Goal: Task Accomplishment & Management: Use online tool/utility

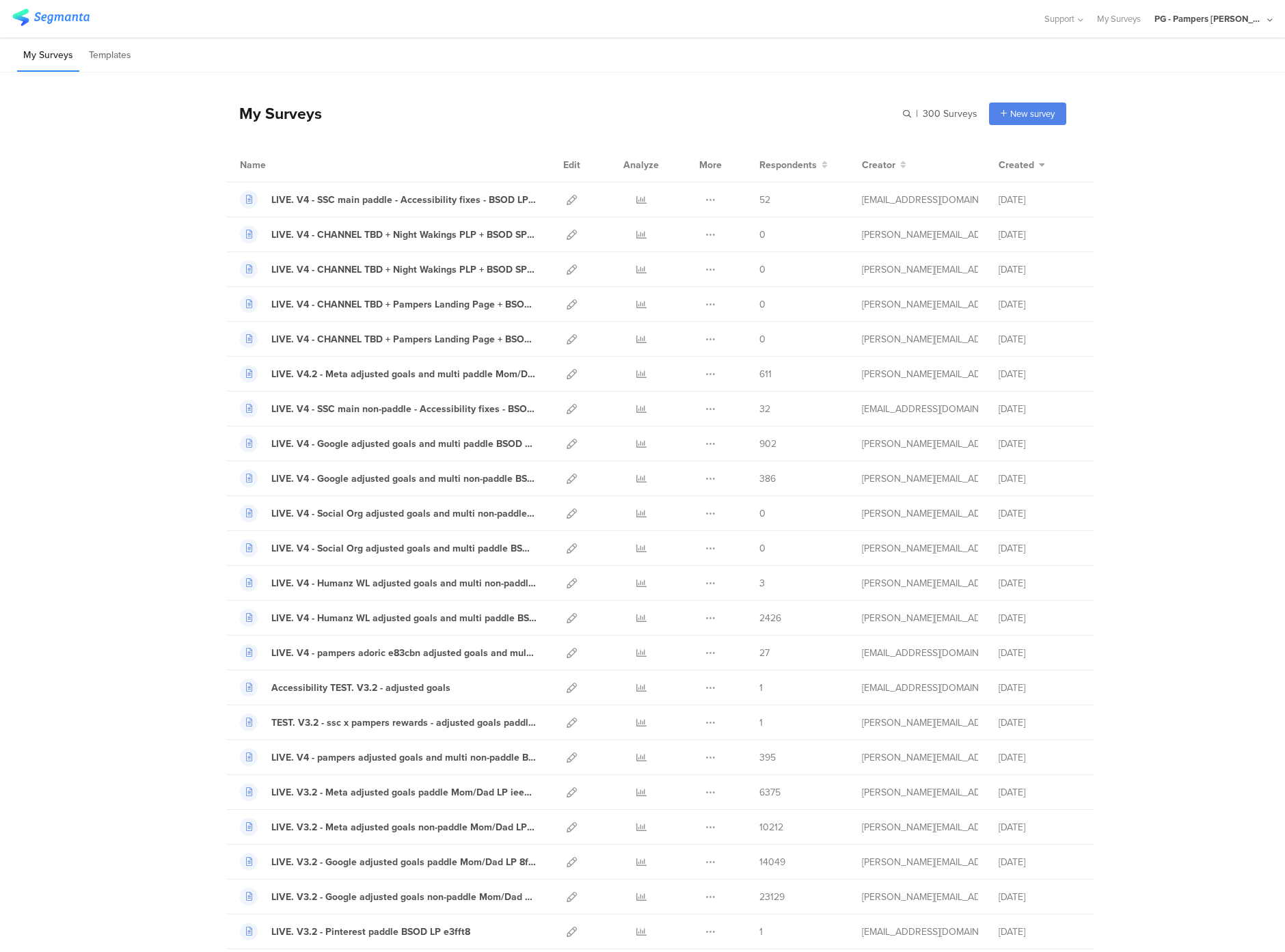
click at [1240, 27] on div "PG - Pampers Lumi Janrain" at bounding box center [1214, 19] width 118 height 38
click at [570, 54] on div "My Surveys Templates" at bounding box center [642, 55] width 1285 height 35
click at [567, 197] on icon at bounding box center [572, 200] width 10 height 10
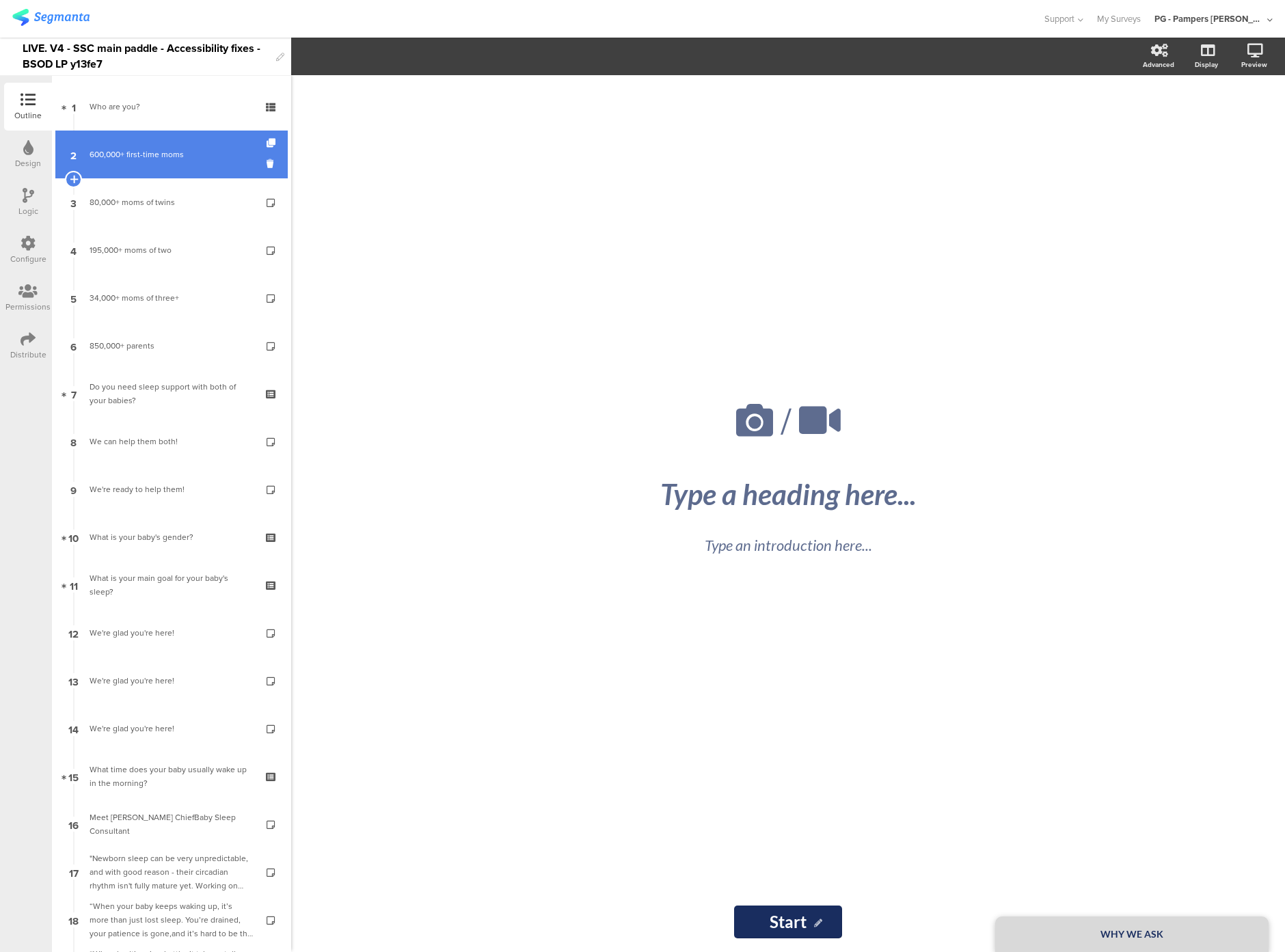
click at [162, 133] on link "2 600,000+ first-time moms" at bounding box center [171, 155] width 233 height 48
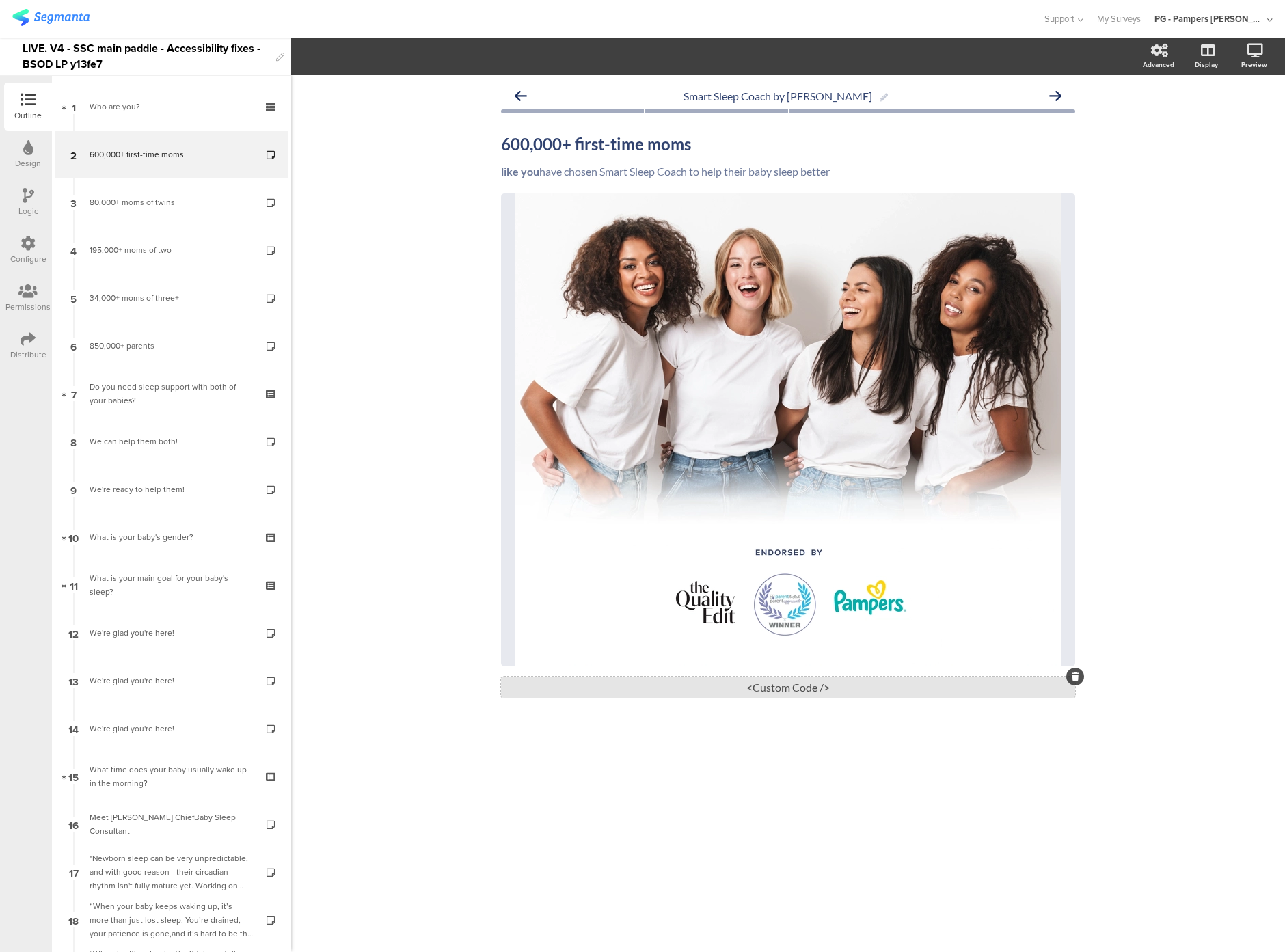
click at [787, 686] on div "<Custom Code />" at bounding box center [788, 687] width 574 height 21
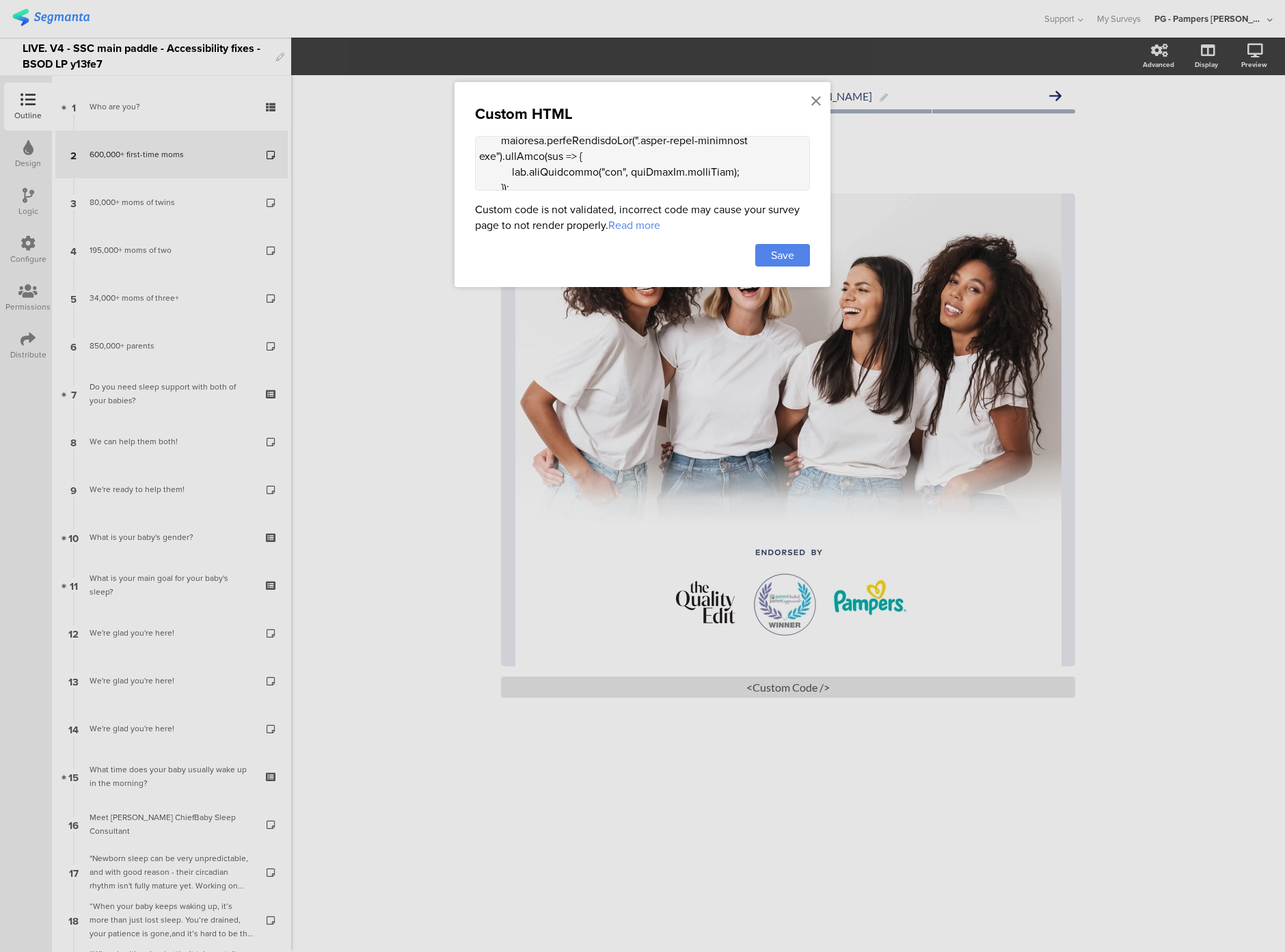
scroll to position [749, 0]
click at [1149, 446] on div at bounding box center [642, 476] width 1285 height 952
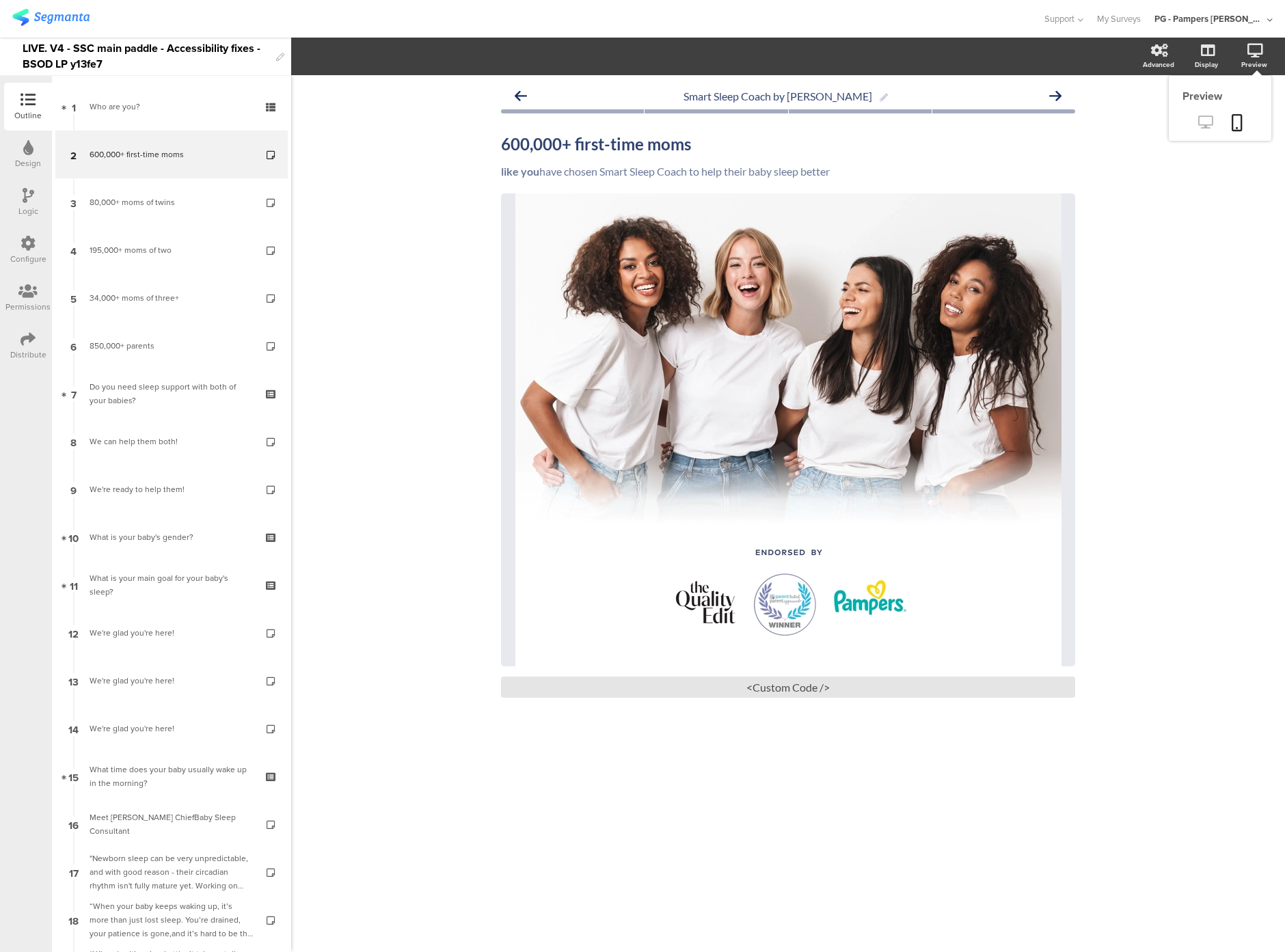
click at [1204, 121] on icon at bounding box center [1205, 121] width 14 height 13
click at [737, 688] on div "<Custom Code />" at bounding box center [788, 687] width 574 height 21
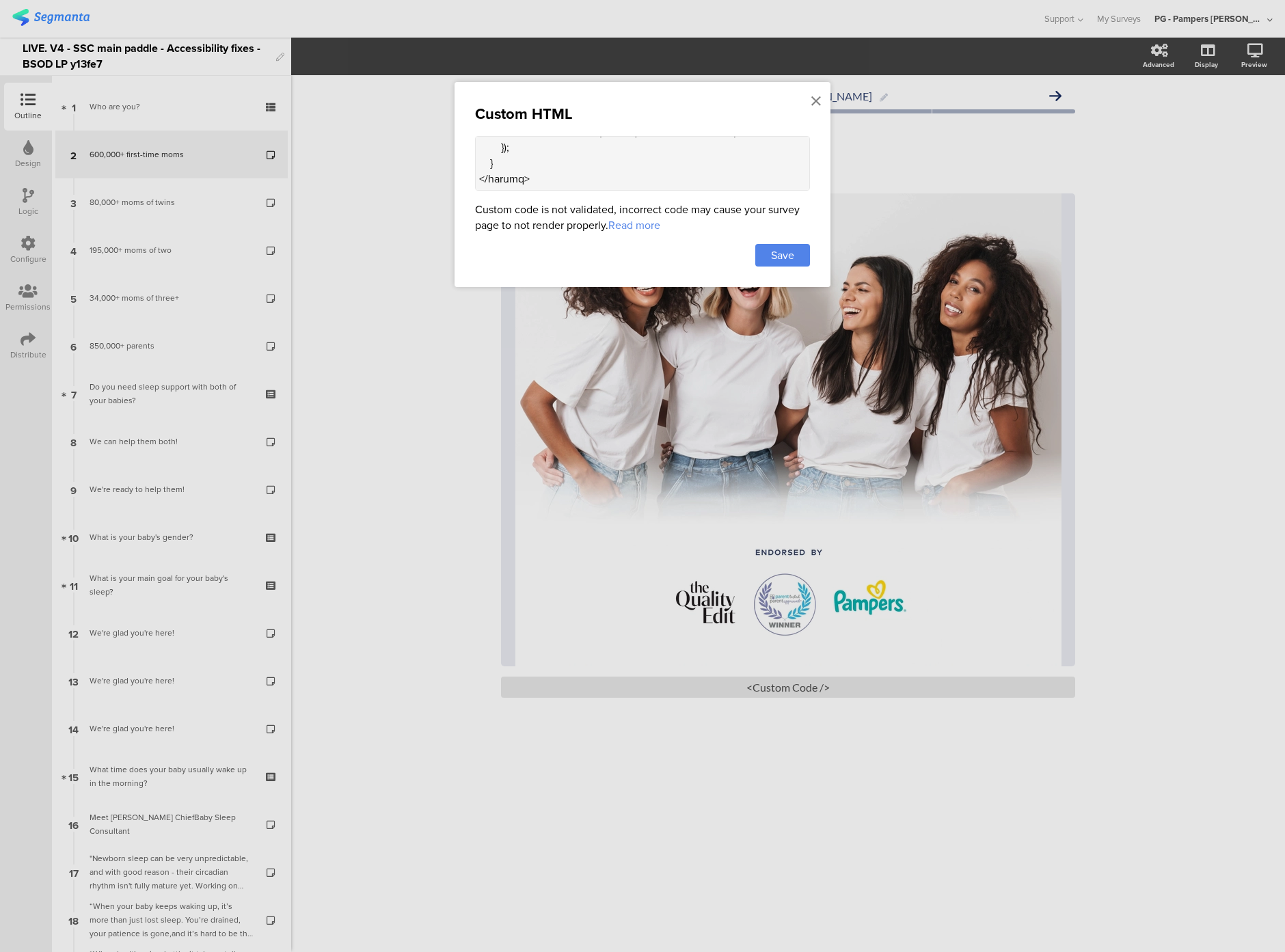
scroll to position [663, 0]
click at [577, 170] on textarea at bounding box center [642, 162] width 335 height 54
click at [816, 105] on icon at bounding box center [816, 101] width 9 height 15
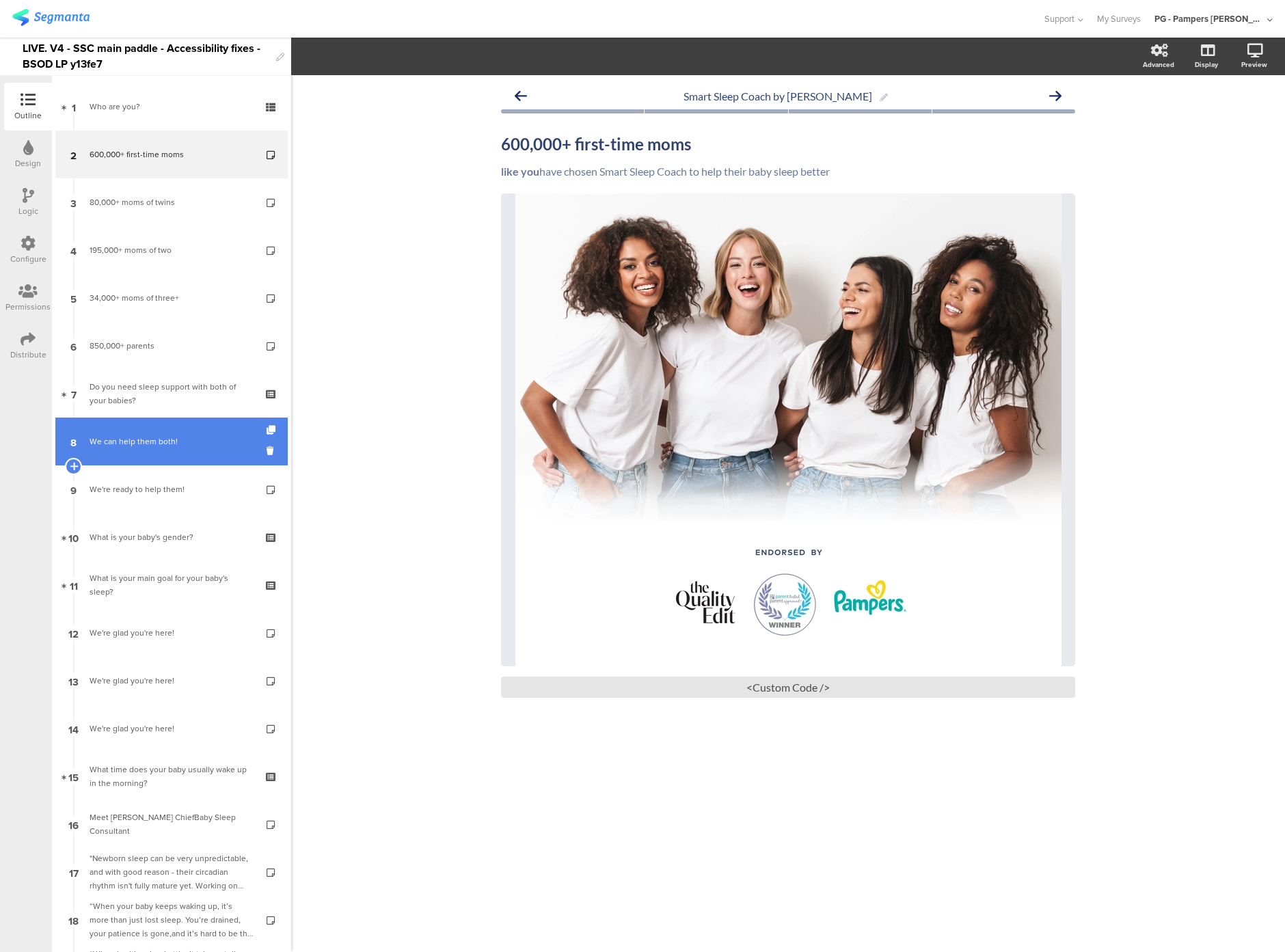
click at [124, 449] on link "8 We can help them both!" at bounding box center [171, 442] width 233 height 48
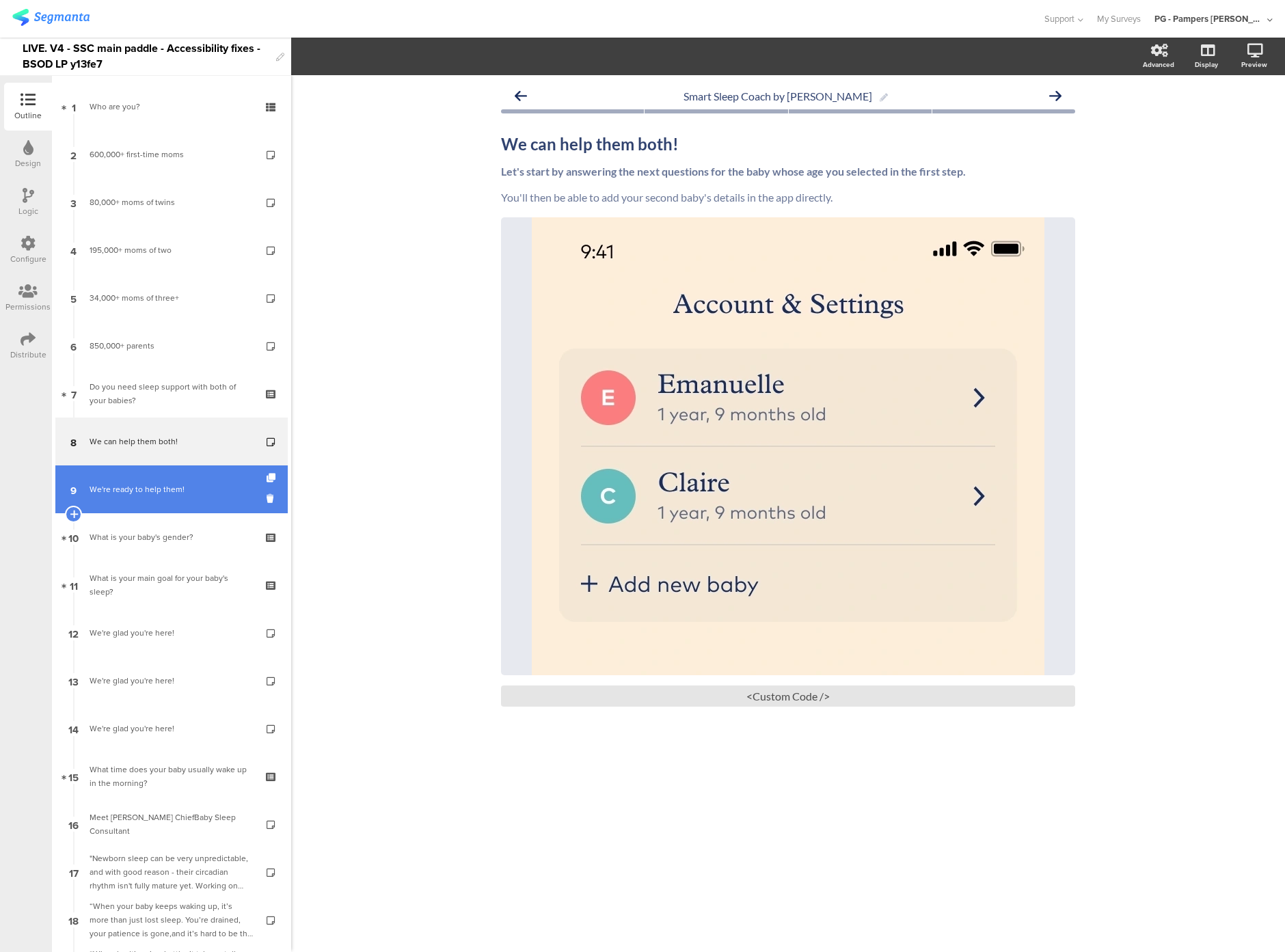
click at [136, 477] on link "9 We're ready to help them!" at bounding box center [171, 489] width 233 height 48
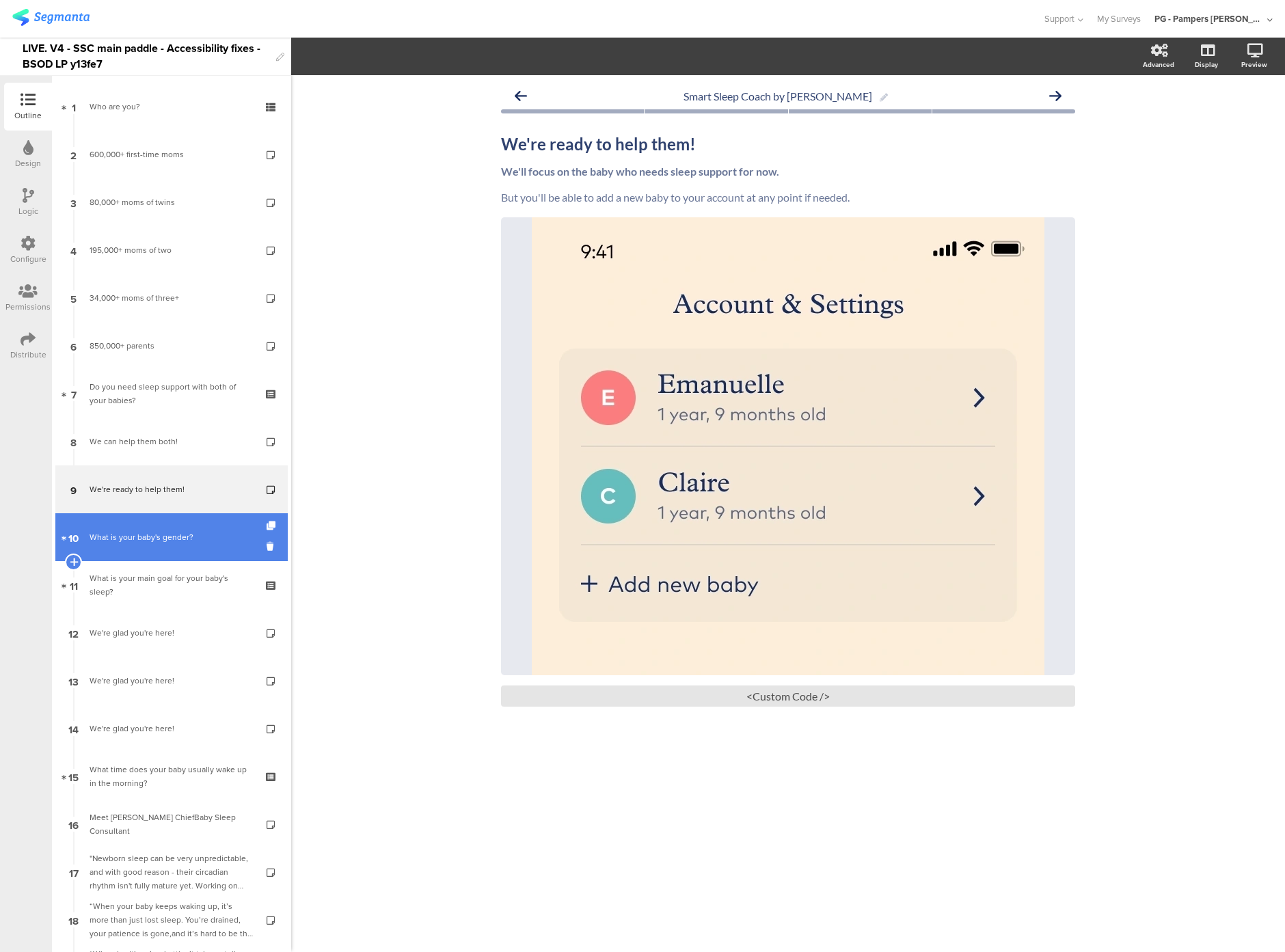
click at [125, 545] on link "10 What is your baby's gender?" at bounding box center [171, 537] width 233 height 48
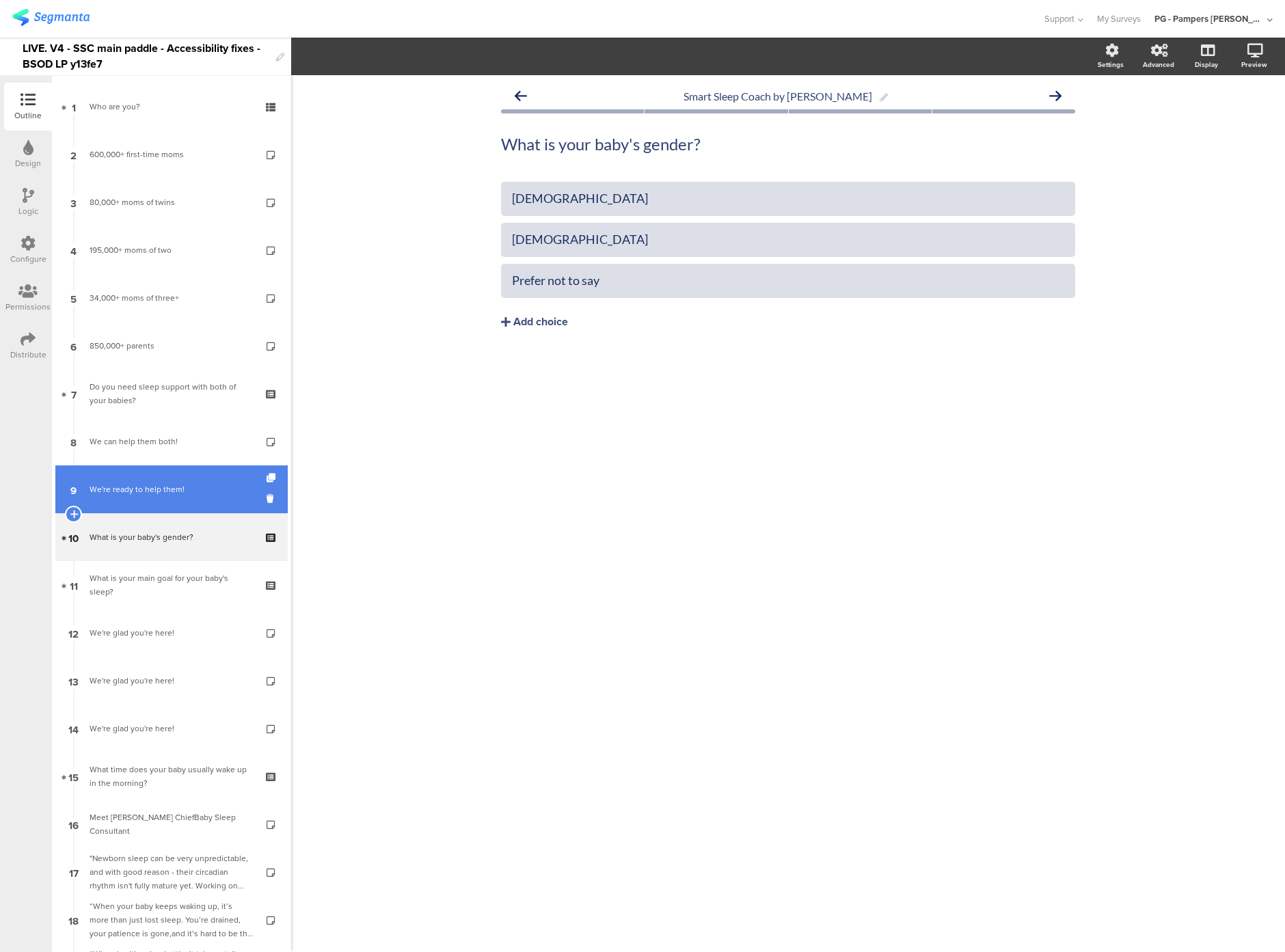
click at [148, 504] on link "9 We're ready to help them!" at bounding box center [171, 489] width 233 height 48
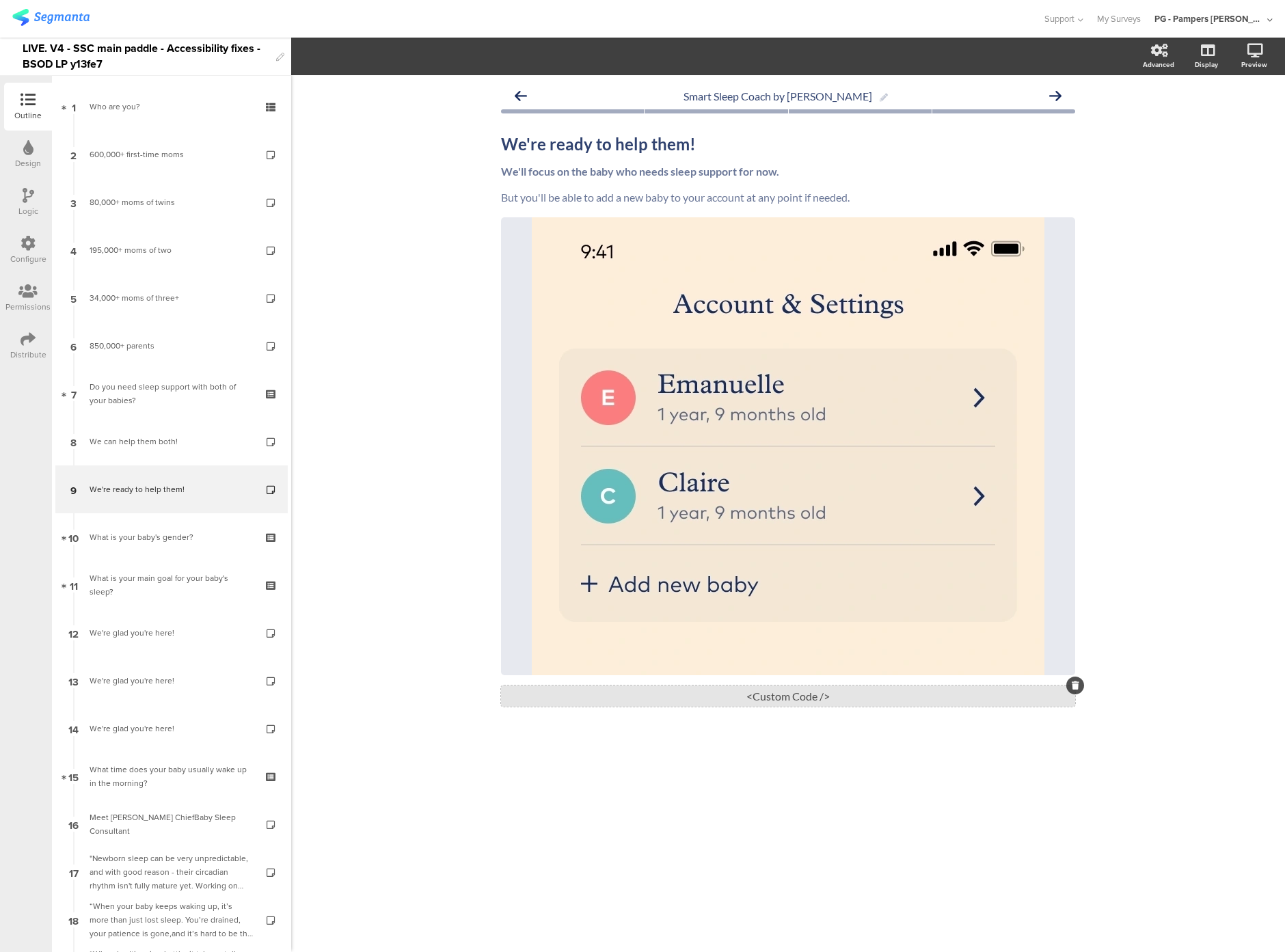
click at [720, 704] on div "<Custom Code />" at bounding box center [788, 696] width 574 height 21
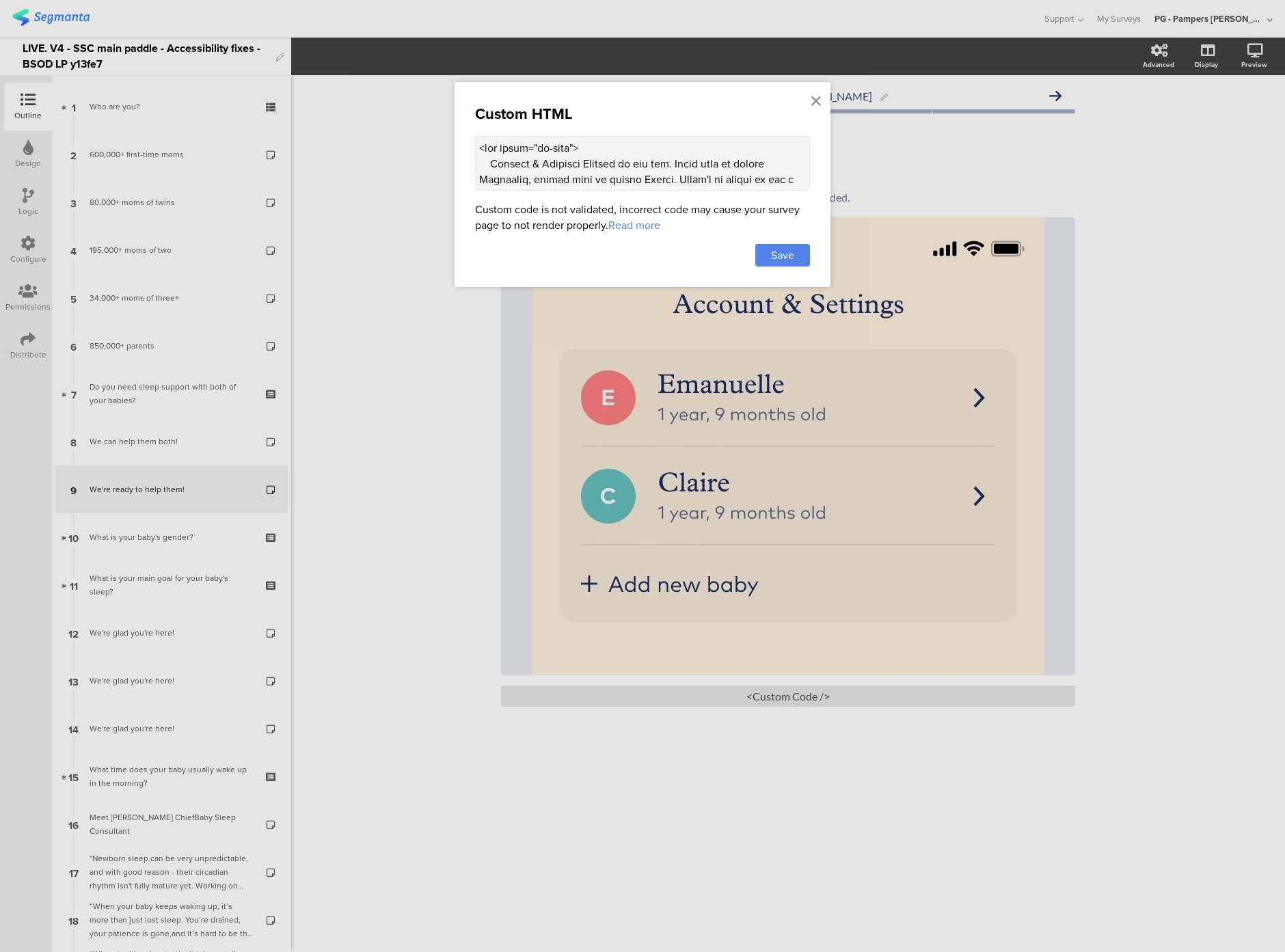
click at [698, 151] on textarea at bounding box center [642, 162] width 335 height 54
click at [623, 190] on div "Custom HTML Custom code is not validated, incorrect code may cause your survey …" at bounding box center [642, 185] width 376 height 205
click at [618, 169] on textarea at bounding box center [642, 162] width 335 height 54
paste textarea "console.log("ggg")"
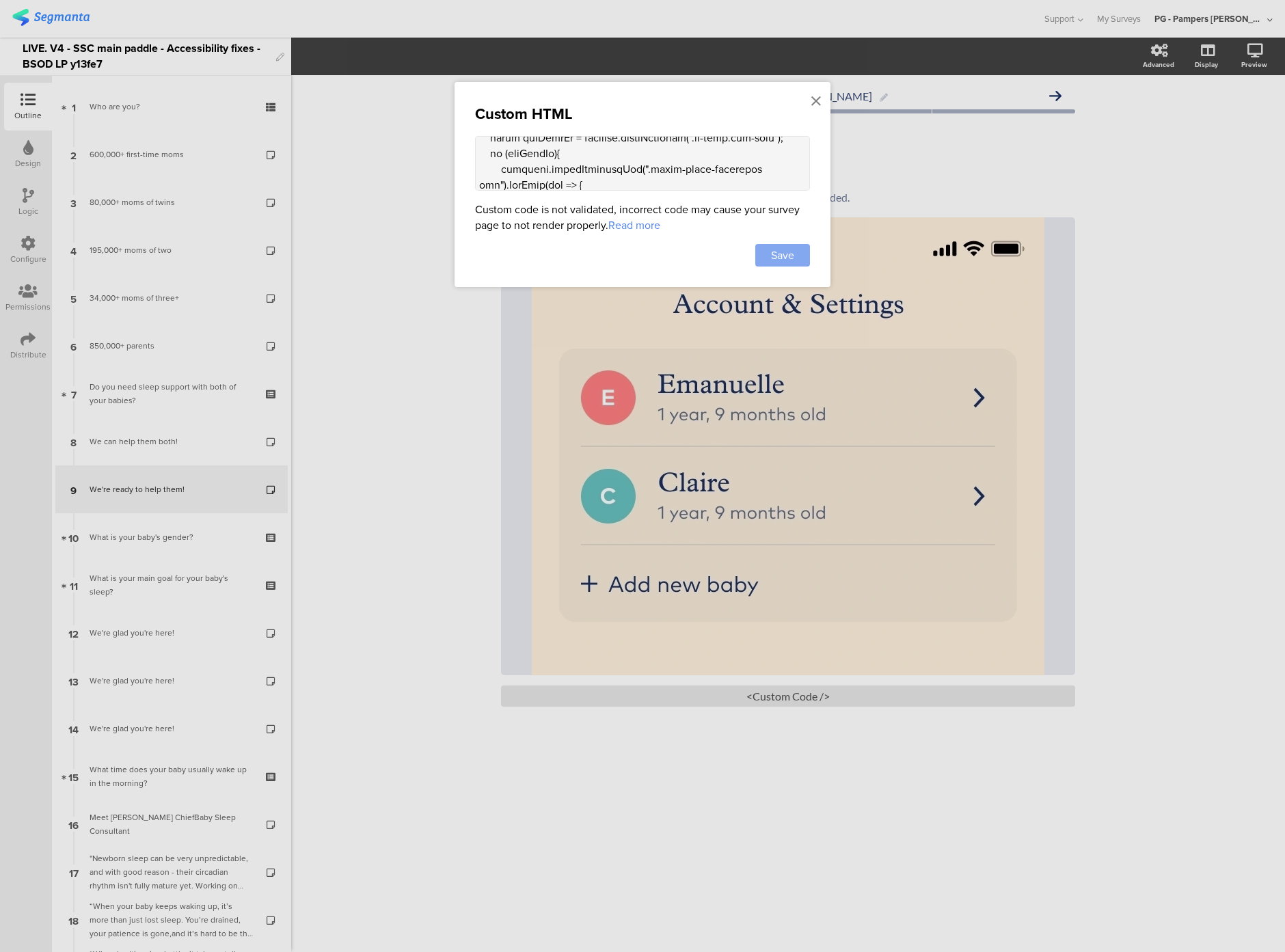
type textarea "<div class="sr-only"> Account & Settings Section on the app. First baby is call…"
click at [790, 255] on span "Save" at bounding box center [783, 256] width 23 height 16
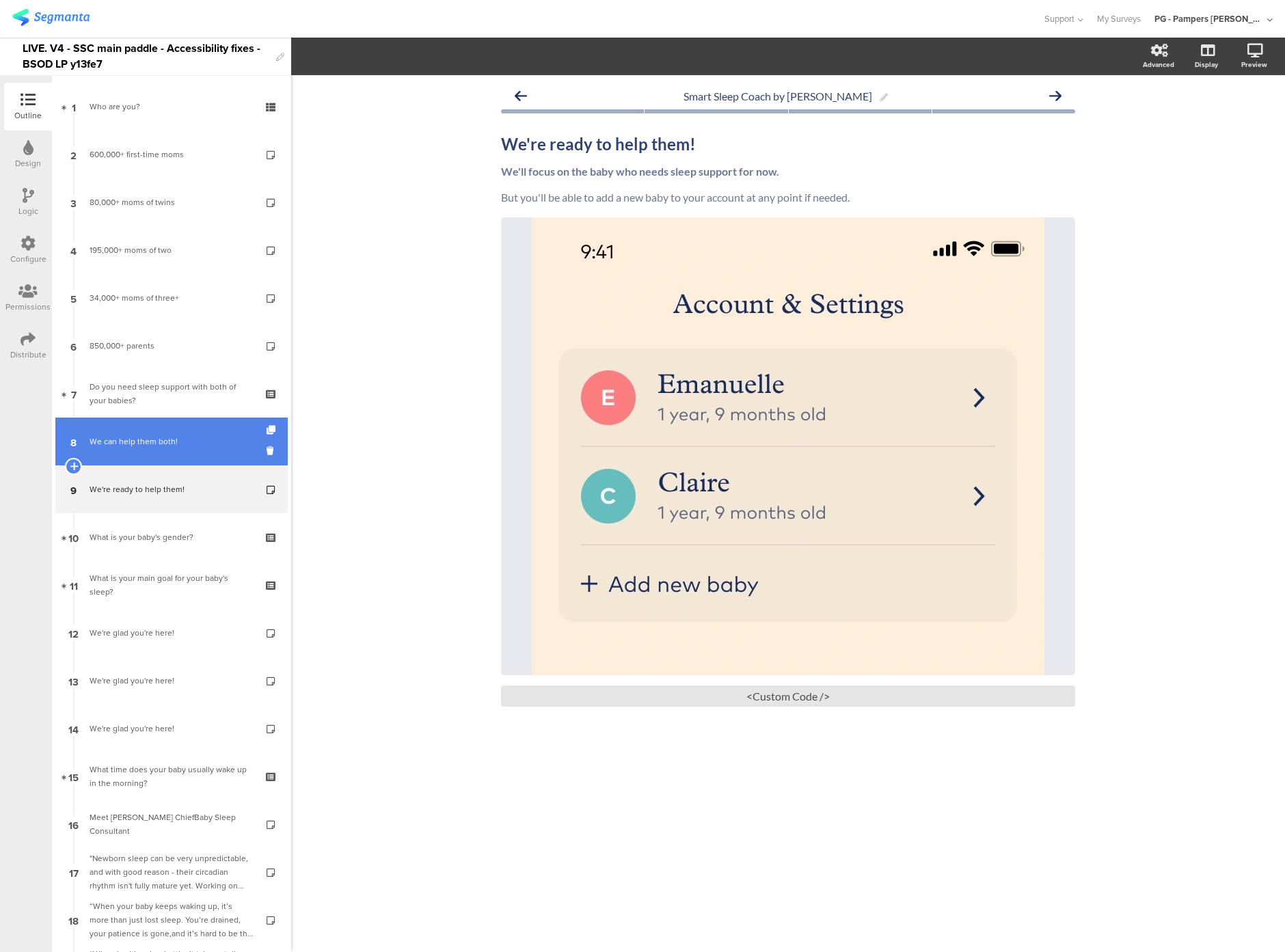
click at [214, 450] on link "8 We can help them both!" at bounding box center [171, 442] width 233 height 48
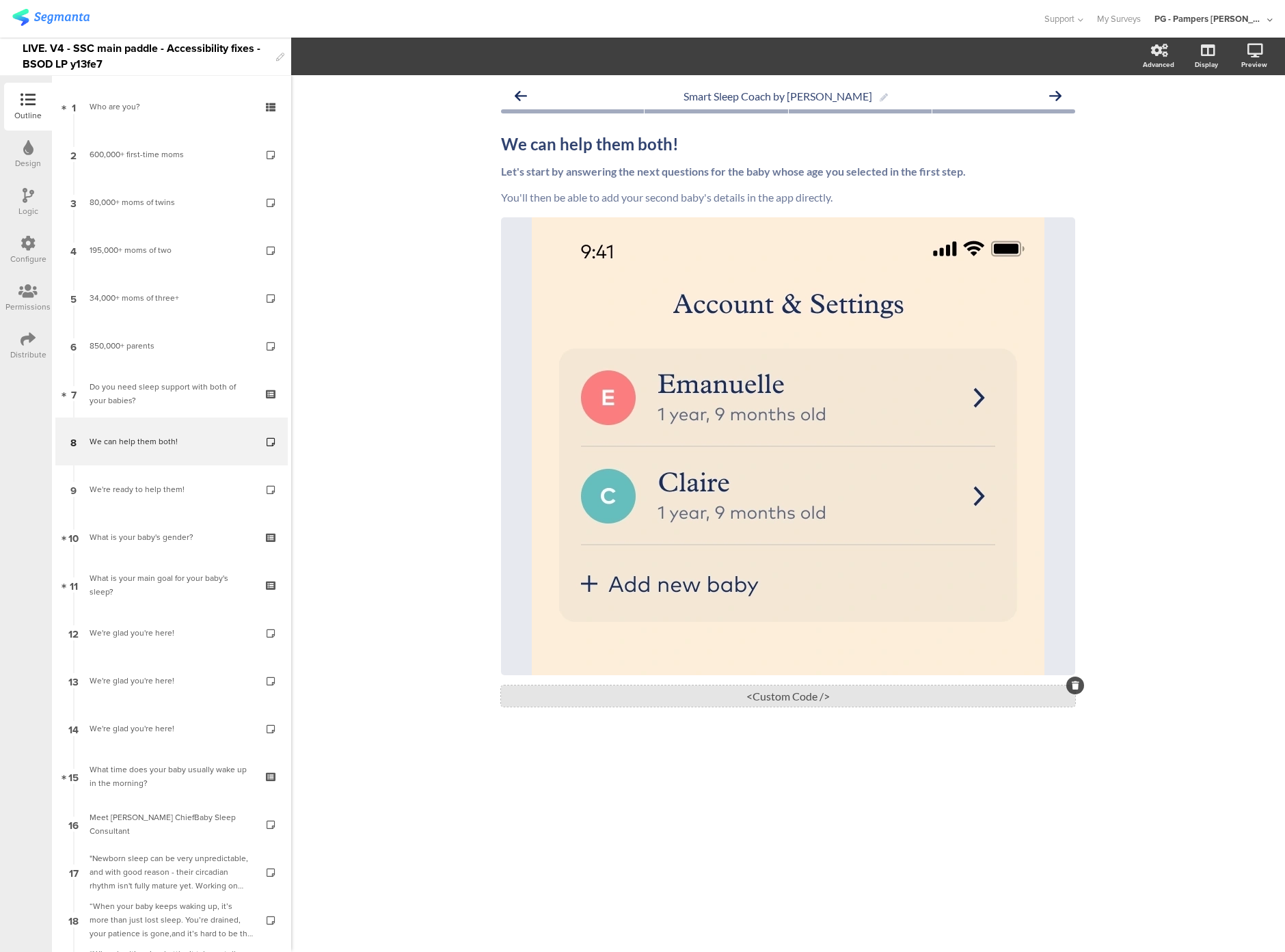
click at [735, 696] on div "<Custom Code />" at bounding box center [788, 696] width 574 height 21
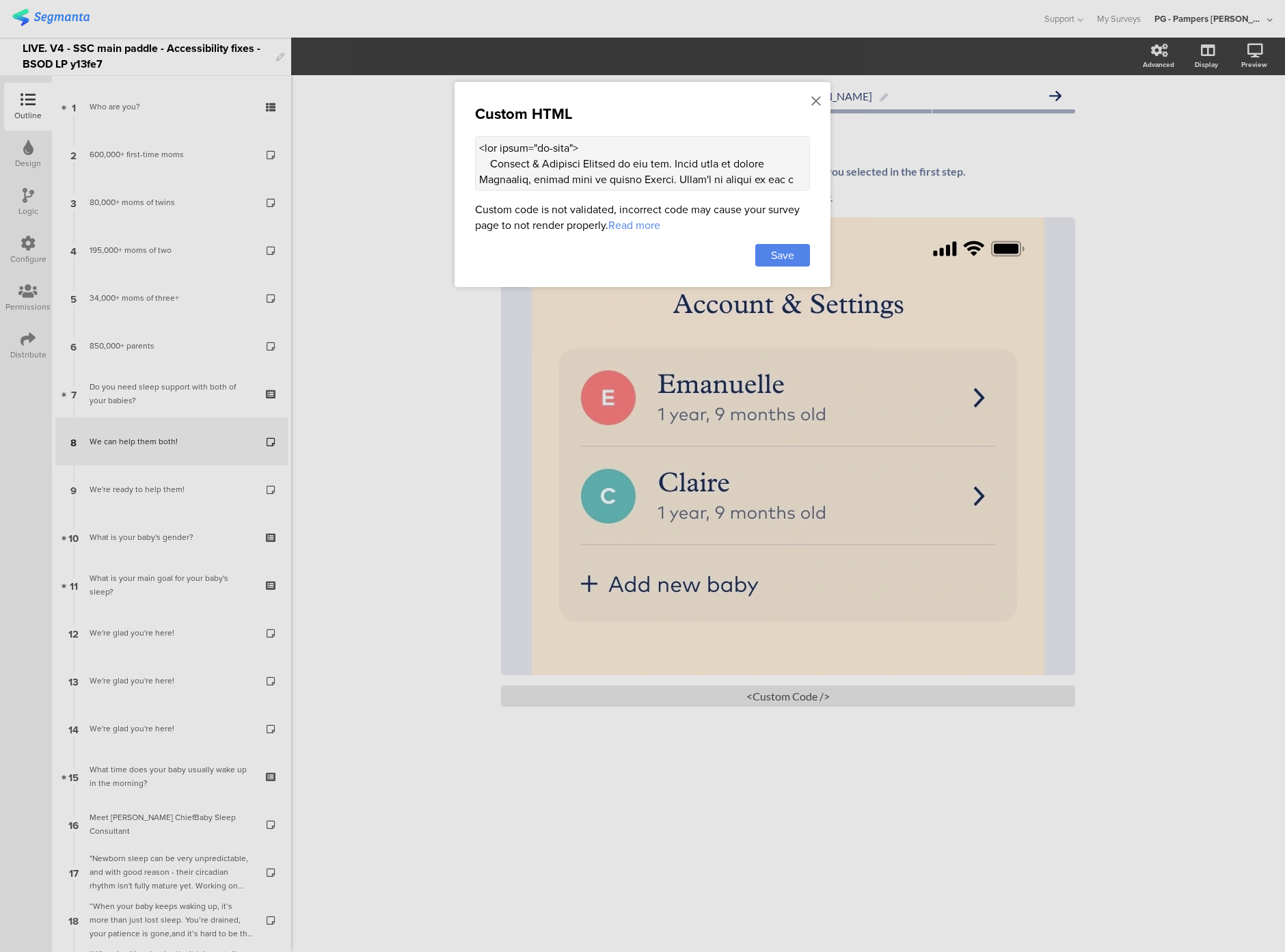
click at [552, 174] on textarea at bounding box center [642, 162] width 335 height 54
paste textarea "console.log("ggg")"
type textarea "<div class="sr-only"> Account & Settings Section on the app. First baby is call…"
click at [773, 257] on span "Save" at bounding box center [783, 256] width 23 height 16
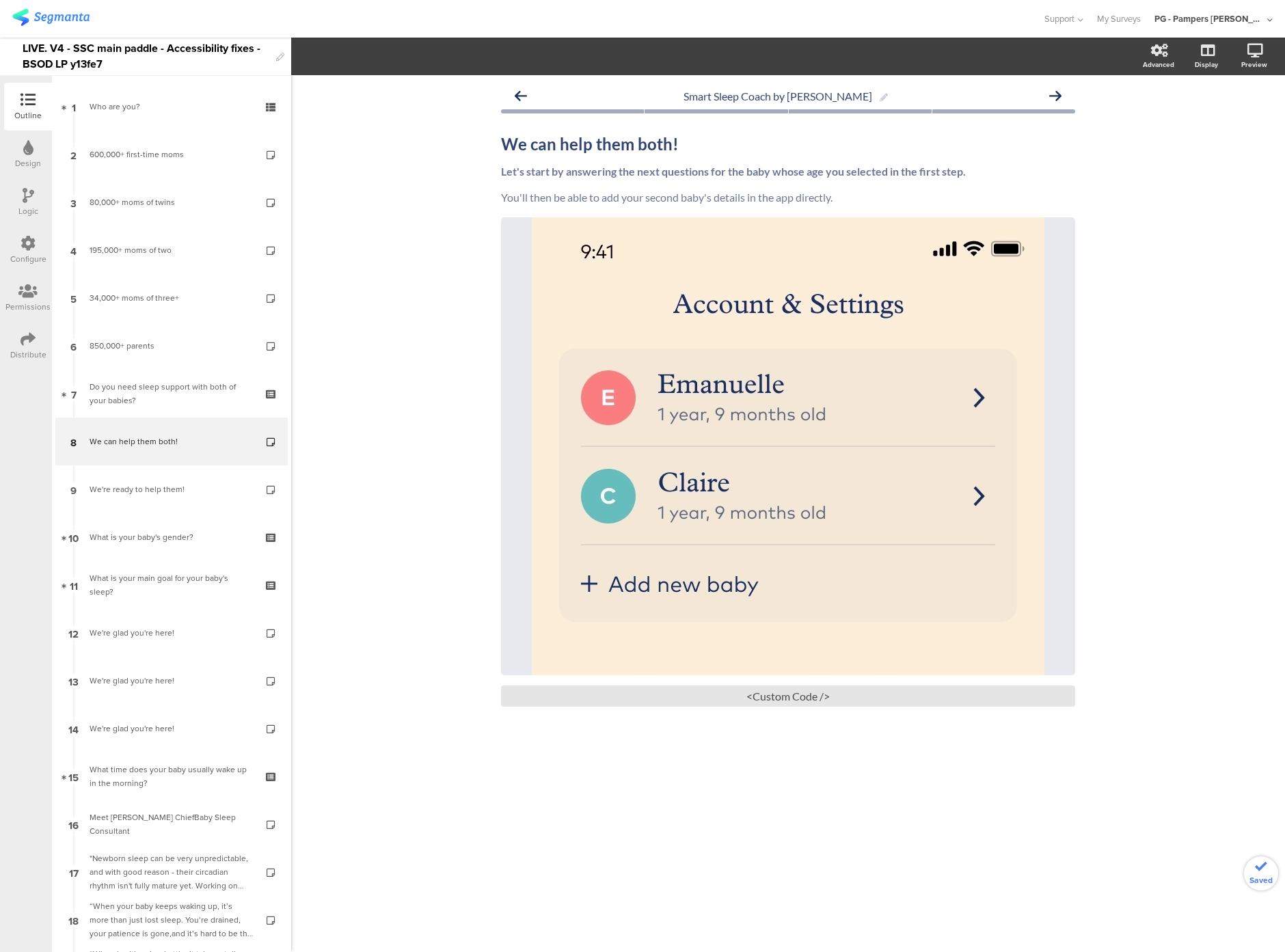
click at [381, 390] on div "Smart Sleep Coach by [PERSON_NAME] We can help them both! We can help them both…" at bounding box center [788, 513] width 994 height 877
click at [746, 693] on div "<Custom Code />" at bounding box center [788, 696] width 574 height 21
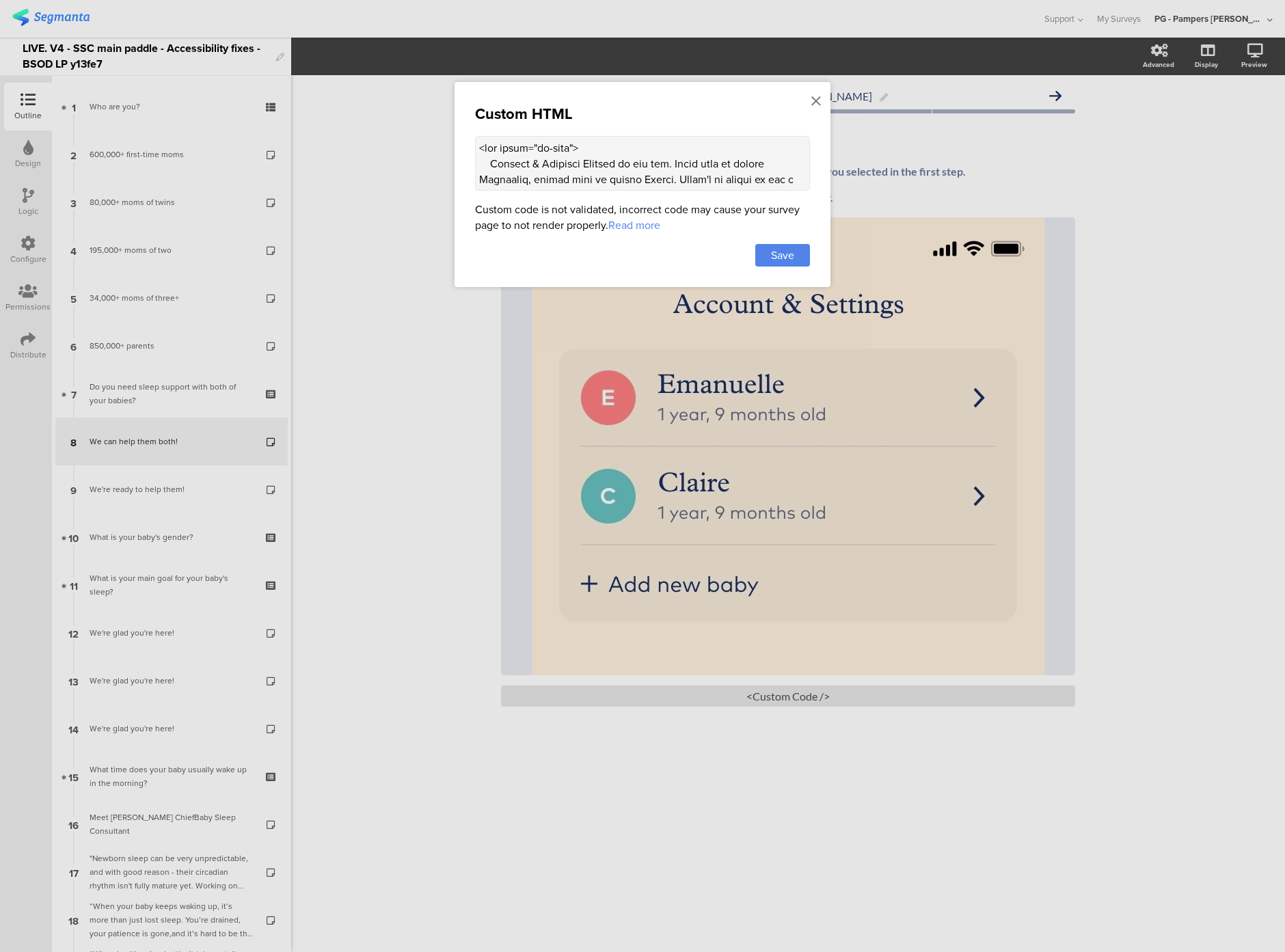
click at [561, 161] on textarea at bounding box center [642, 162] width 335 height 54
paste textarea "option to add a new baby. </div> <div class="sr-only alt-text"> Account & Setti…"
type textarea "<div class="sr-only"> Account & Settings Section on the app. First baby is call…"
click at [772, 249] on span "Save" at bounding box center [783, 256] width 23 height 16
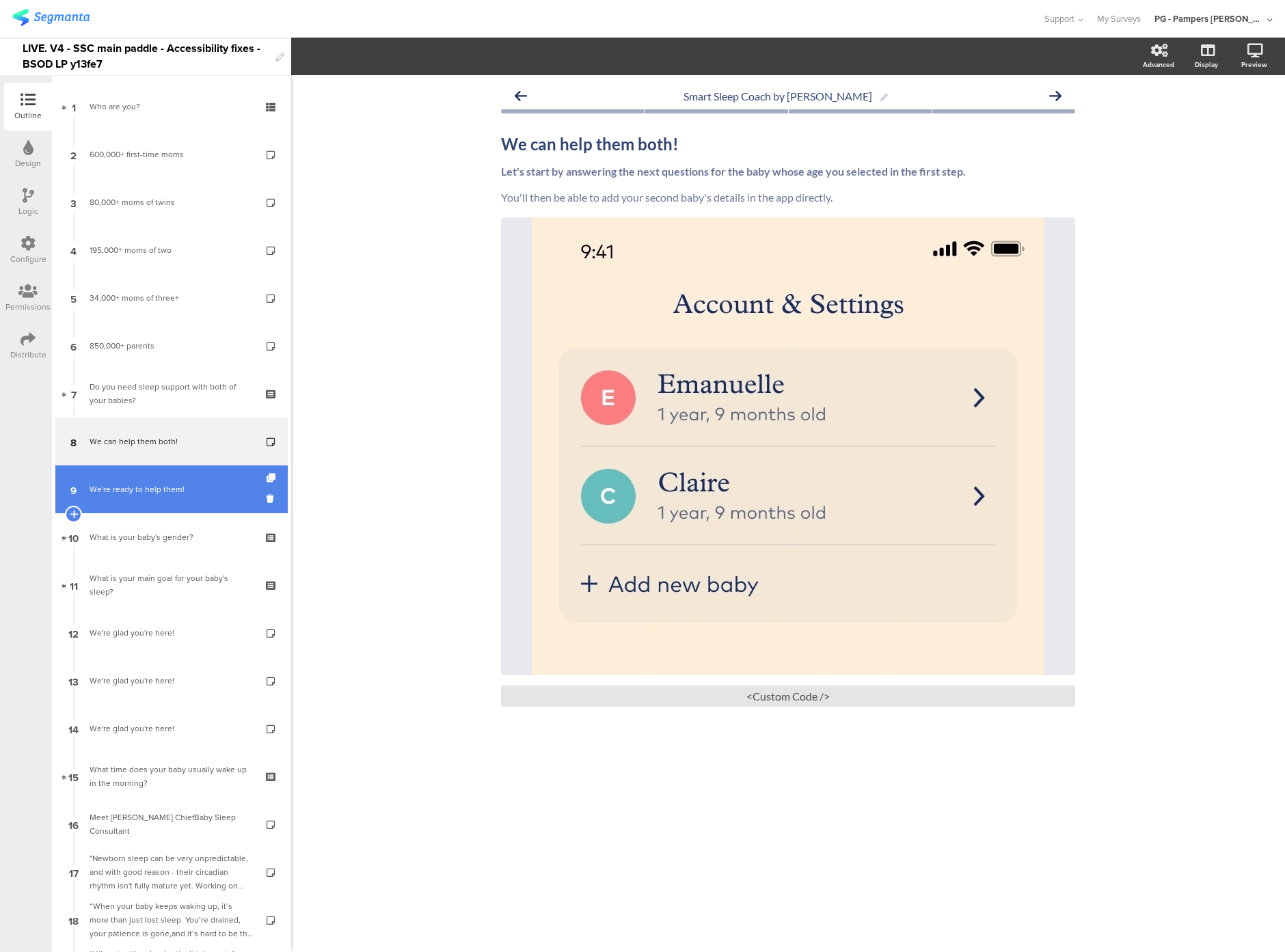
click at [149, 493] on div "We're ready to help them!" at bounding box center [171, 489] width 163 height 13
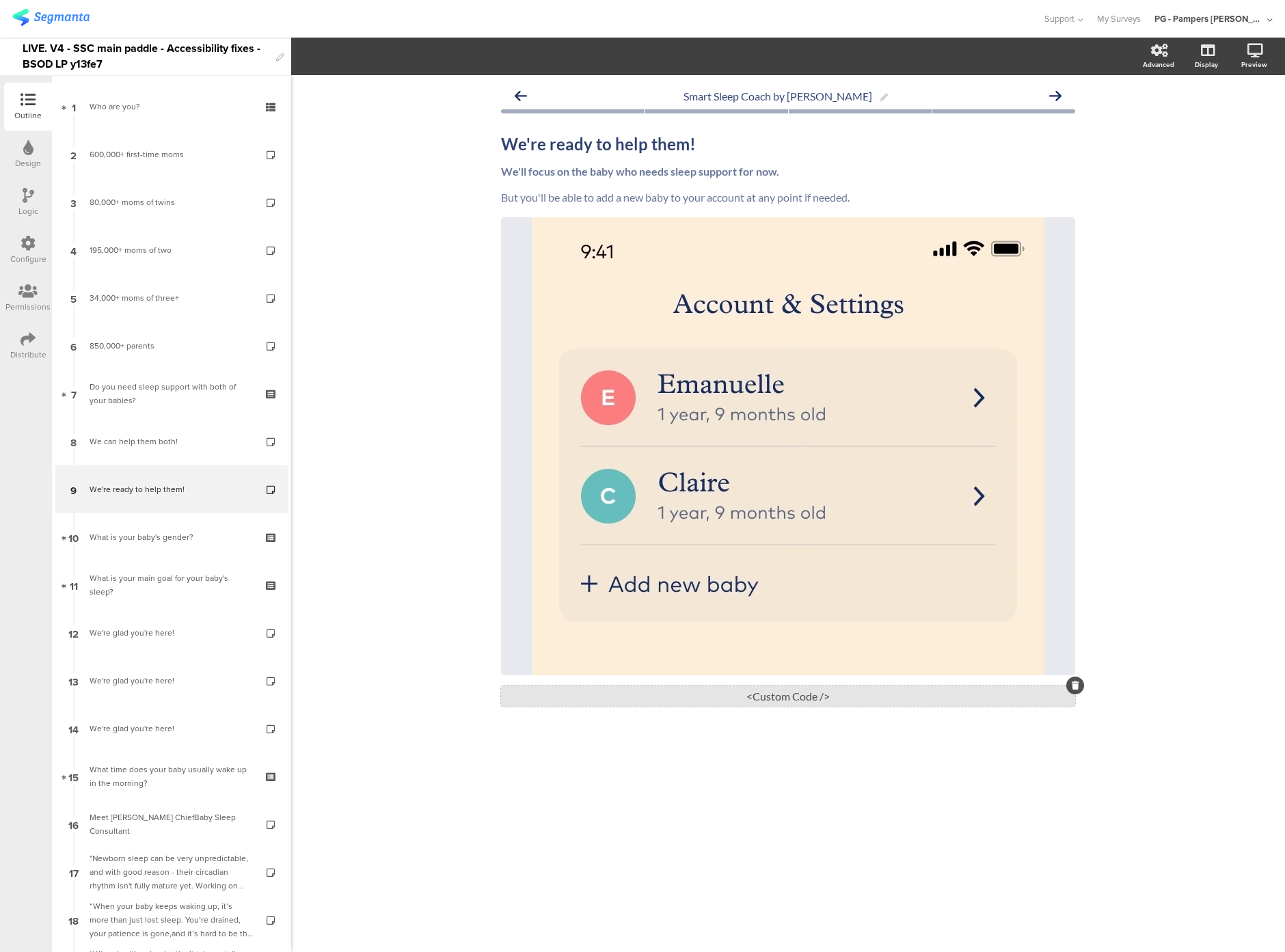
click at [727, 700] on div "<Custom Code />" at bounding box center [788, 696] width 574 height 21
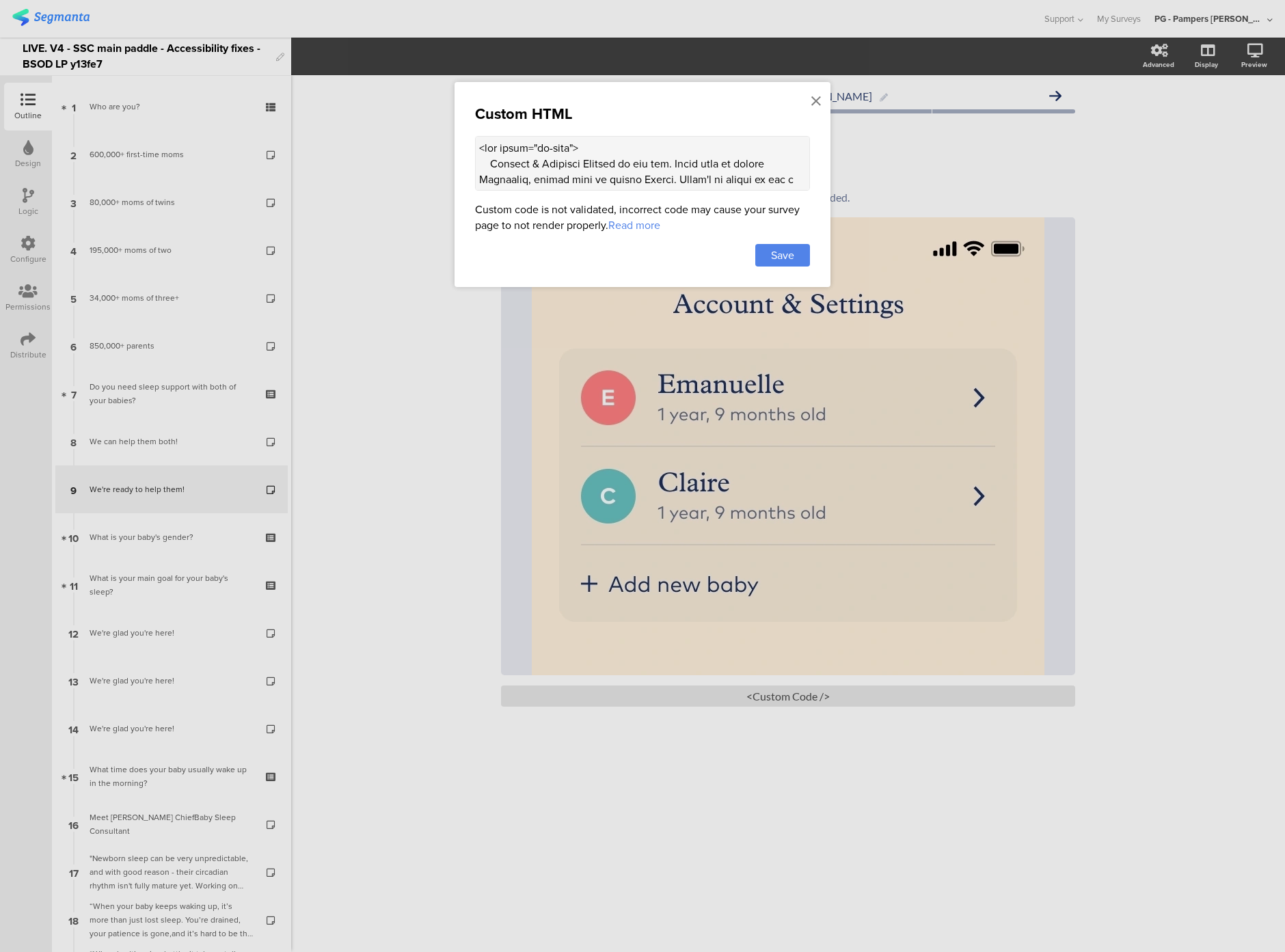
click at [570, 168] on textarea at bounding box center [642, 162] width 335 height 54
paste textarea "option to add a new baby. </div> <div class="sr-only alt-text"> Account & Setti…"
type textarea "<div class="sr-only"> Account & Settings Section on the app. First baby is call…"
click at [791, 252] on span "Save" at bounding box center [783, 256] width 23 height 16
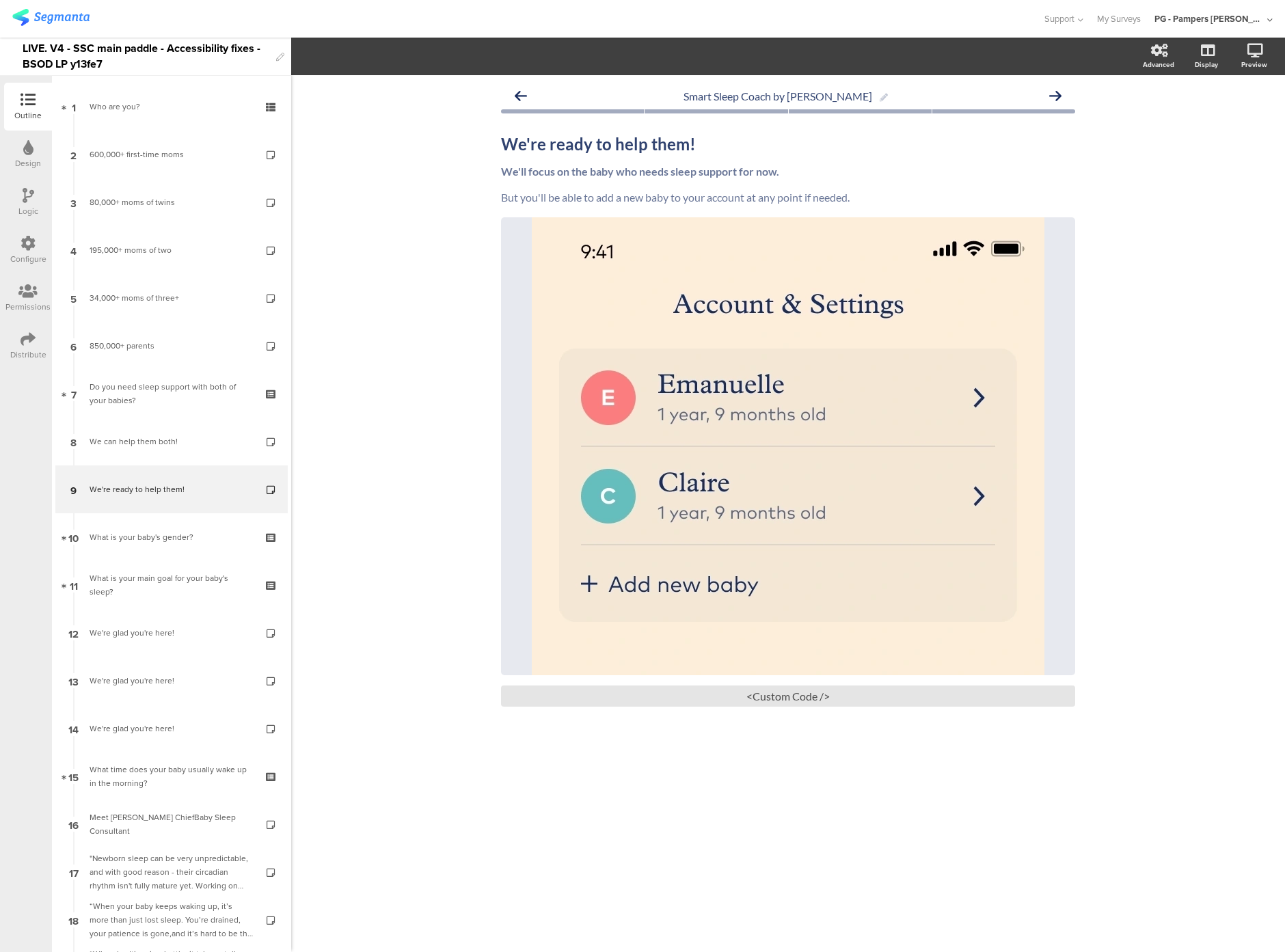
click at [32, 248] on icon at bounding box center [28, 243] width 15 height 15
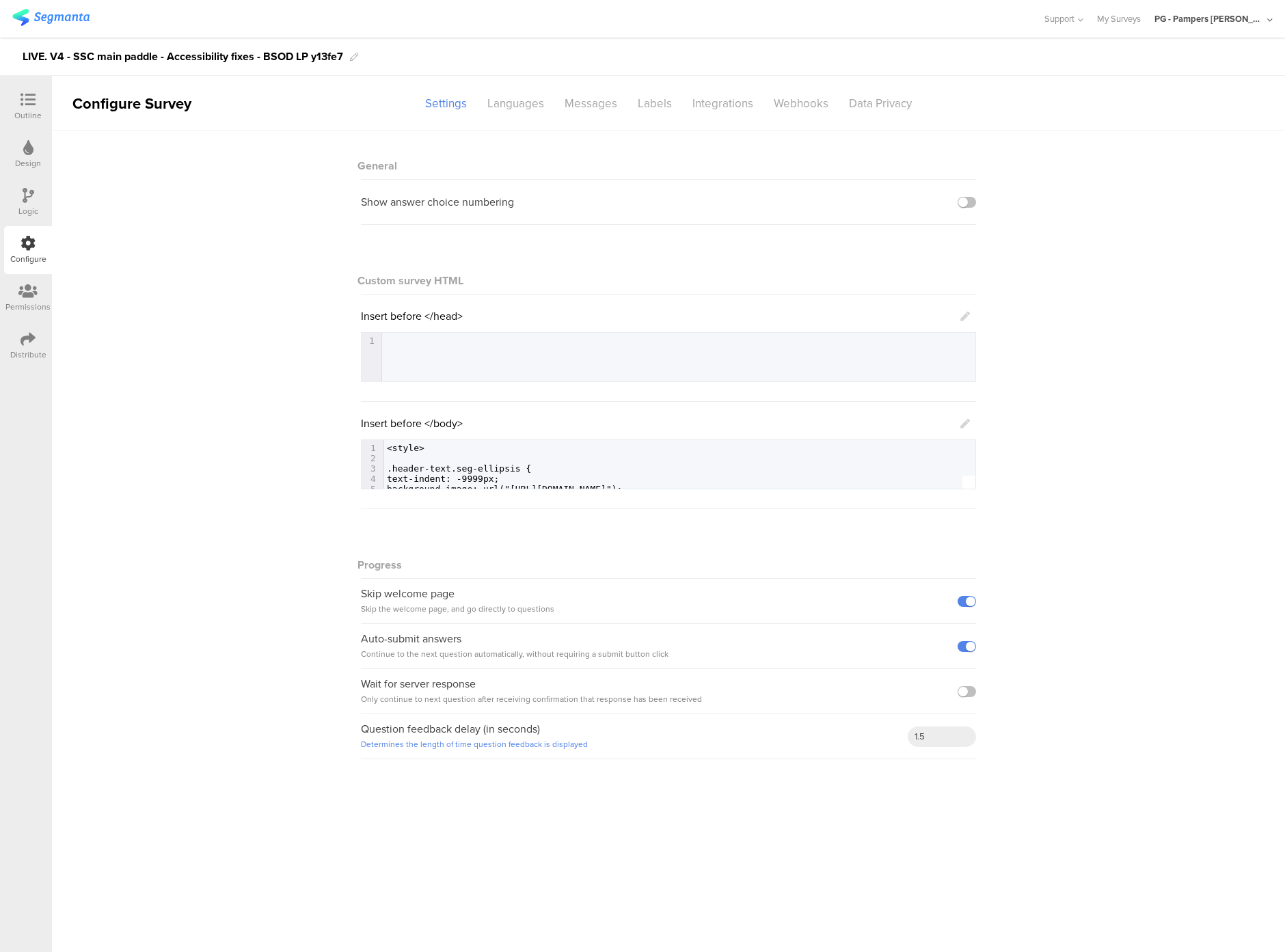
click at [961, 321] on icon at bounding box center [966, 316] width 9 height 9
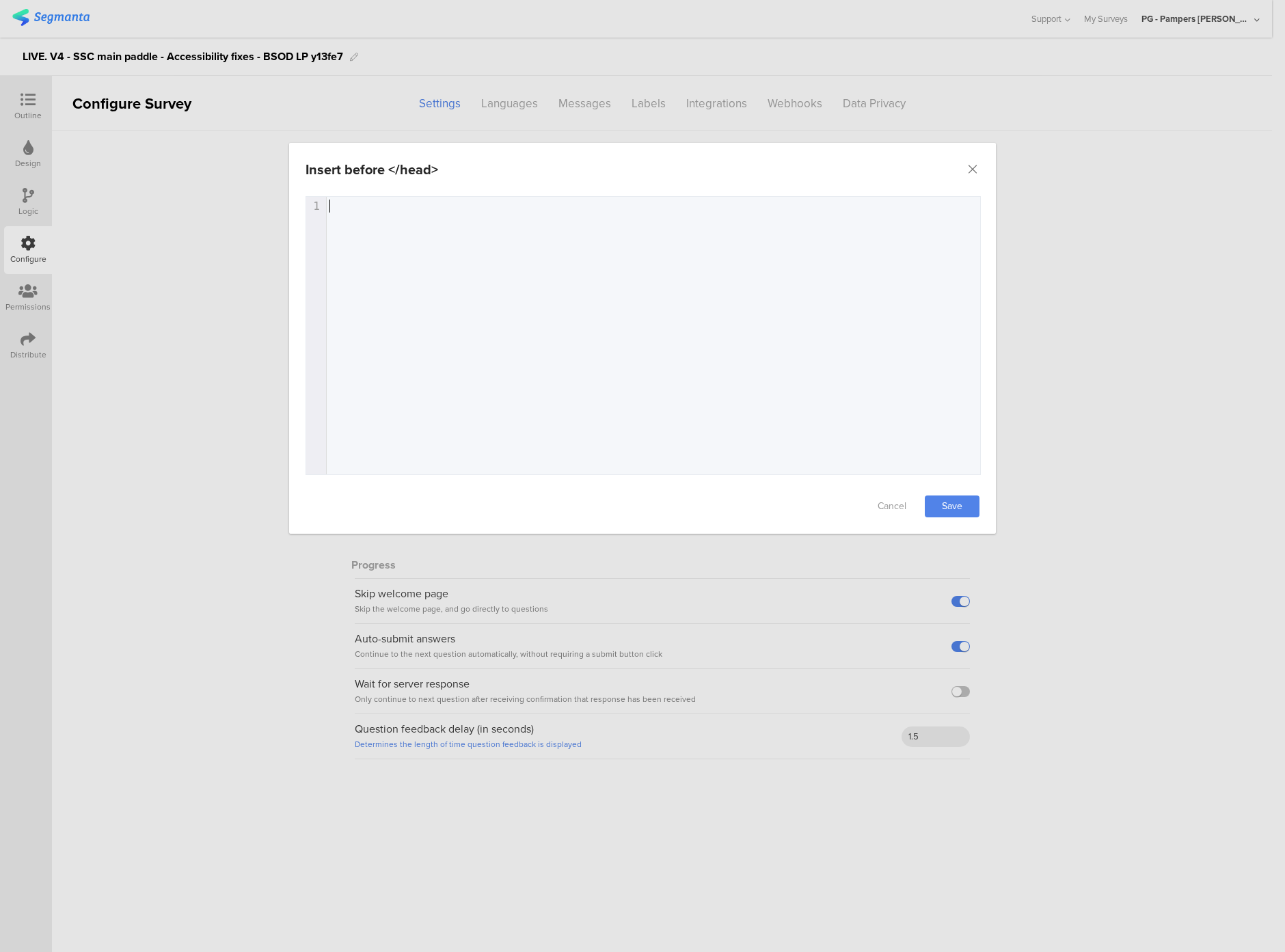
click at [454, 237] on div "1 1 ​" at bounding box center [660, 353] width 708 height 312
click at [973, 168] on icon "Close" at bounding box center [973, 169] width 13 height 13
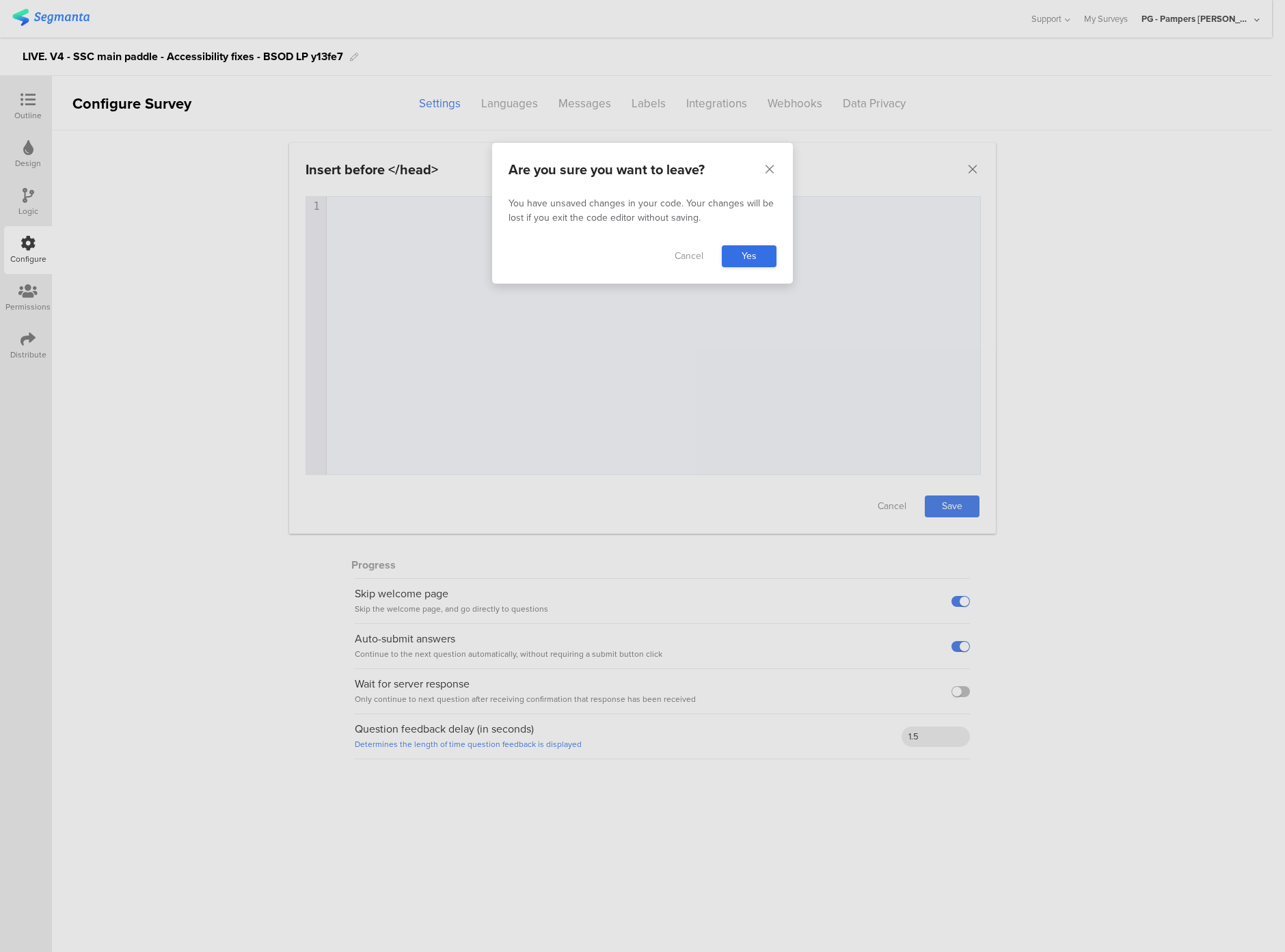
click at [745, 254] on link "Yes" at bounding box center [749, 256] width 54 height 22
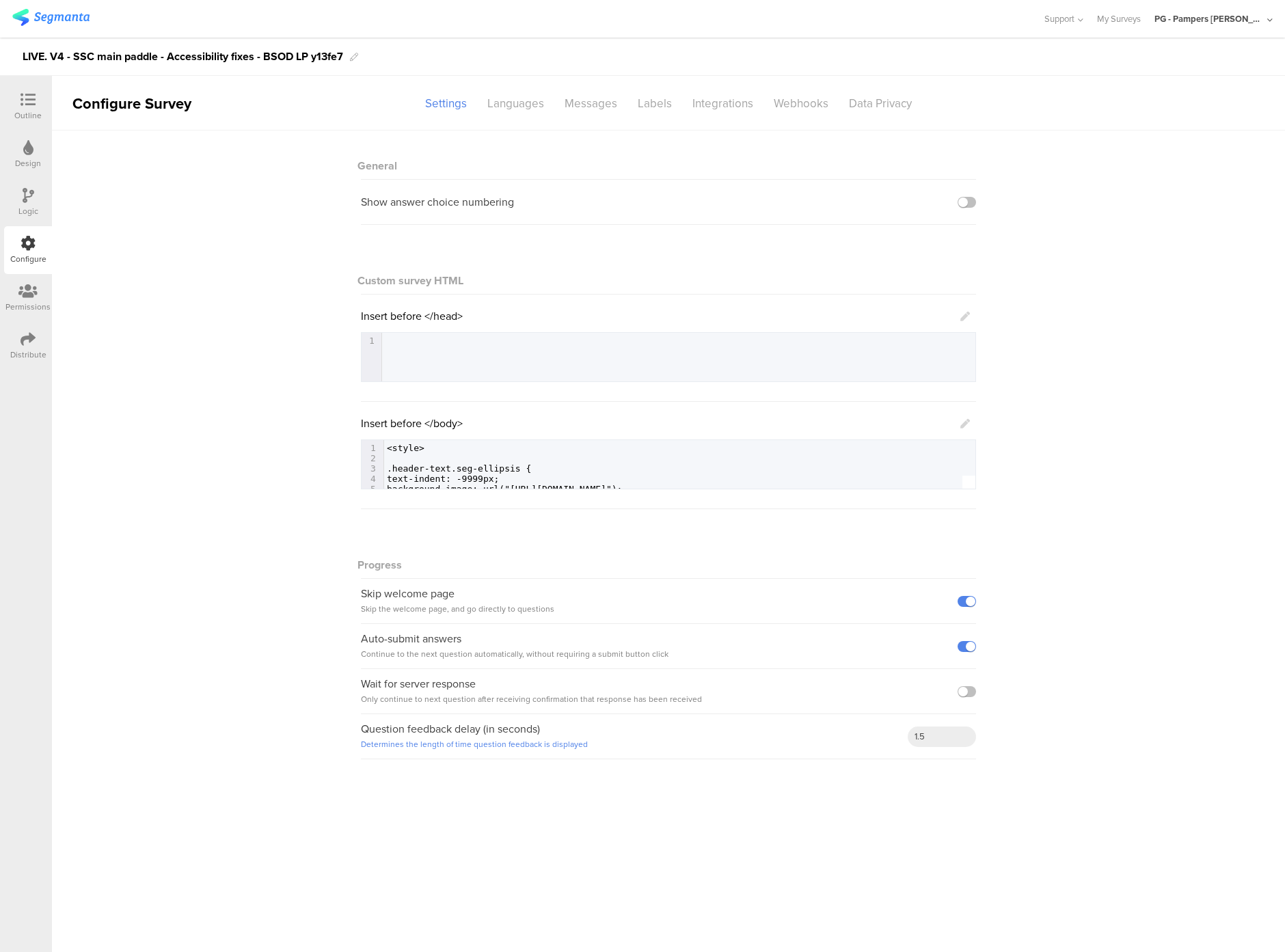
click at [966, 425] on icon at bounding box center [966, 424] width 9 height 9
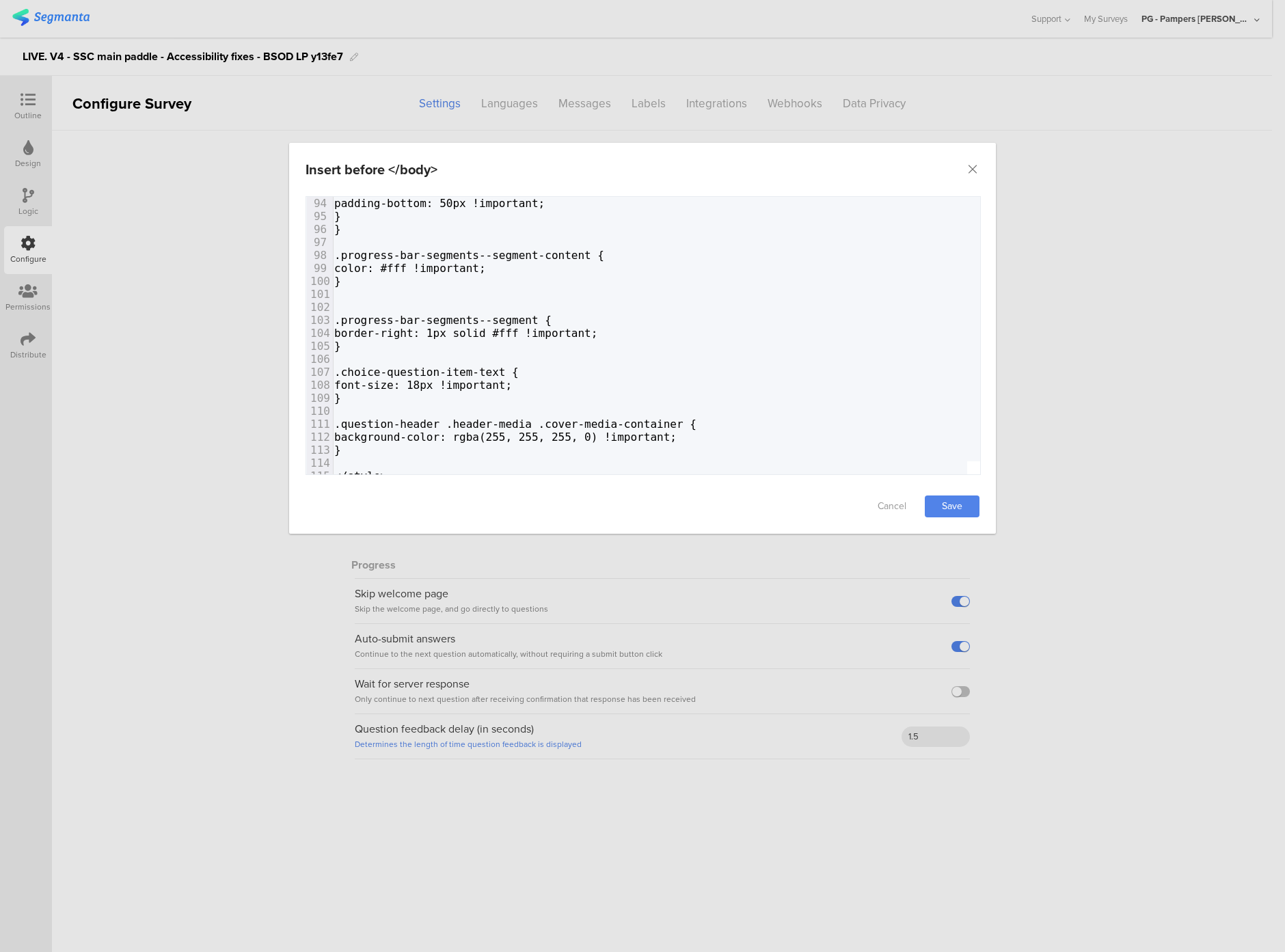
click at [402, 469] on pre "</style>" at bounding box center [910, 476] width 1157 height 13
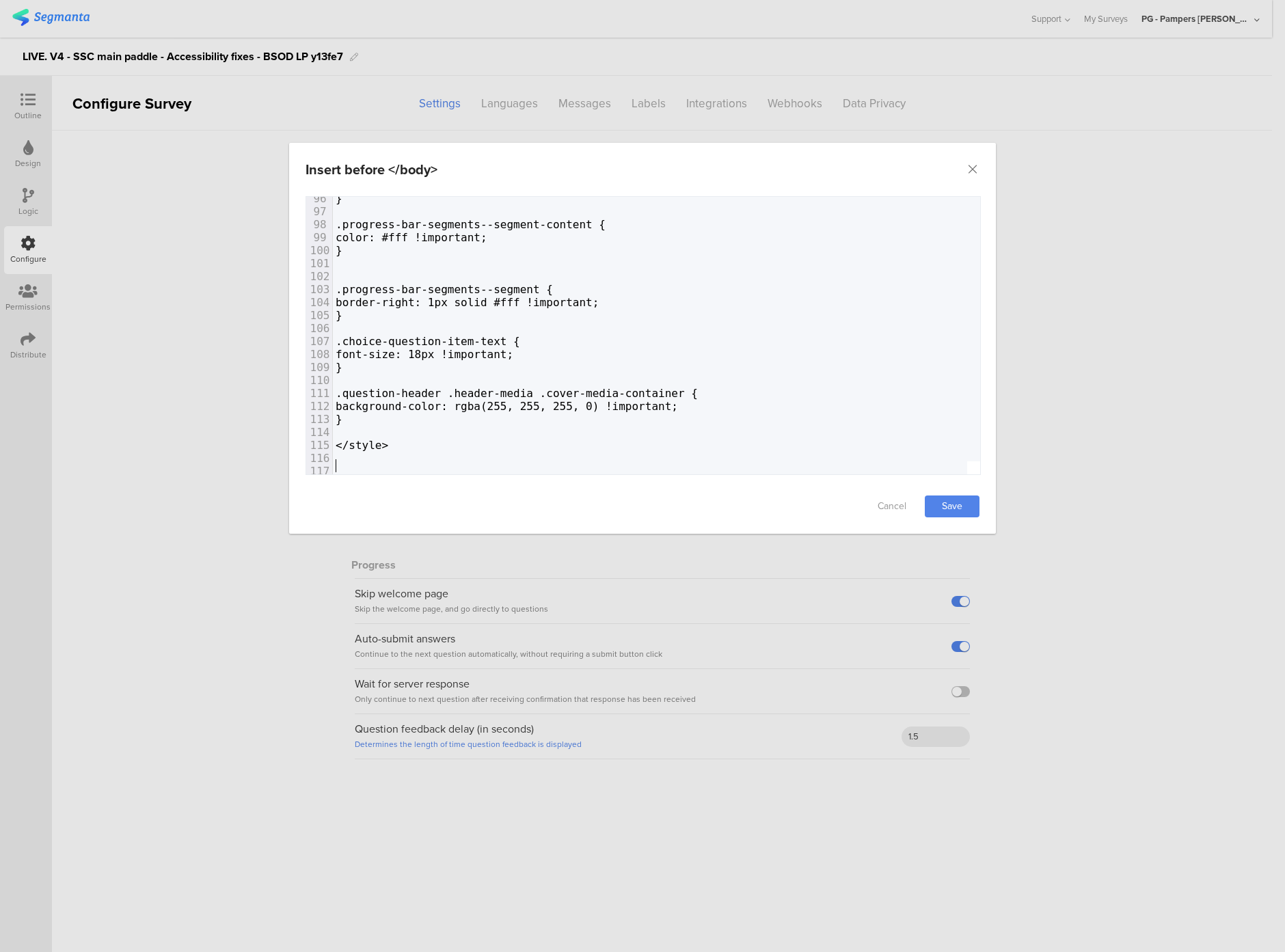
scroll to position [1241, 0]
paste textarea "const altTextEl = document.querySelector(".sr-only.alt-text"); i"
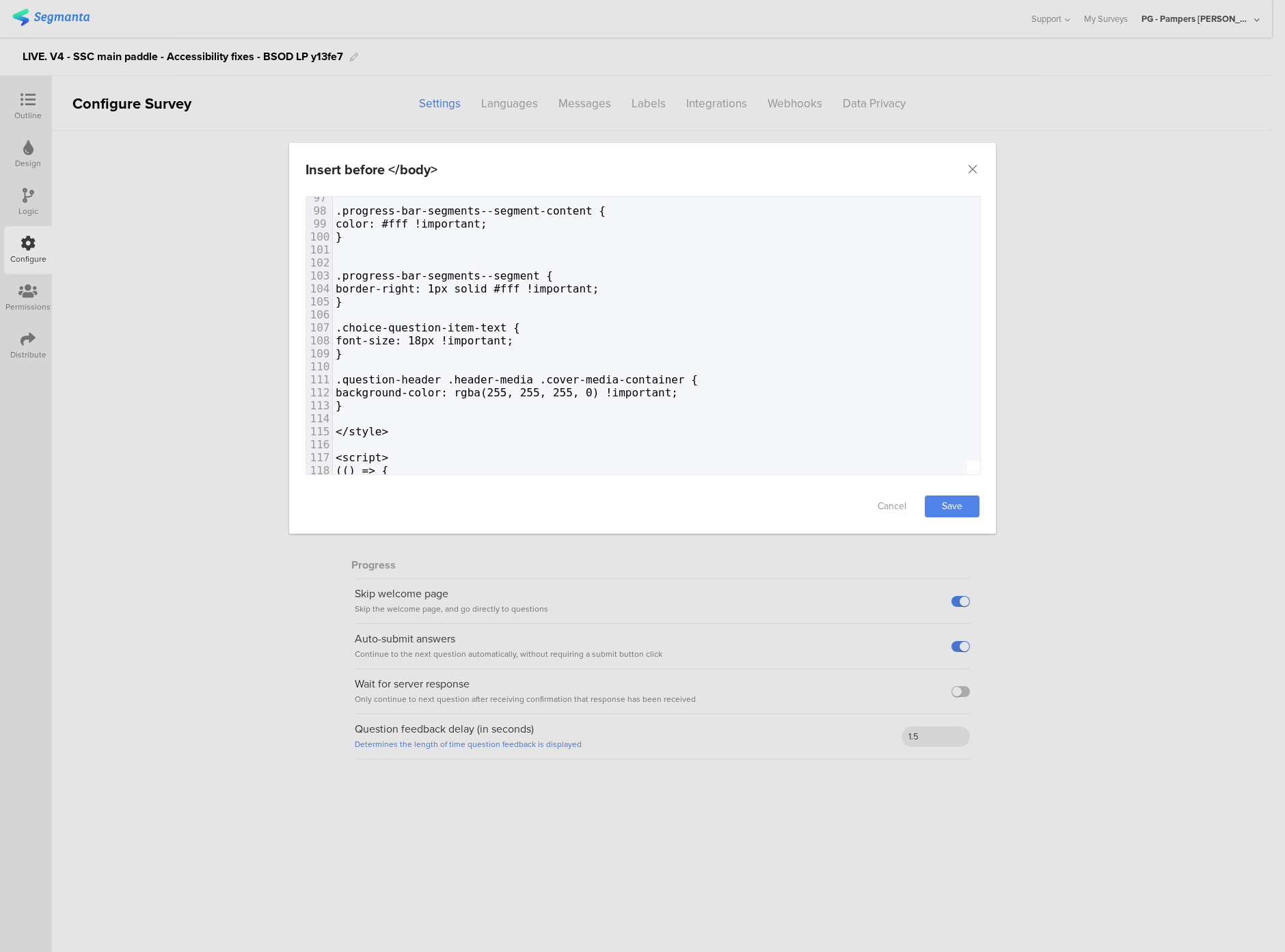
scroll to position [1381, 0]
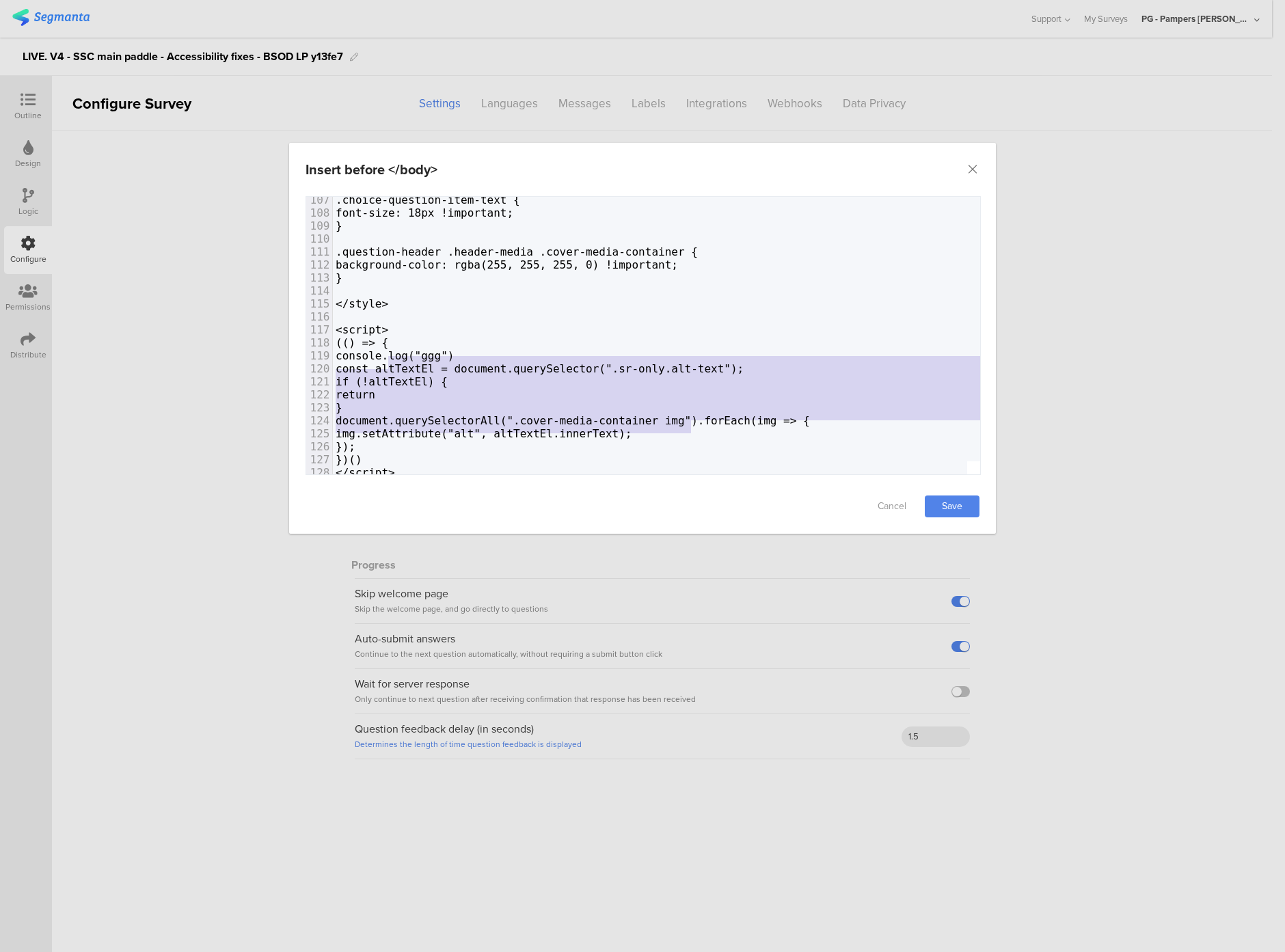
type textarea "const altTextEl = document.querySelector(".sr-only.alt-text"); if (!altTextEl) …"
drag, startPoint x: 387, startPoint y: 350, endPoint x: 738, endPoint y: 416, distance: 357.2
click at [738, 416] on div "11 } 85 display: block! important; 86 left: 0; 87 } 88 ​ 89 @media (max-width: …" at bounding box center [911, 193] width 1157 height 572
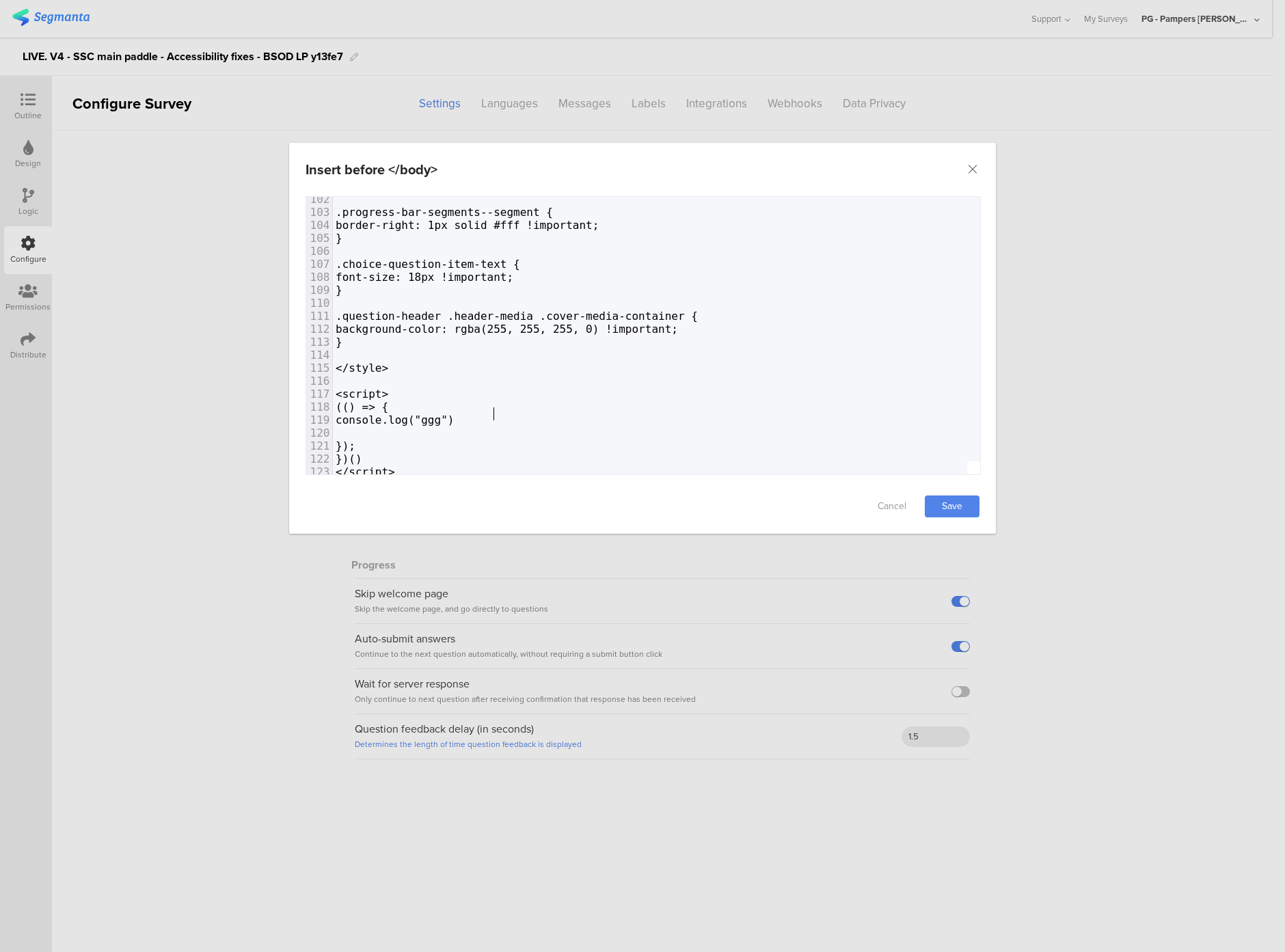
click at [454, 413] on span "console.log("ggg")" at bounding box center [395, 420] width 118 height 13
type textarea "2"
click at [394, 427] on pre "dialog" at bounding box center [911, 433] width 1157 height 13
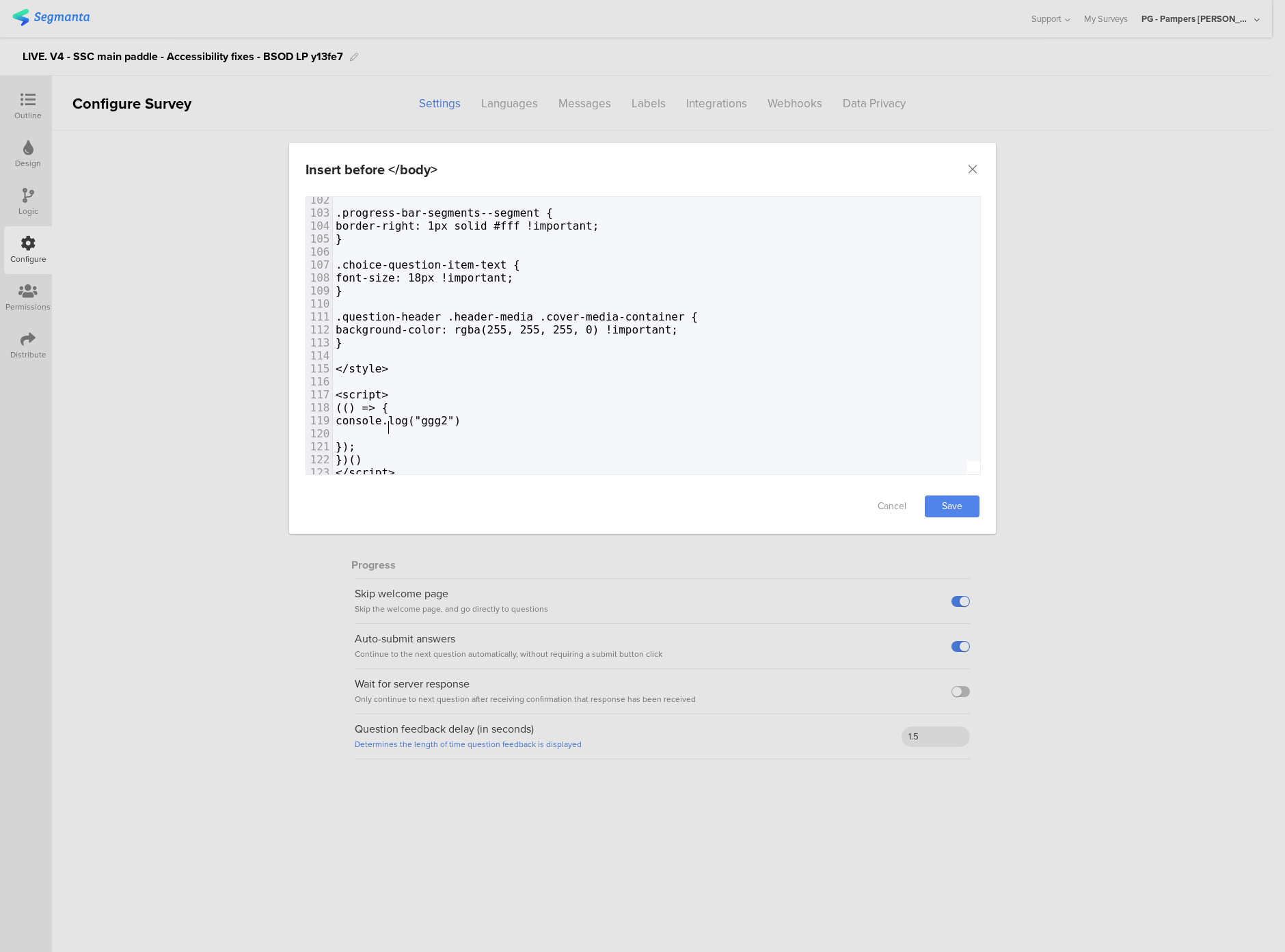
click at [414, 427] on pre "dialog" at bounding box center [911, 434] width 1157 height 13
type textarea "});"
drag, startPoint x: 416, startPoint y: 440, endPoint x: 302, endPoint y: 441, distance: 114.0
click at [302, 441] on div "Failed saving changes. If the problem persists please contact us at [EMAIL_ADDR…" at bounding box center [643, 338] width 707 height 283
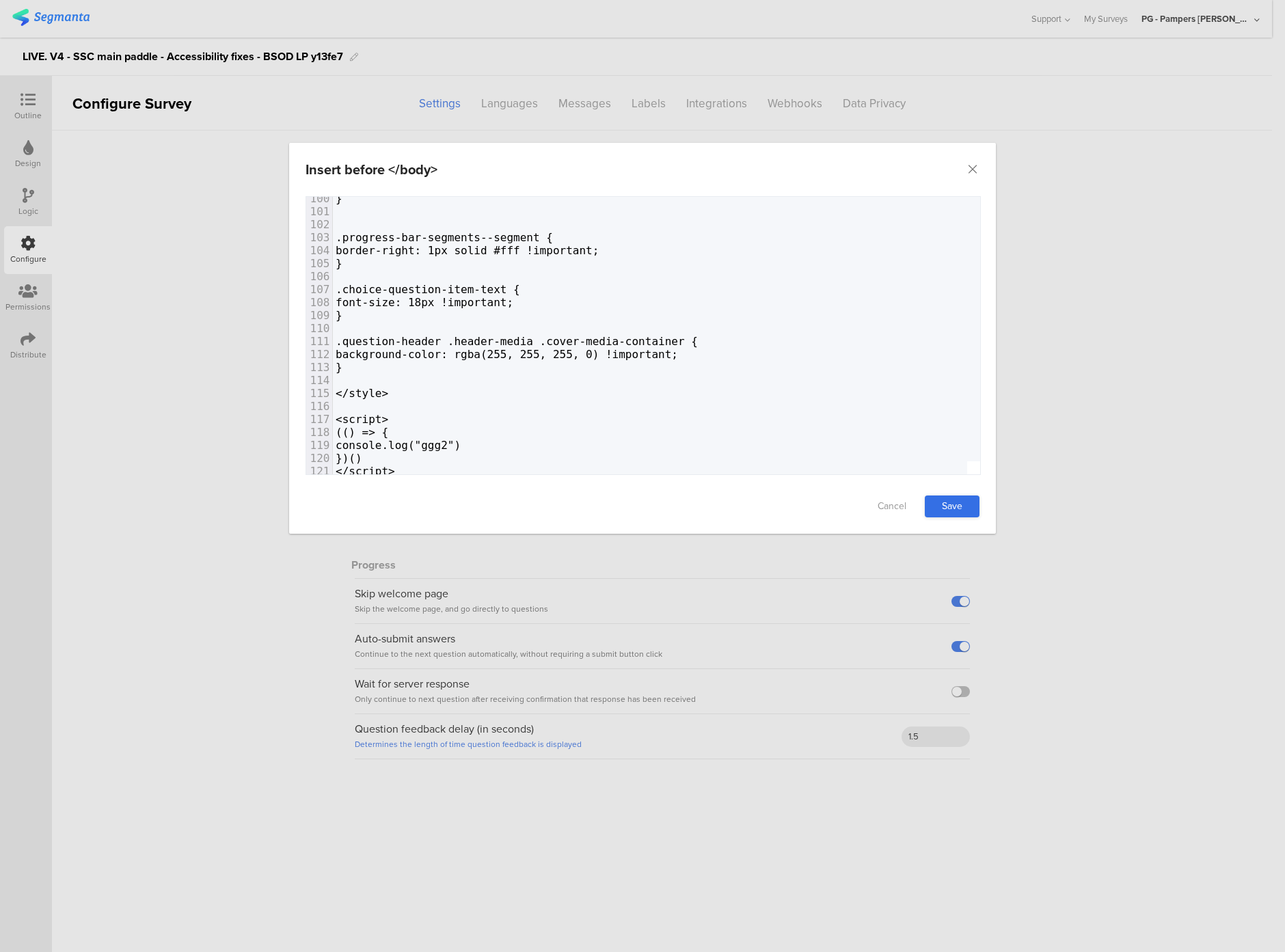
click at [967, 511] on link "Save" at bounding box center [952, 506] width 54 height 22
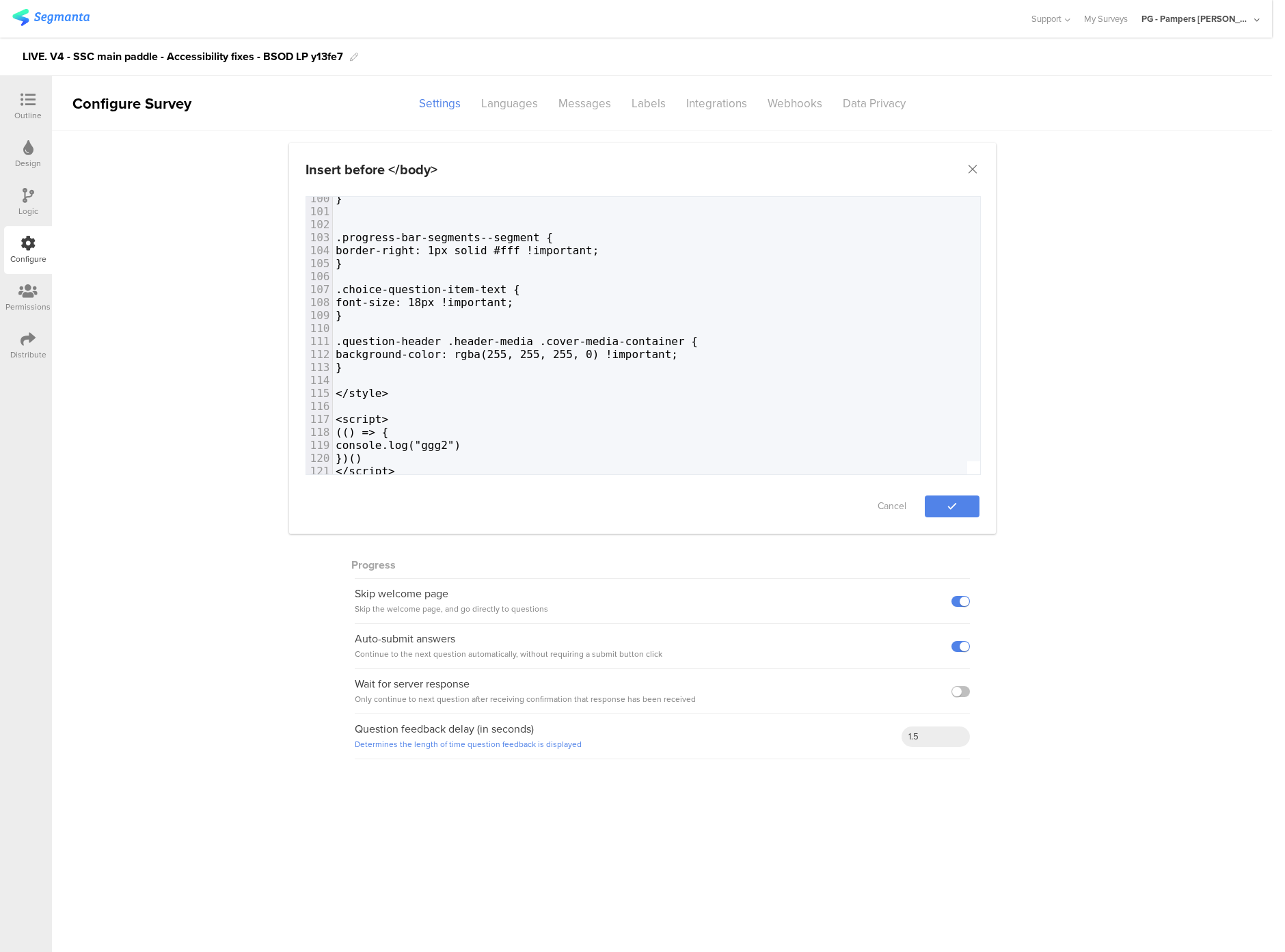
click at [1093, 427] on div "Insert before </body> Failed saving changes. If the problem persists please con…" at bounding box center [642, 476] width 1285 height 952
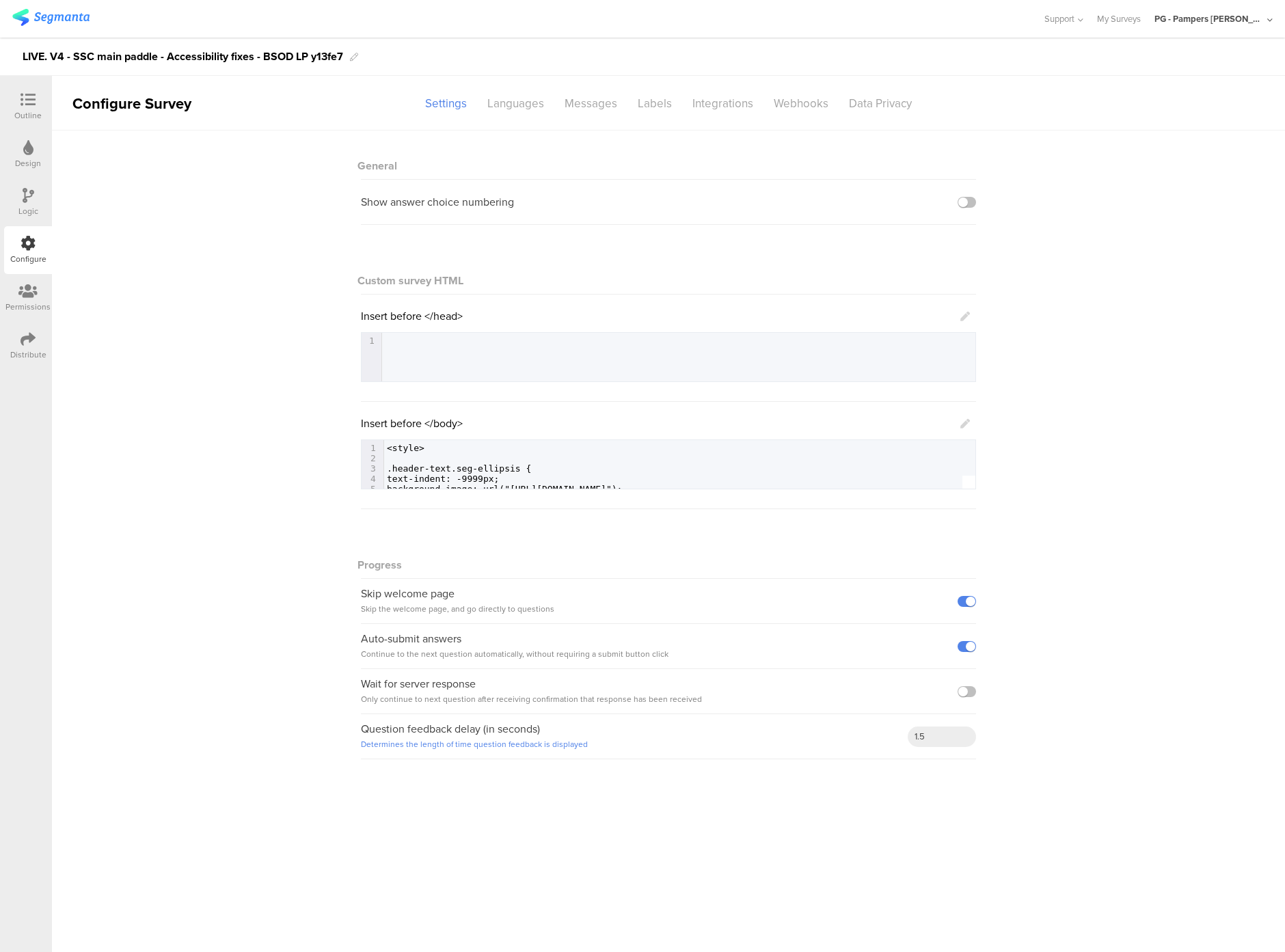
click at [28, 101] on icon at bounding box center [28, 99] width 15 height 15
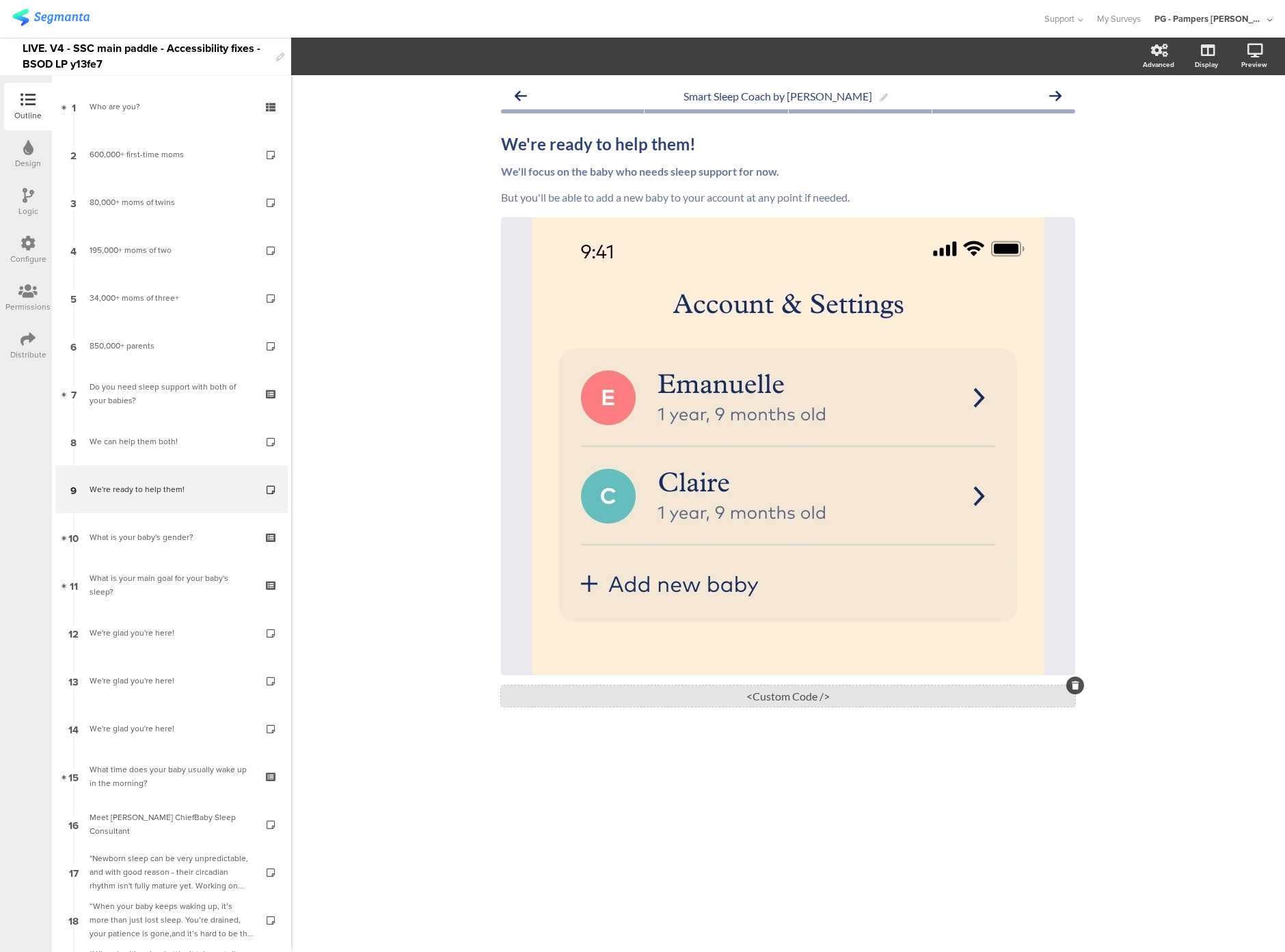
click at [730, 699] on div "<Custom Code />" at bounding box center [788, 696] width 574 height 21
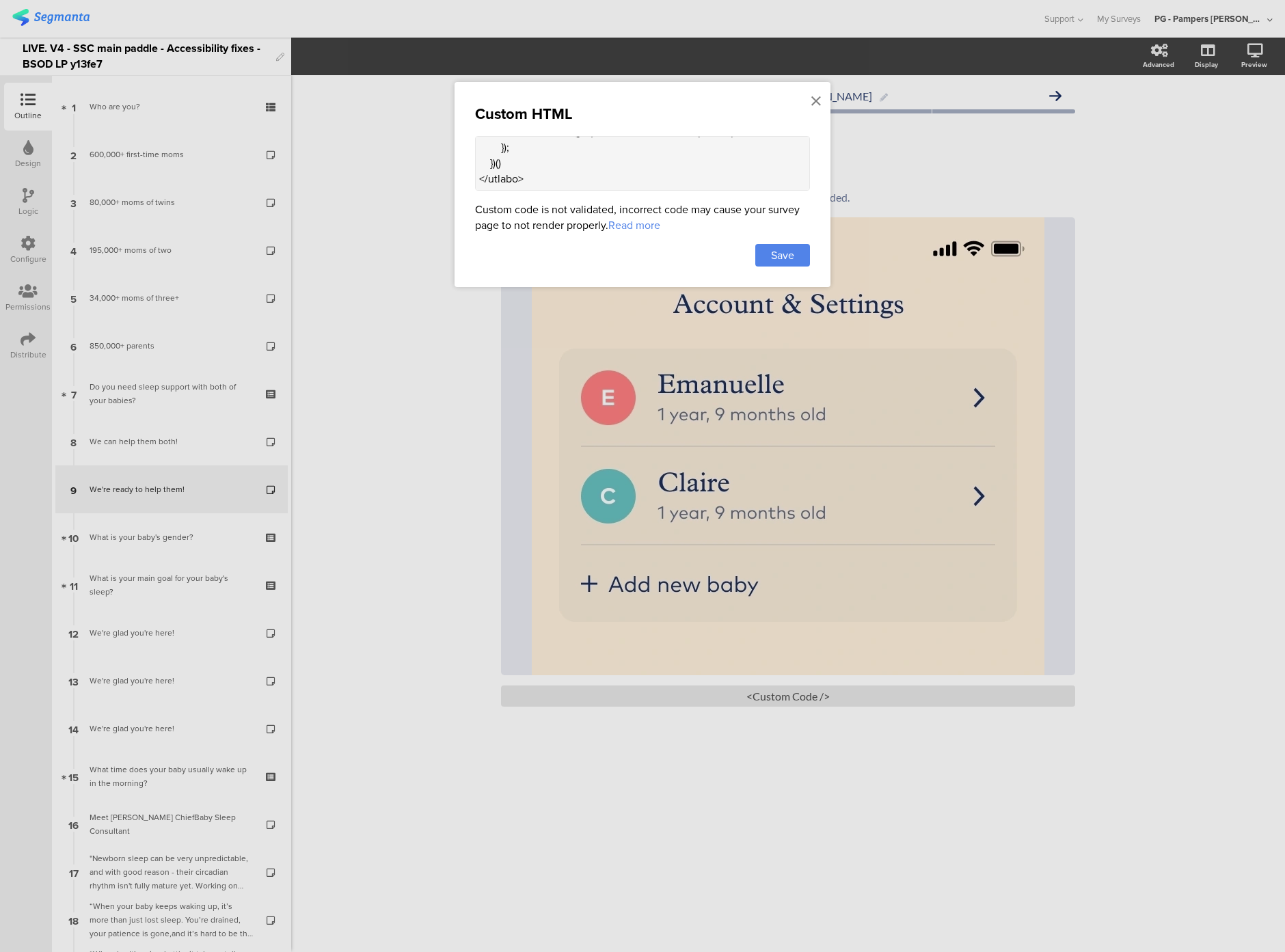
scroll to position [928, 0]
click at [559, 183] on textarea at bounding box center [642, 162] width 335 height 54
click at [385, 227] on div at bounding box center [642, 476] width 1285 height 952
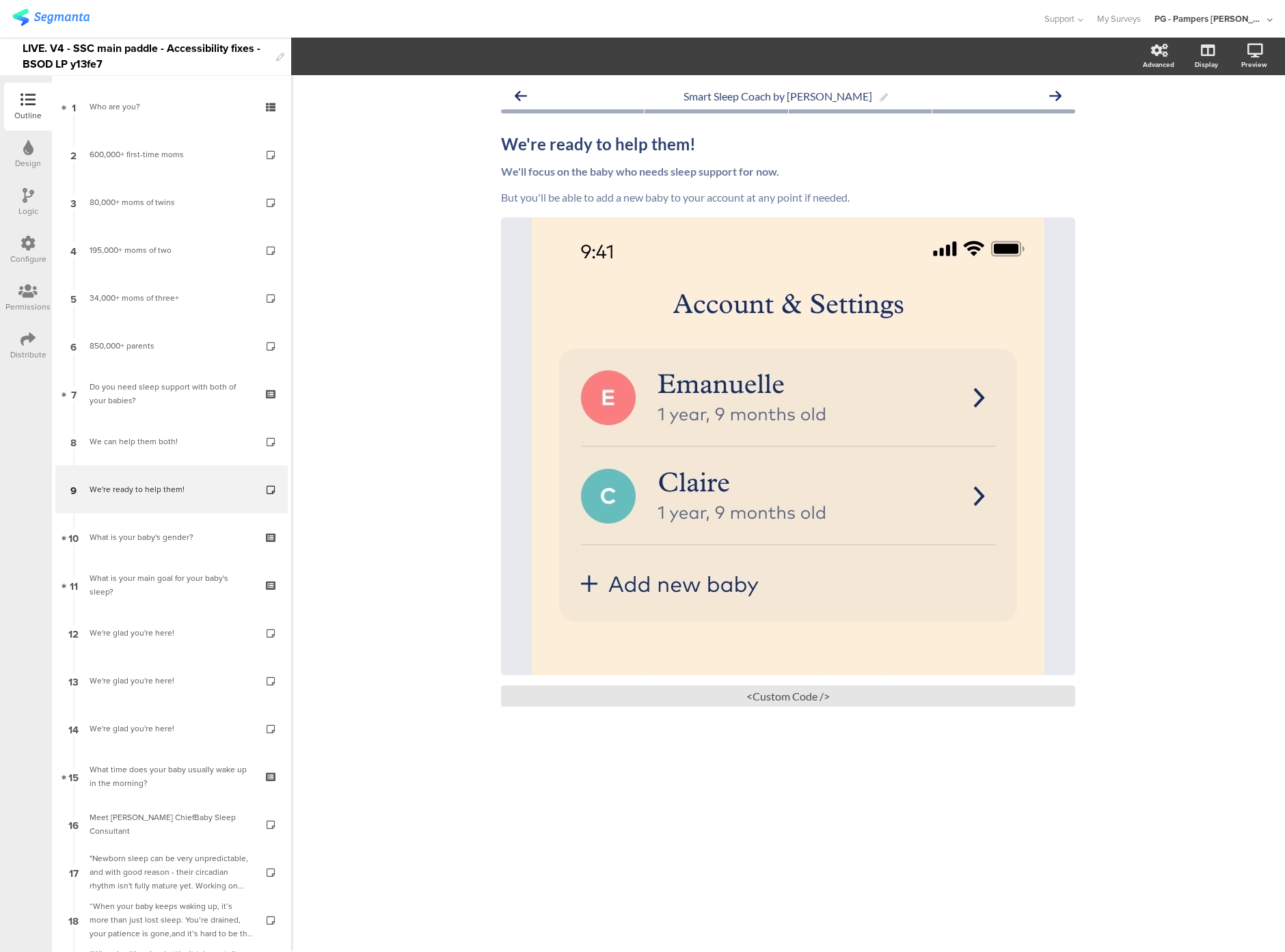
click at [27, 253] on div "Configure" at bounding box center [28, 259] width 36 height 13
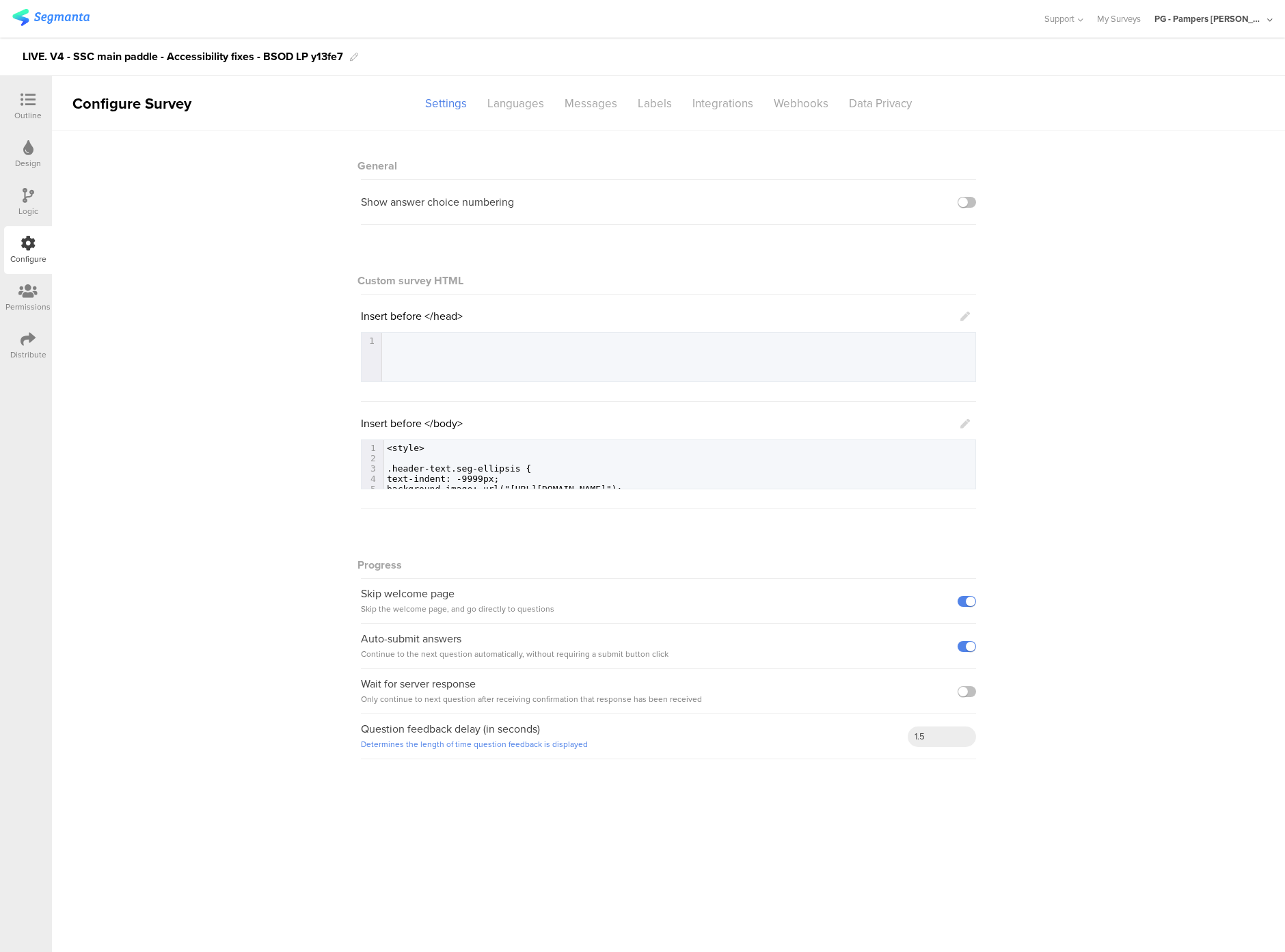
click at [963, 431] on link at bounding box center [966, 424] width 9 height 16
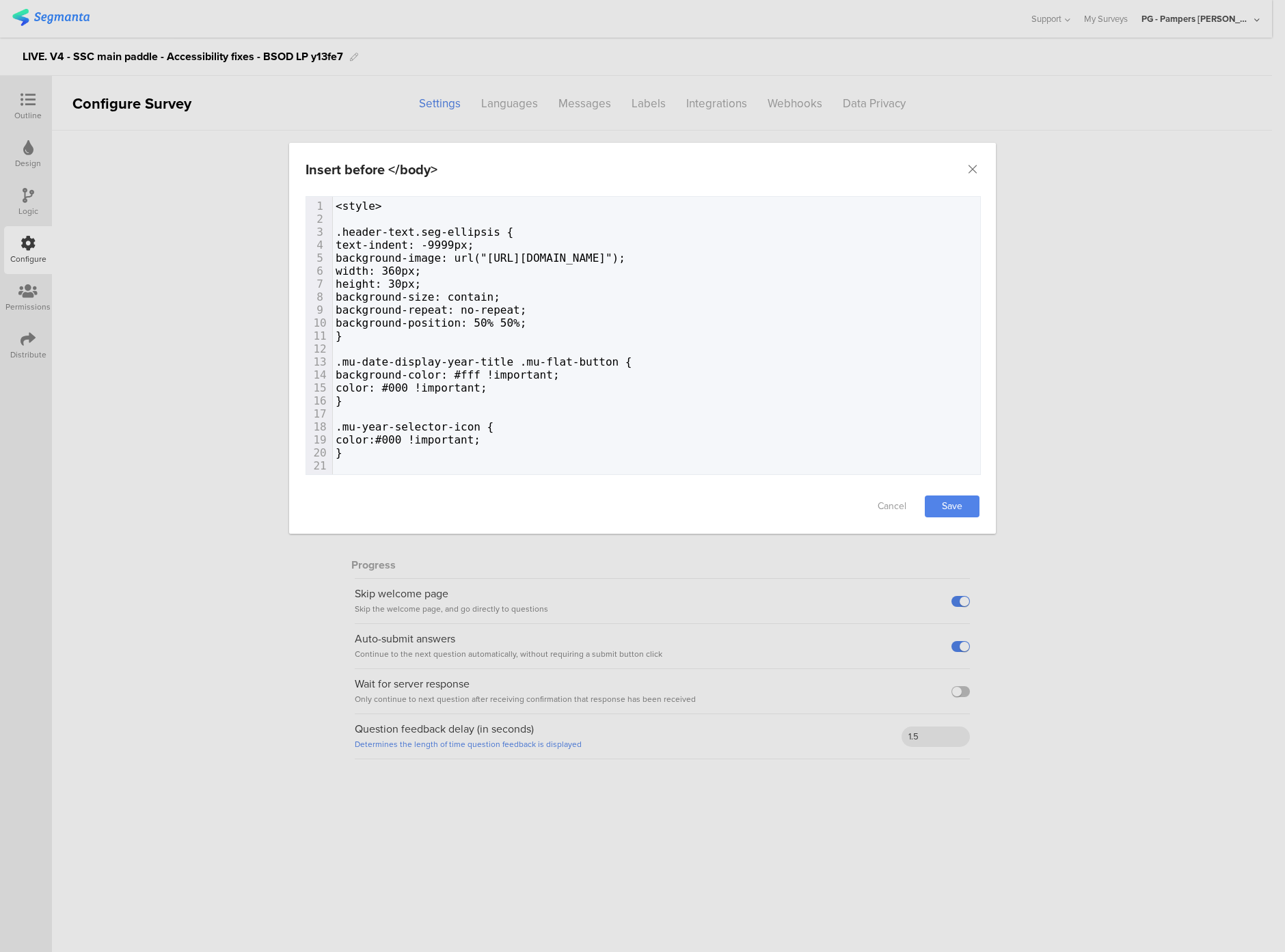
click at [513, 261] on span "background-image: url("[URL][DOMAIN_NAME]");" at bounding box center [480, 258] width 289 height 13
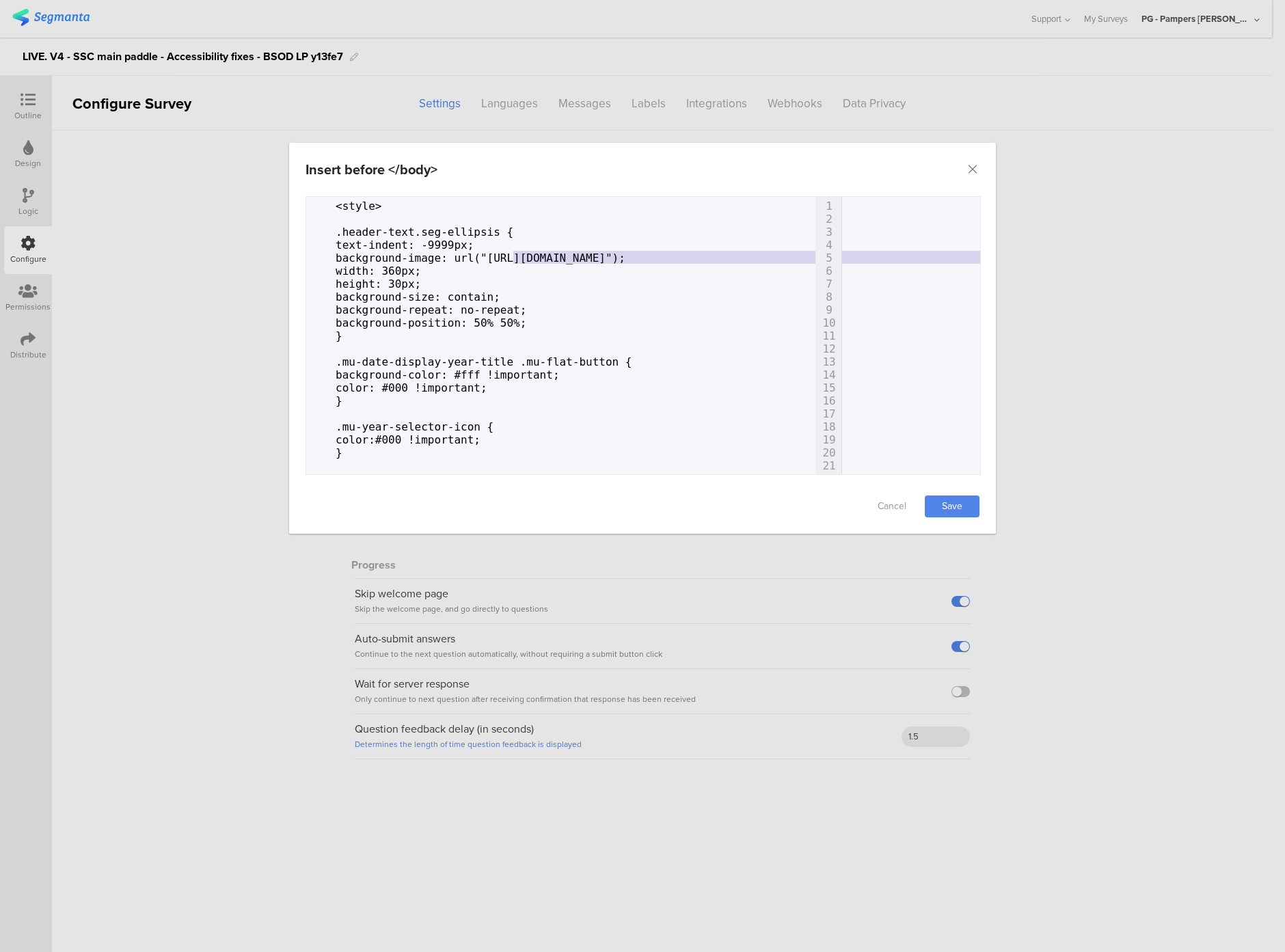
scroll to position [0, 510]
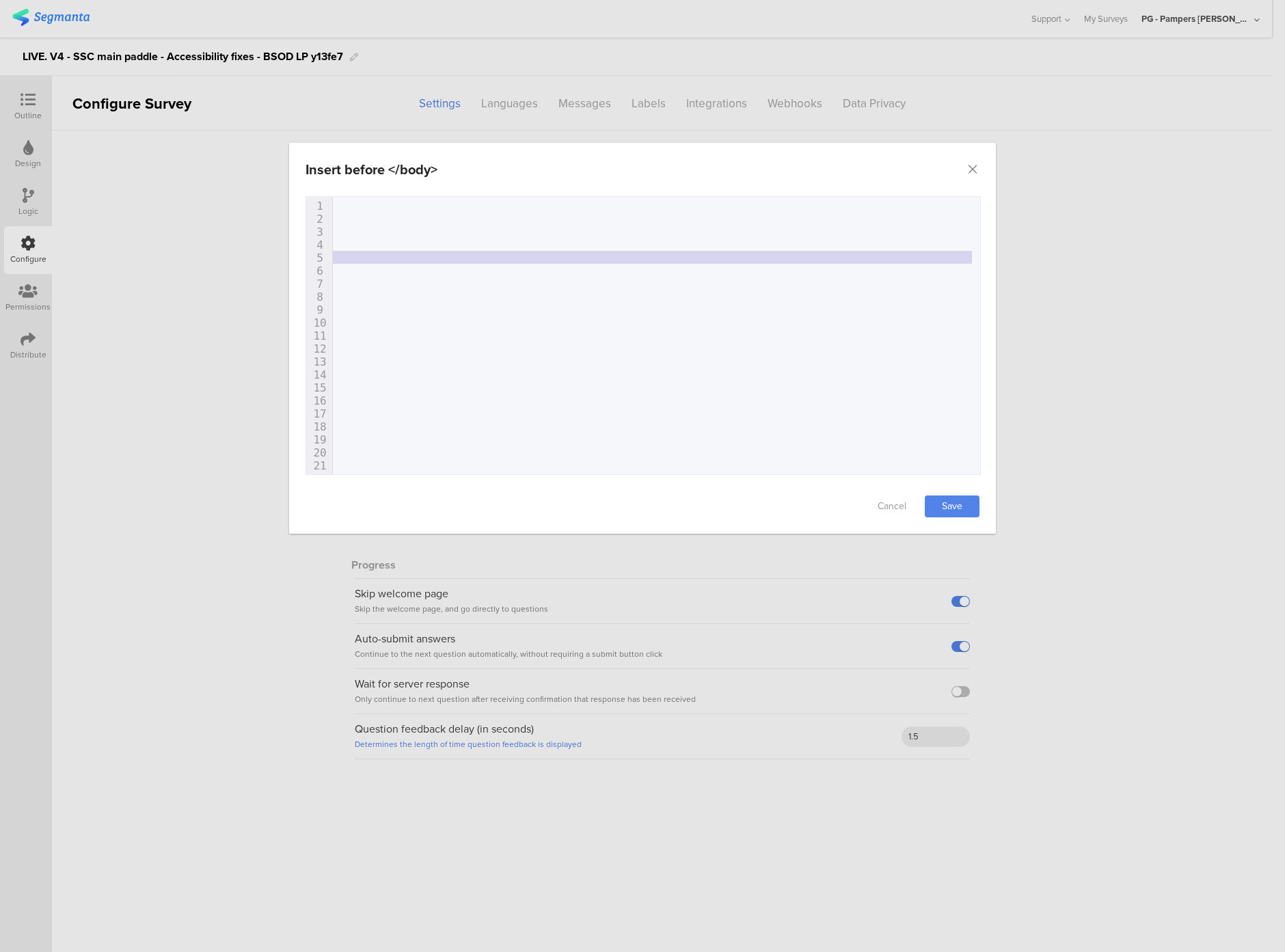
type textarea "[URL][DOMAIN_NAME]"
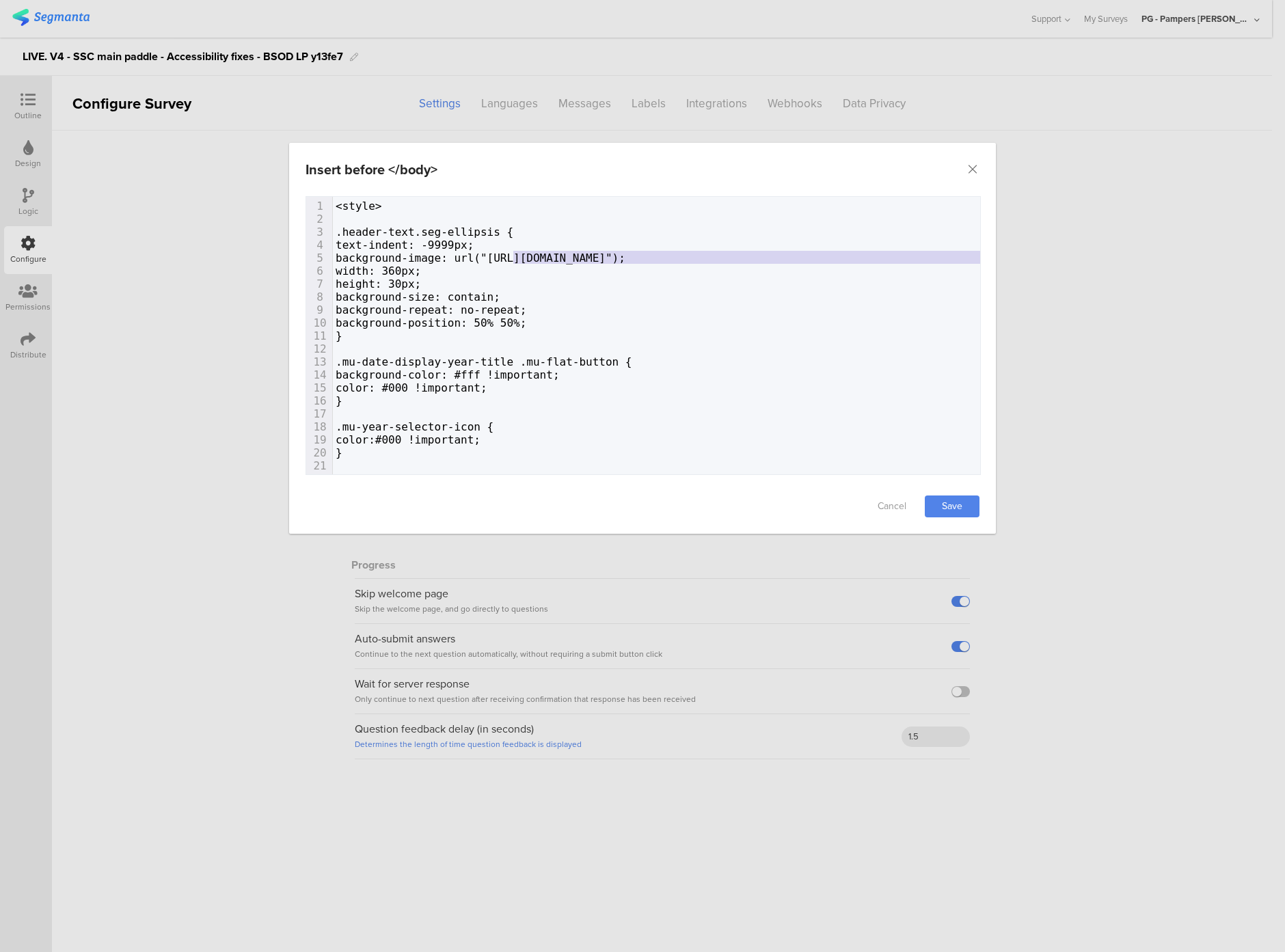
click at [516, 306] on span "background-repeat: no-repeat;" at bounding box center [431, 310] width 191 height 13
click at [154, 332] on div "Insert before </body> Failed saving changes. If the problem persists please con…" at bounding box center [642, 476] width 1285 height 952
click at [974, 168] on icon "Close" at bounding box center [973, 169] width 13 height 13
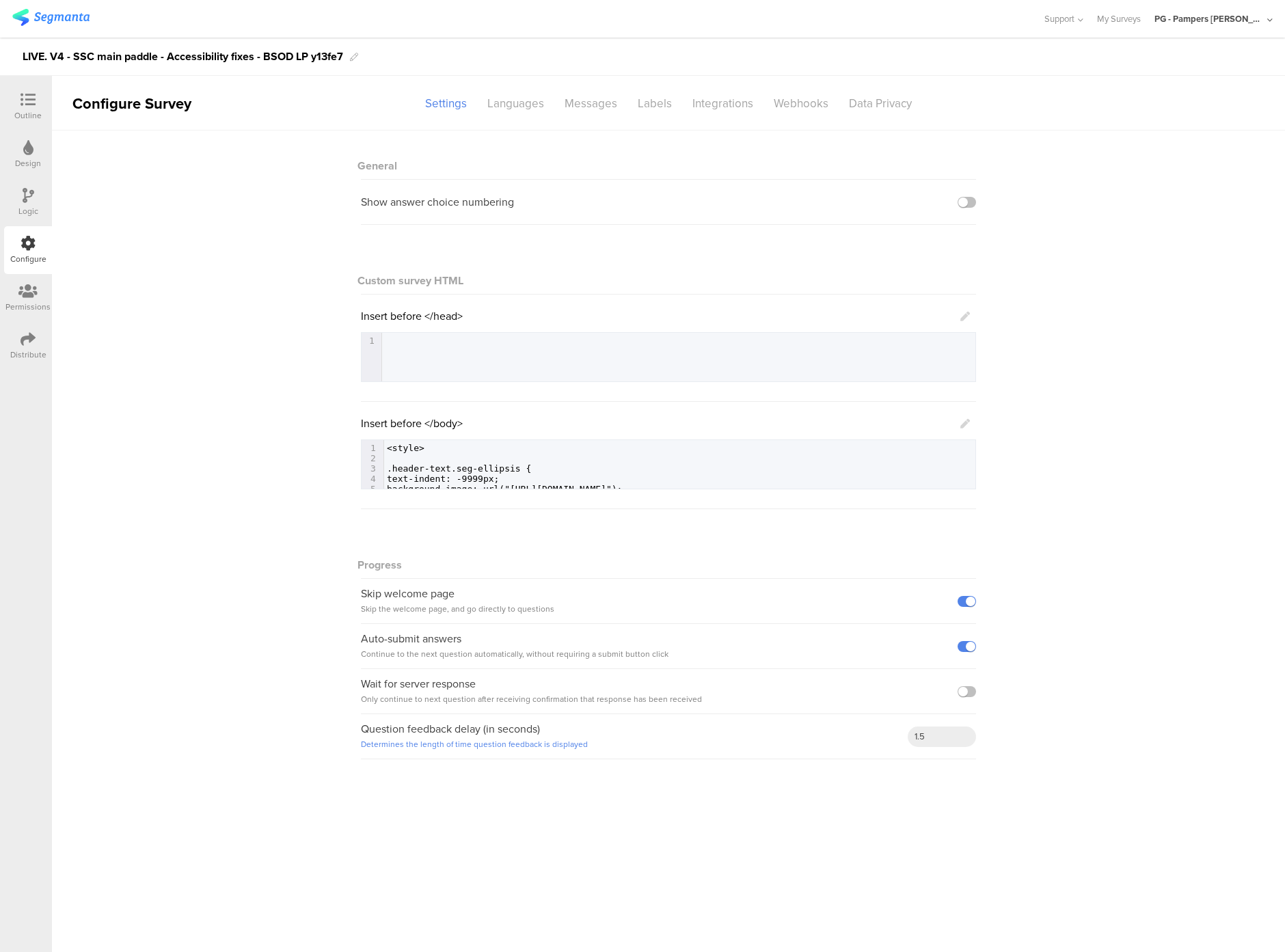
click at [964, 426] on icon at bounding box center [966, 424] width 9 height 9
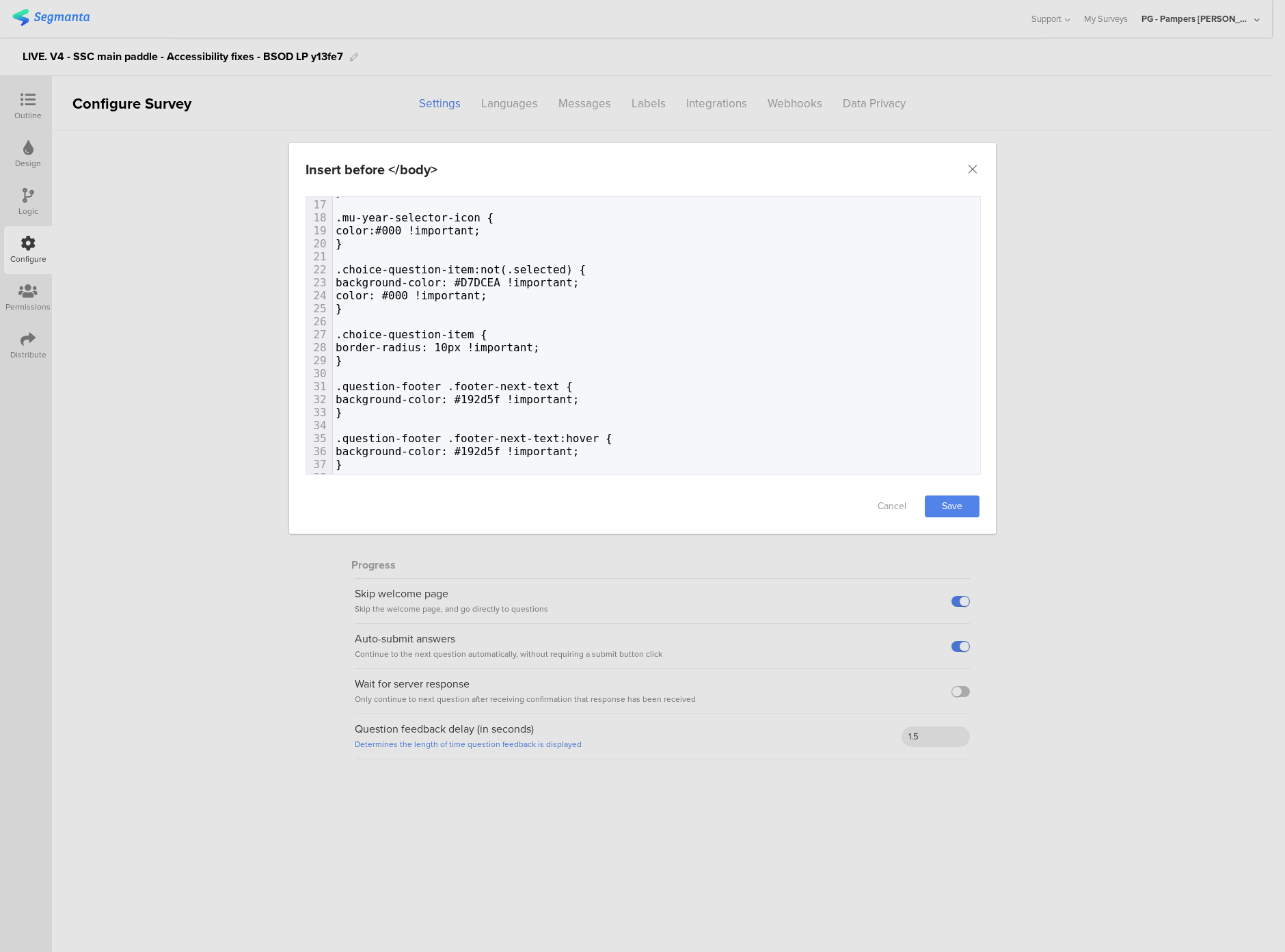
scroll to position [305, 0]
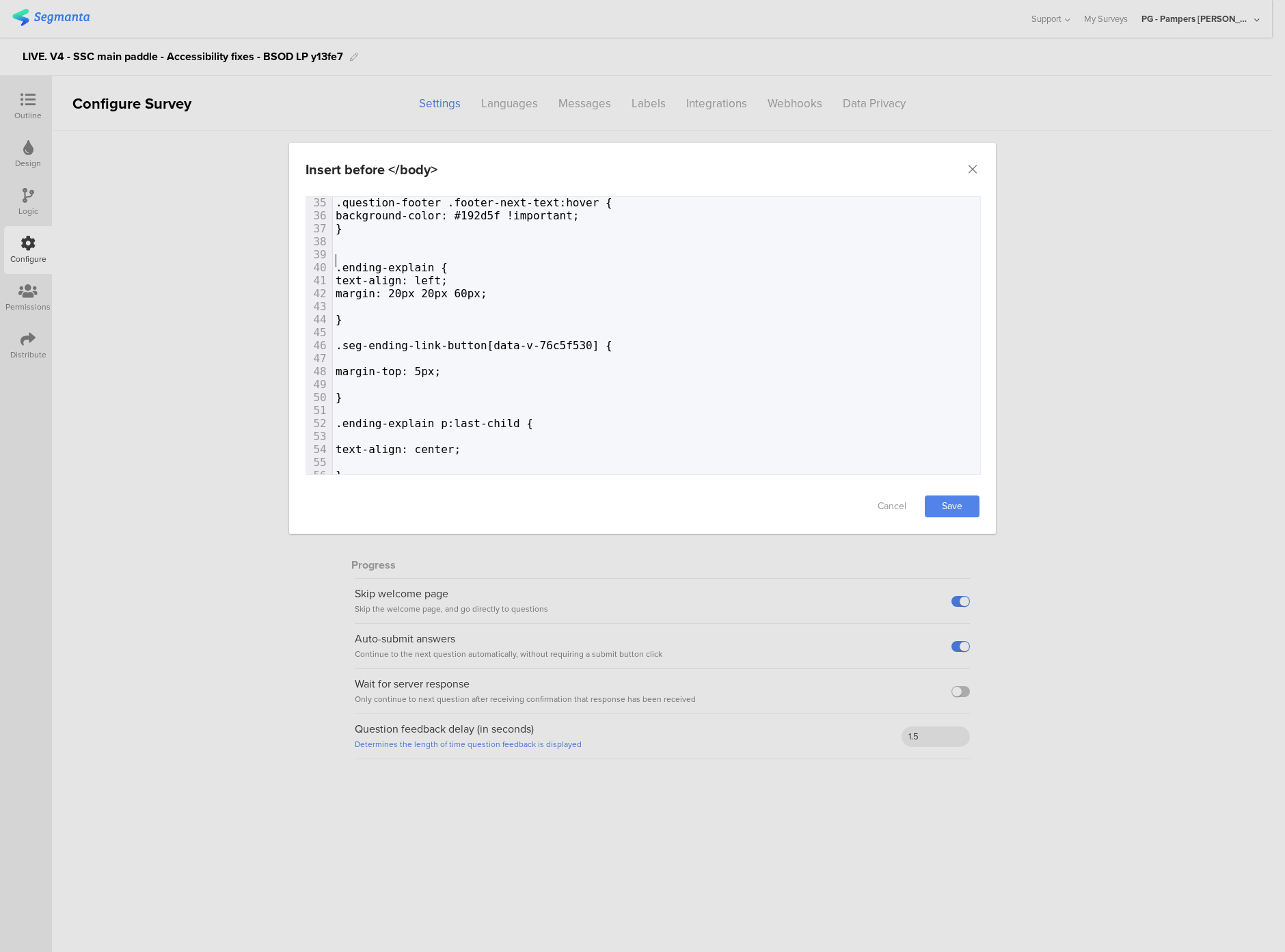
click at [336, 264] on span ".ending-explain {" at bounding box center [392, 267] width 112 height 13
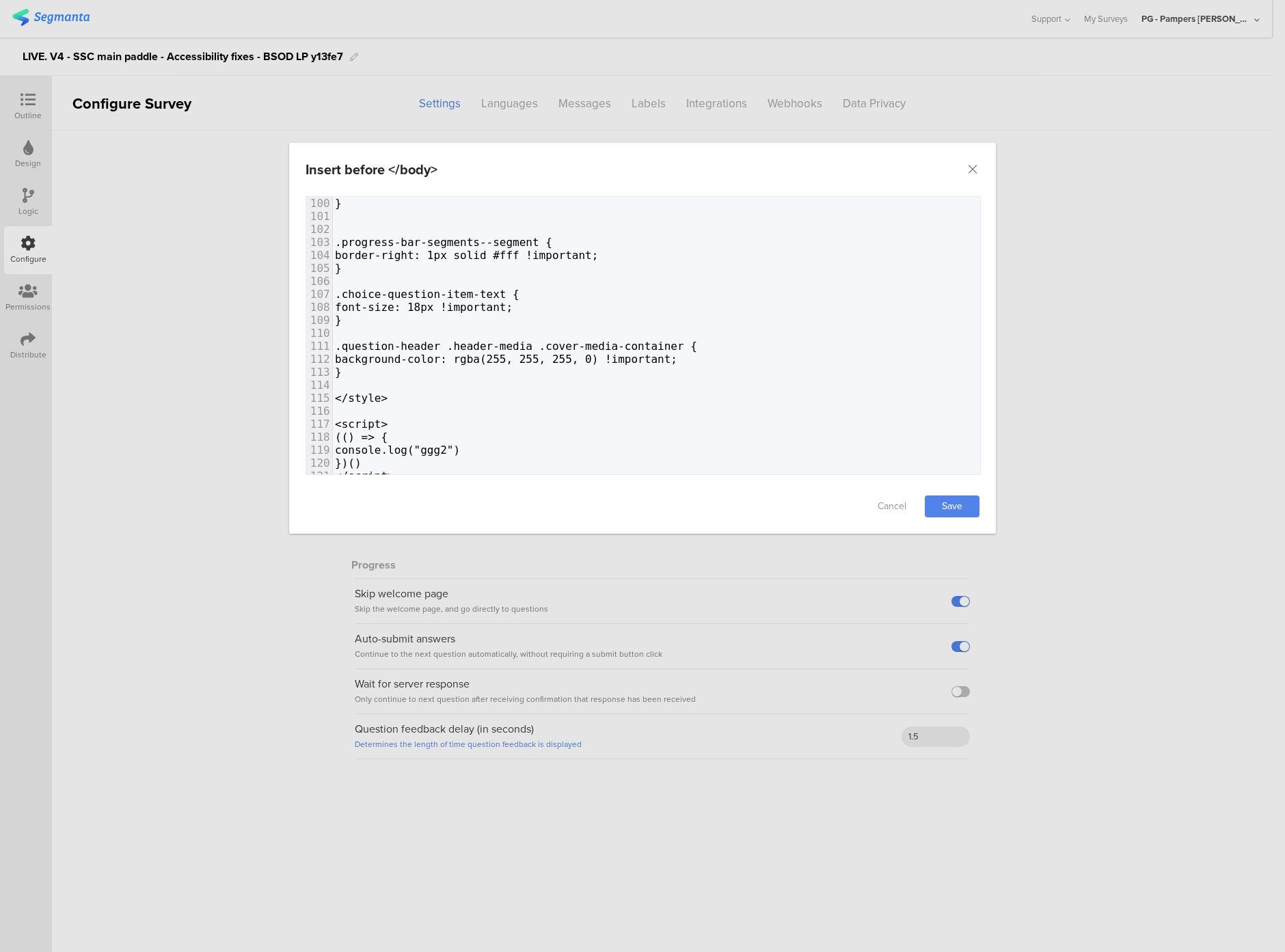
click at [343, 418] on span "<script>" at bounding box center [361, 424] width 53 height 13
type textarea "<script> (() => { console.log("ggg2") })() </script>"
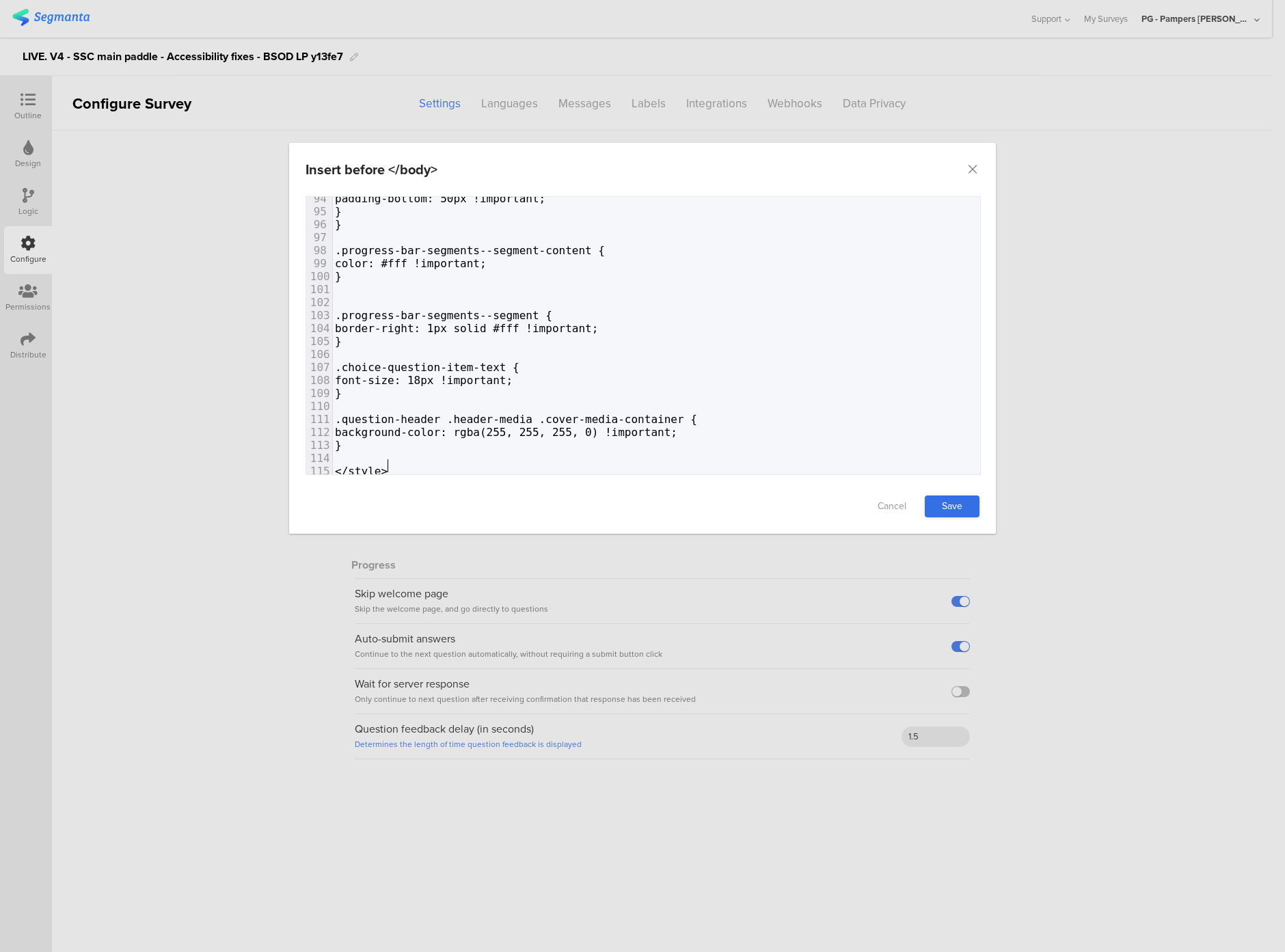
click at [957, 497] on link "Save" at bounding box center [952, 506] width 54 height 22
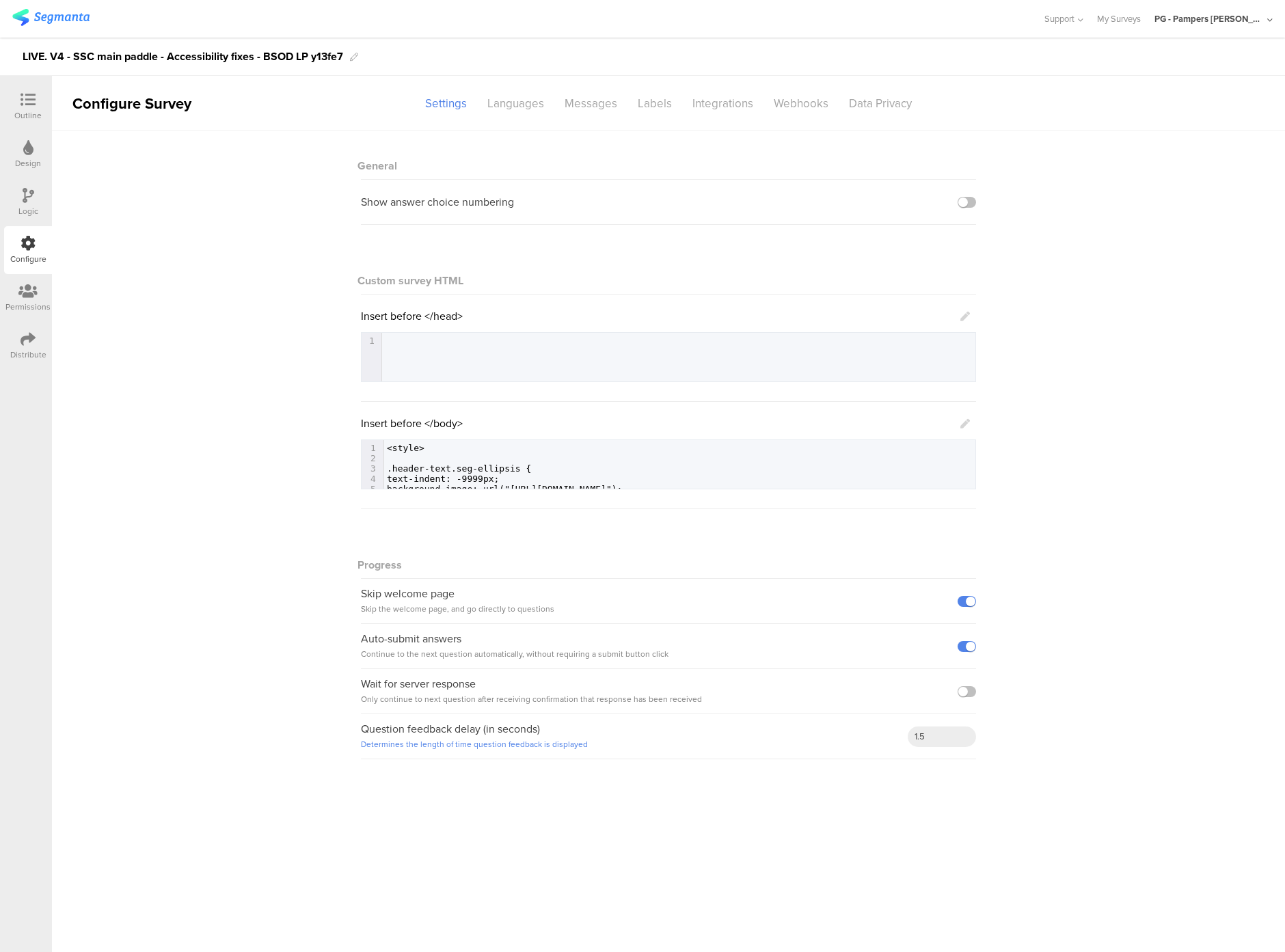
click at [33, 103] on icon at bounding box center [28, 99] width 15 height 15
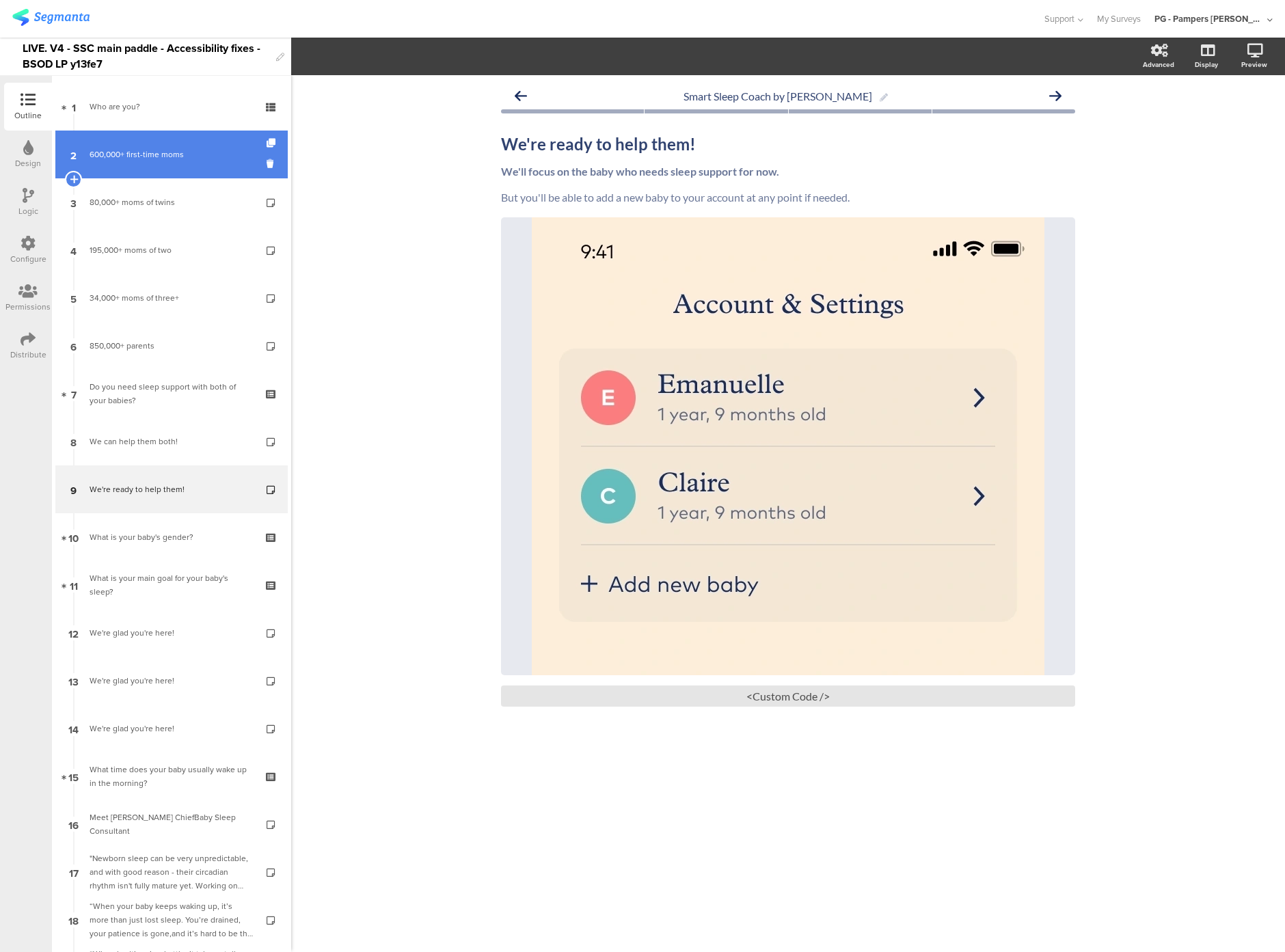
click at [148, 161] on div "600,000+ first-time moms" at bounding box center [171, 154] width 163 height 13
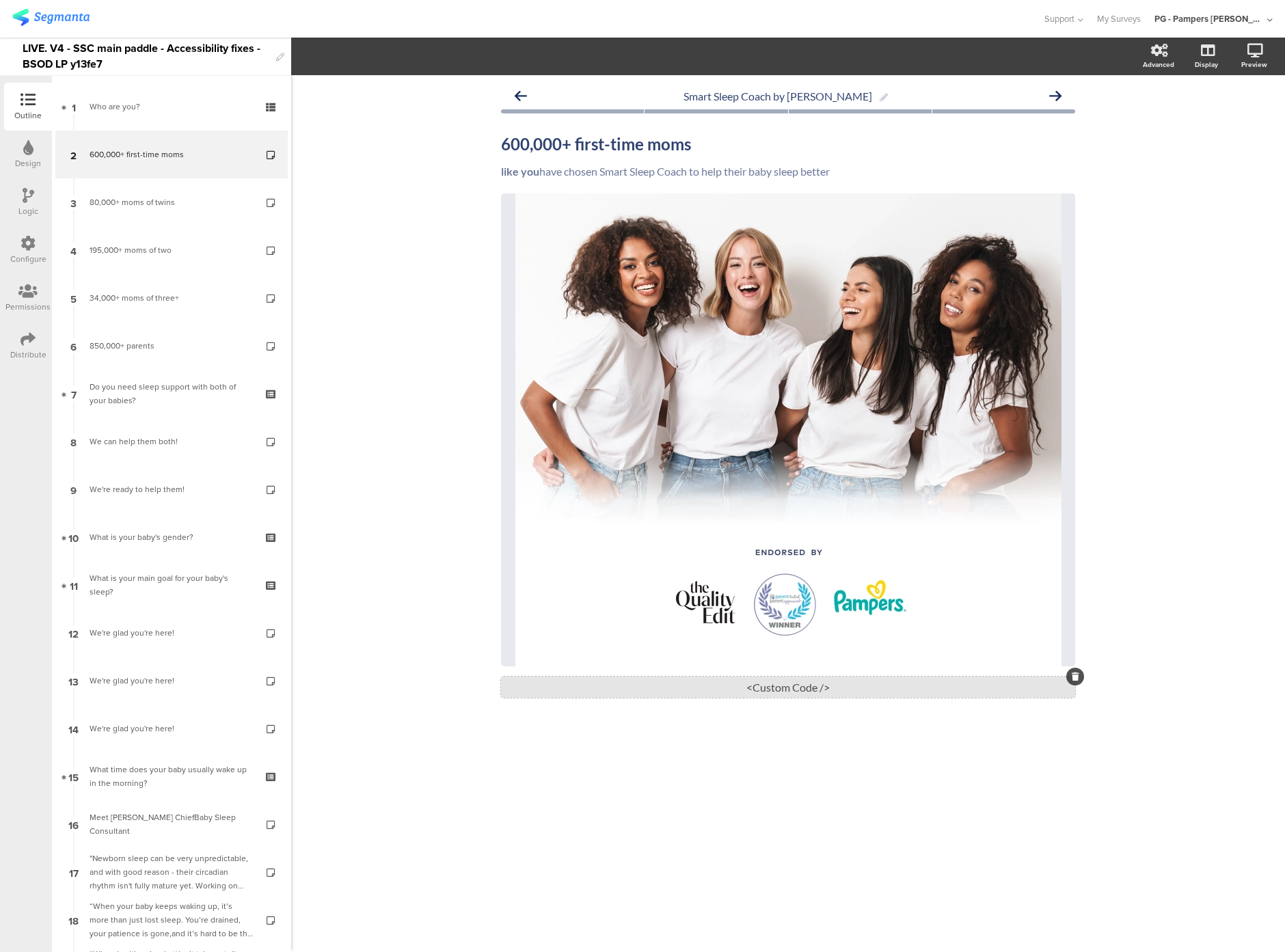
click at [775, 698] on div "<Custom Code />" at bounding box center [788, 687] width 574 height 21
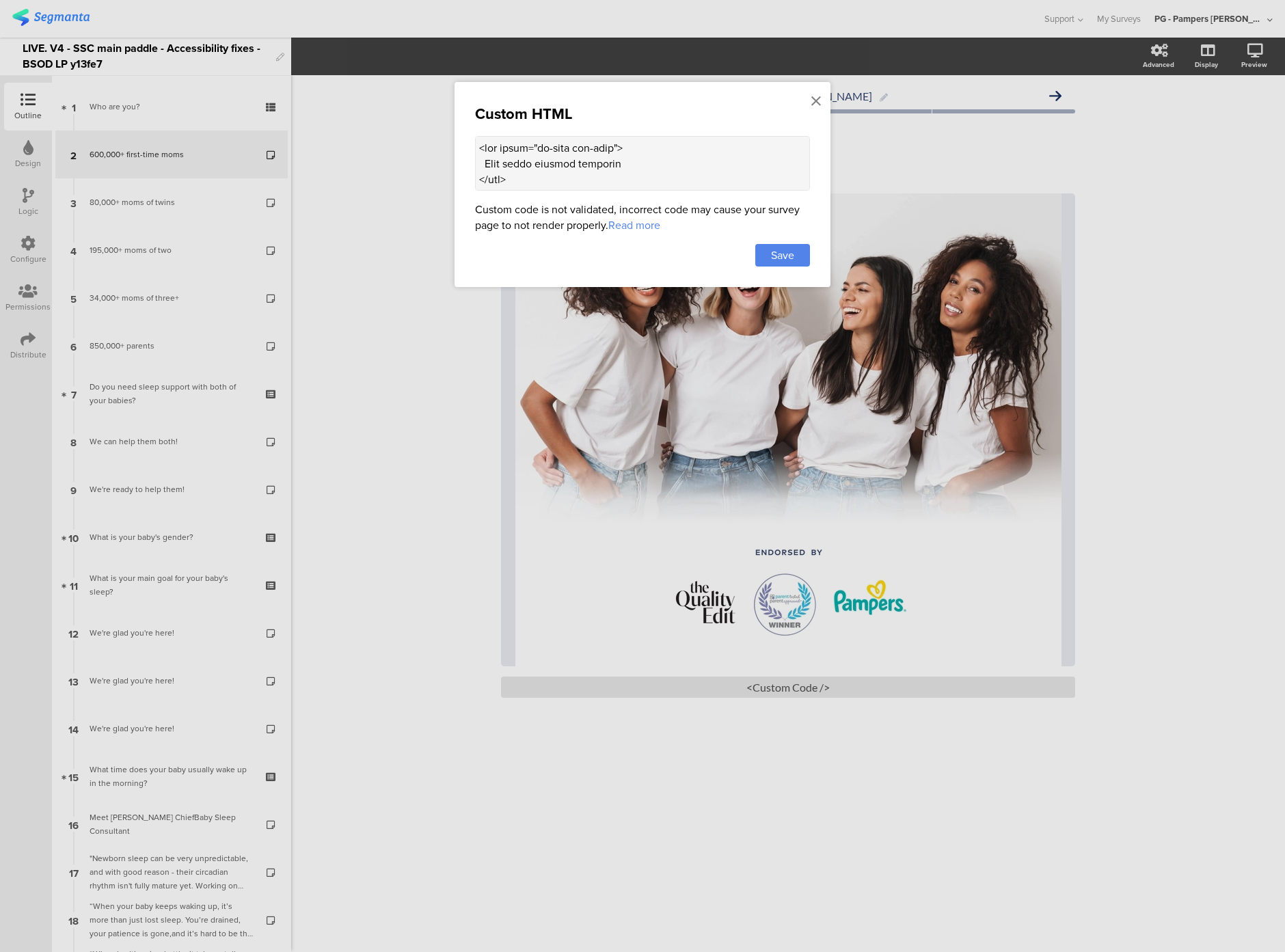
click at [527, 151] on textarea at bounding box center [642, 162] width 335 height 54
click at [479, 169] on textarea at bounding box center [642, 162] width 335 height 54
paste textarea "(() => { const altTextEl = document.querySelector(".sr-only.alt-text"); if (!al…"
type textarea "<div class="sr-only alt-text"> Four women smiling together </div> <style> .sr-o…"
click at [802, 257] on div "Save" at bounding box center [783, 255] width 54 height 23
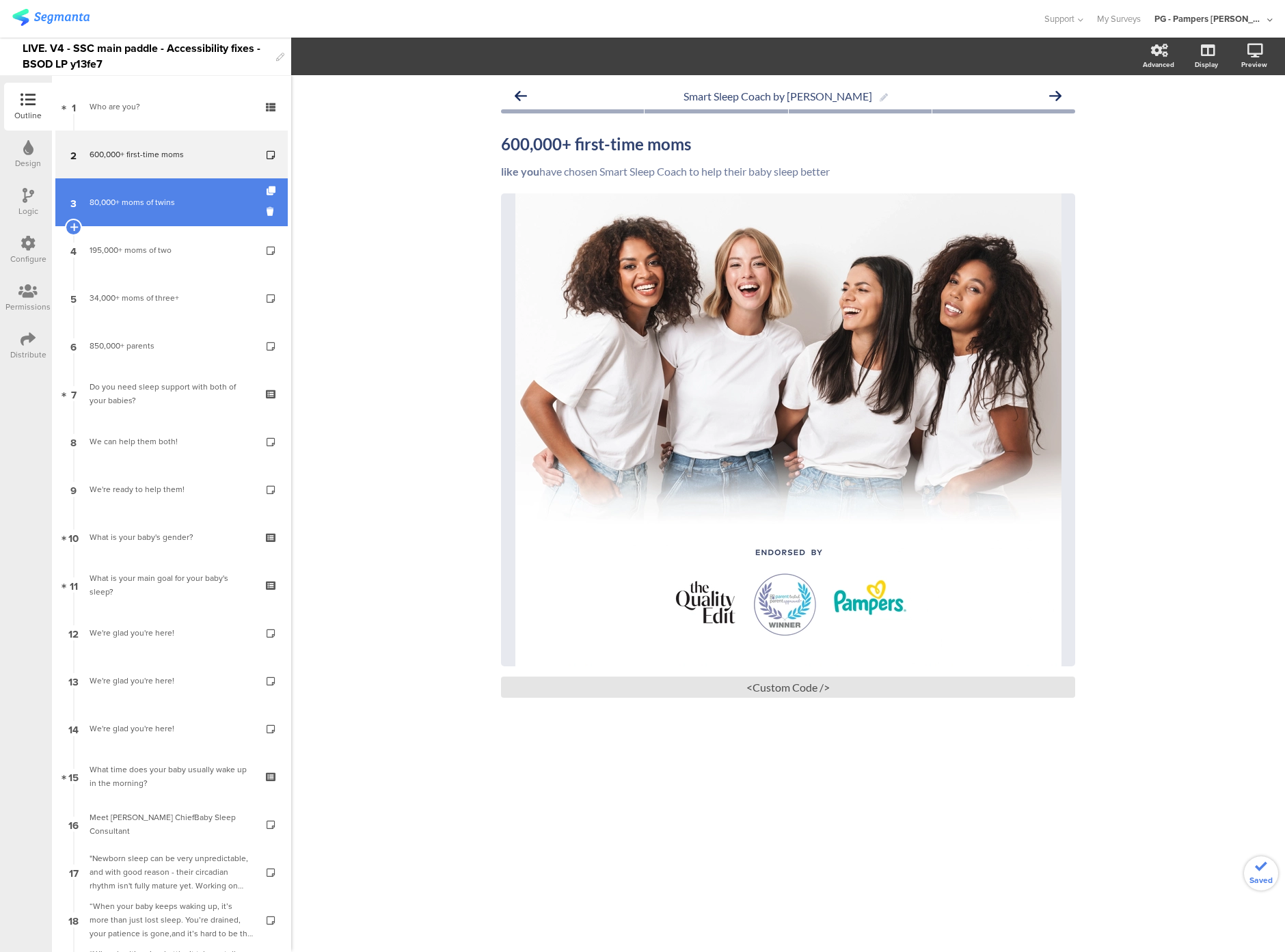
click at [141, 208] on div "80,000+ moms of twins" at bounding box center [171, 202] width 163 height 13
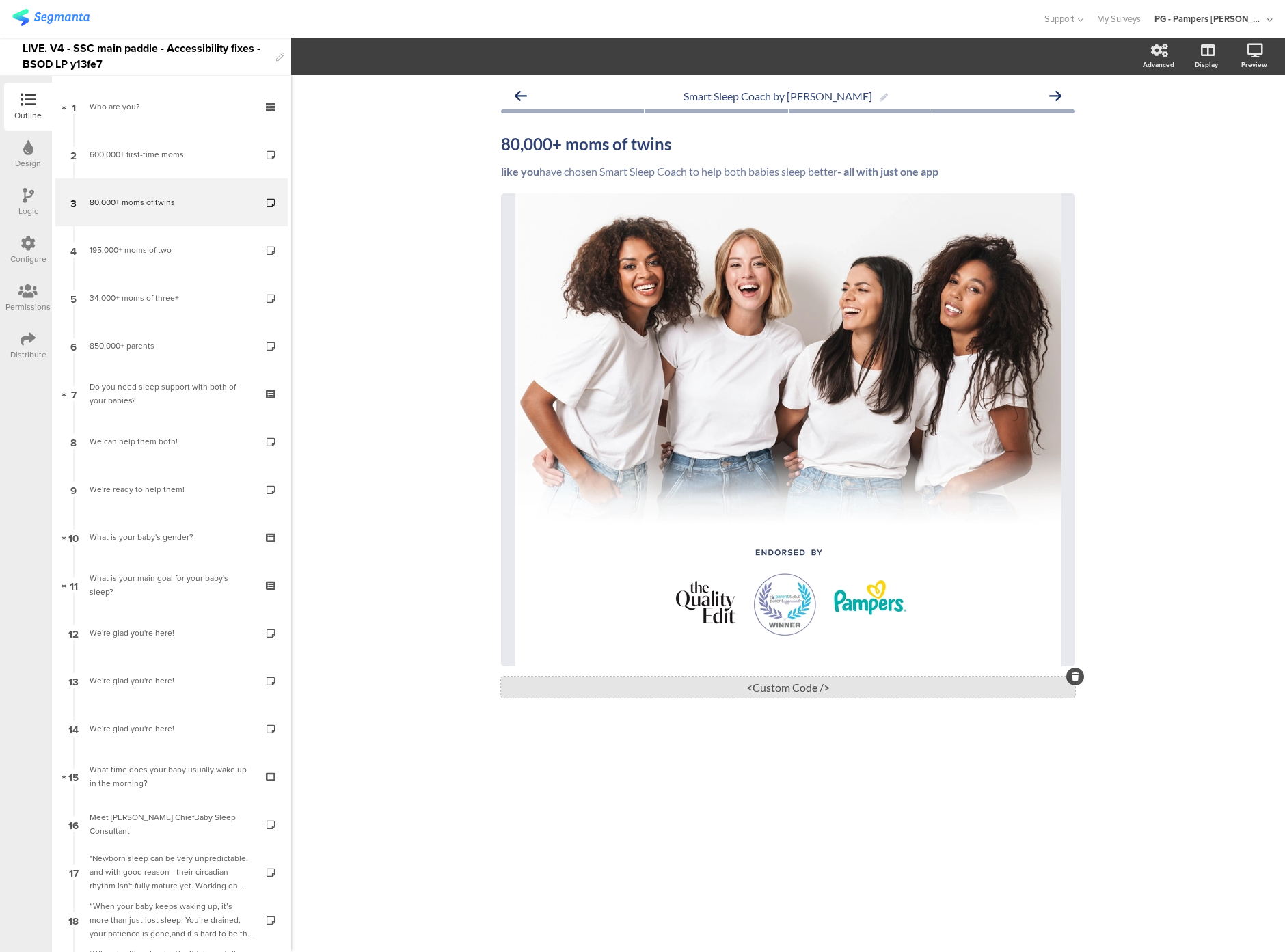
click at [723, 689] on div "<Custom Code />" at bounding box center [788, 687] width 574 height 21
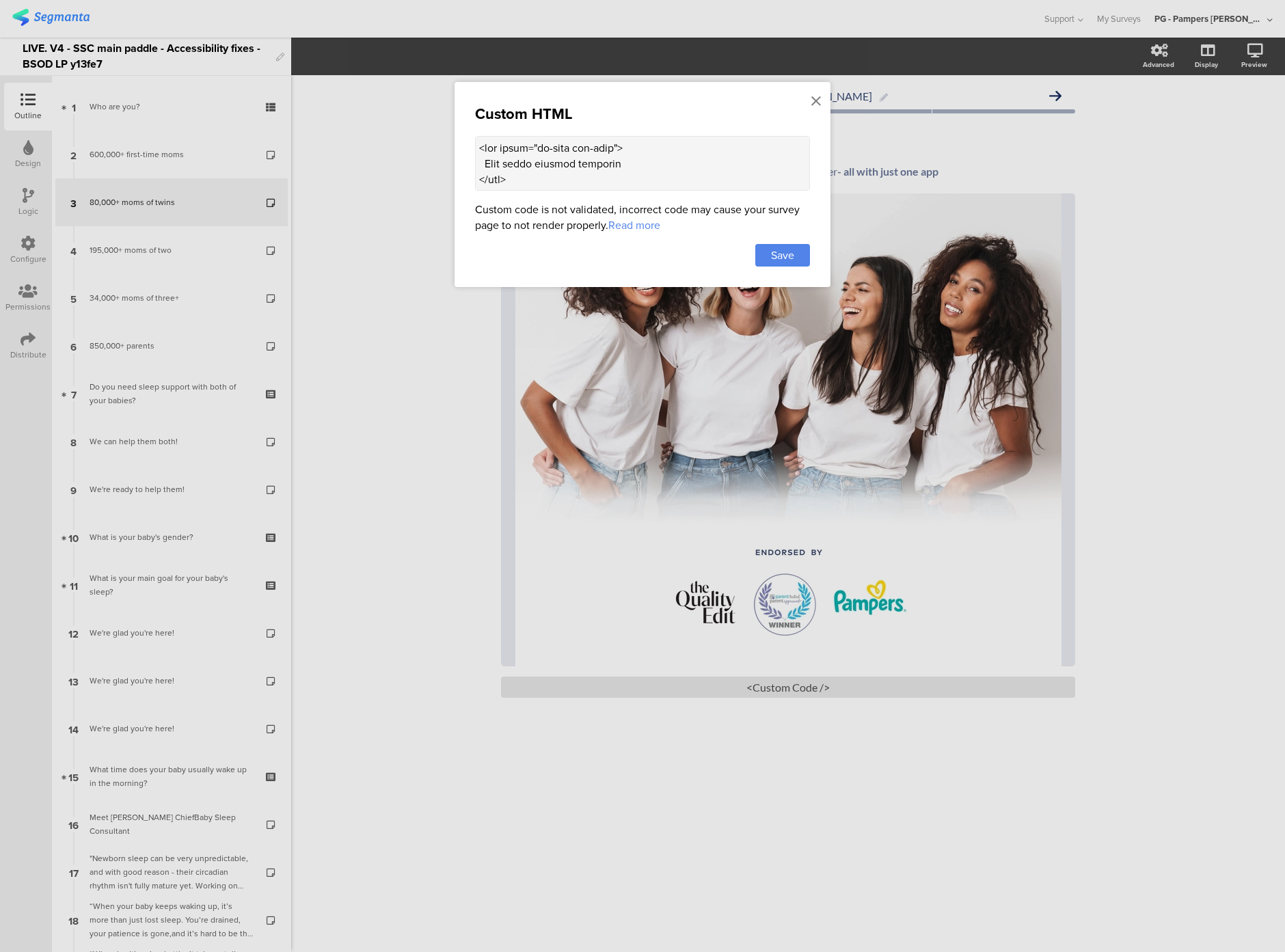
click at [513, 144] on textarea at bounding box center [642, 162] width 335 height 54
click at [494, 159] on textarea at bounding box center [642, 162] width 335 height 54
paste textarea "(() => { const altTextEl = document.querySelector(".sr-only.alt-text"); if (!al…"
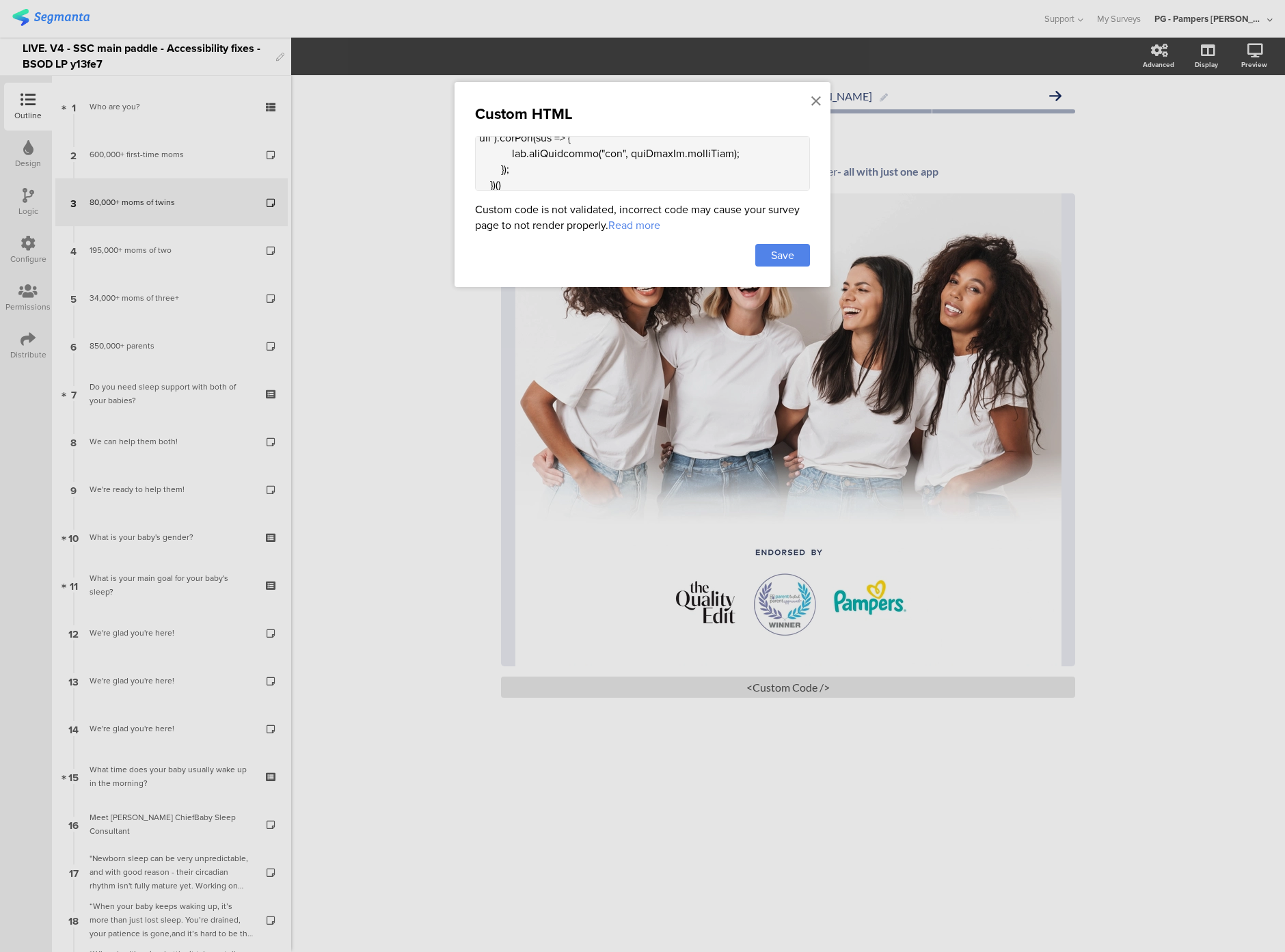
scroll to position [794, 0]
type textarea "<div class="sr-only alt-text"> Four women smiling together </div> <style> .sr-o…"
click at [779, 256] on span "Save" at bounding box center [783, 256] width 23 height 16
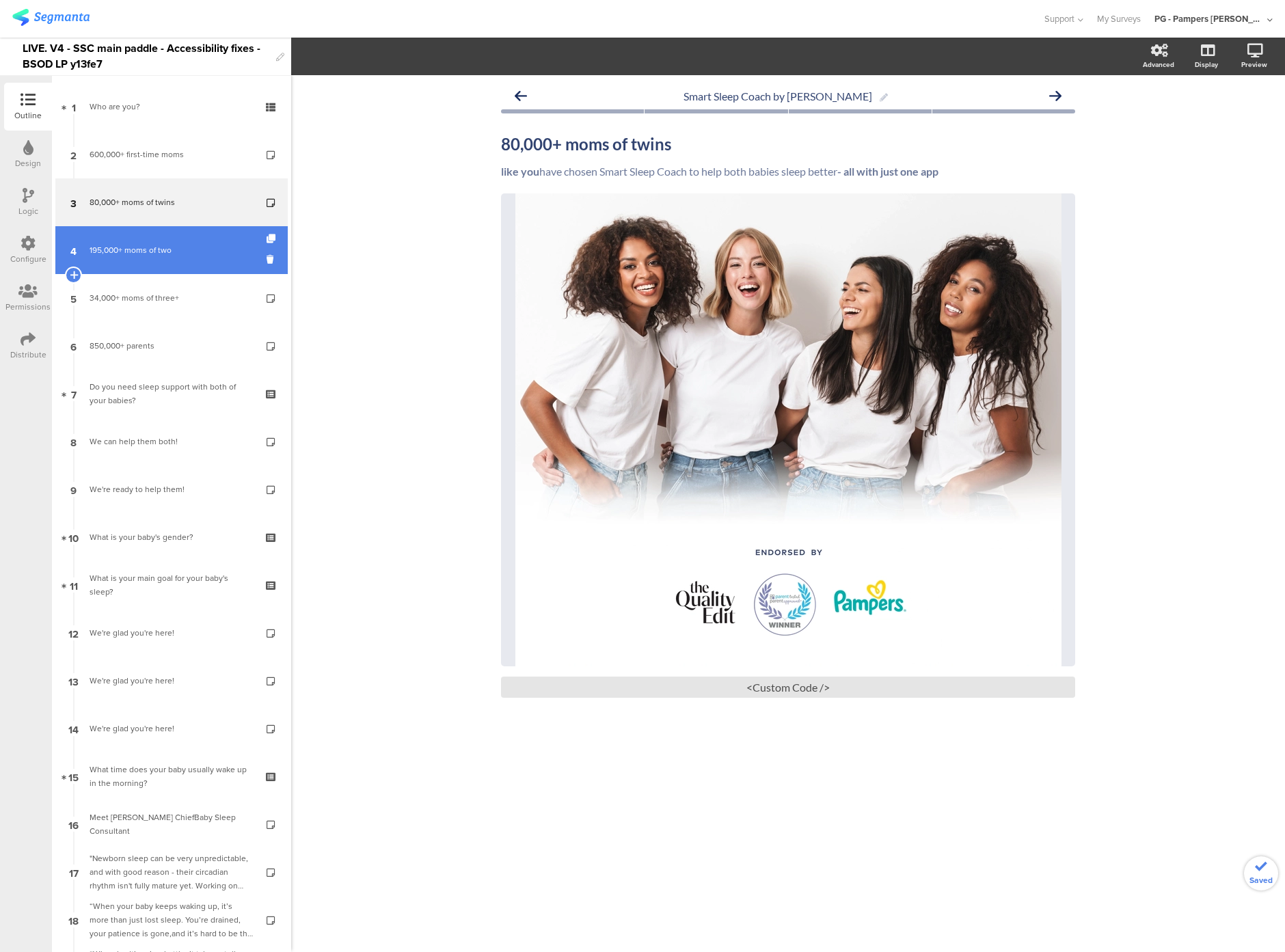
click at [121, 255] on div "195,000+ moms of two" at bounding box center [171, 250] width 163 height 13
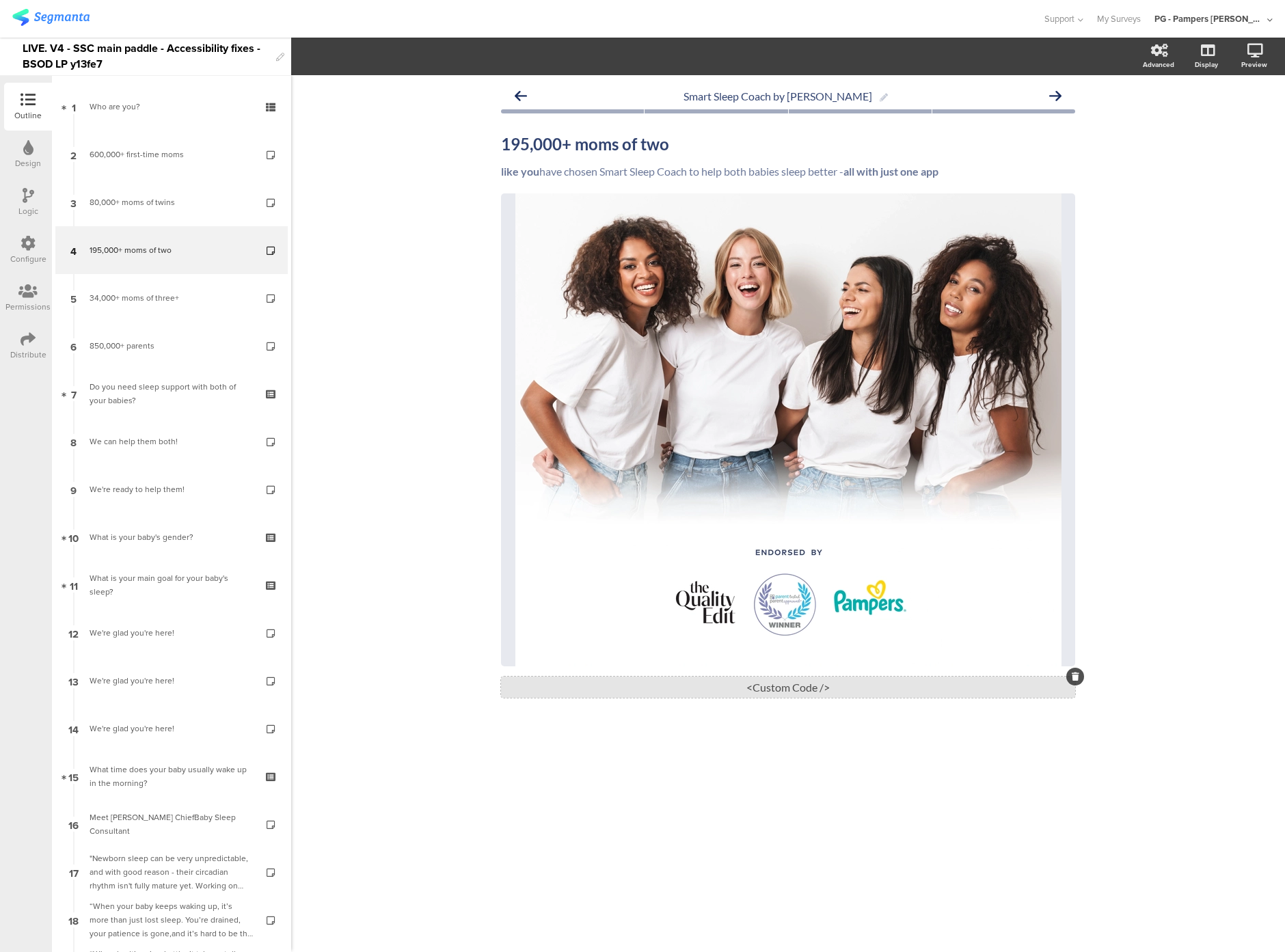
click at [723, 689] on div "<Custom Code />" at bounding box center [788, 687] width 574 height 21
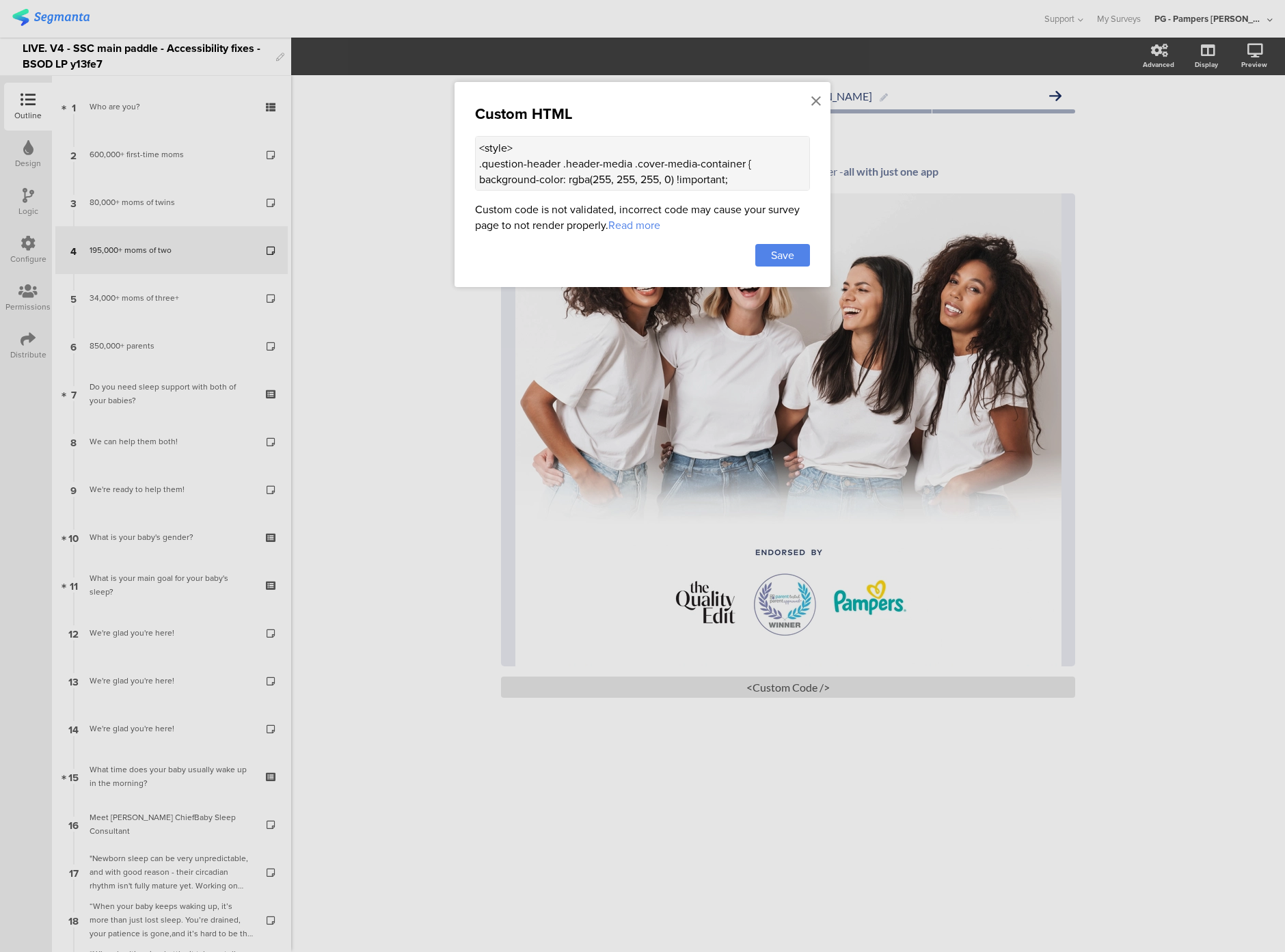
click at [501, 159] on textarea "<style> .question-header .header-media .cover-media-container { background-colo…" at bounding box center [642, 162] width 335 height 54
click at [408, 182] on div at bounding box center [642, 476] width 1285 height 952
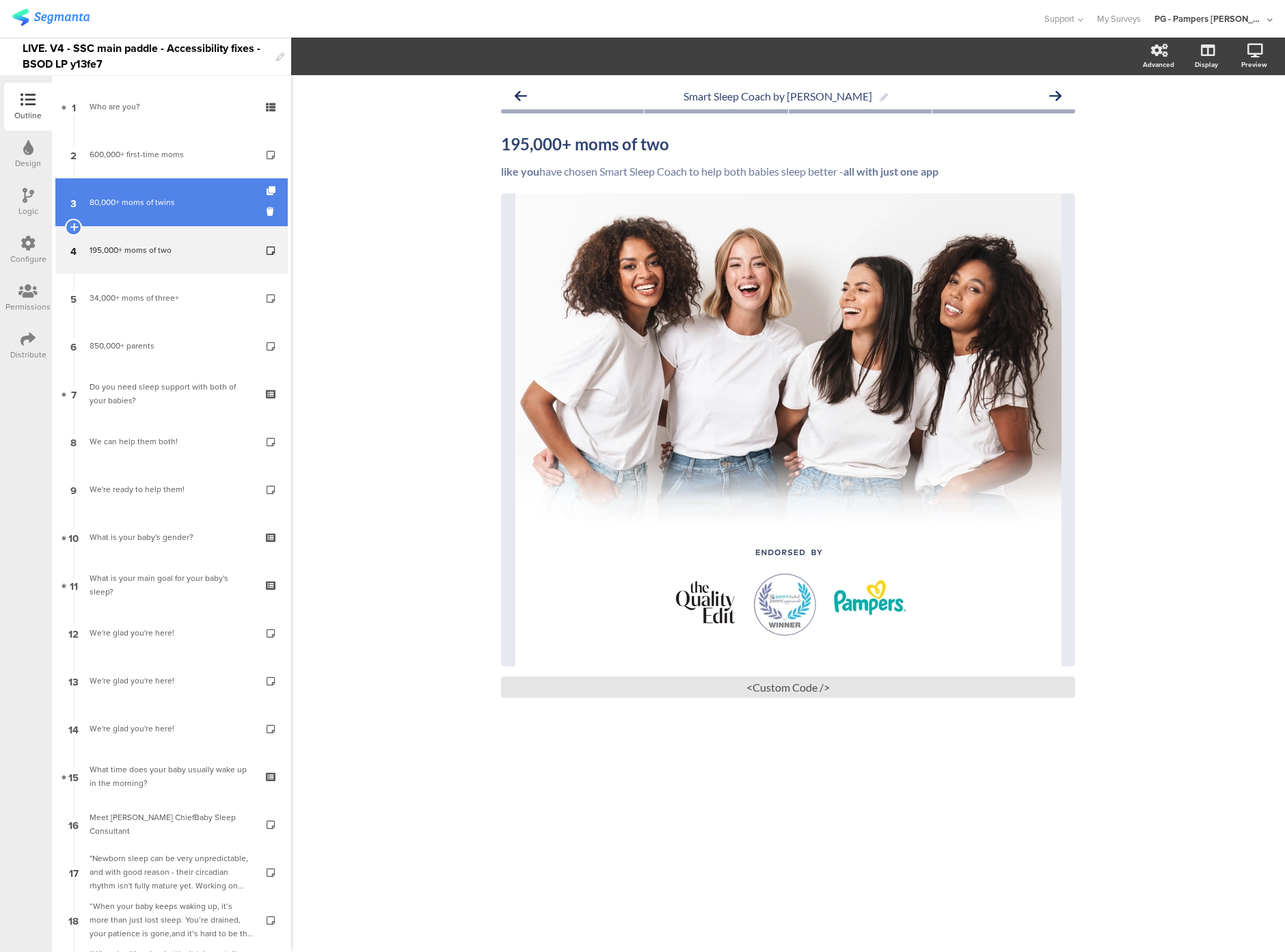
click at [140, 209] on link "3 80,000+ moms of twins" at bounding box center [171, 202] width 233 height 48
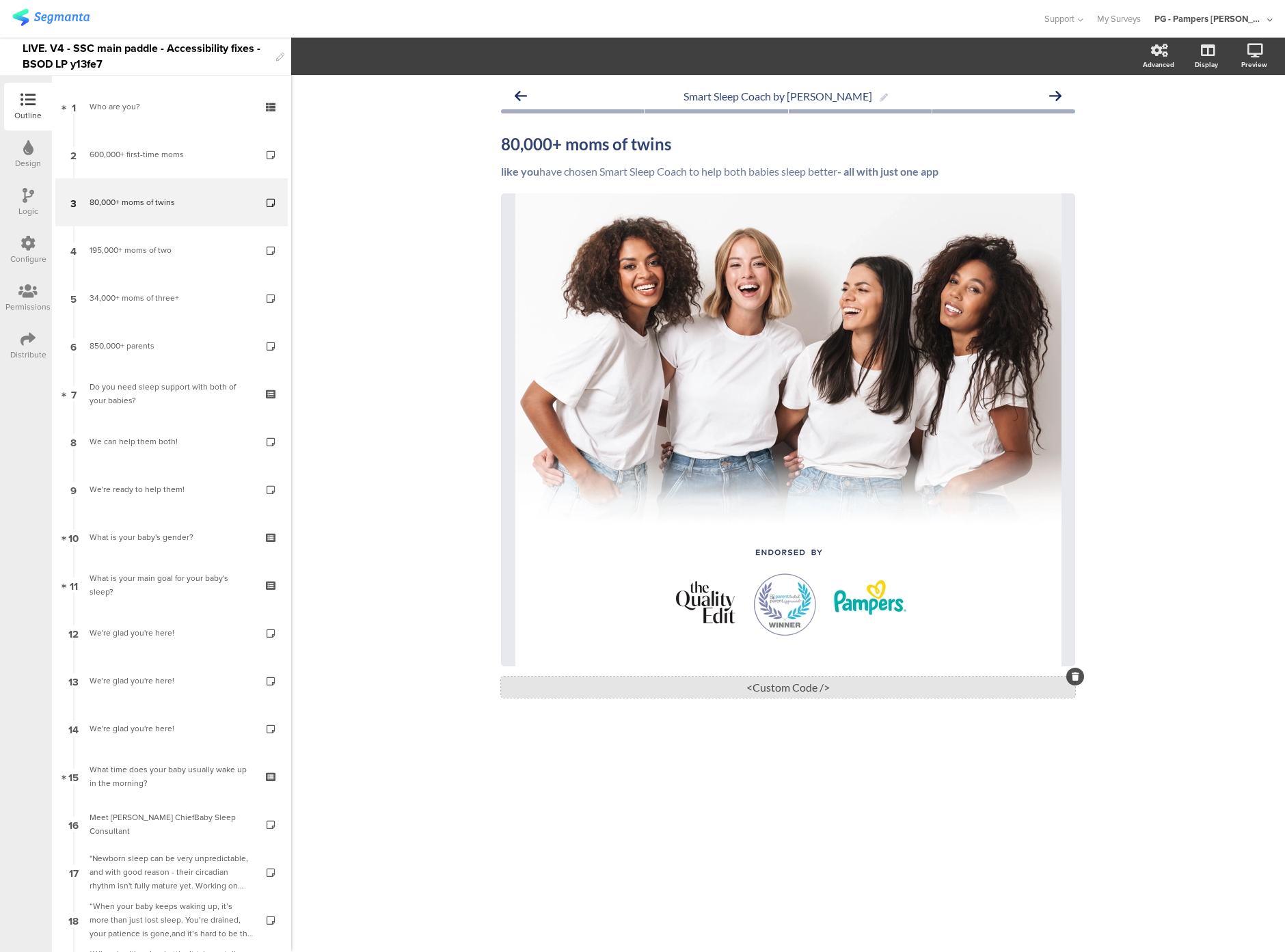
click at [768, 682] on div "<Custom Code />" at bounding box center [788, 687] width 574 height 21
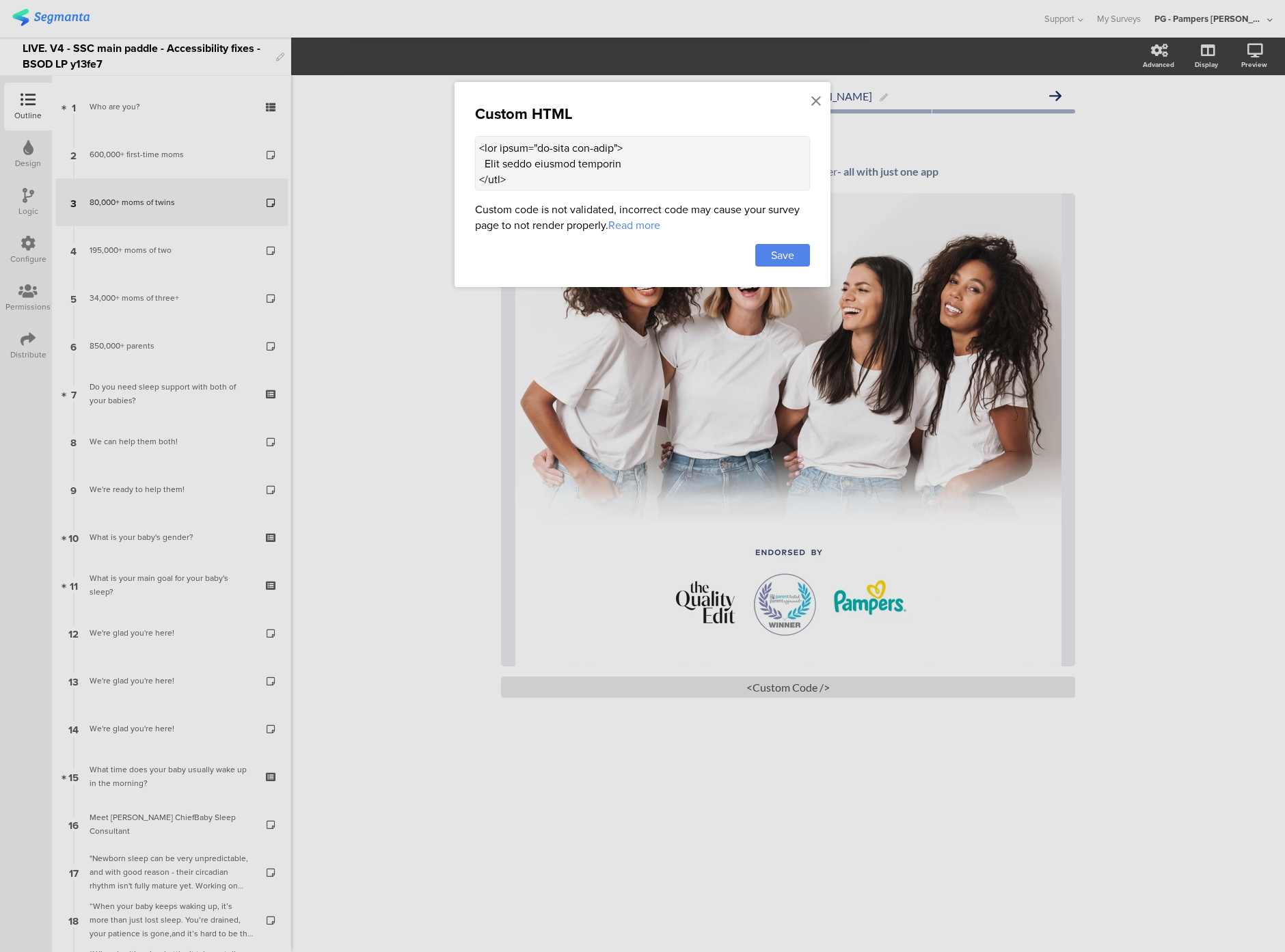
click at [549, 154] on textarea at bounding box center [642, 162] width 335 height 54
click at [777, 252] on span "Save" at bounding box center [783, 256] width 23 height 16
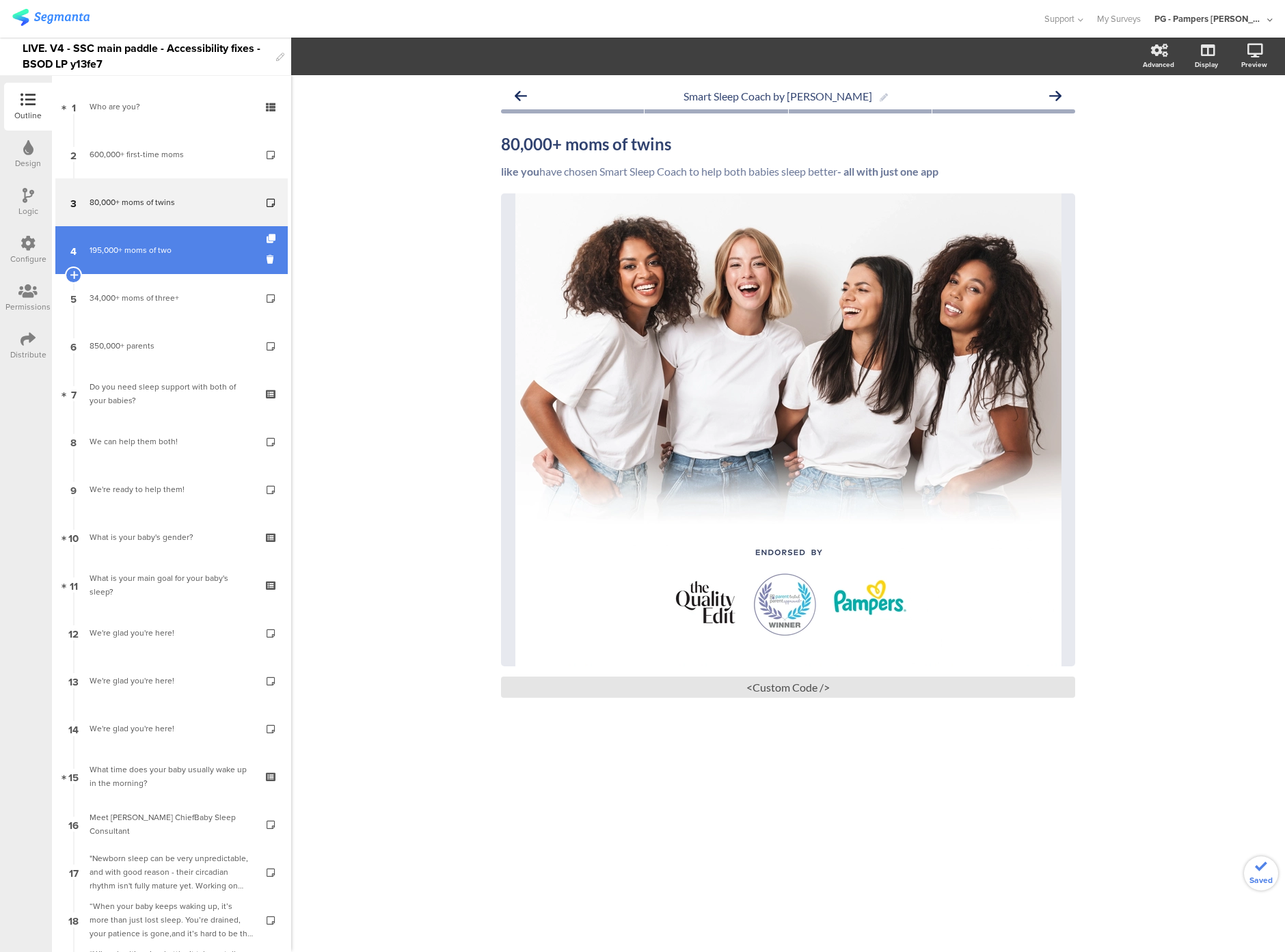
click at [126, 244] on div "195,000+ moms of two" at bounding box center [171, 250] width 163 height 13
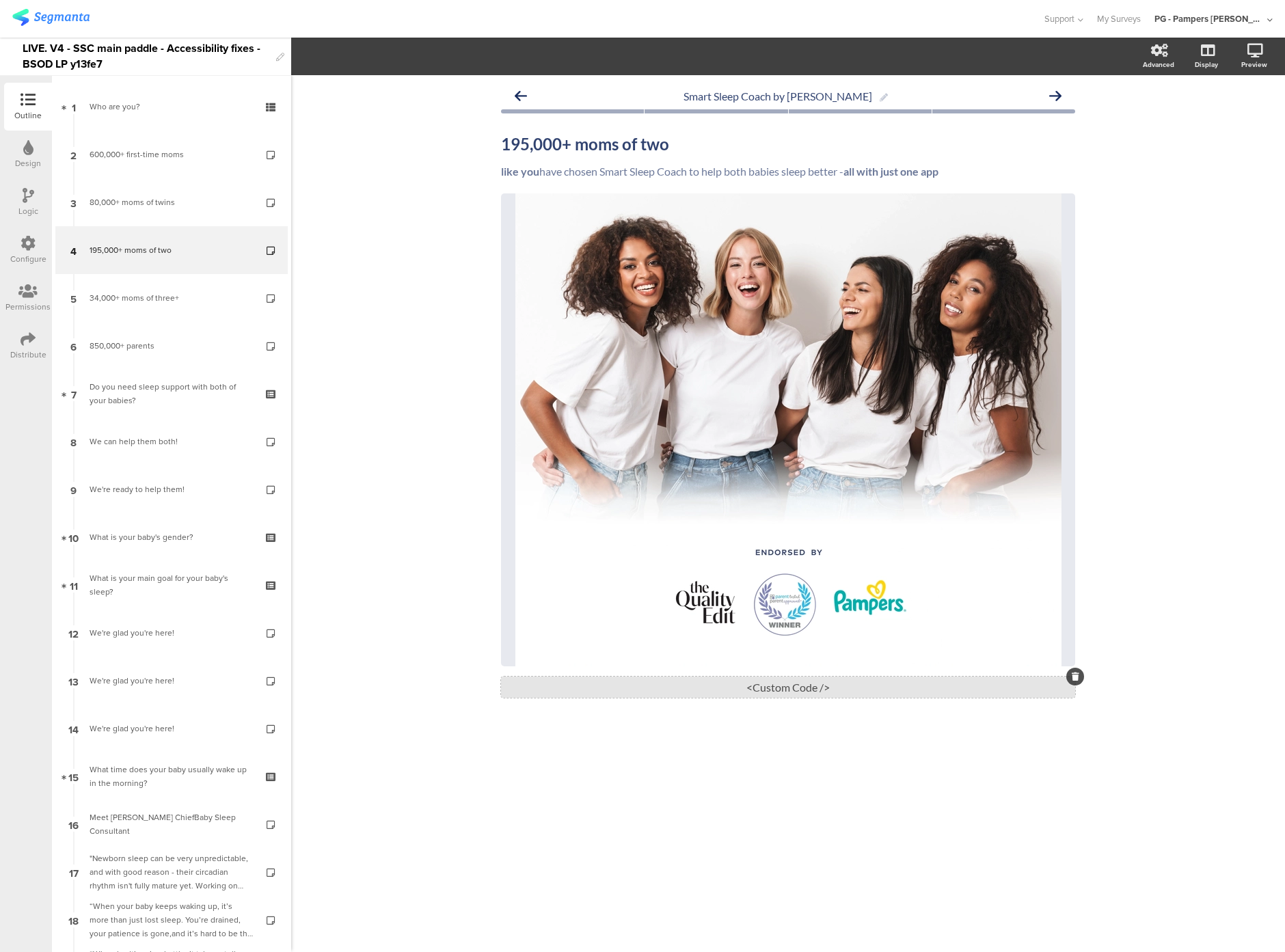
click at [690, 689] on div "<Custom Code />" at bounding box center [788, 687] width 574 height 21
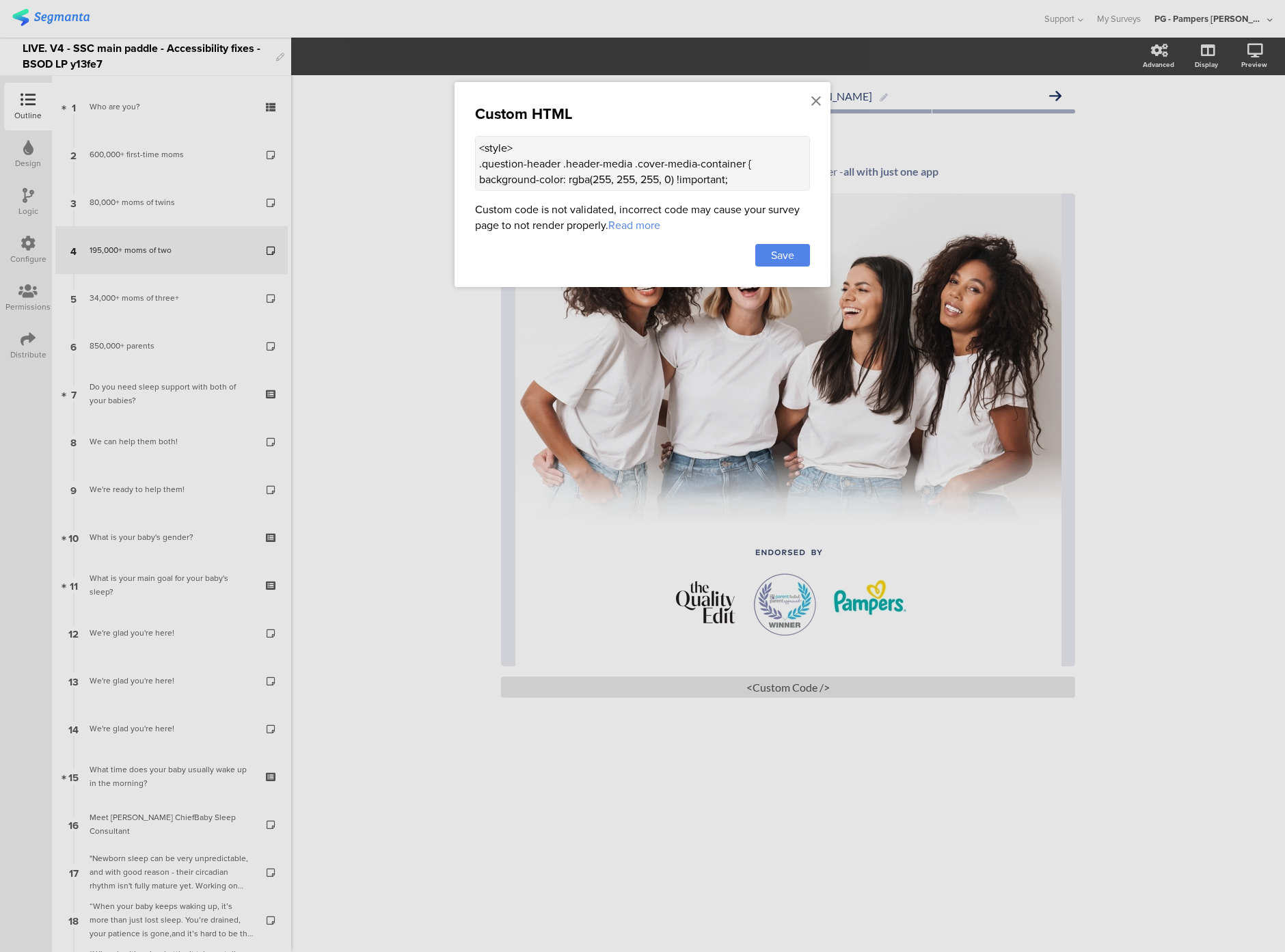
click at [487, 155] on textarea "<style> .question-header .header-media .cover-media-container { background-colo…" at bounding box center [642, 162] width 335 height 54
paste textarea "div class="sr-only alt-text"> Four women smiling together </div> <style> .sr-on…"
type textarea "<div class="sr-only alt-text"> Four women smiling together </div> <style> .sr-o…"
click at [777, 259] on span "Save" at bounding box center [783, 256] width 23 height 16
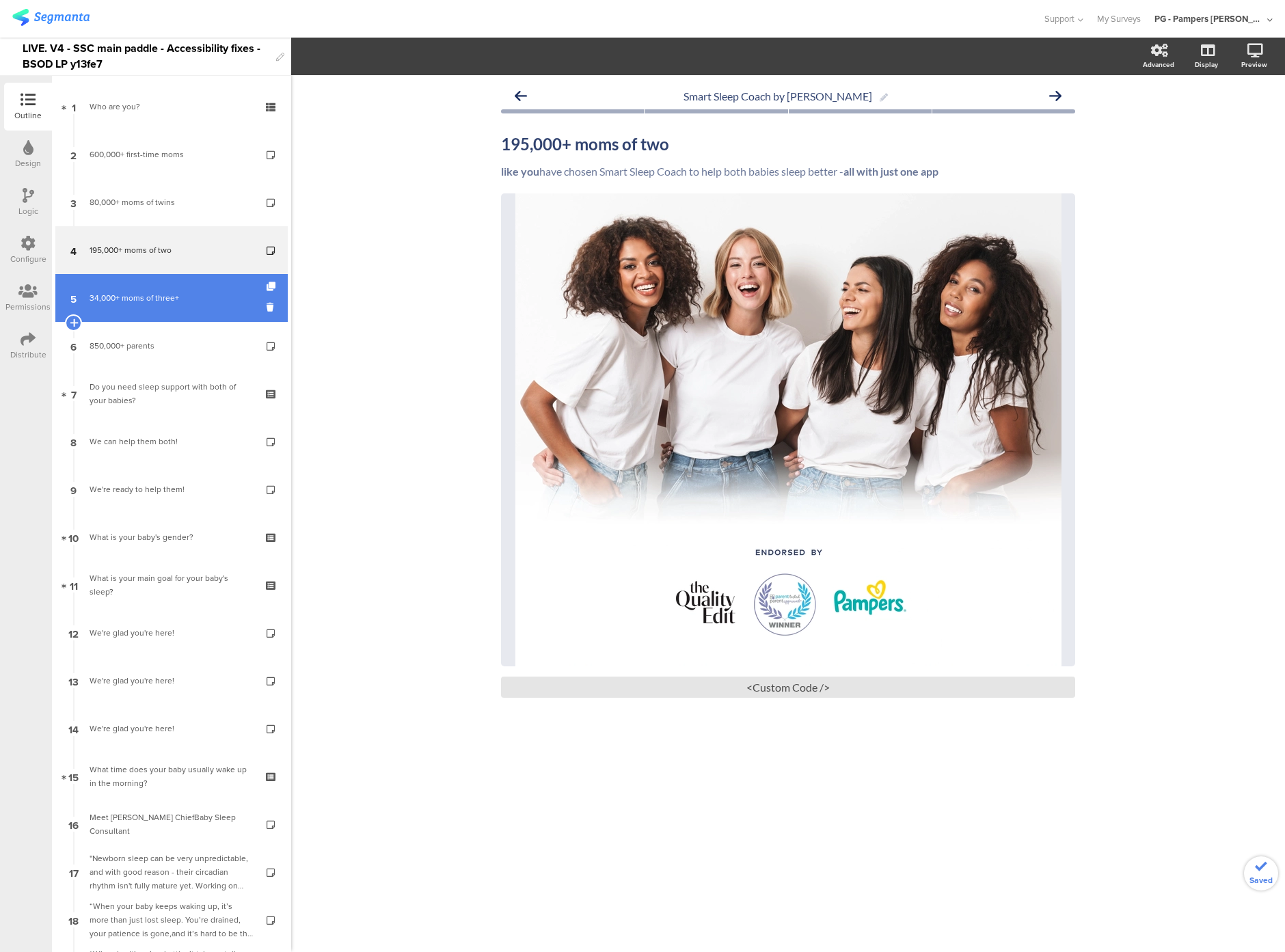
click at [132, 292] on div "34,000+ moms of three+" at bounding box center [171, 297] width 163 height 13
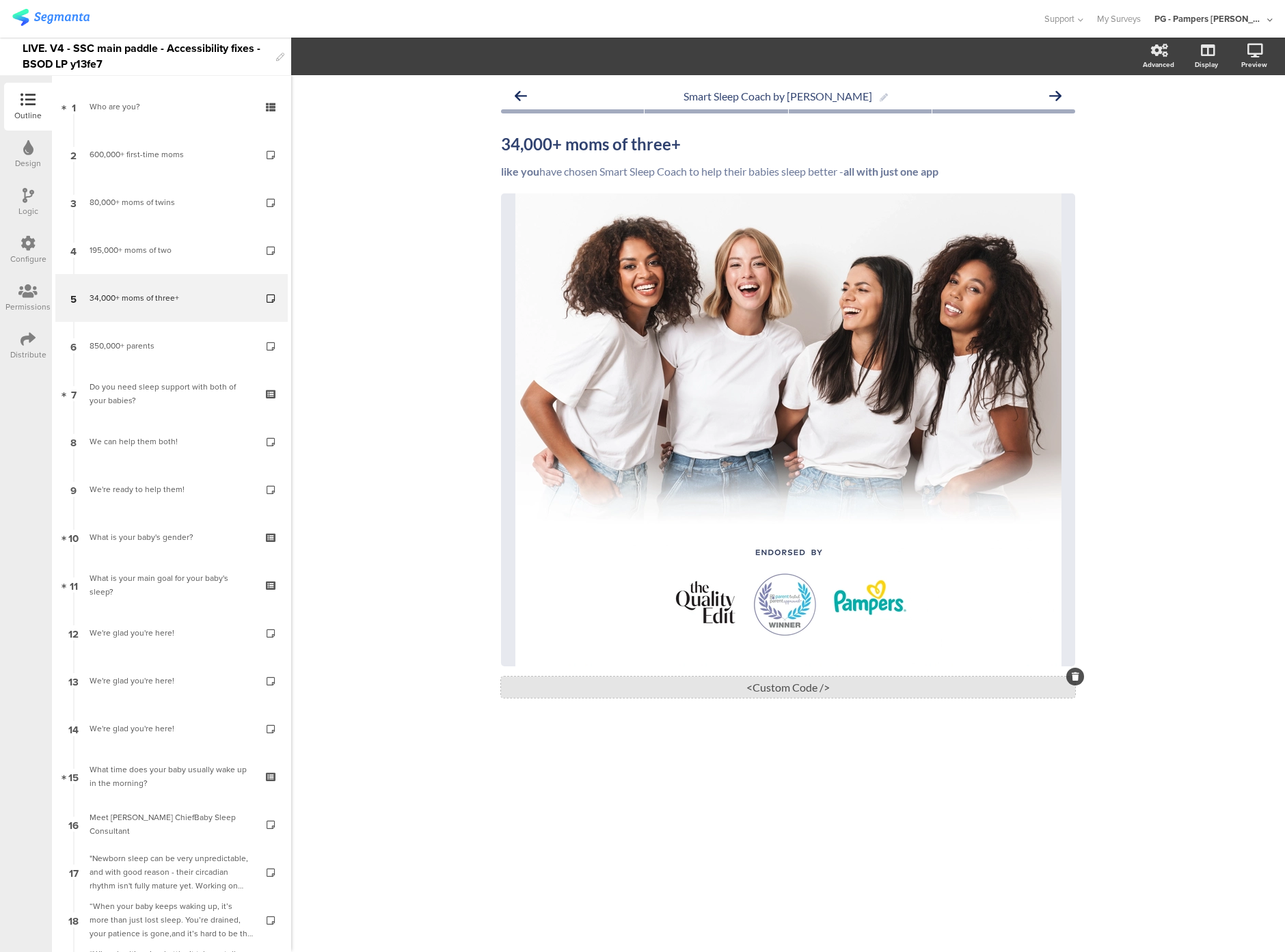
click at [790, 685] on div "<Custom Code />" at bounding box center [788, 687] width 574 height 21
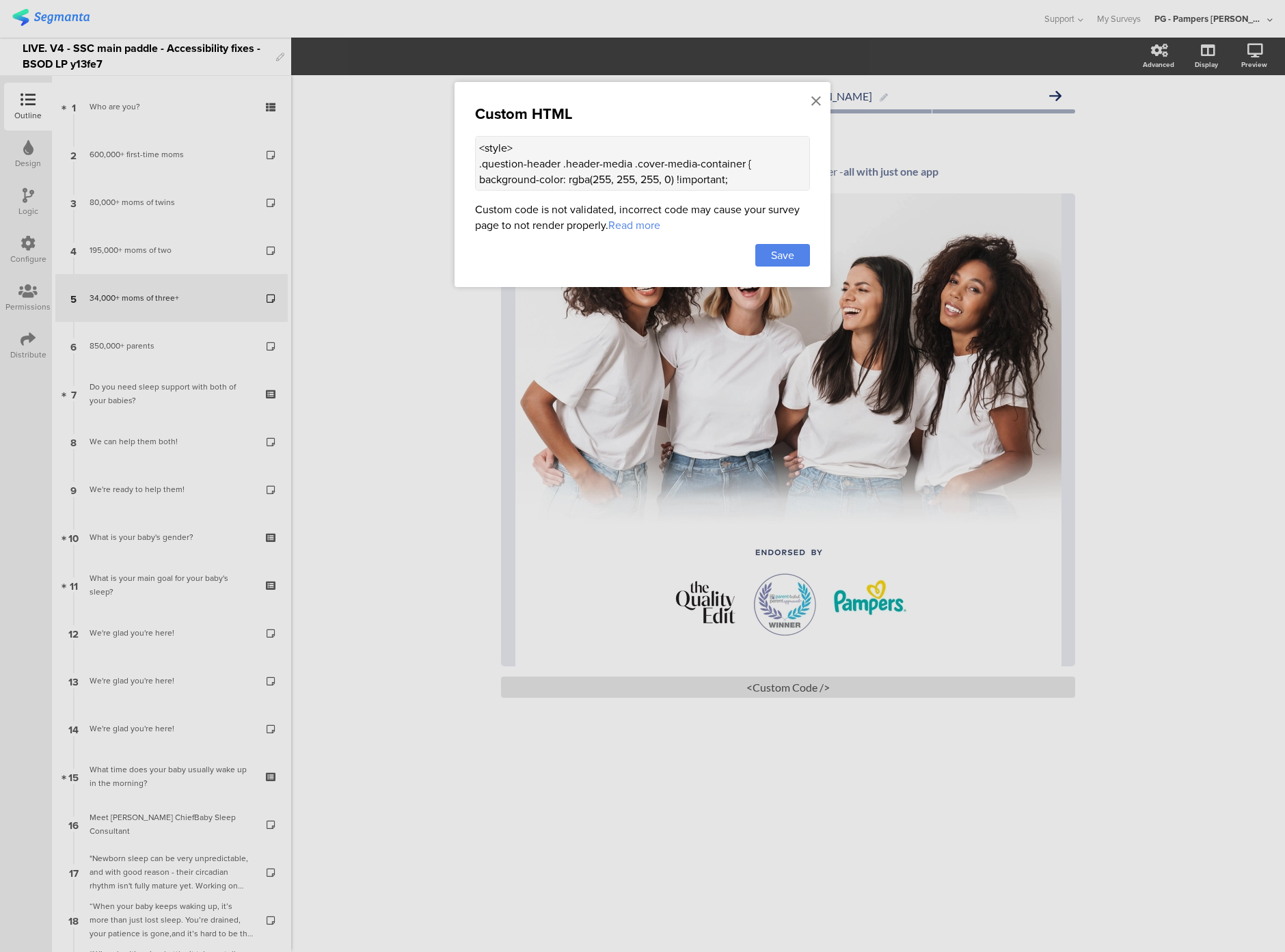
click at [500, 166] on textarea "<style> .question-header .header-media .cover-media-container { background-colo…" at bounding box center [642, 162] width 335 height 54
paste textarea "div class="sr-only alt-text"> Four women smiling together </div> <style> .sr-on…"
type textarea "<div class="sr-only alt-text"> Four women smiling together </div> <style> .sr-o…"
click at [779, 250] on span "Save" at bounding box center [783, 256] width 23 height 16
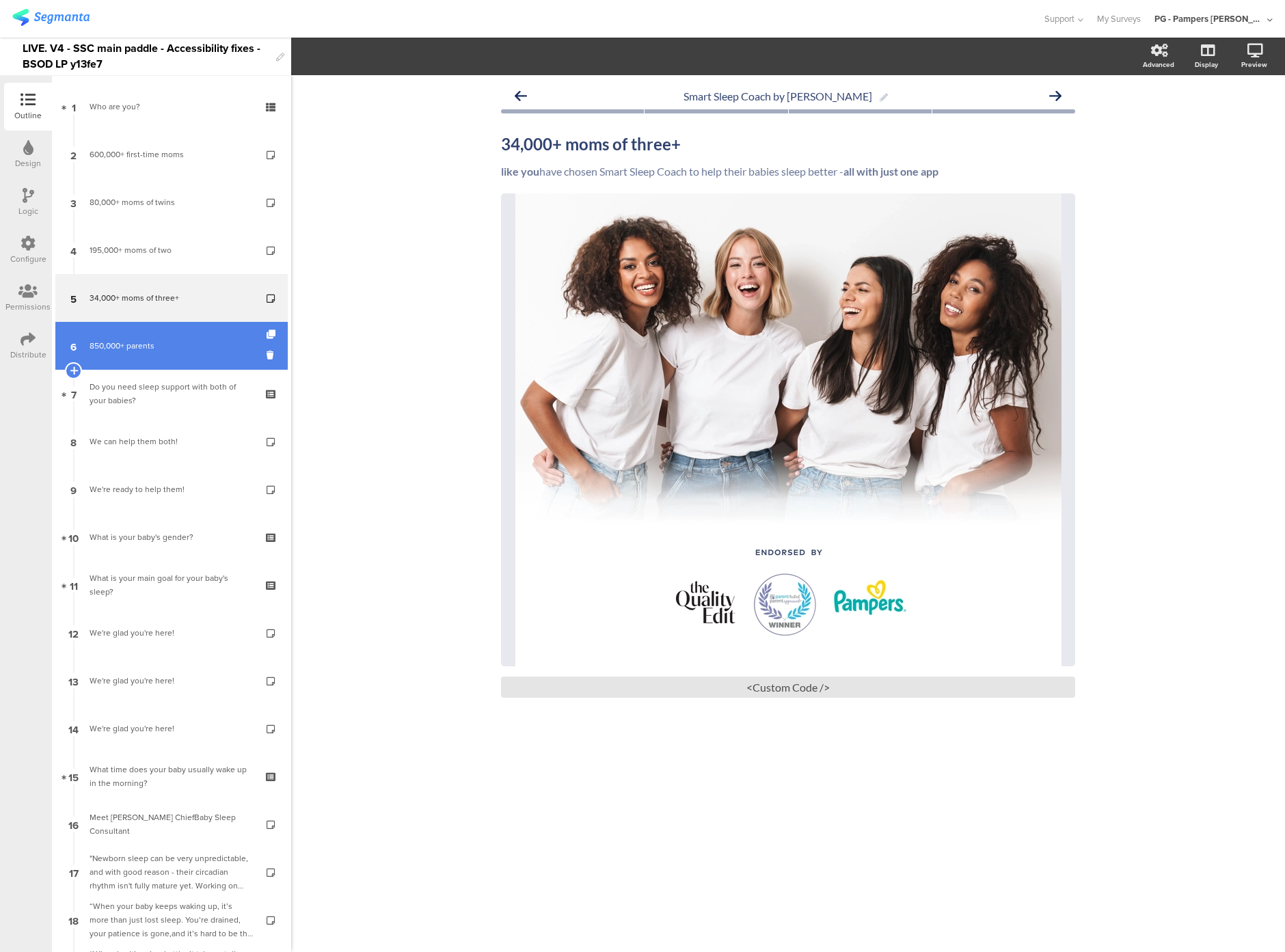
click at [141, 338] on link "6 850,000+ parents" at bounding box center [171, 345] width 233 height 48
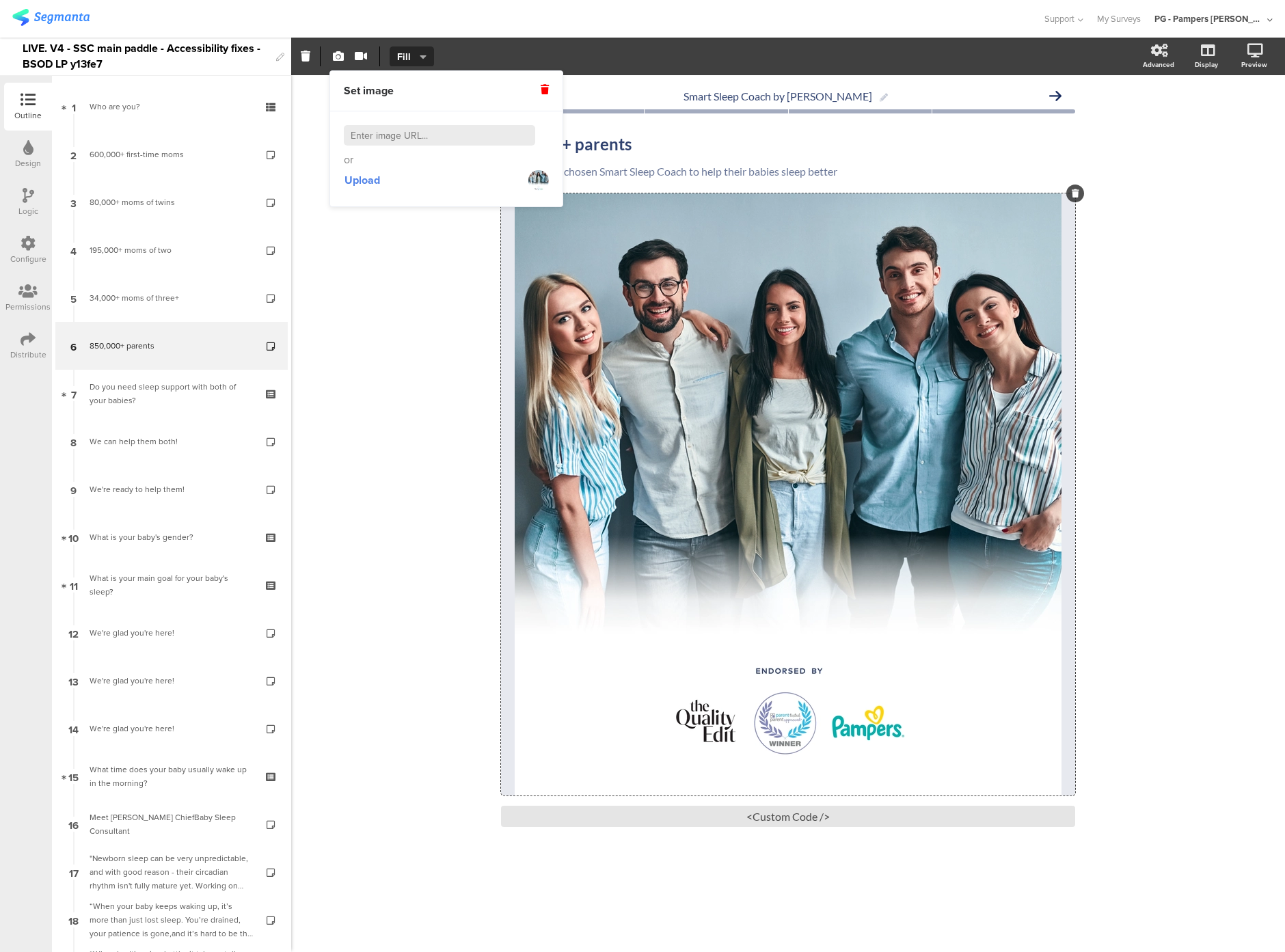
click at [418, 454] on div "Smart Sleep Coach by [PERSON_NAME] 850,000+ parents 850,000+ parents like you h…" at bounding box center [788, 513] width 994 height 877
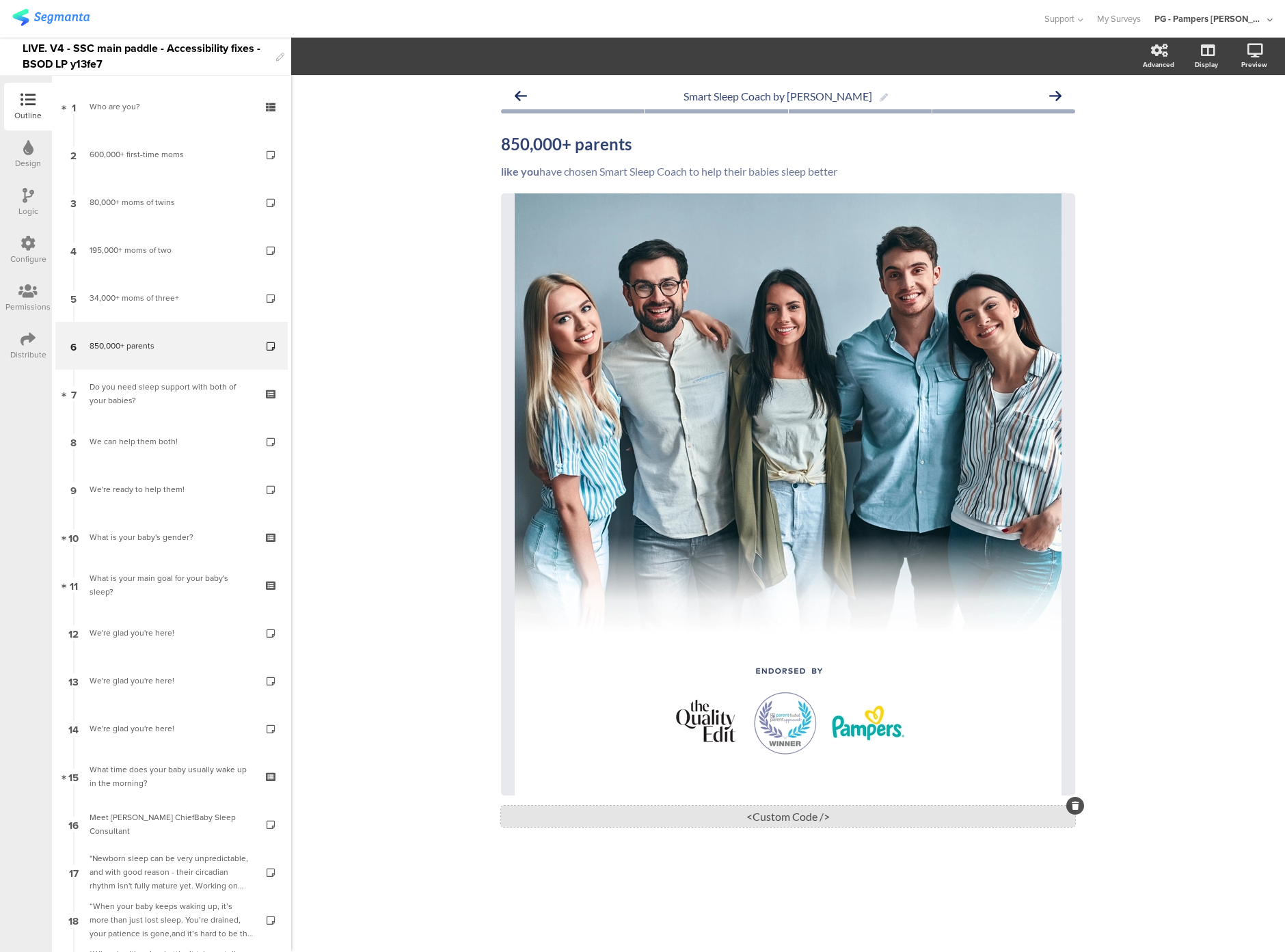
click at [779, 819] on div "<Custom Code />" at bounding box center [788, 816] width 574 height 21
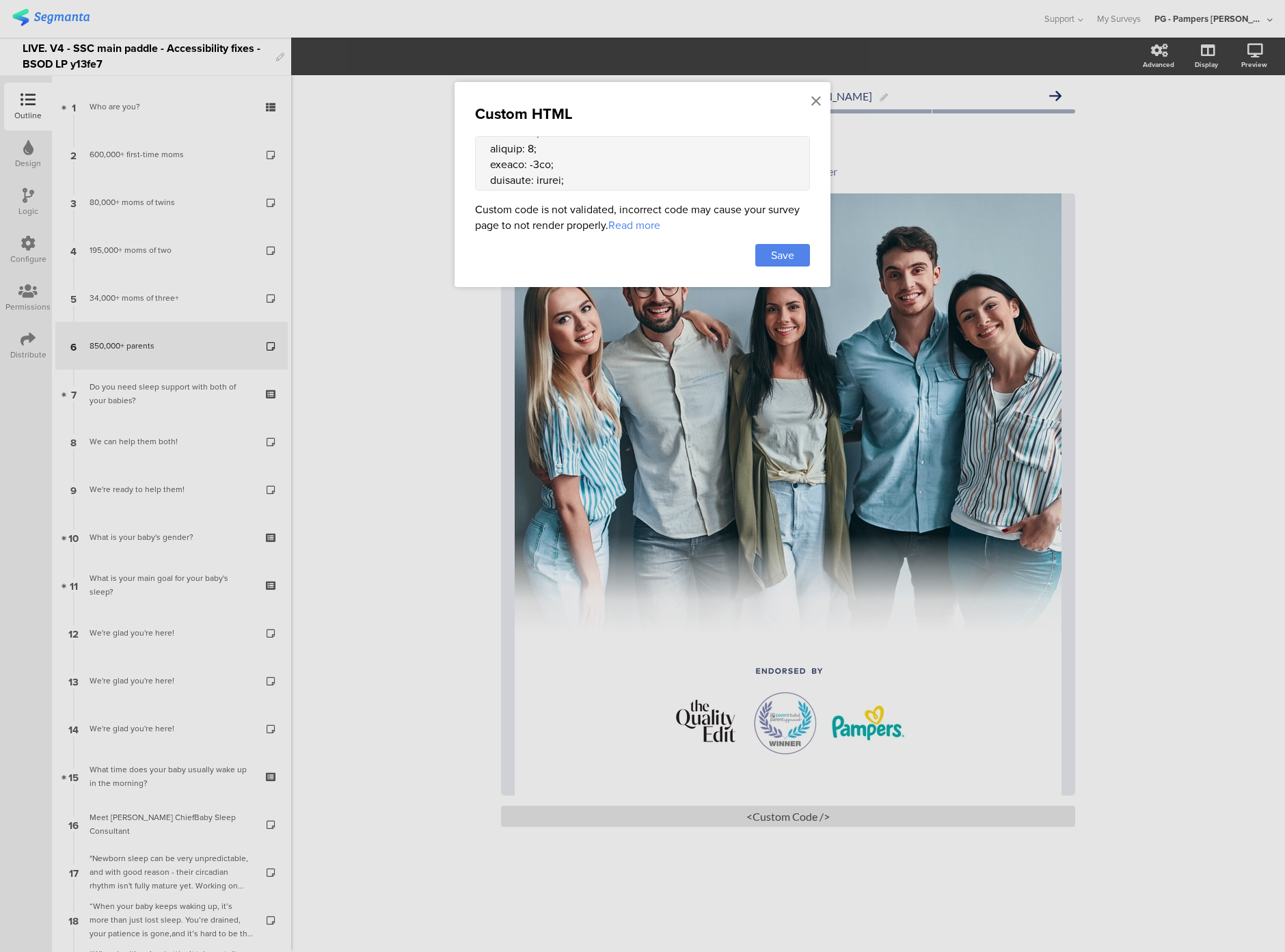
scroll to position [749, 0]
click at [524, 180] on textarea at bounding box center [642, 162] width 335 height 54
paste textarea "(() => { const altTextEl = document.querySelector(".sr-only.alt-text"); if (!al…"
type textarea "<div class="sr-only alt-text"> Five young adults smiling together </div> <style…"
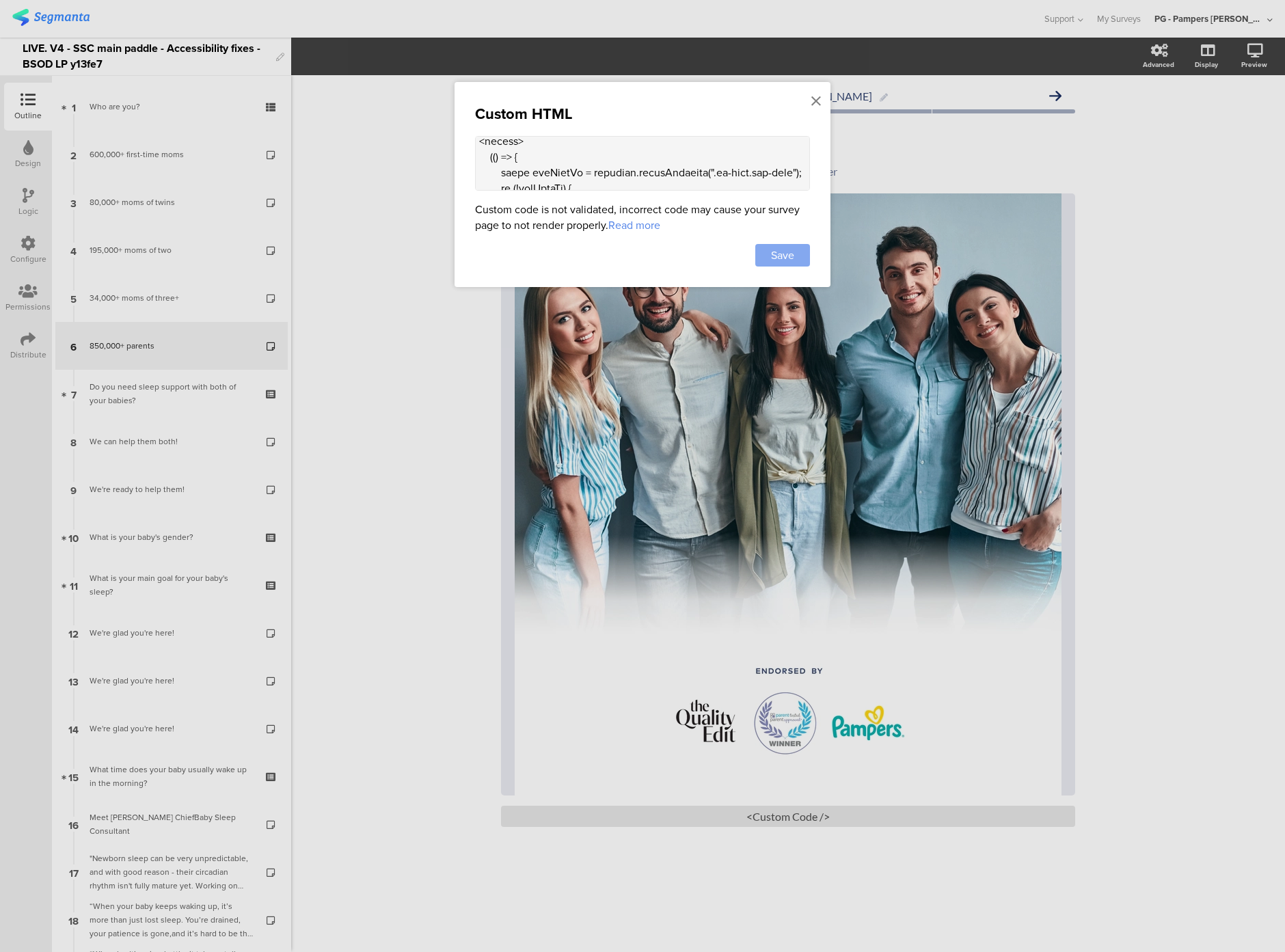
click at [783, 257] on span "Save" at bounding box center [783, 256] width 23 height 16
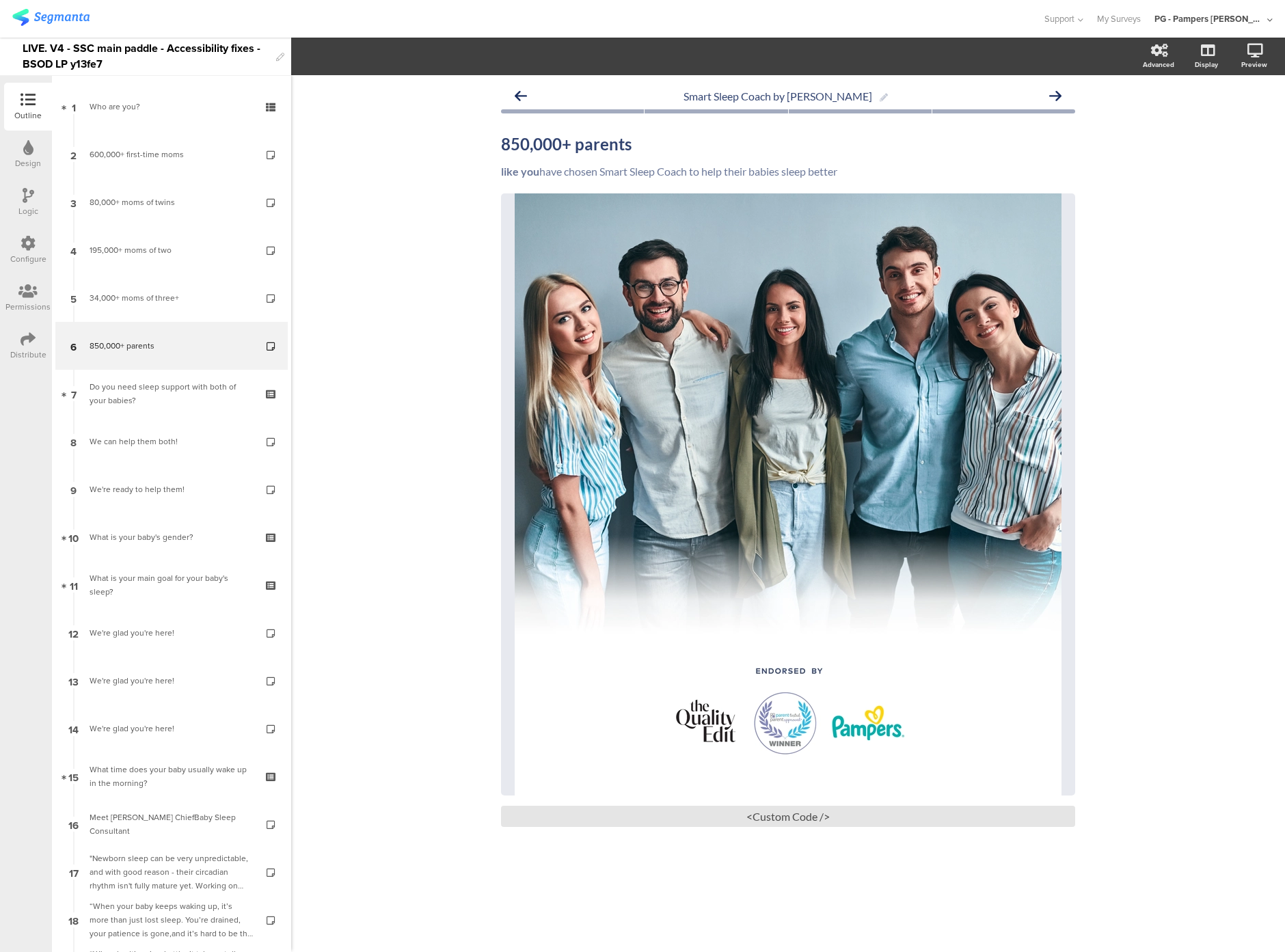
click at [383, 342] on div "Smart Sleep Coach by [PERSON_NAME] 850,000+ parents 850,000+ parents like you h…" at bounding box center [788, 513] width 994 height 877
click at [177, 441] on div "We can help them both!" at bounding box center [171, 441] width 163 height 13
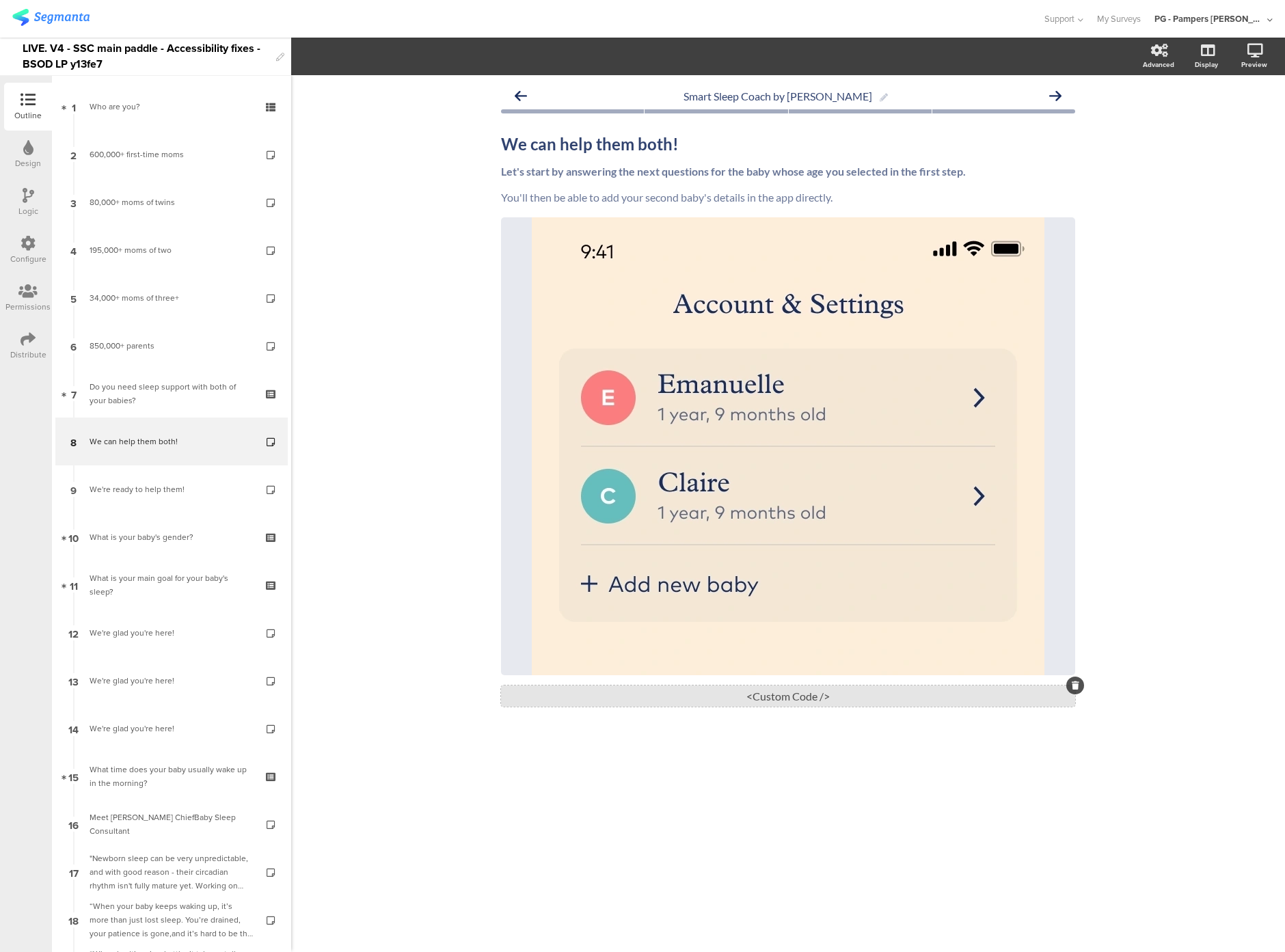
click at [745, 700] on div "<Custom Code />" at bounding box center [788, 696] width 574 height 21
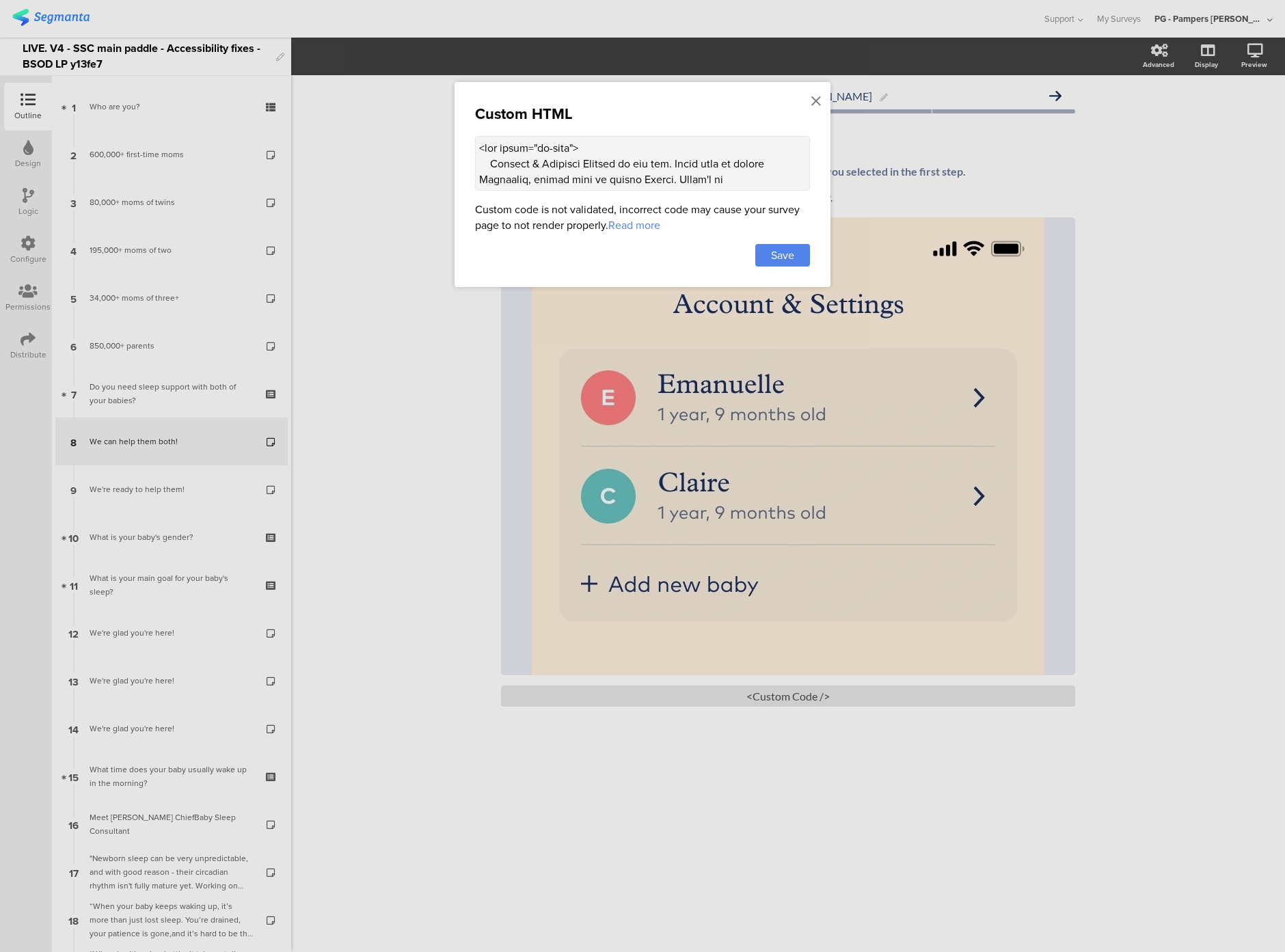
click at [519, 153] on textarea at bounding box center [642, 162] width 335 height 54
paste textarea "t altTextEl = document.querySelector(".sr-only.alt-text"); if (!altTextEl) { re…"
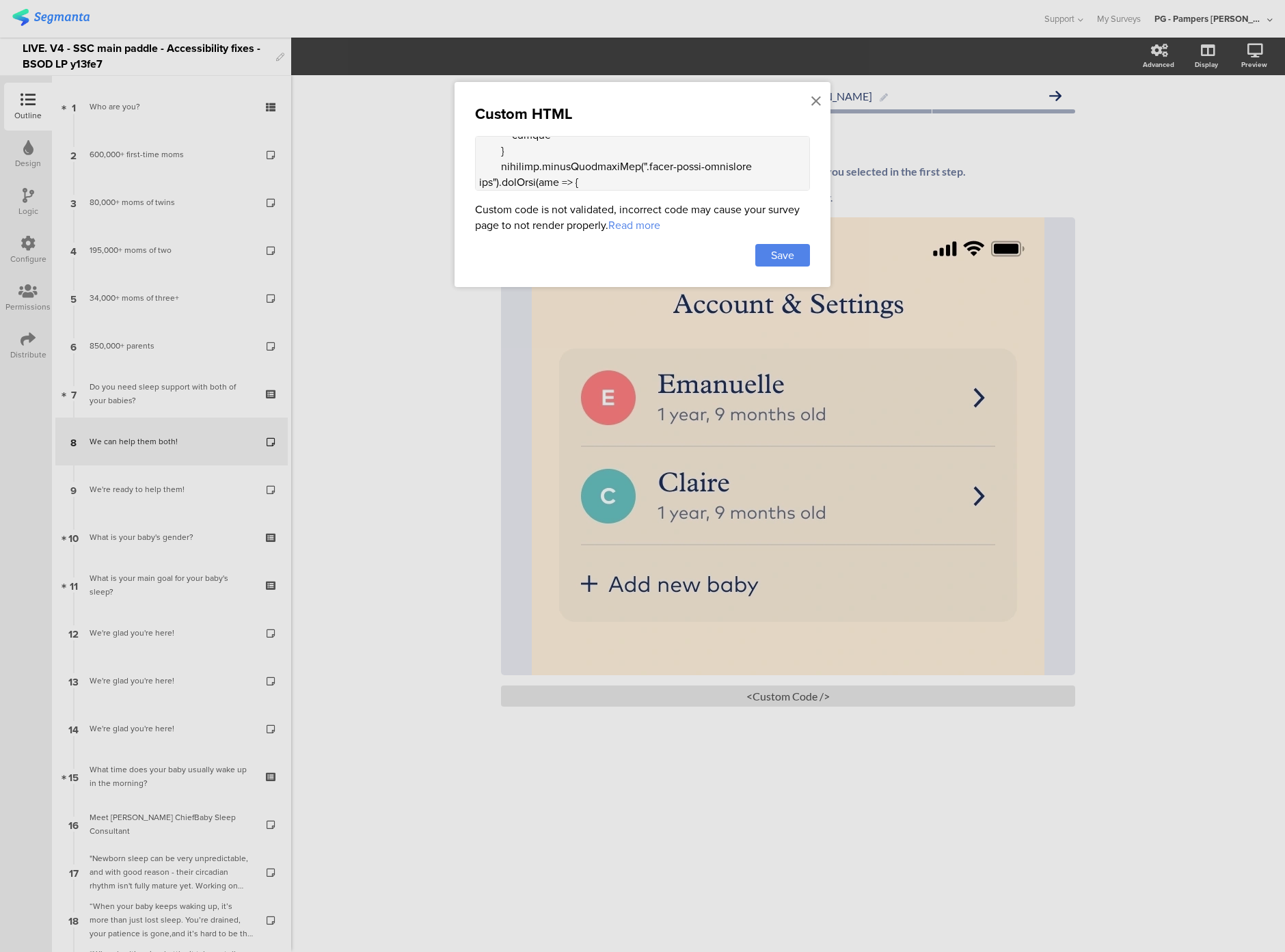
scroll to position [782, 0]
type textarea "<div class="sr-only"> Account & Settings Section on the app. First baby is call…"
click at [783, 259] on span "Save" at bounding box center [783, 256] width 23 height 16
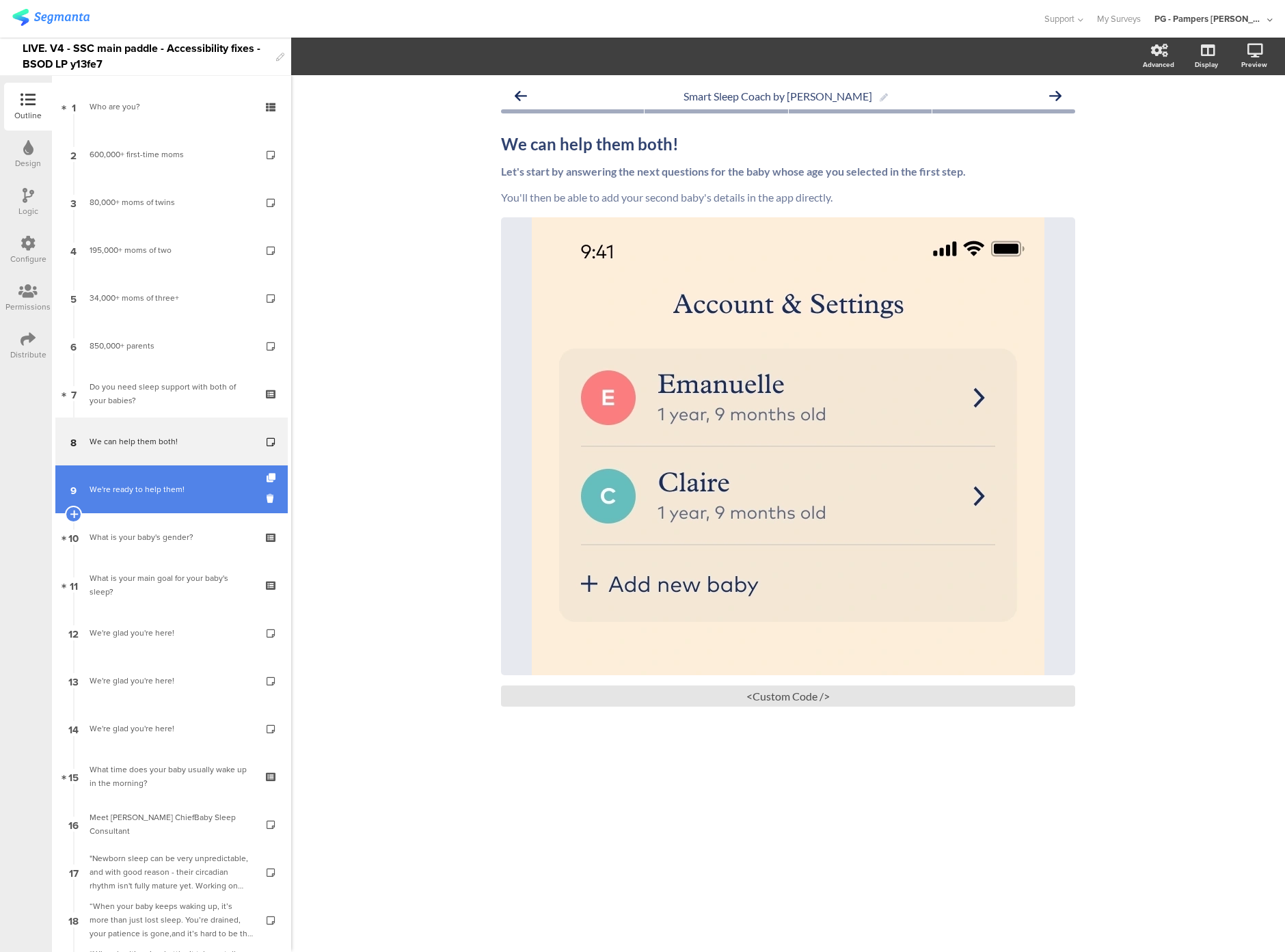
click at [177, 487] on div "We're ready to help them!" at bounding box center [171, 489] width 163 height 13
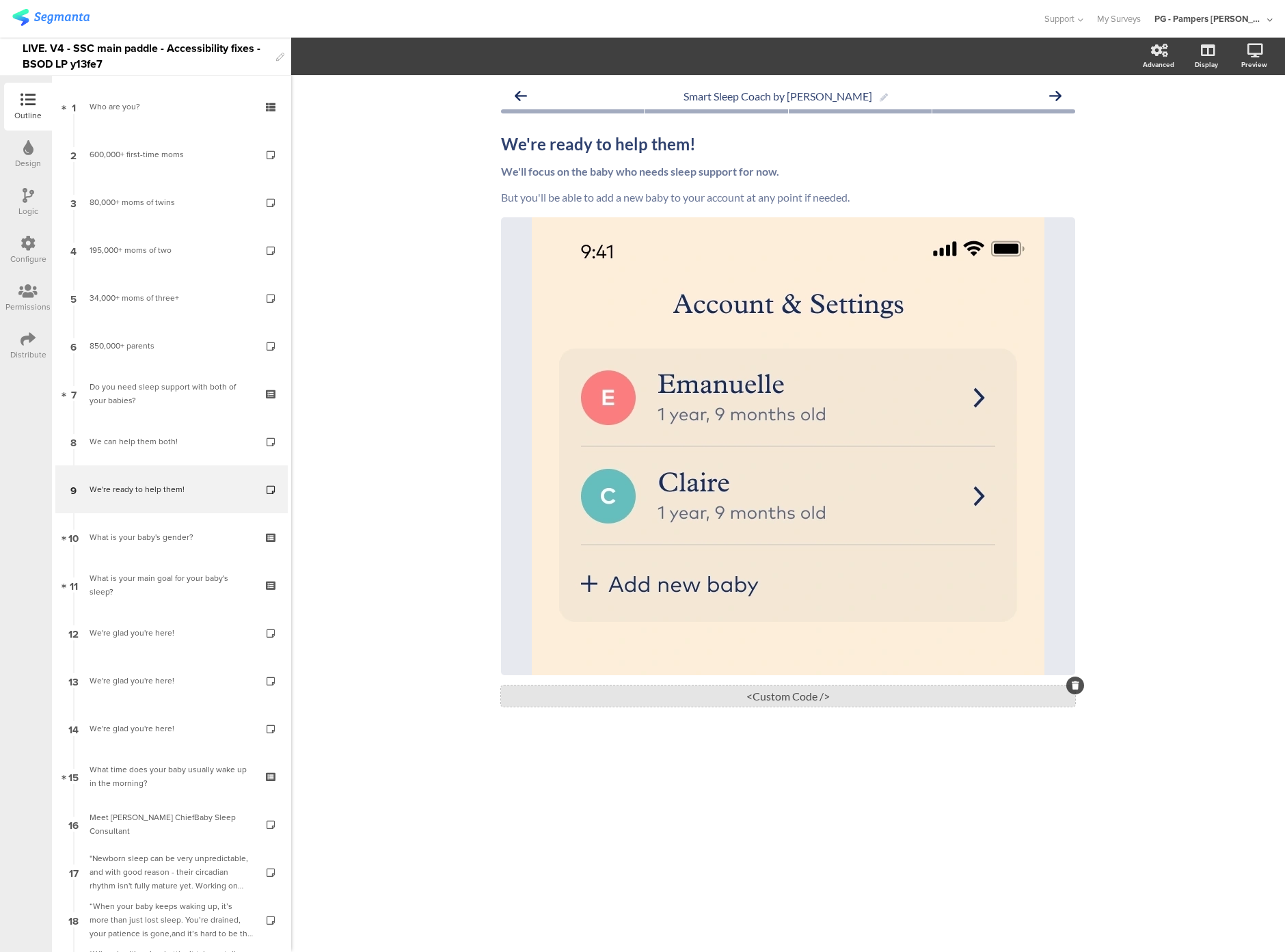
click at [735, 696] on div "<Custom Code />" at bounding box center [788, 696] width 574 height 21
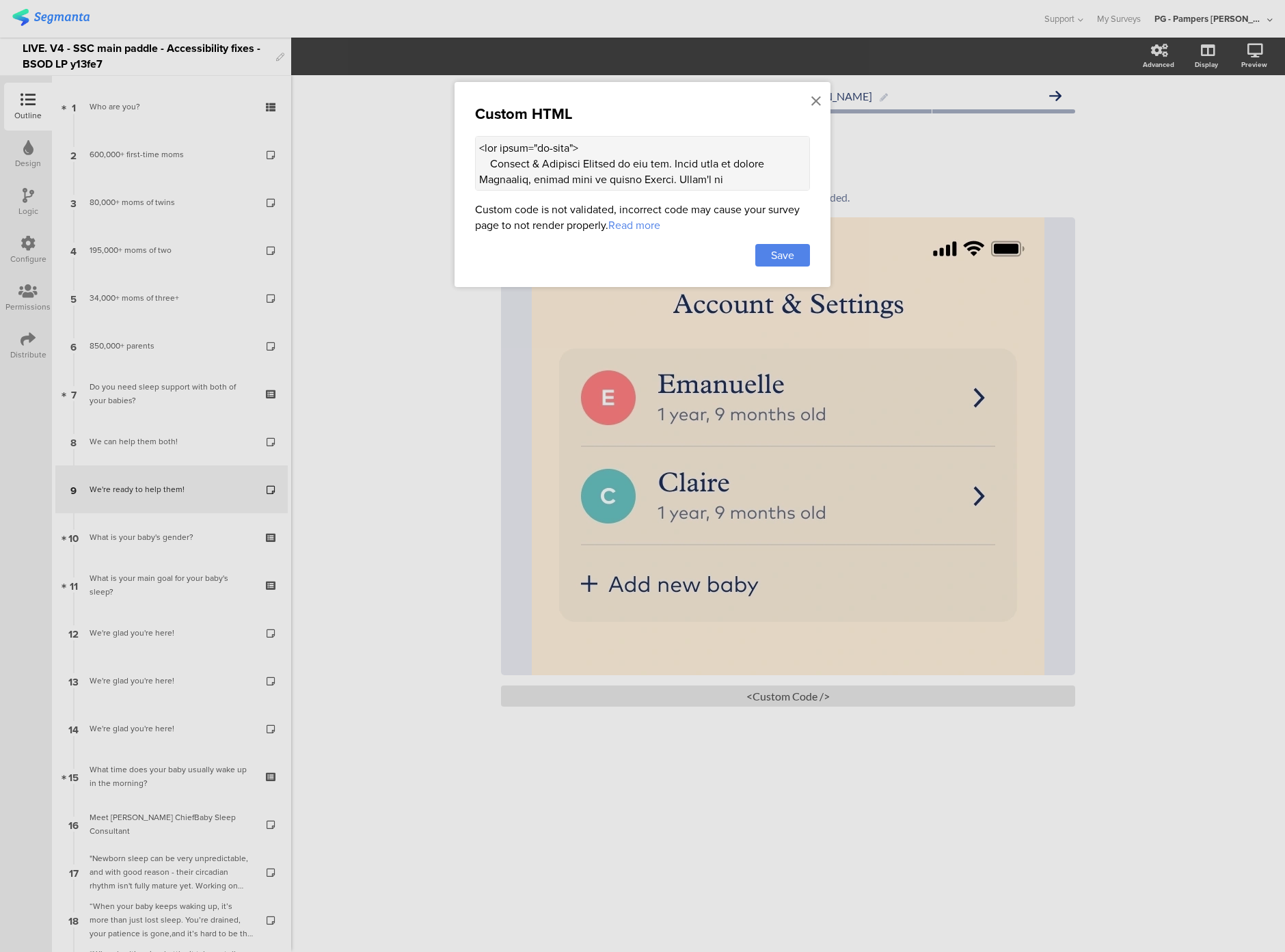
click at [532, 178] on textarea at bounding box center [642, 162] width 335 height 54
click at [480, 166] on textarea at bounding box center [642, 162] width 335 height 54
paste textarea "t altTextEl = document.querySelector(".sr-only.alt-text"); if (!altTextEl) { re…"
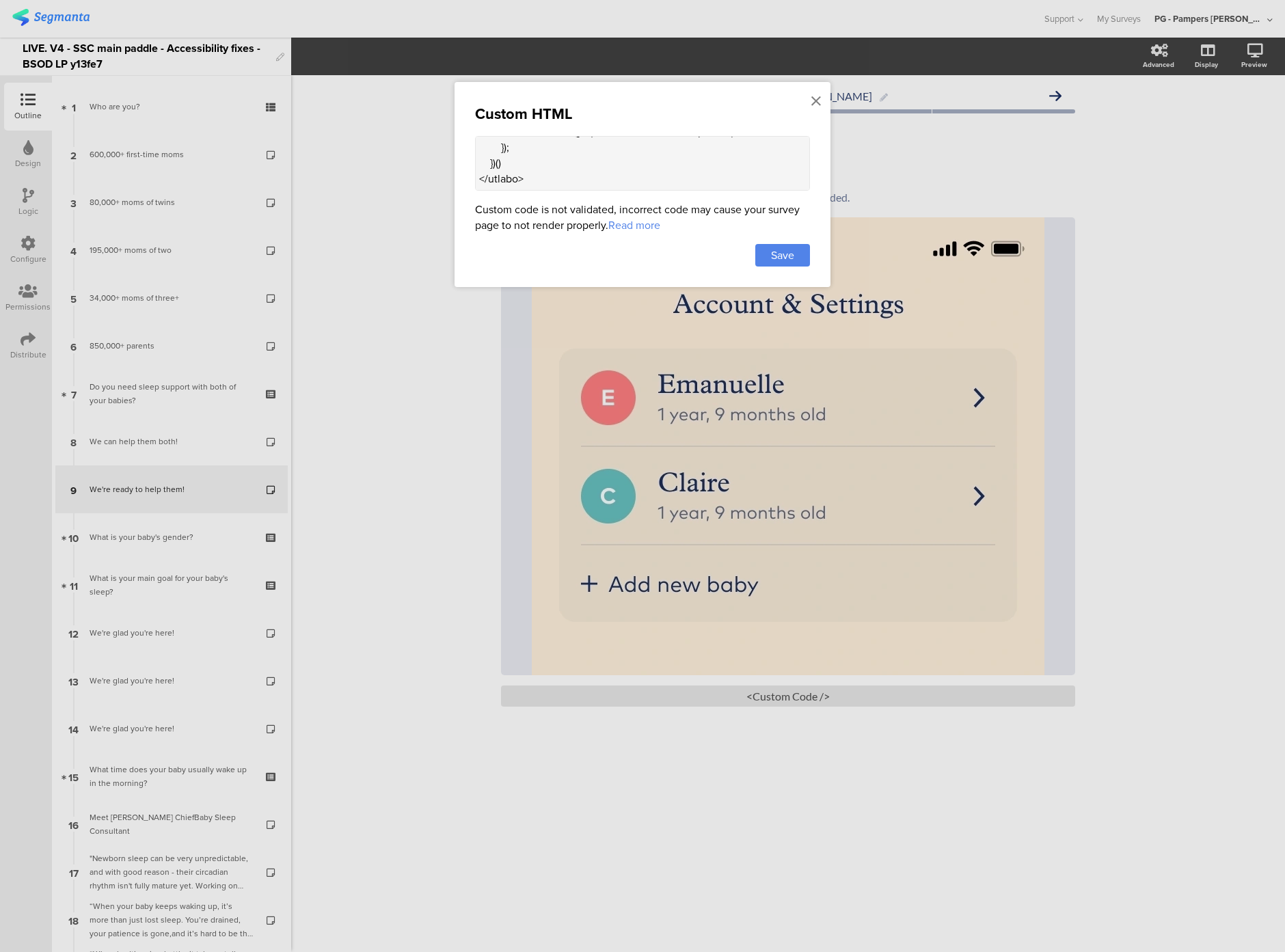
click at [526, 179] on textarea at bounding box center [642, 162] width 335 height 54
type textarea "<div class="sr-only"> Account & Settings Section on the app. First baby is call…"
click at [775, 248] on span "Save" at bounding box center [783, 256] width 23 height 16
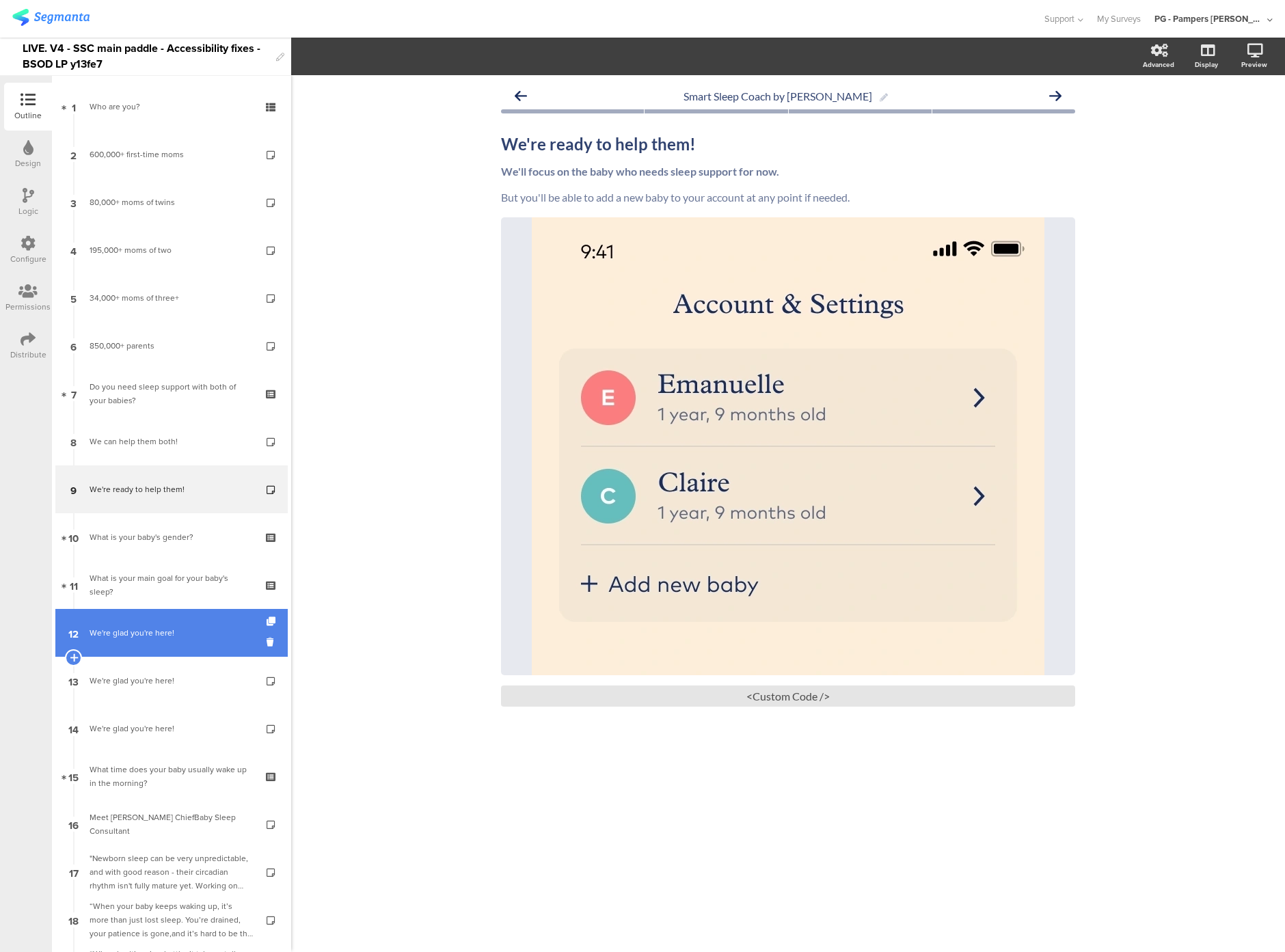
click at [156, 633] on div "We're glad you're here!" at bounding box center [171, 633] width 163 height 13
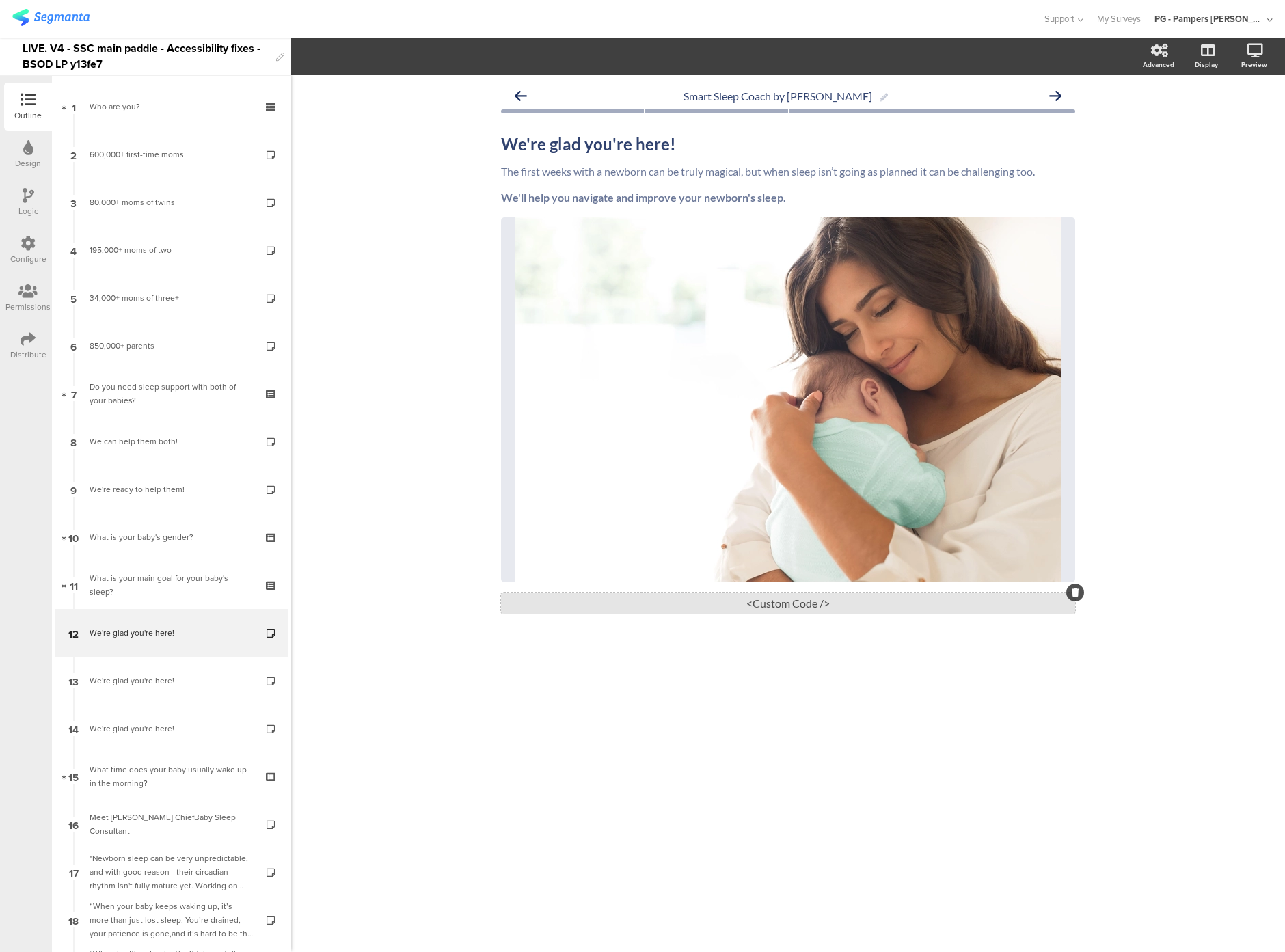
click at [767, 592] on div "<Custom Code />" at bounding box center [788, 603] width 574 height 21
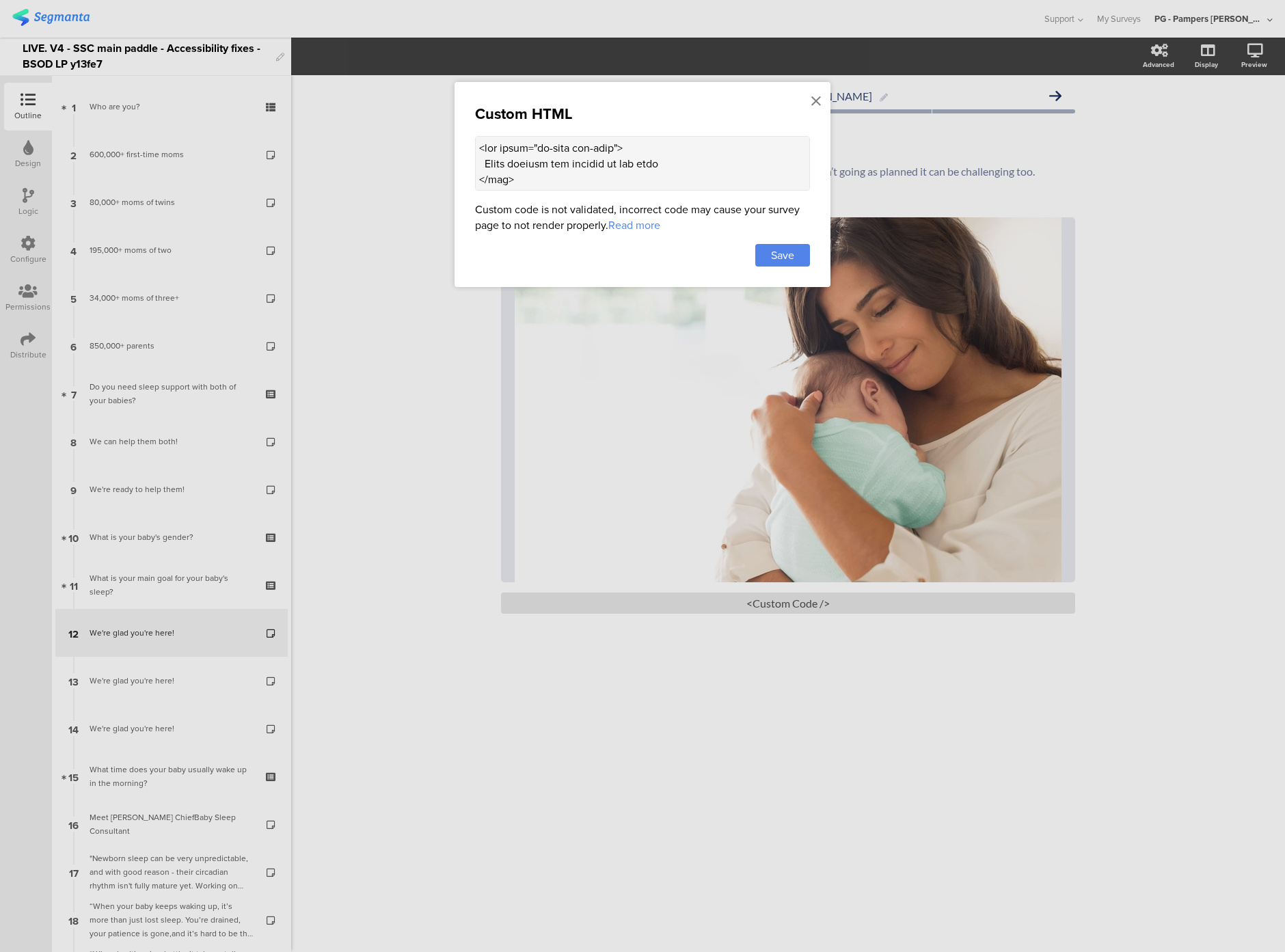
click at [566, 181] on textarea at bounding box center [642, 162] width 335 height 54
paste textarea "(() => { const altTextEl = document.querySelector(".sr-only.alt-text"); if (!al…"
type textarea "<div class="sr-only alt-text"> Woman holding her newborn in her arms </div> <st…"
click at [778, 251] on span "Save" at bounding box center [783, 256] width 23 height 16
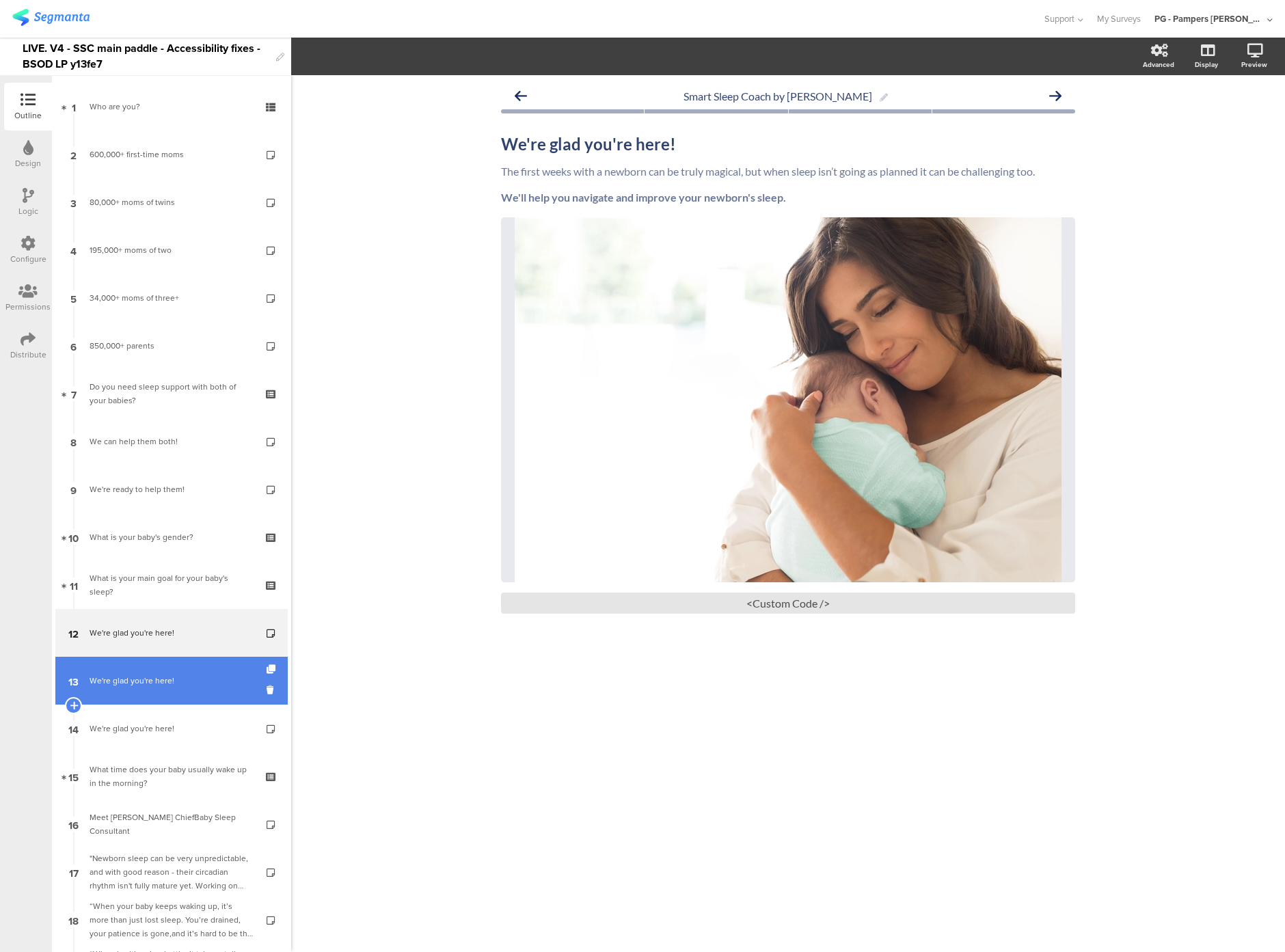
click at [156, 688] on link "13 We're glad you're here!" at bounding box center [171, 681] width 233 height 48
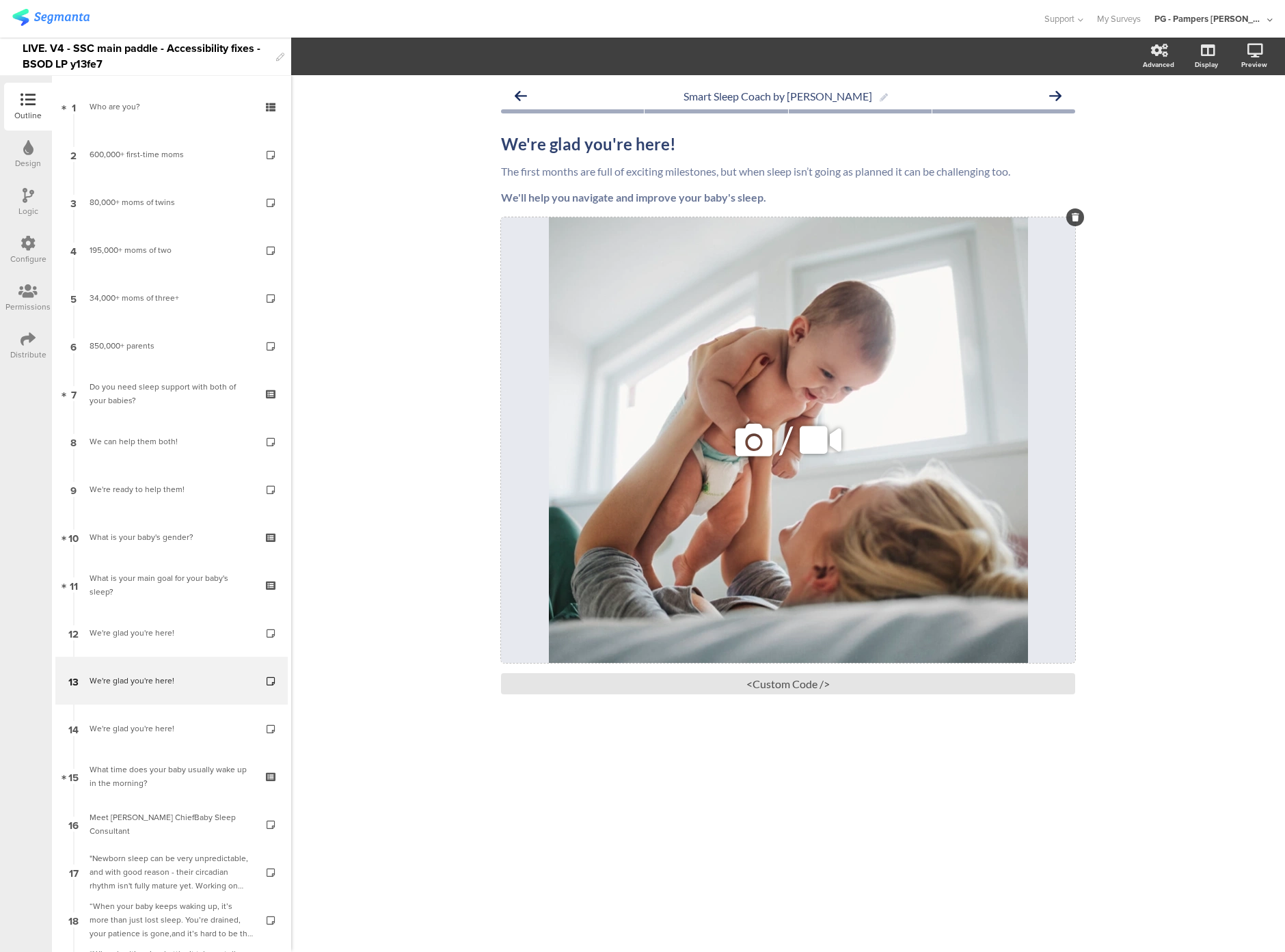
click at [639, 247] on div "/" at bounding box center [788, 440] width 574 height 446
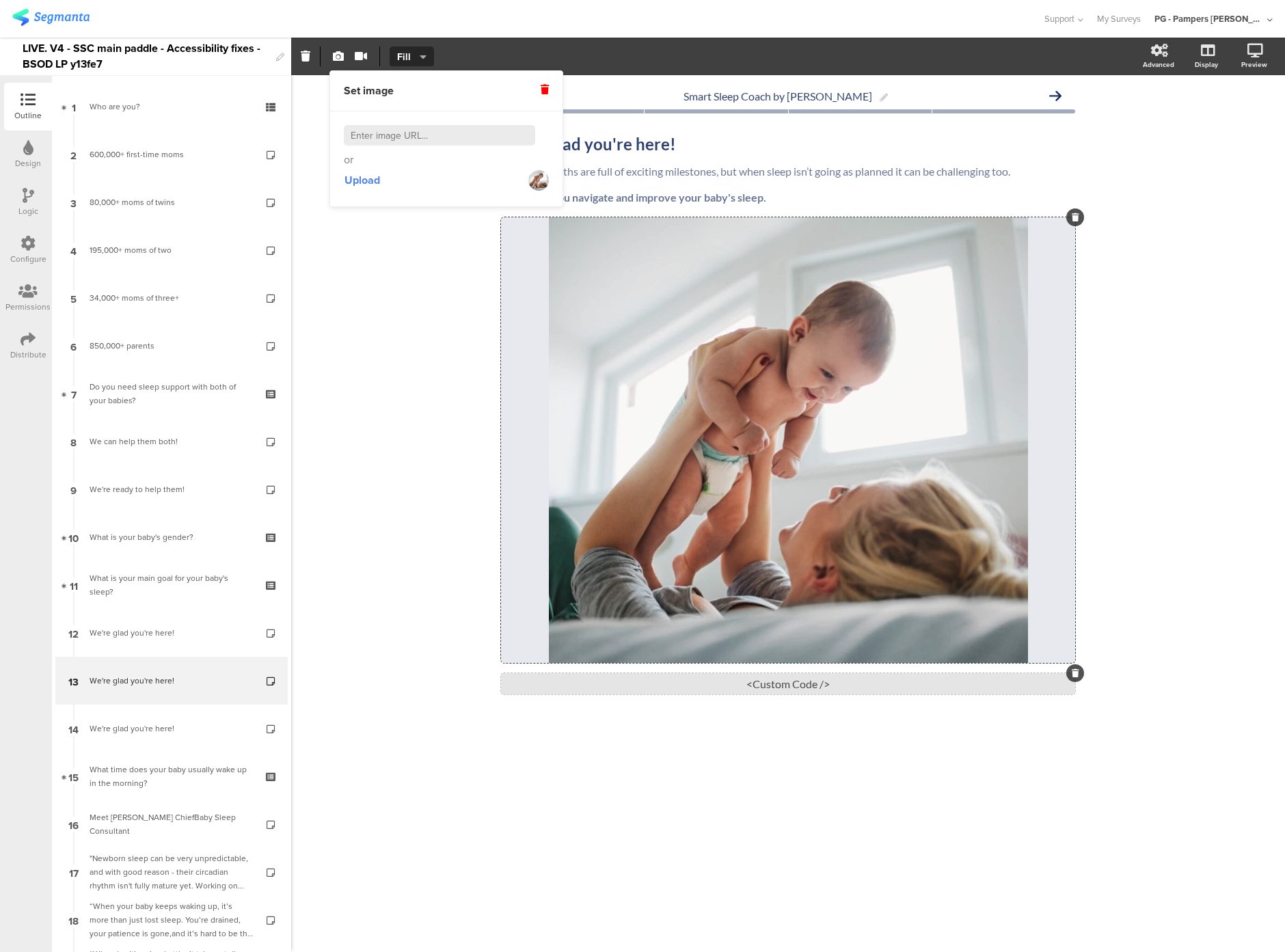
click at [652, 695] on div "<Custom Code />" at bounding box center [788, 684] width 574 height 21
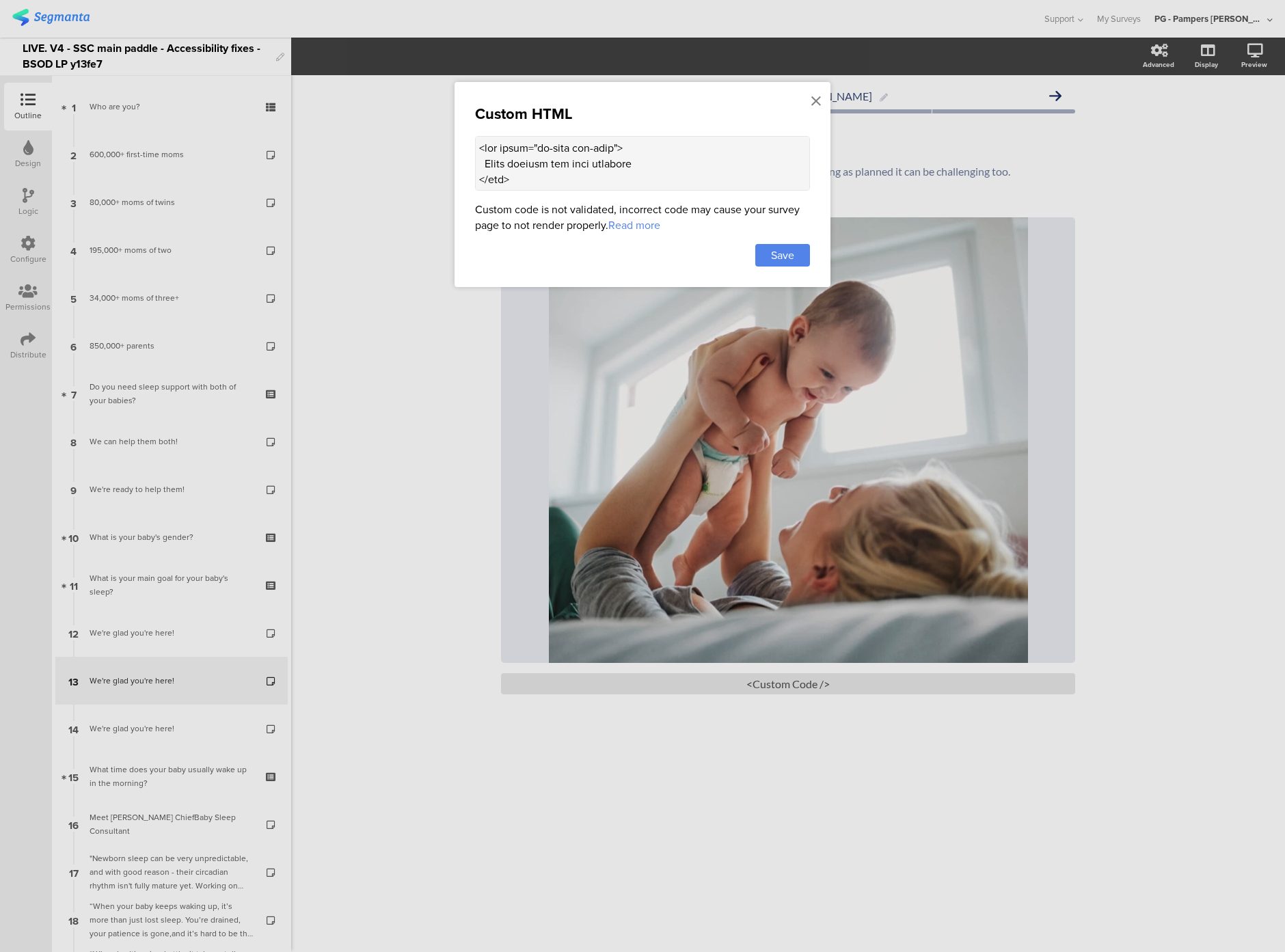
click at [500, 172] on textarea at bounding box center [642, 162] width 335 height 54
paste textarea "(() => { const altTextEl = document.querySelector(".sr-only.alt-text"); if (!al…"
type textarea "<div class="sr-only alt-text"> Woman holding her baby lovingly </div> <style> .…"
click at [816, 100] on icon at bounding box center [816, 101] width 9 height 15
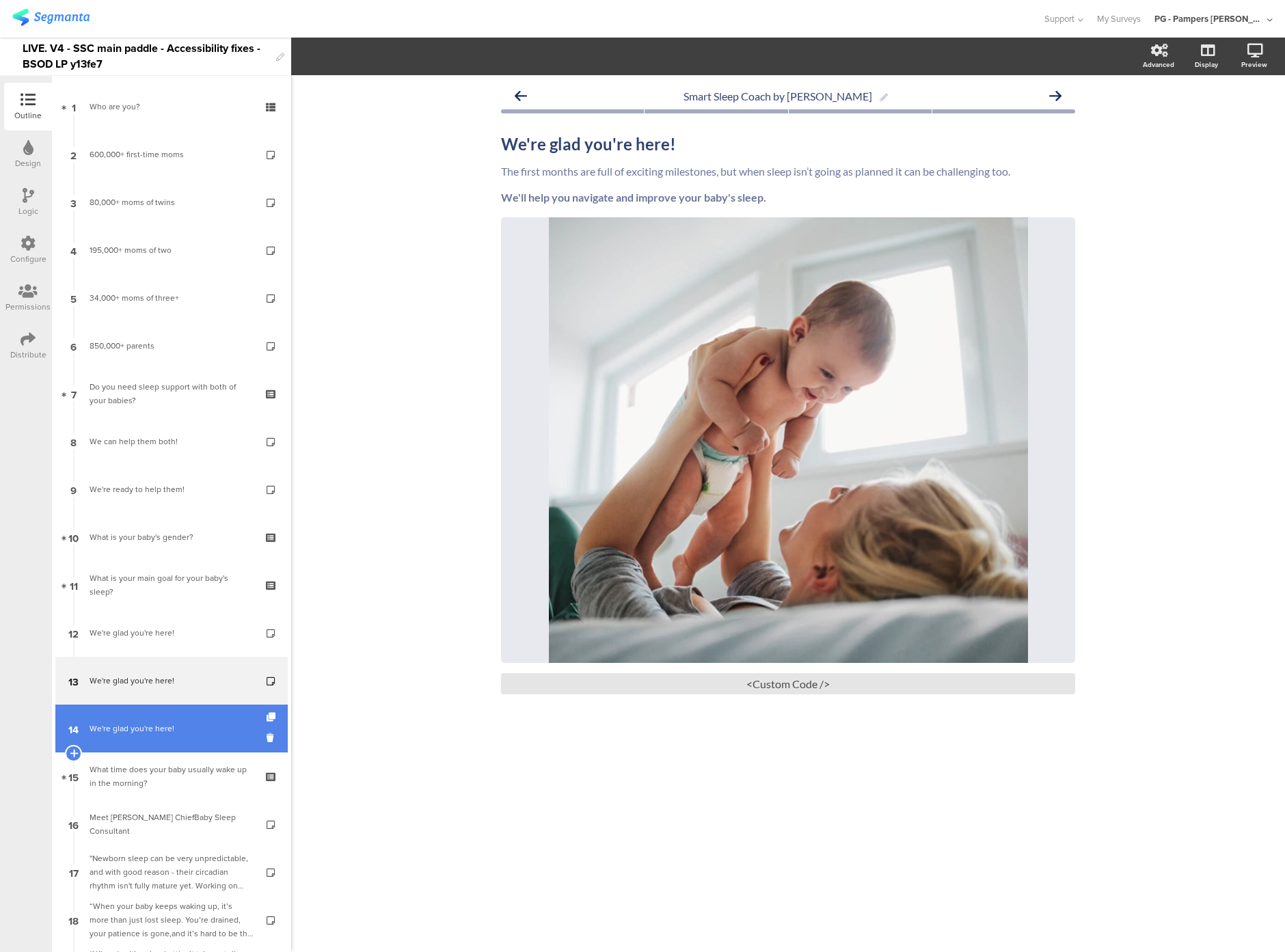
click at [162, 716] on link "14 We're glad you're here!" at bounding box center [171, 729] width 233 height 48
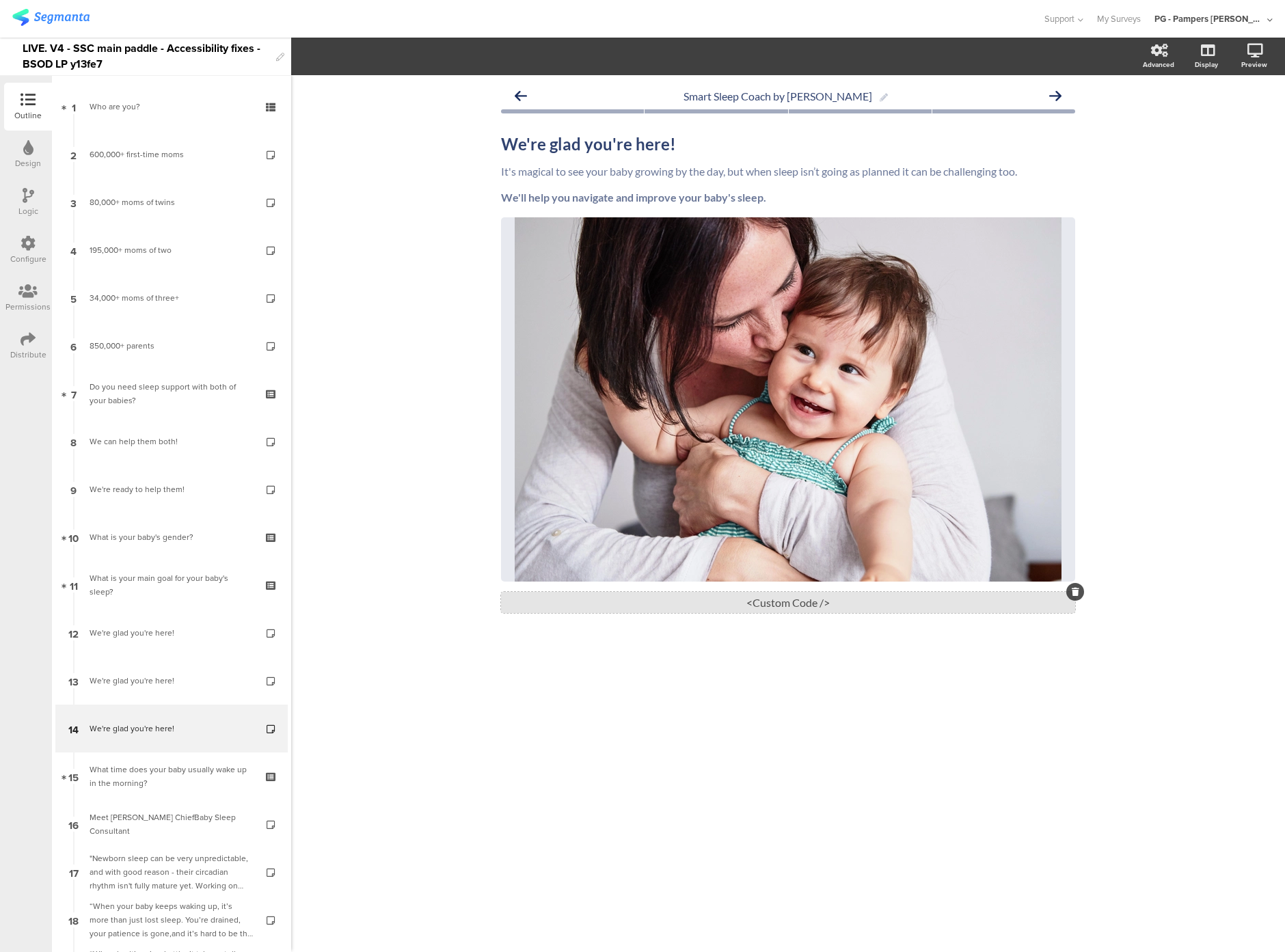
click at [783, 608] on div "<Custom Code />" at bounding box center [788, 603] width 574 height 21
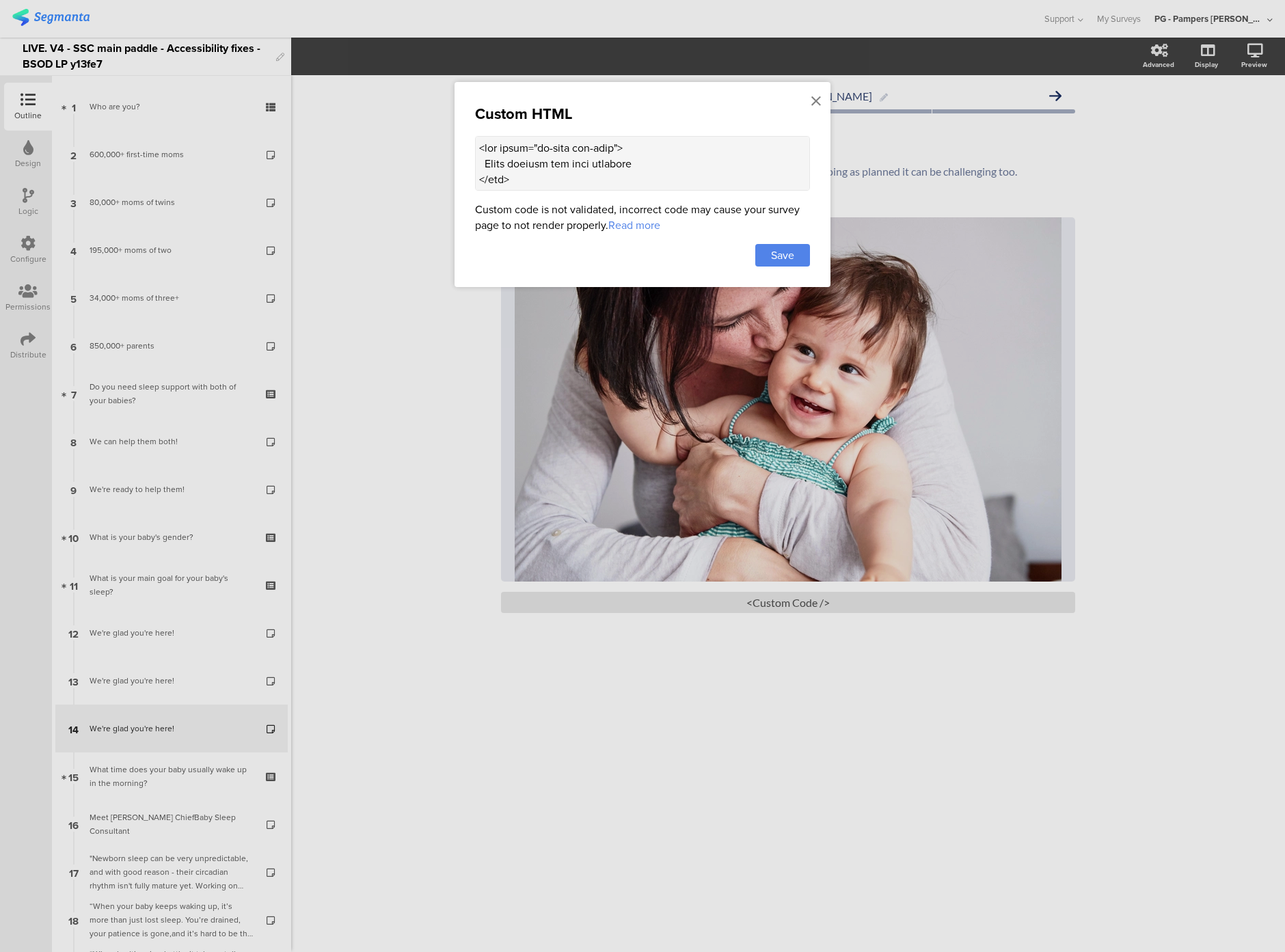
click at [508, 165] on textarea at bounding box center [642, 162] width 335 height 54
paste textarea "(() => { const altTextEl = document.querySelector(".sr-only.alt-text"); if (!al…"
type textarea "<div class="sr-only alt-text"> Woman holding her baby lovingly </div> <style> .…"
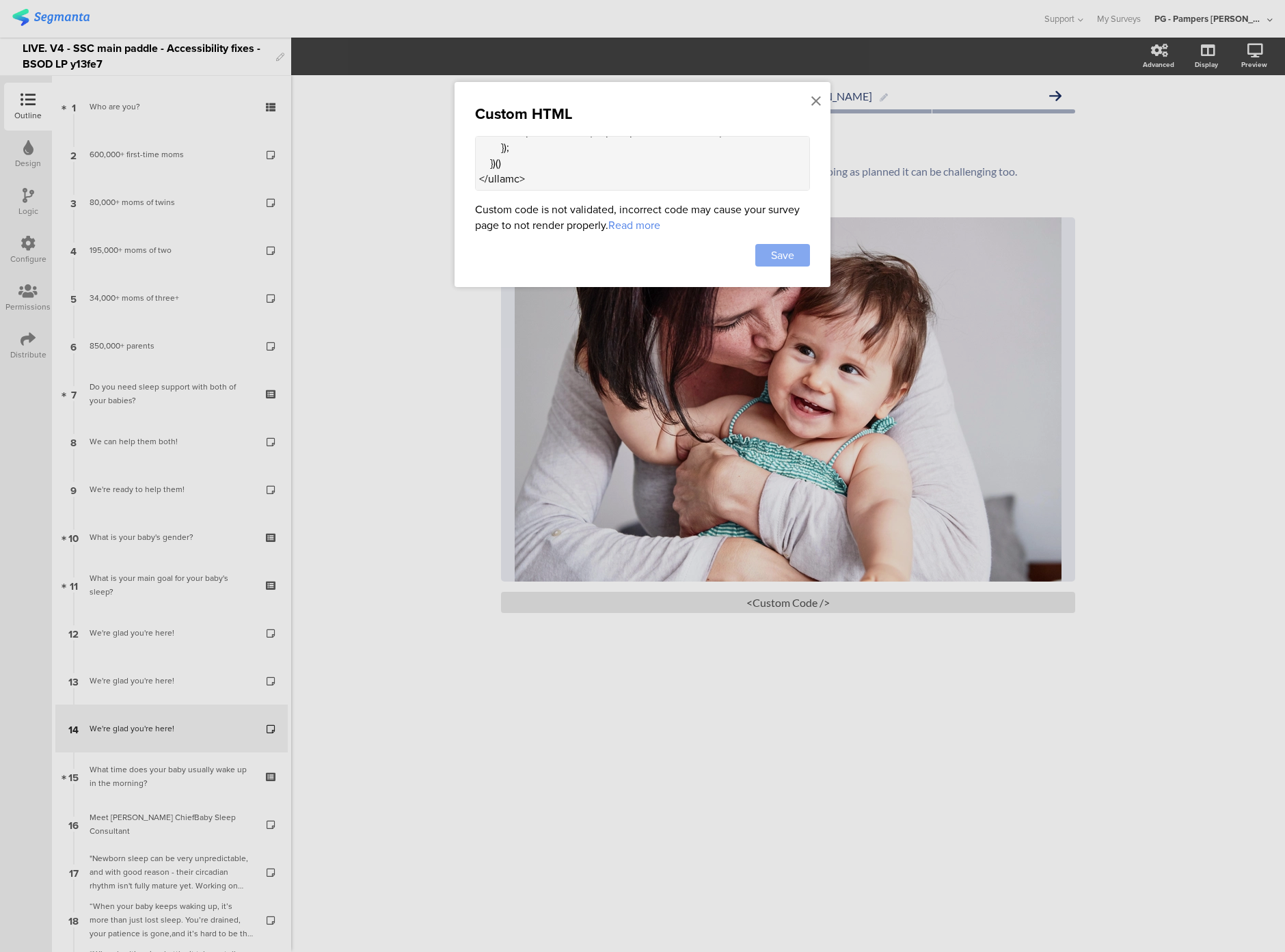
click at [793, 254] on span "Save" at bounding box center [783, 256] width 23 height 16
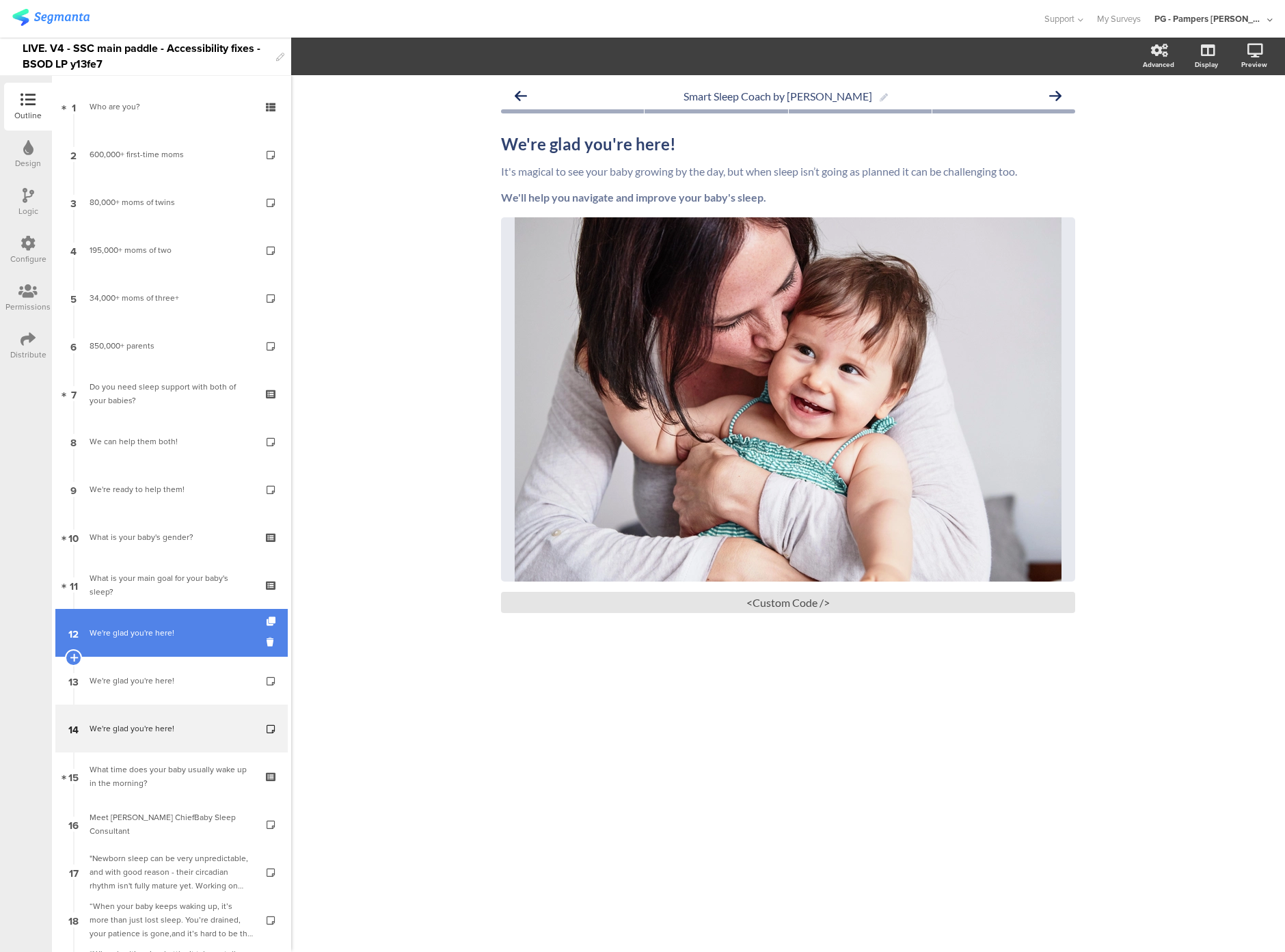
click at [149, 624] on link "12 We're glad you're here!" at bounding box center [171, 633] width 233 height 48
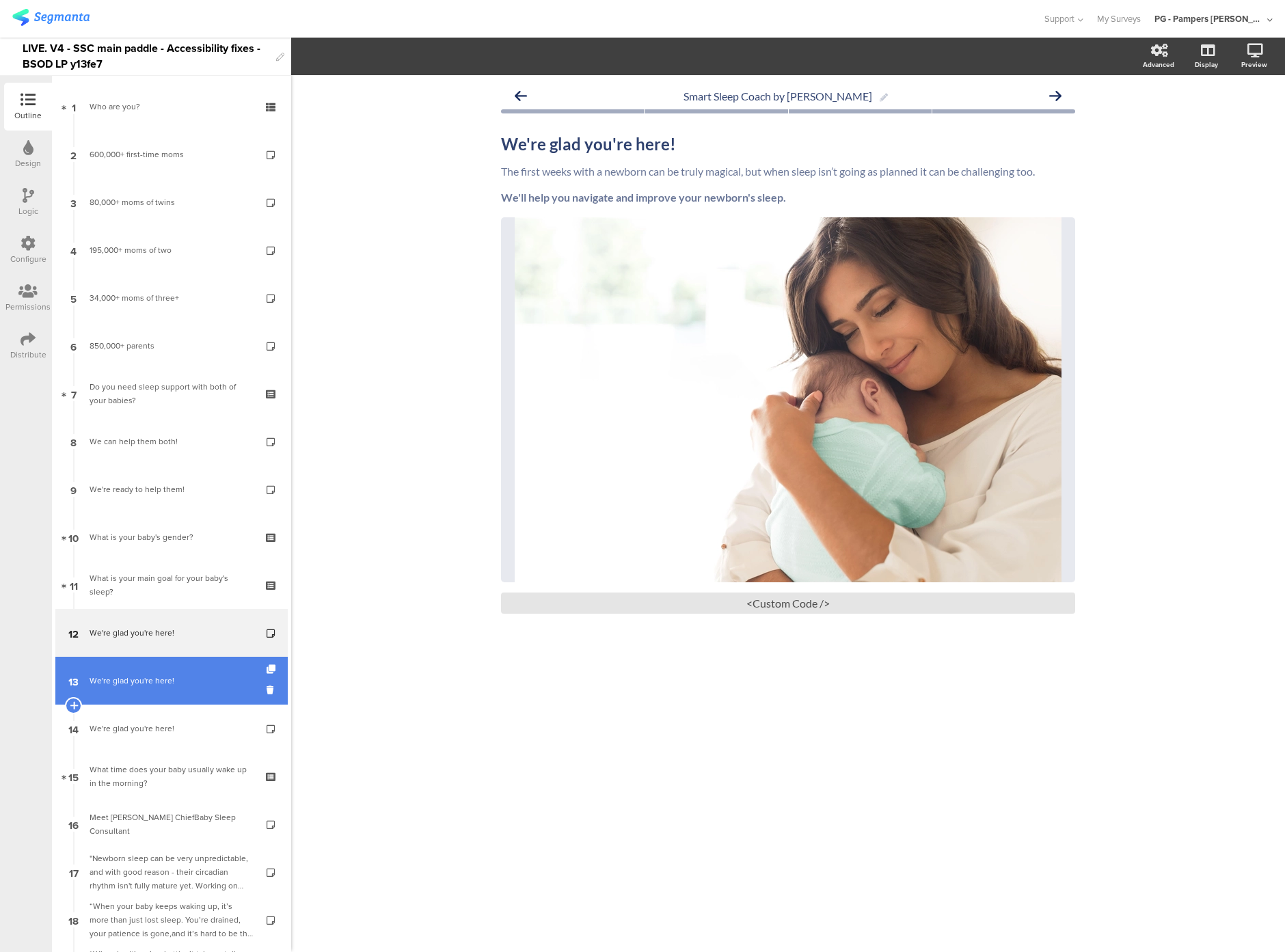
click at [146, 666] on link "13 We're glad you're here!" at bounding box center [171, 681] width 233 height 48
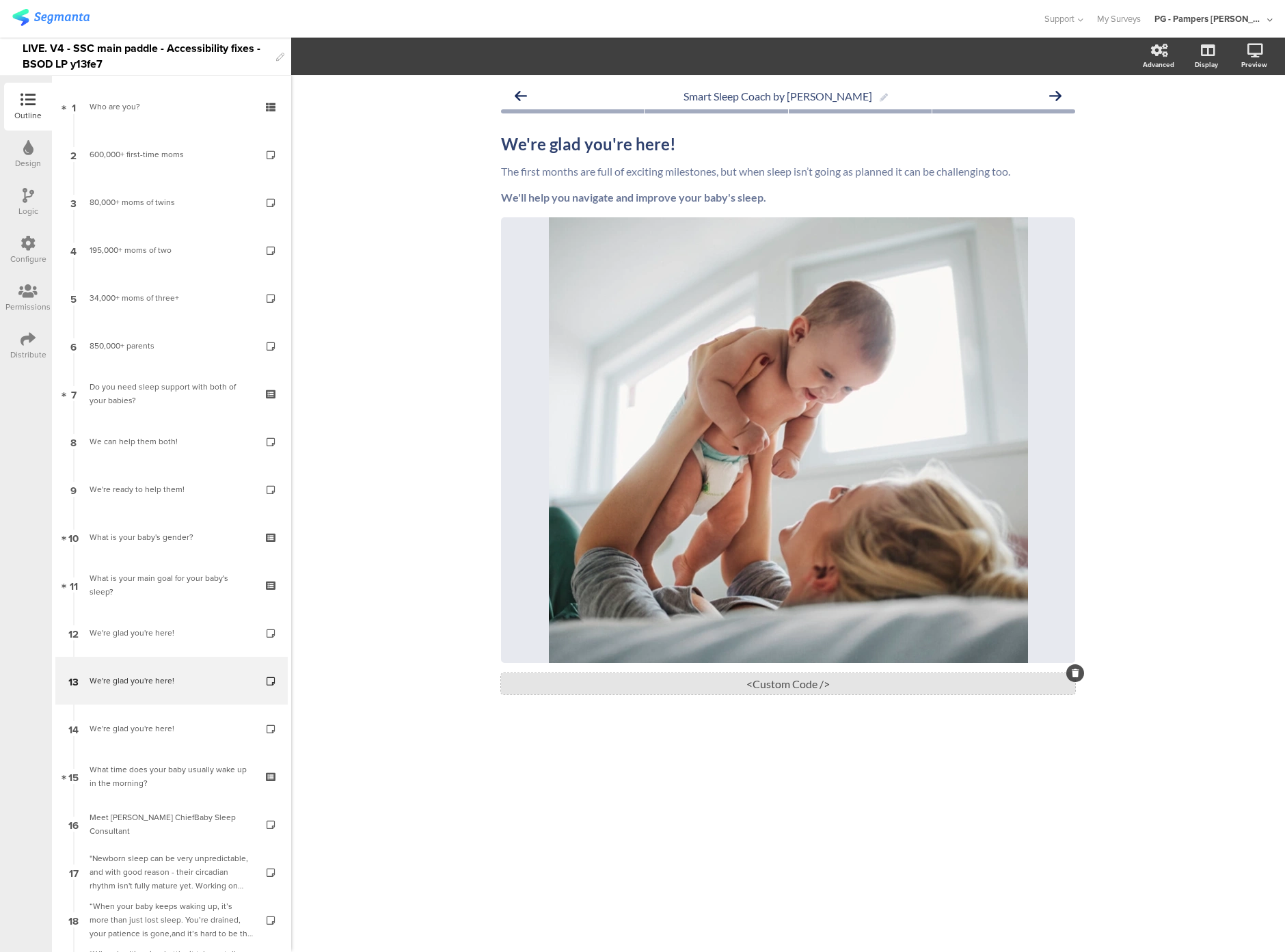
click at [625, 695] on div "<Custom Code />" at bounding box center [788, 684] width 574 height 21
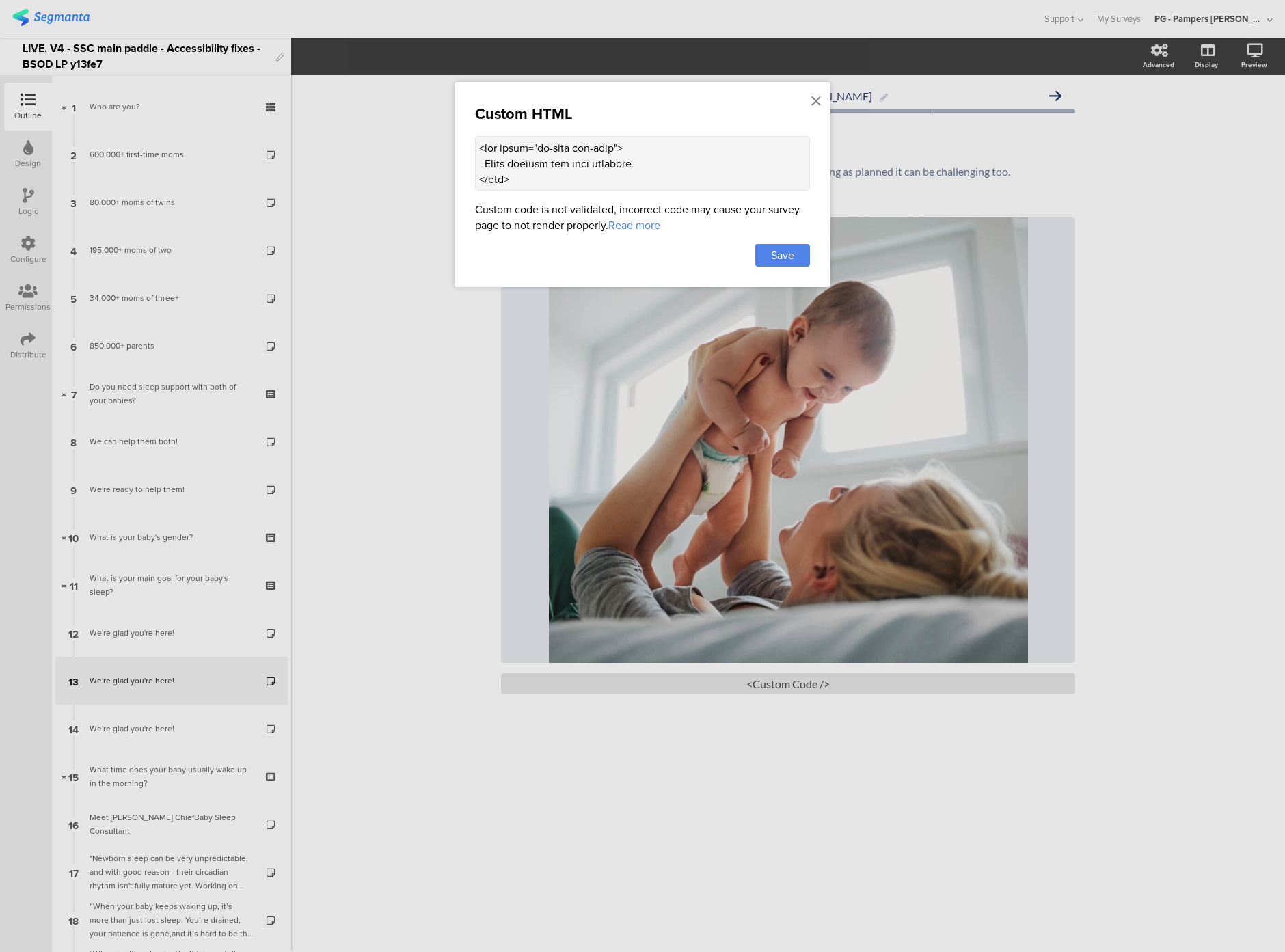
scroll to position [716, 0]
click at [515, 180] on textarea at bounding box center [642, 162] width 335 height 54
click at [424, 419] on div at bounding box center [642, 476] width 1285 height 952
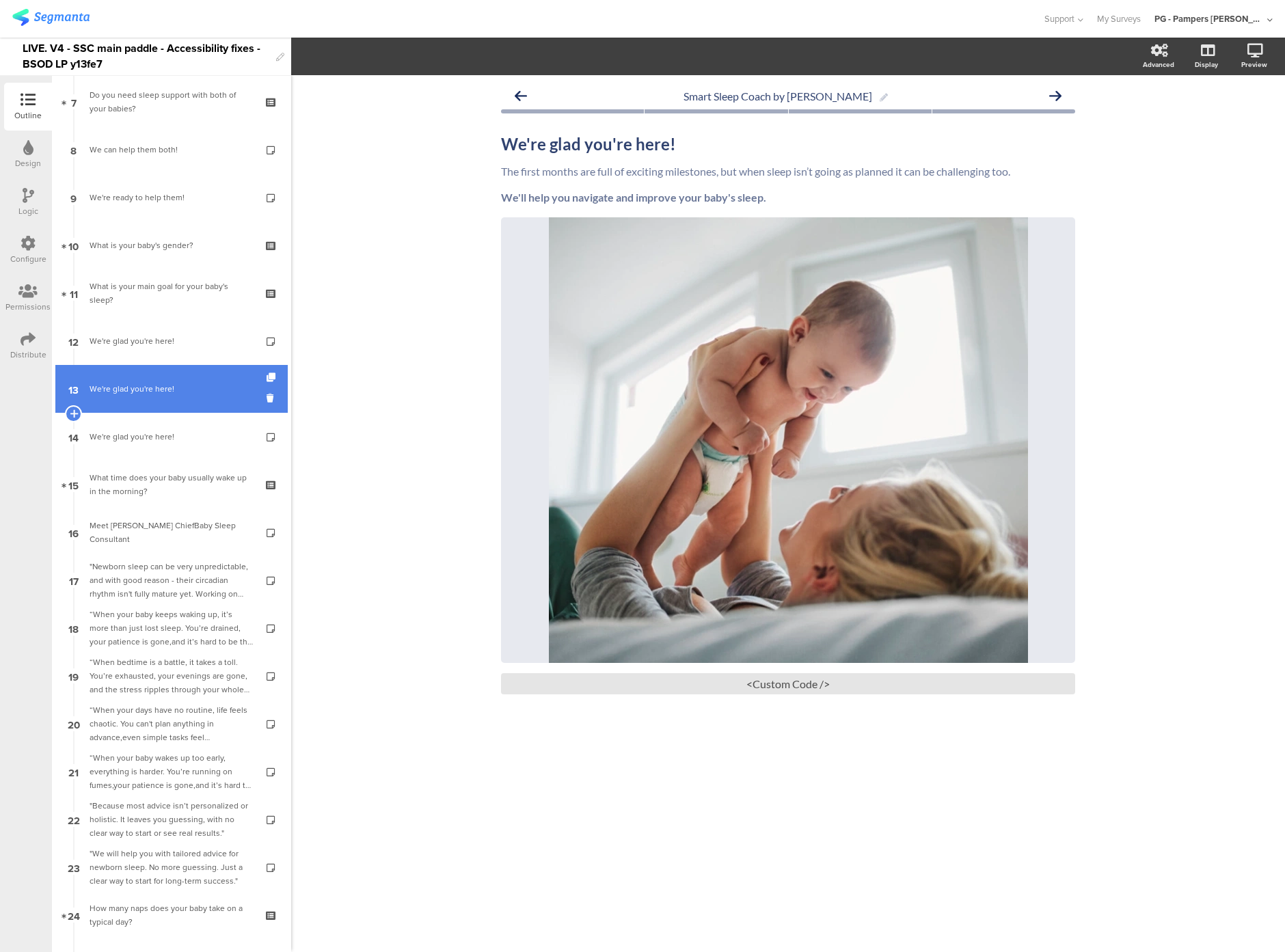
scroll to position [311, 0]
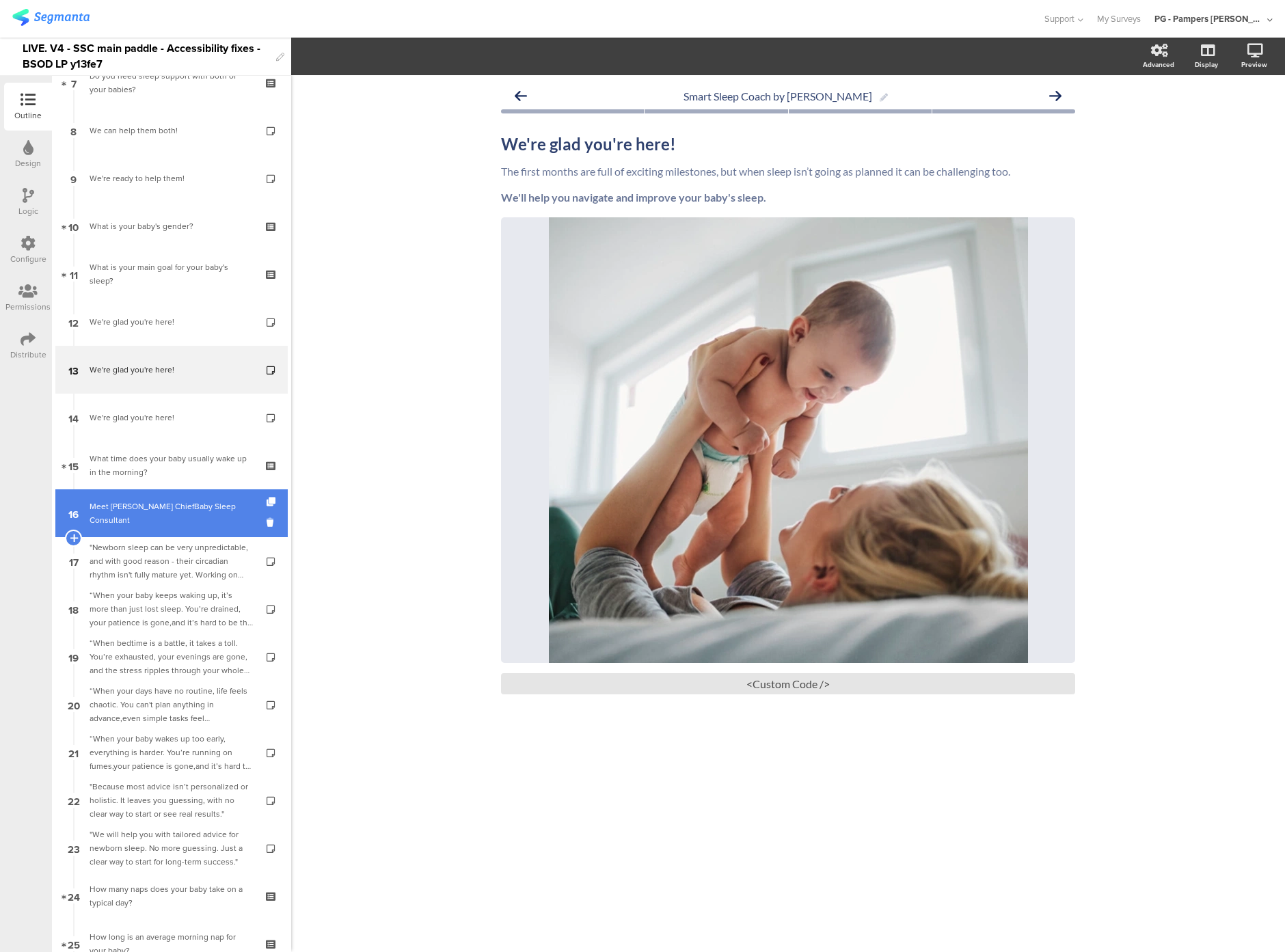
click at [152, 498] on link "16 Meet [PERSON_NAME] ChiefBaby Sleep Consultant" at bounding box center [171, 513] width 233 height 48
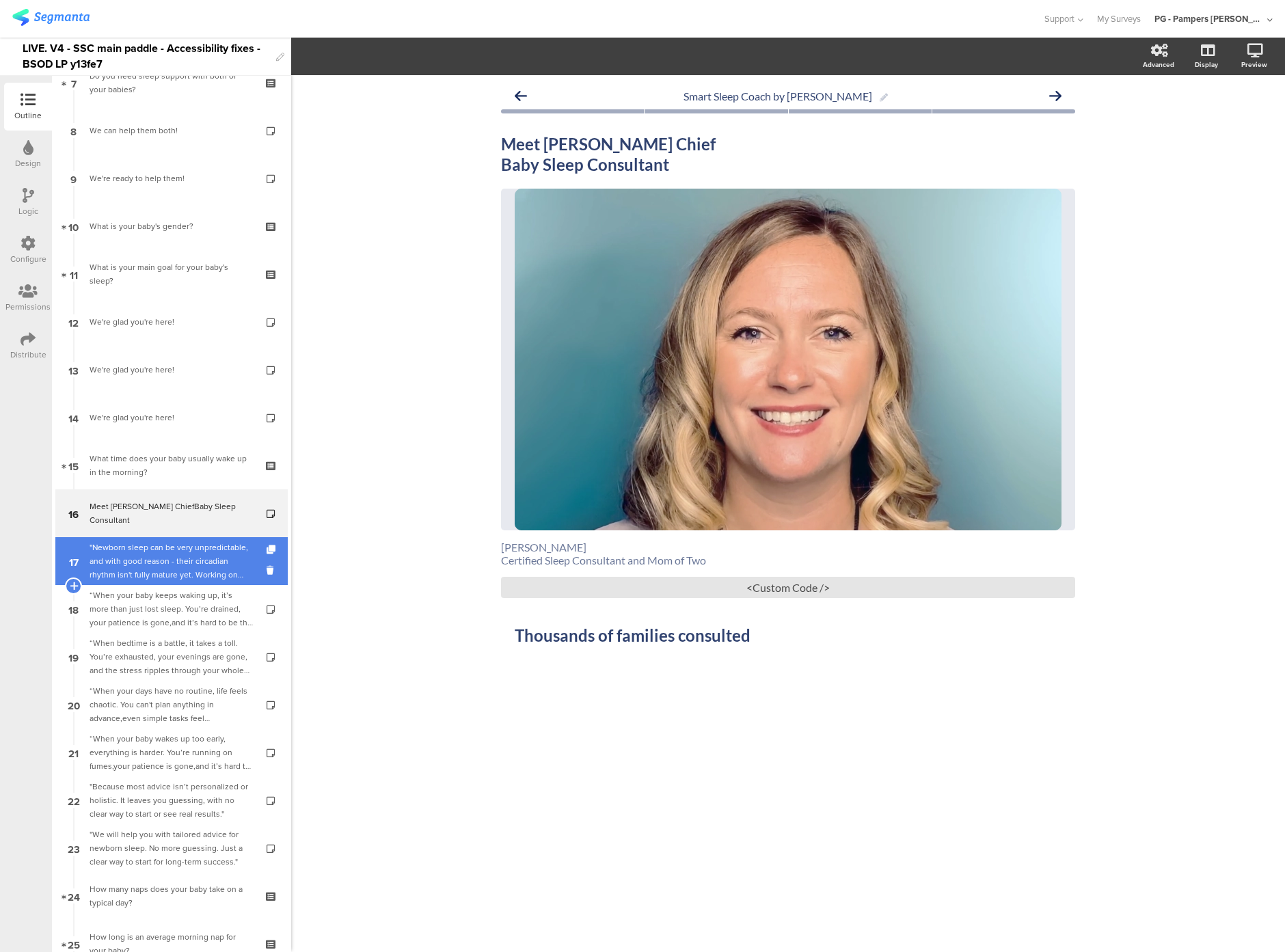
click at [155, 550] on div ""Newborn sleep can be very unpredictable, and with good reason - their circadia…" at bounding box center [171, 562] width 163 height 41
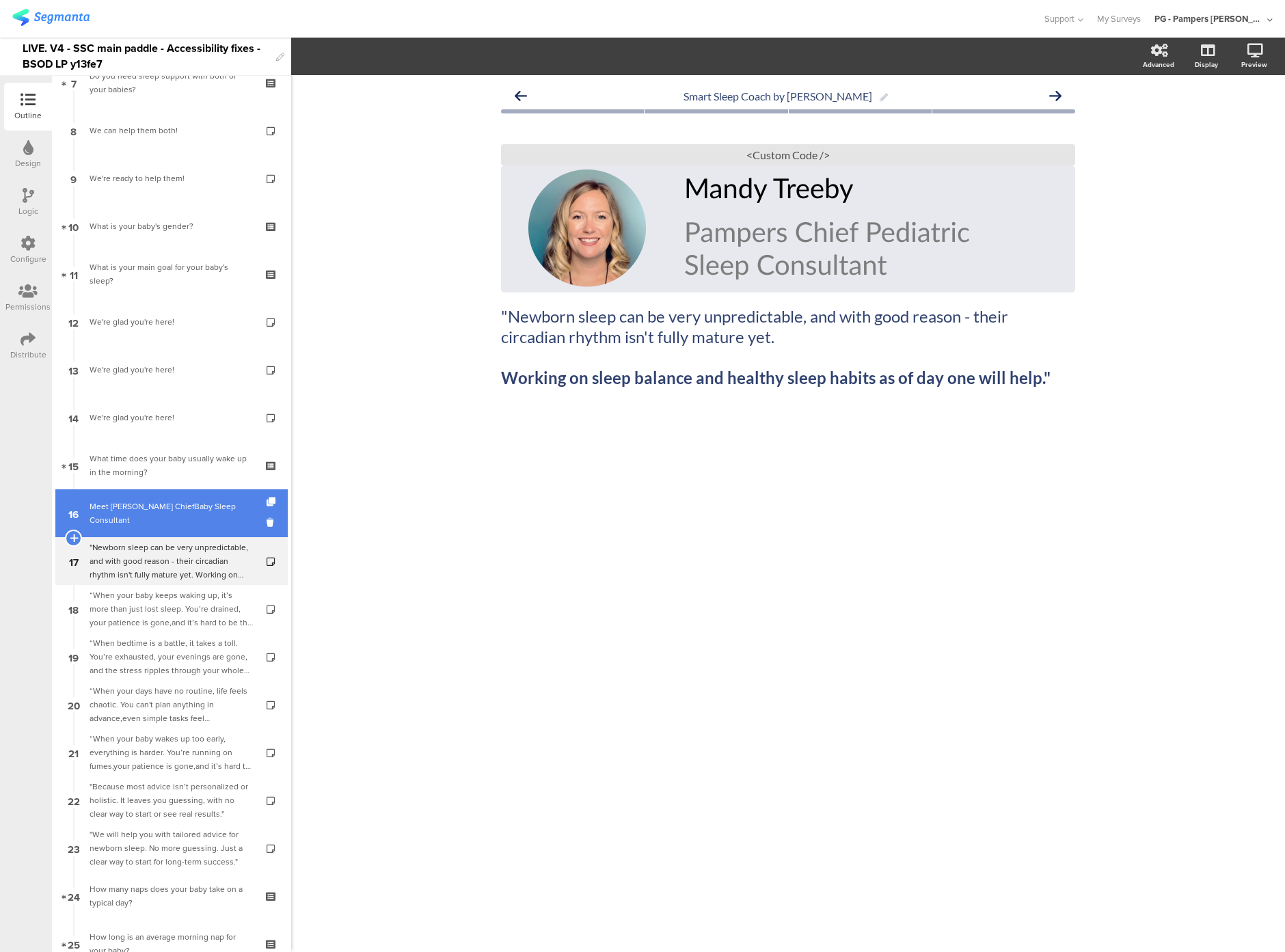
click at [142, 511] on div "Meet [PERSON_NAME] ChiefBaby Sleep Consultant" at bounding box center [171, 513] width 163 height 28
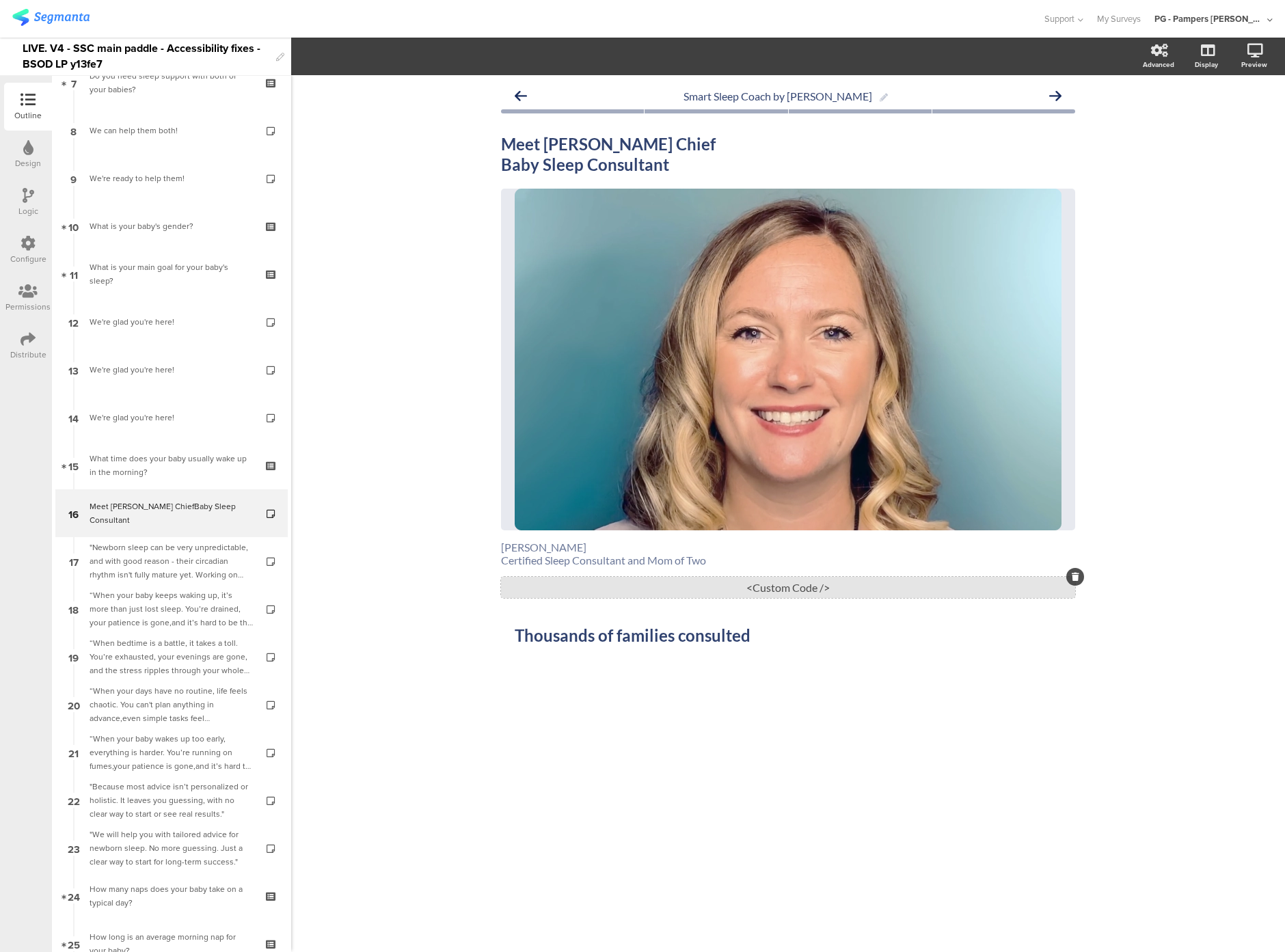
click at [801, 588] on div "<Custom Code />" at bounding box center [788, 588] width 574 height 21
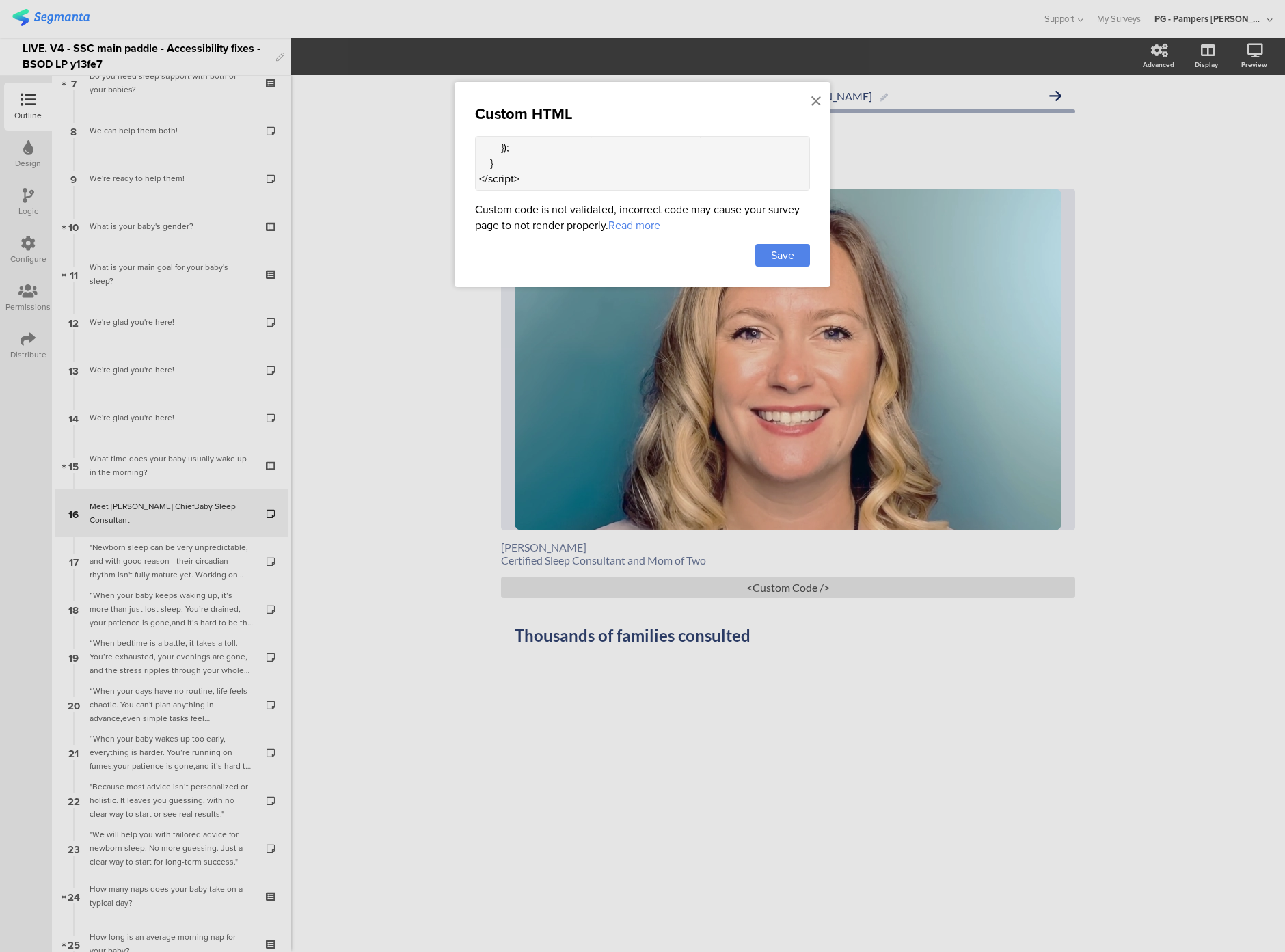
scroll to position [700, 0]
click at [541, 178] on textarea "<div class="sr-only alt-text"> Profile photo of [PERSON_NAME] Pediatric Sleep C…" at bounding box center [642, 162] width 335 height 54
click at [812, 102] on icon at bounding box center [816, 101] width 9 height 15
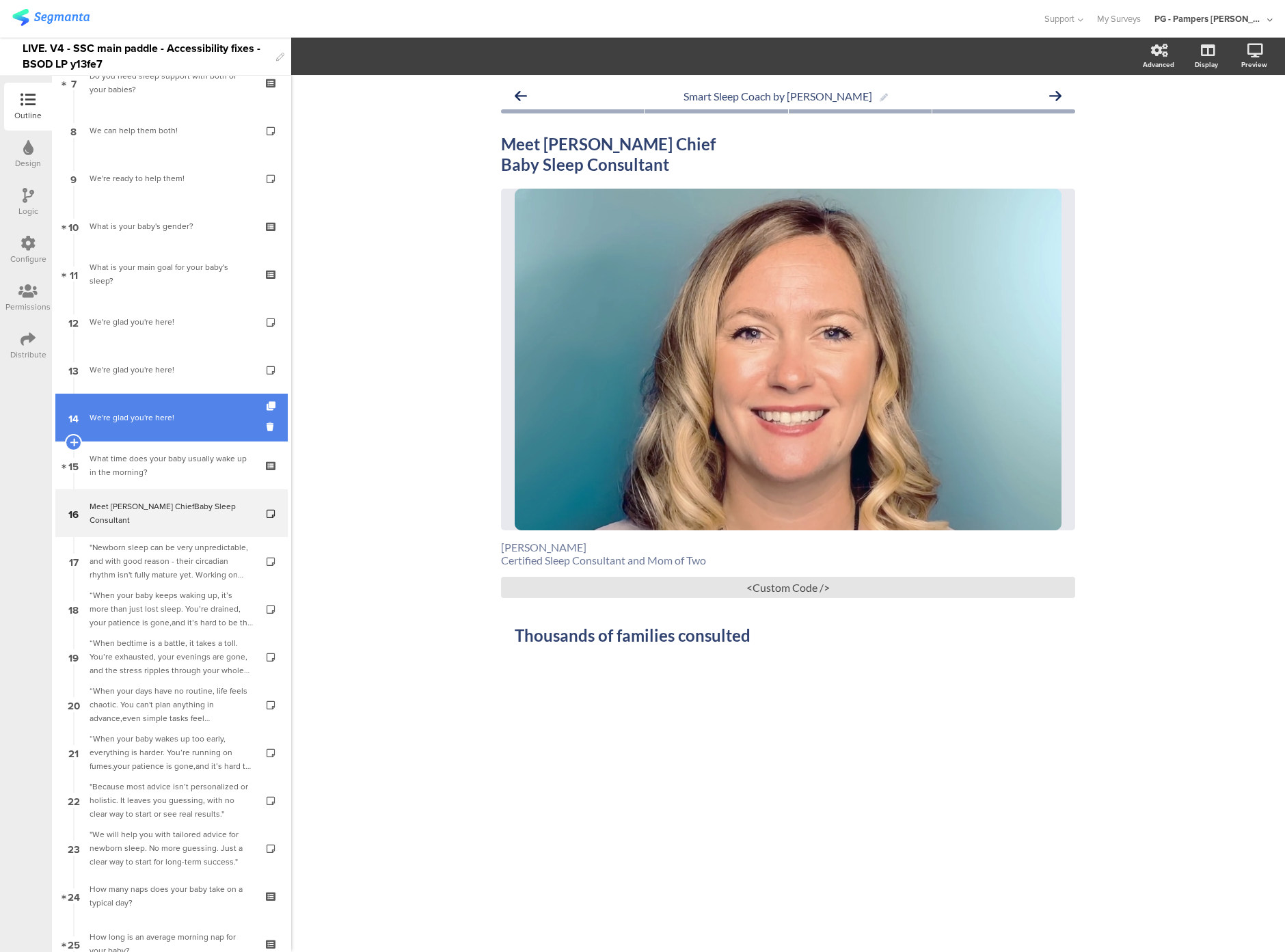
click at [189, 418] on div "We're glad you're here!" at bounding box center [171, 417] width 163 height 13
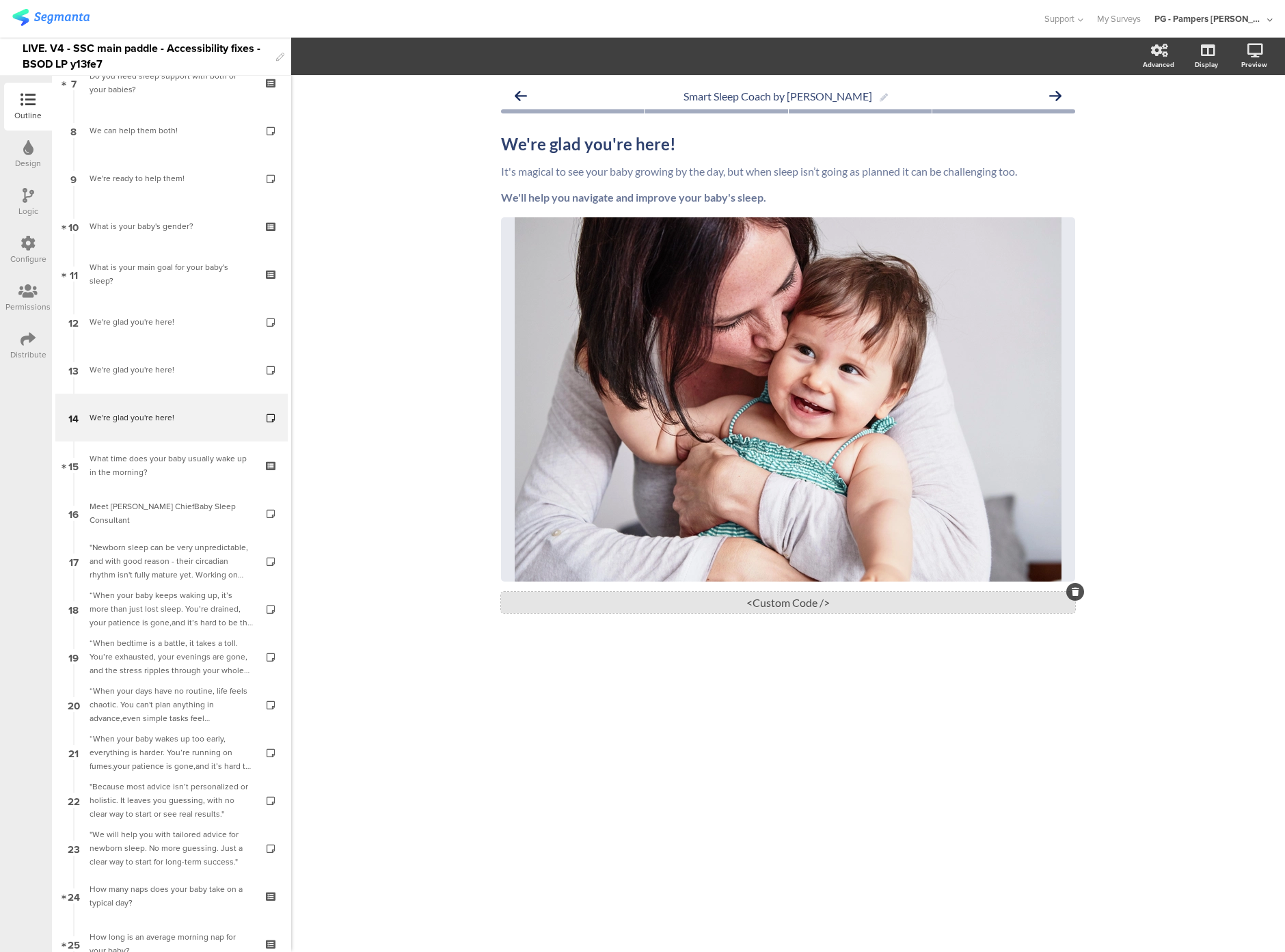
click at [654, 601] on div "<Custom Code />" at bounding box center [788, 603] width 574 height 21
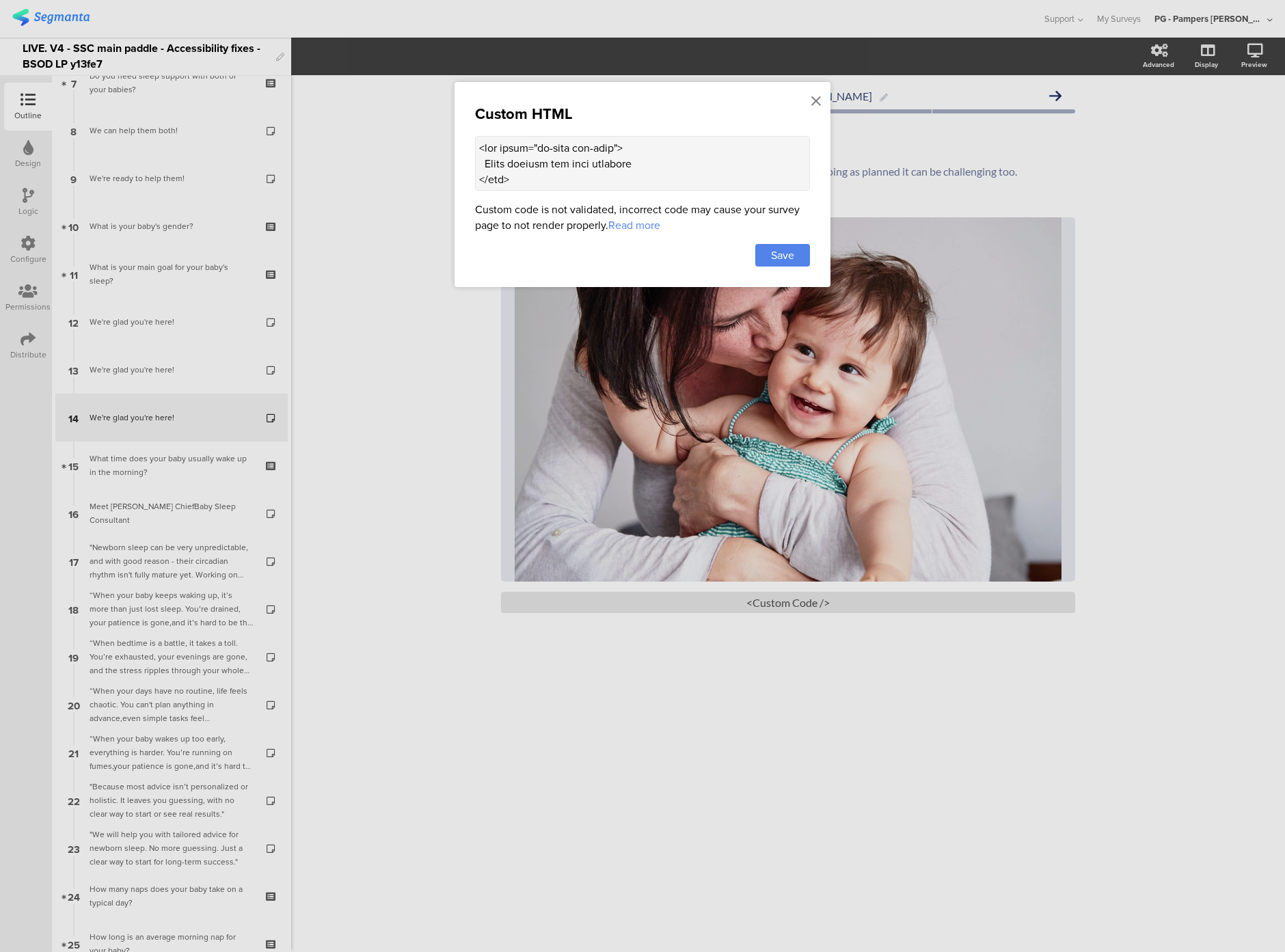
click at [555, 186] on textarea at bounding box center [642, 162] width 335 height 54
click at [528, 181] on textarea at bounding box center [642, 162] width 335 height 54
click at [418, 404] on div at bounding box center [642, 476] width 1285 height 952
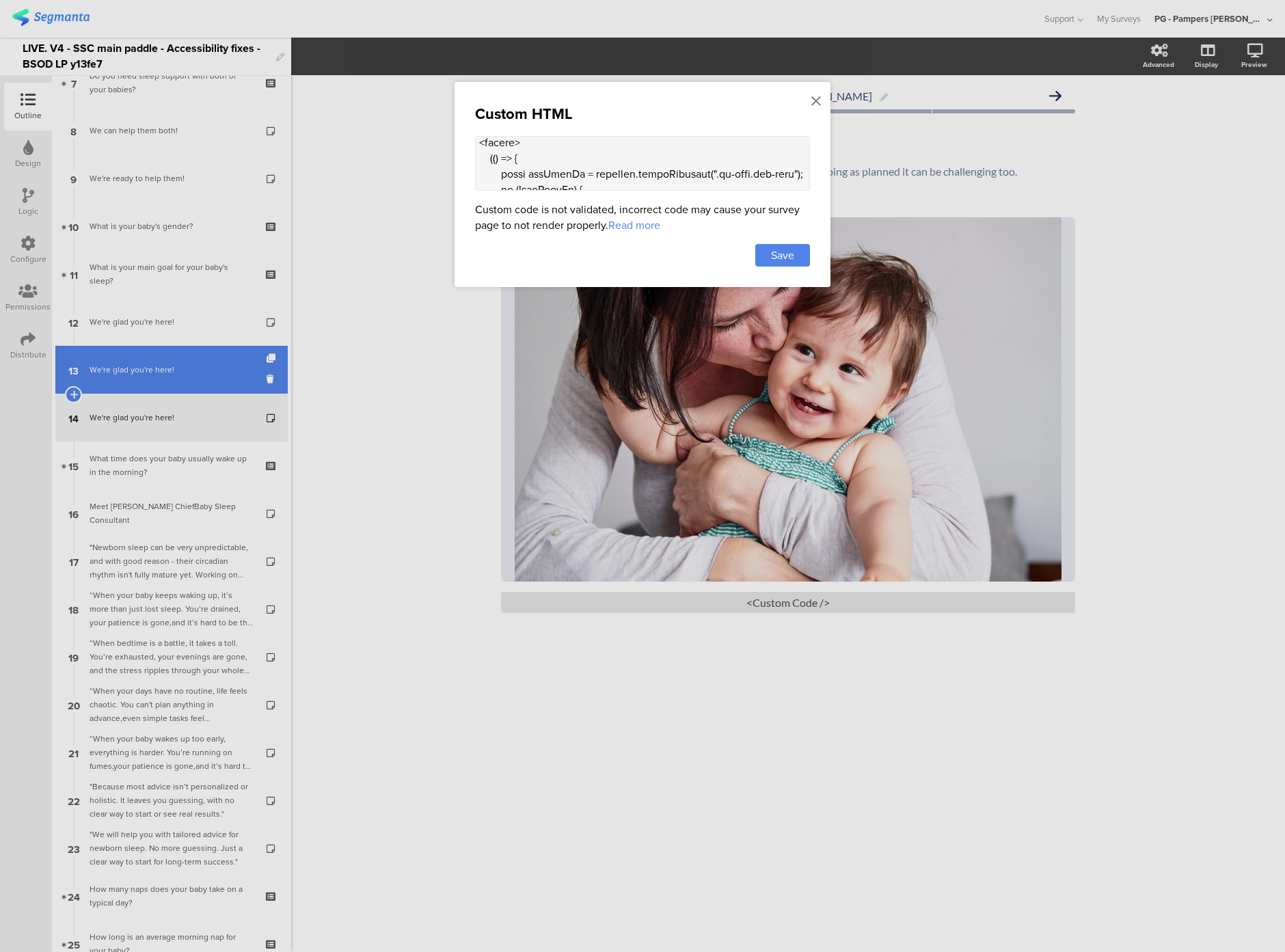
click at [177, 363] on div "We're glad you're here!" at bounding box center [171, 369] width 163 height 13
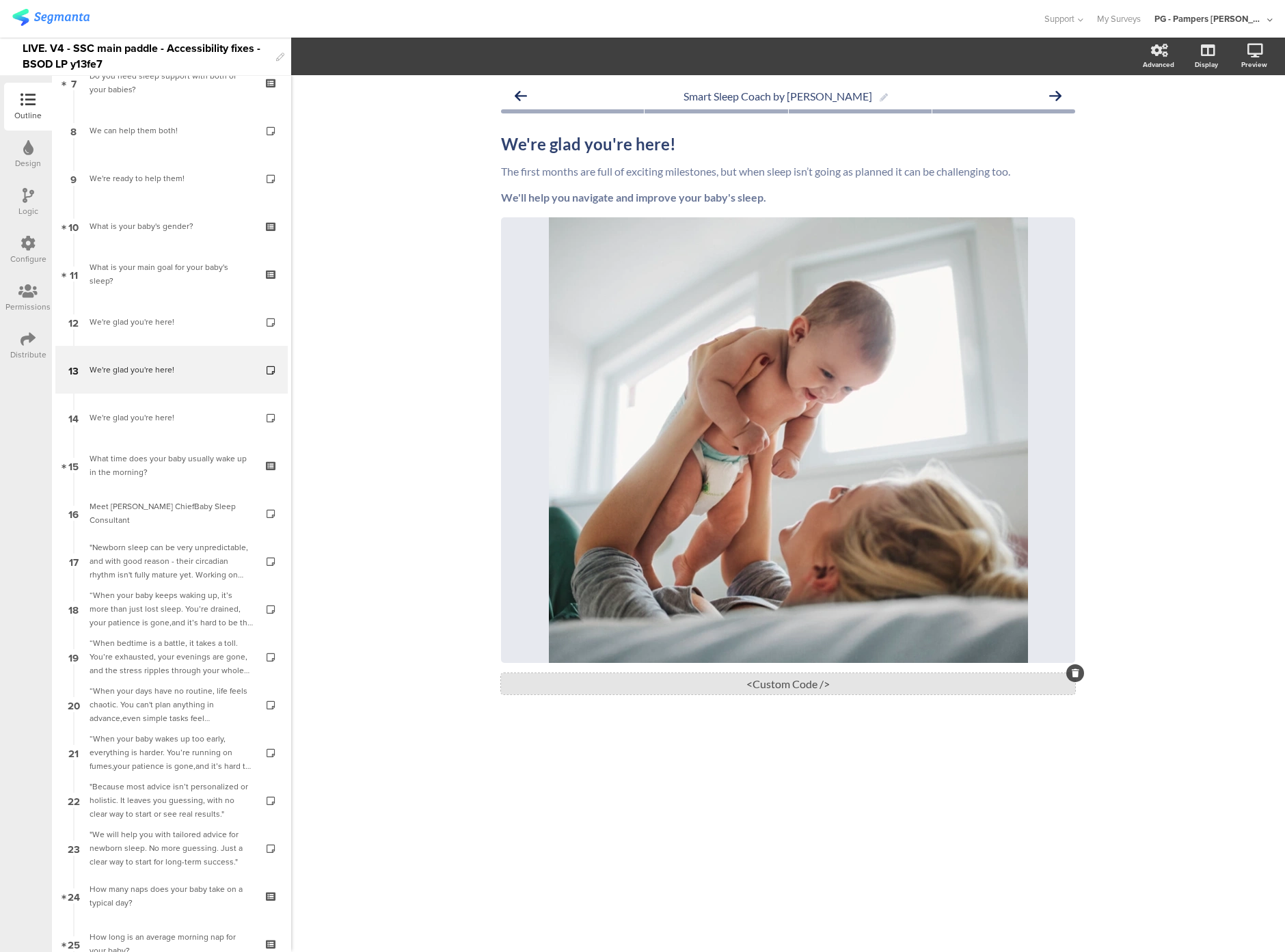
click at [721, 682] on div "<Custom Code />" at bounding box center [788, 684] width 574 height 21
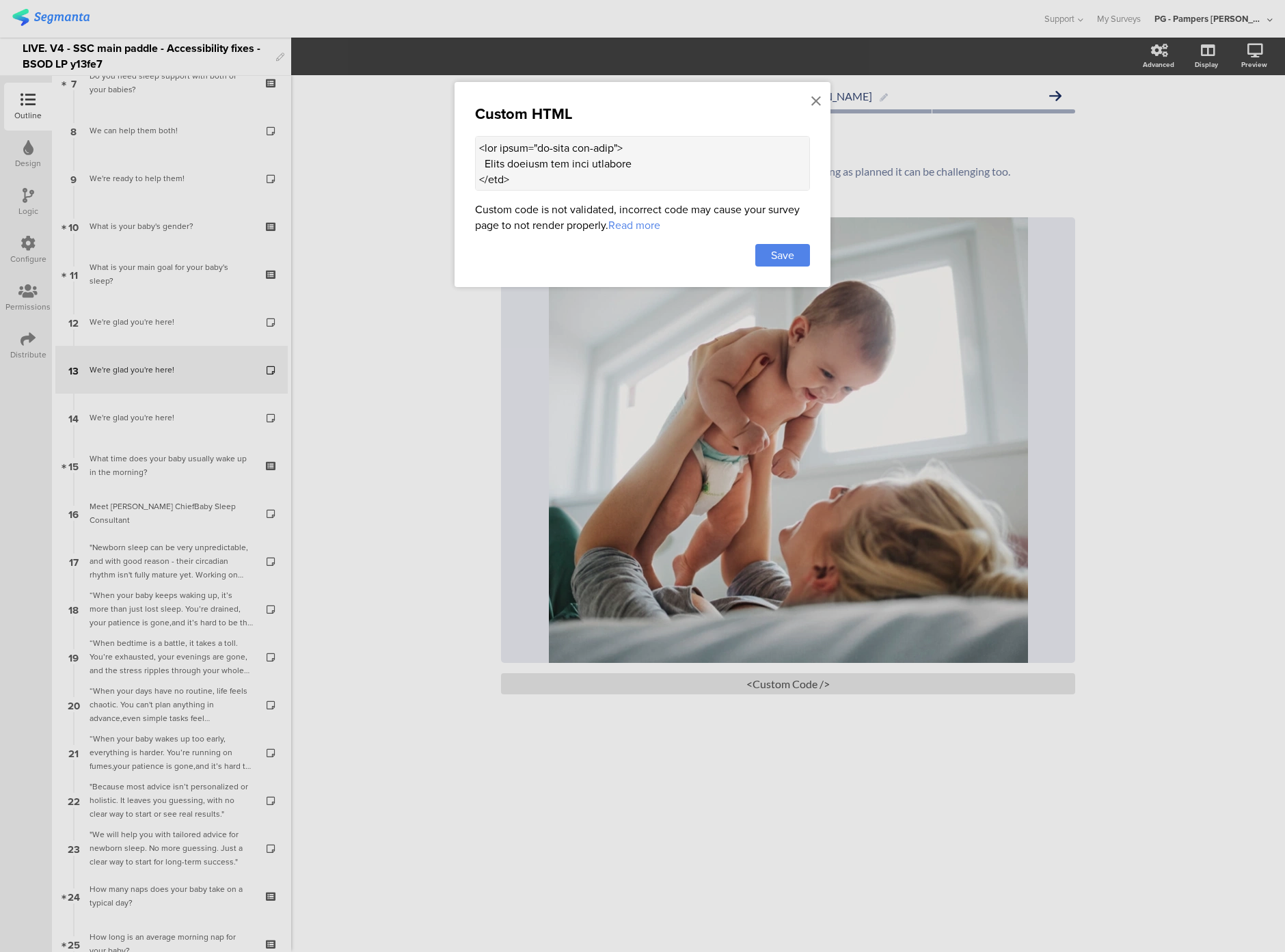
click at [539, 156] on textarea at bounding box center [642, 162] width 335 height 54
click at [529, 185] on textarea at bounding box center [642, 162] width 335 height 54
paste textarea "(() => { const altTextEl = document.querySelector(".sr-only.alt-text"); if (!al…"
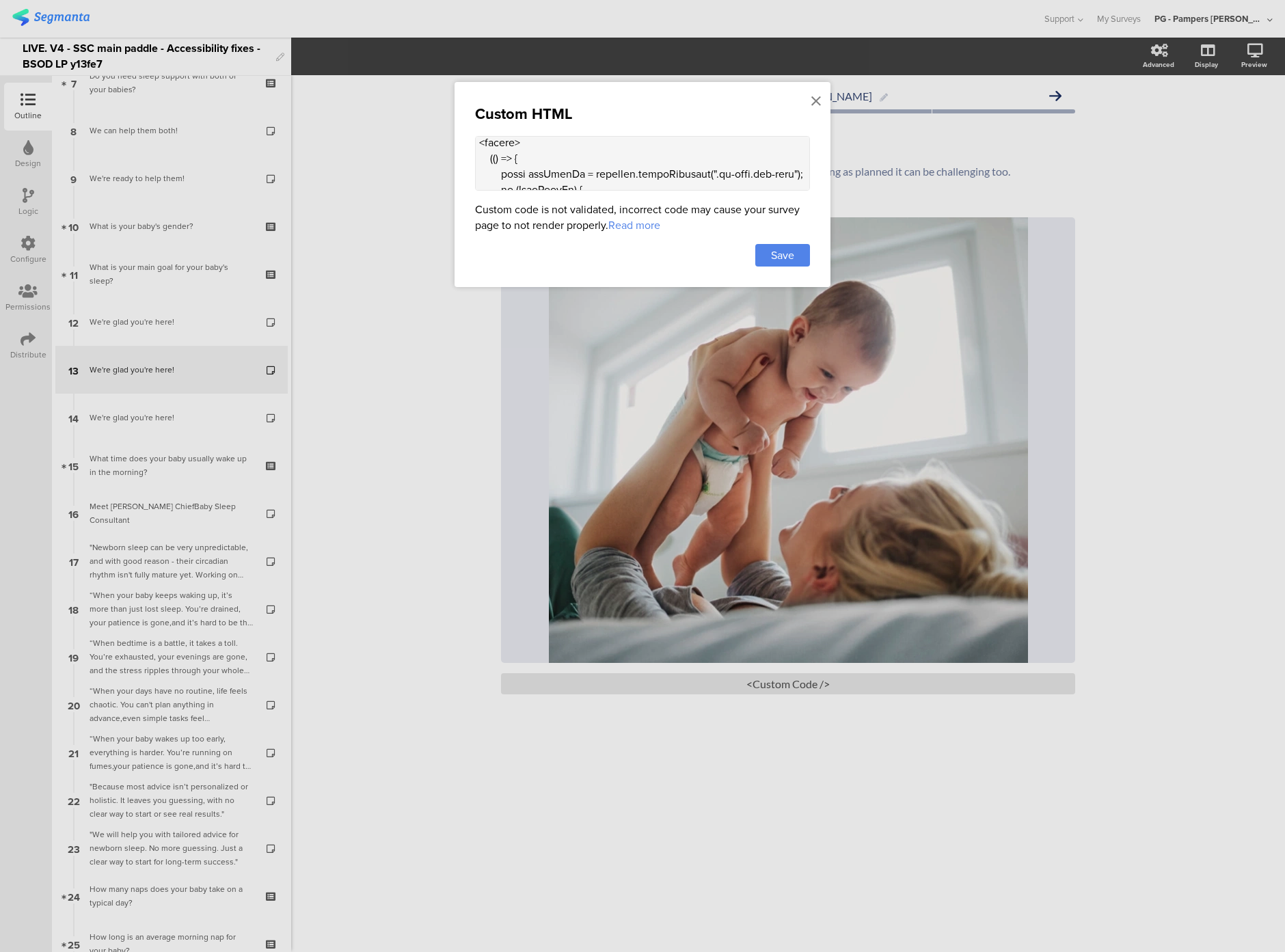
scroll to position [762, 0]
type textarea "<div class="sr-only alt-text"> Woman holding her baby lovingly </div> <style> .…"
click at [804, 257] on div "Save" at bounding box center [783, 255] width 54 height 23
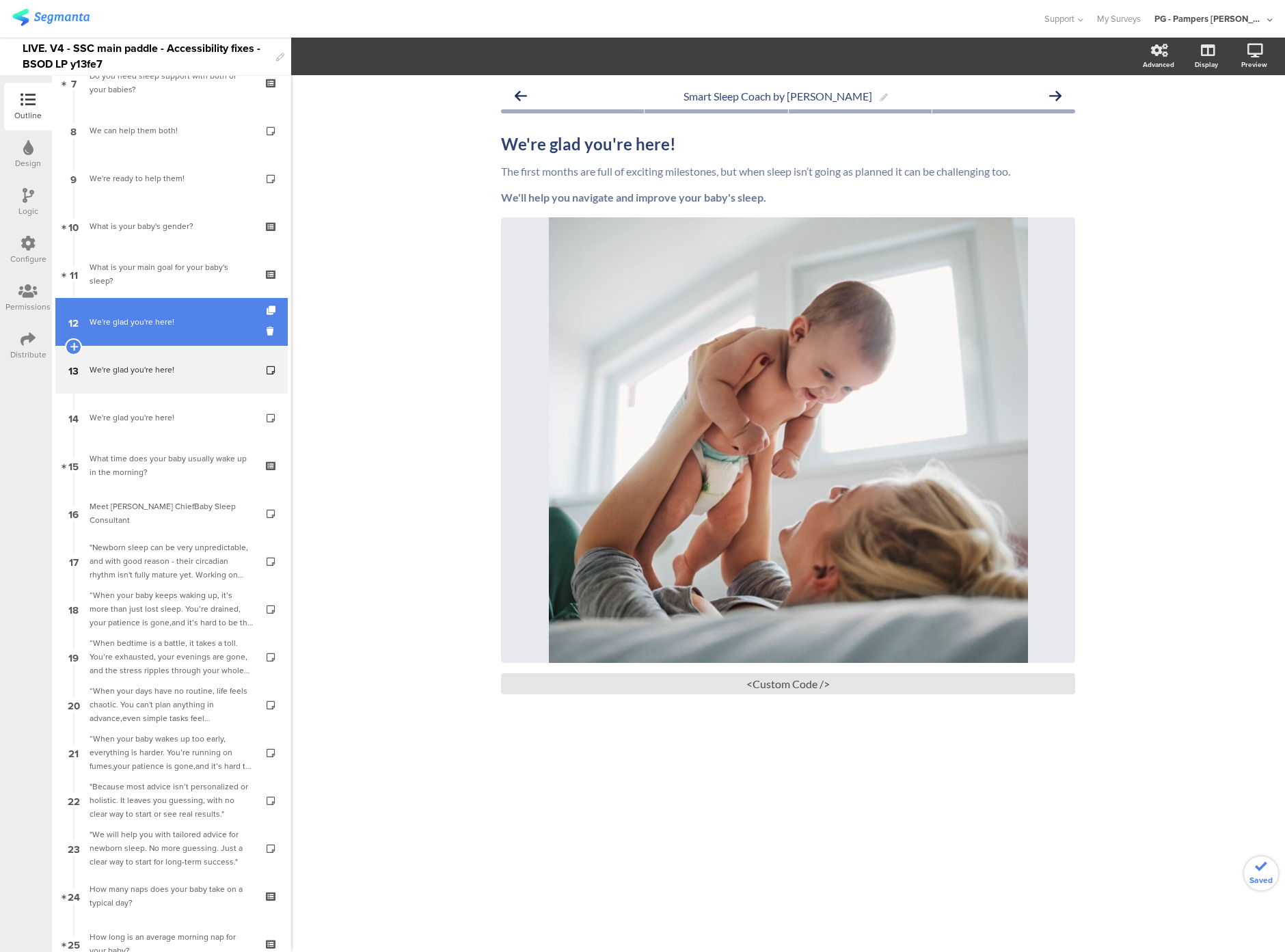
click at [162, 324] on div "We're glad you're here!" at bounding box center [171, 322] width 163 height 13
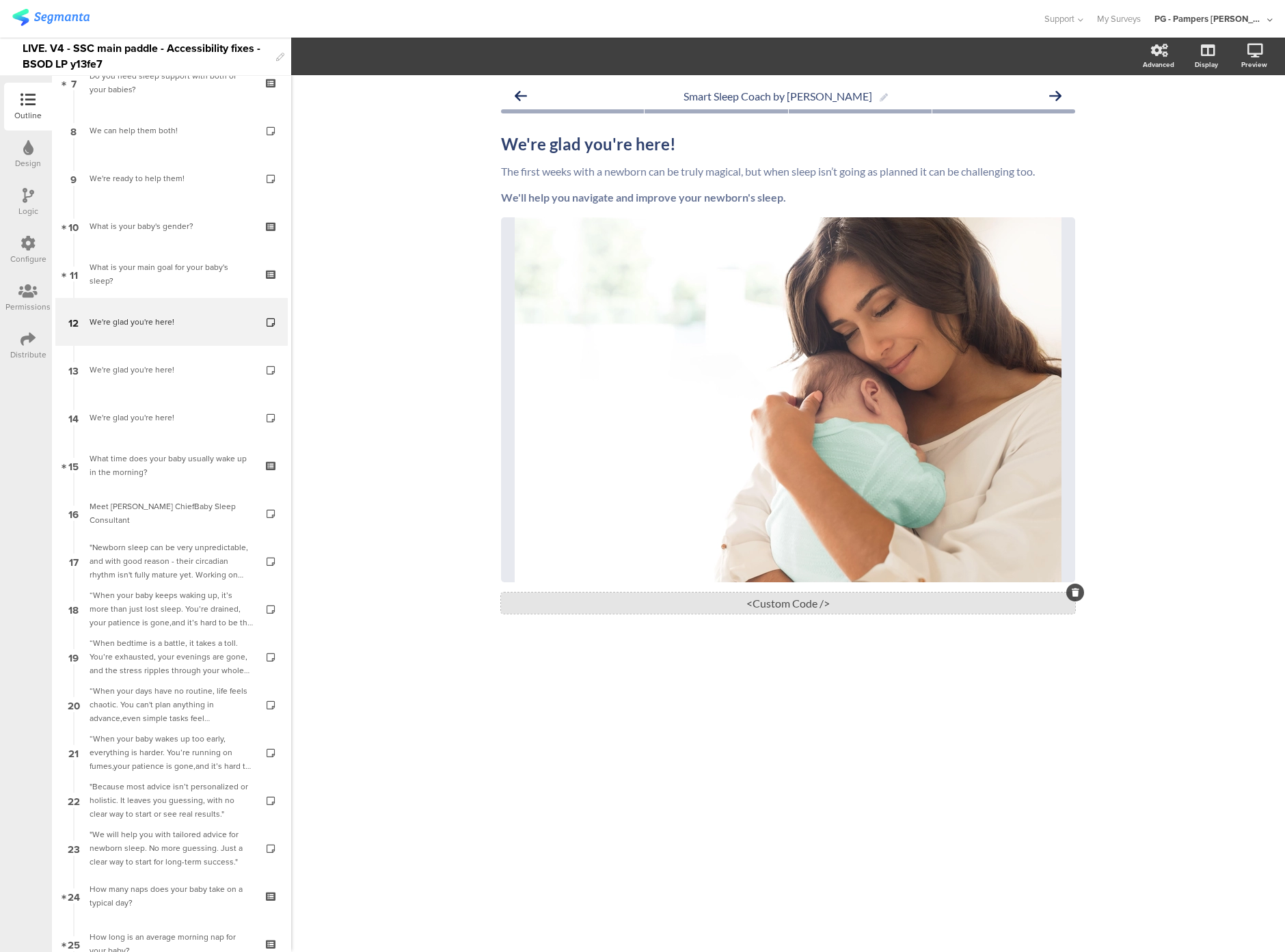
click at [770, 608] on div "<Custom Code />" at bounding box center [788, 603] width 574 height 21
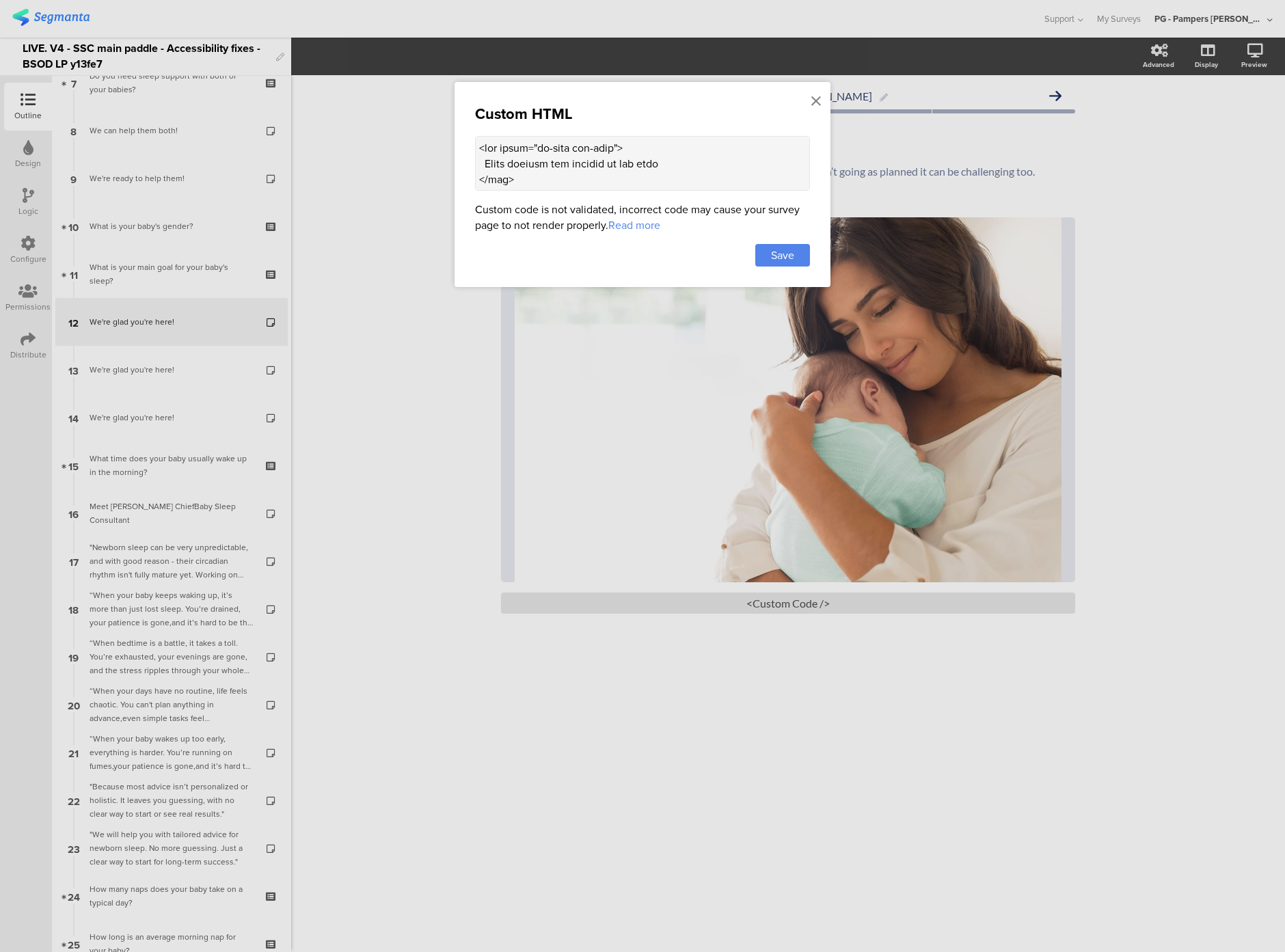
click at [551, 166] on textarea at bounding box center [642, 162] width 335 height 54
click at [368, 454] on div at bounding box center [642, 476] width 1285 height 952
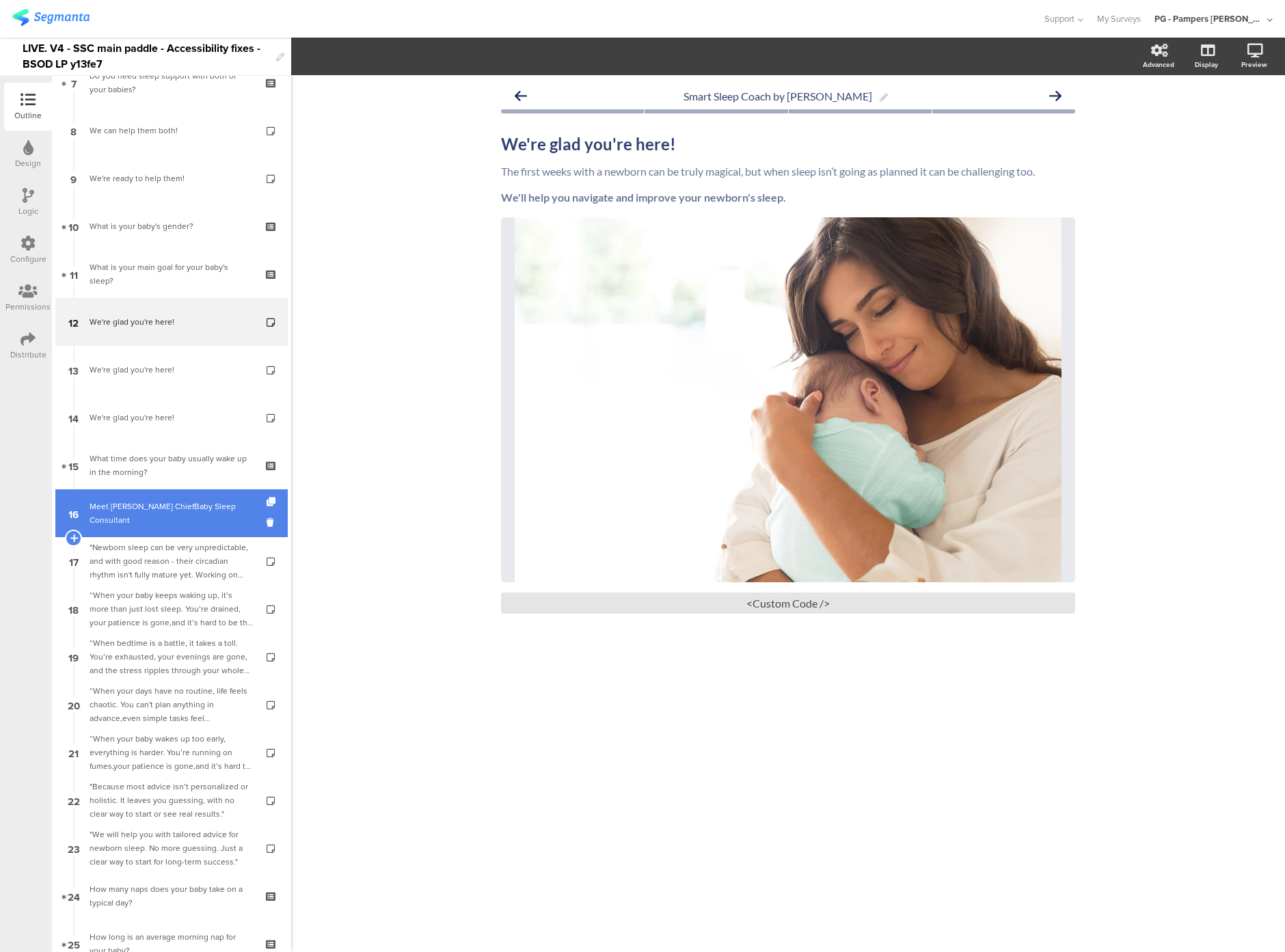
click at [193, 507] on div "Meet [PERSON_NAME] ChiefBaby Sleep Consultant" at bounding box center [171, 513] width 163 height 28
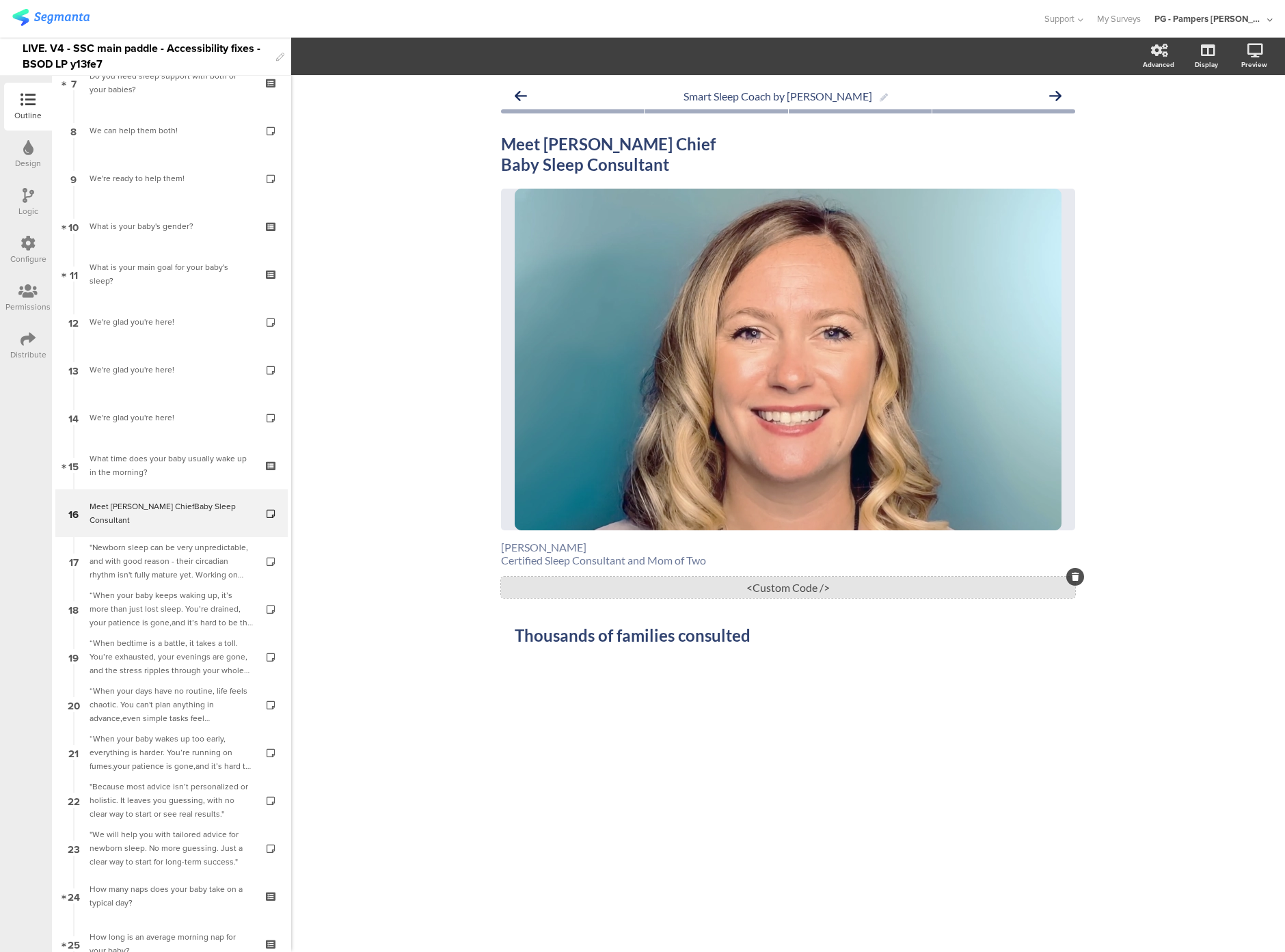
click at [704, 595] on div "<Custom Code />" at bounding box center [788, 588] width 574 height 21
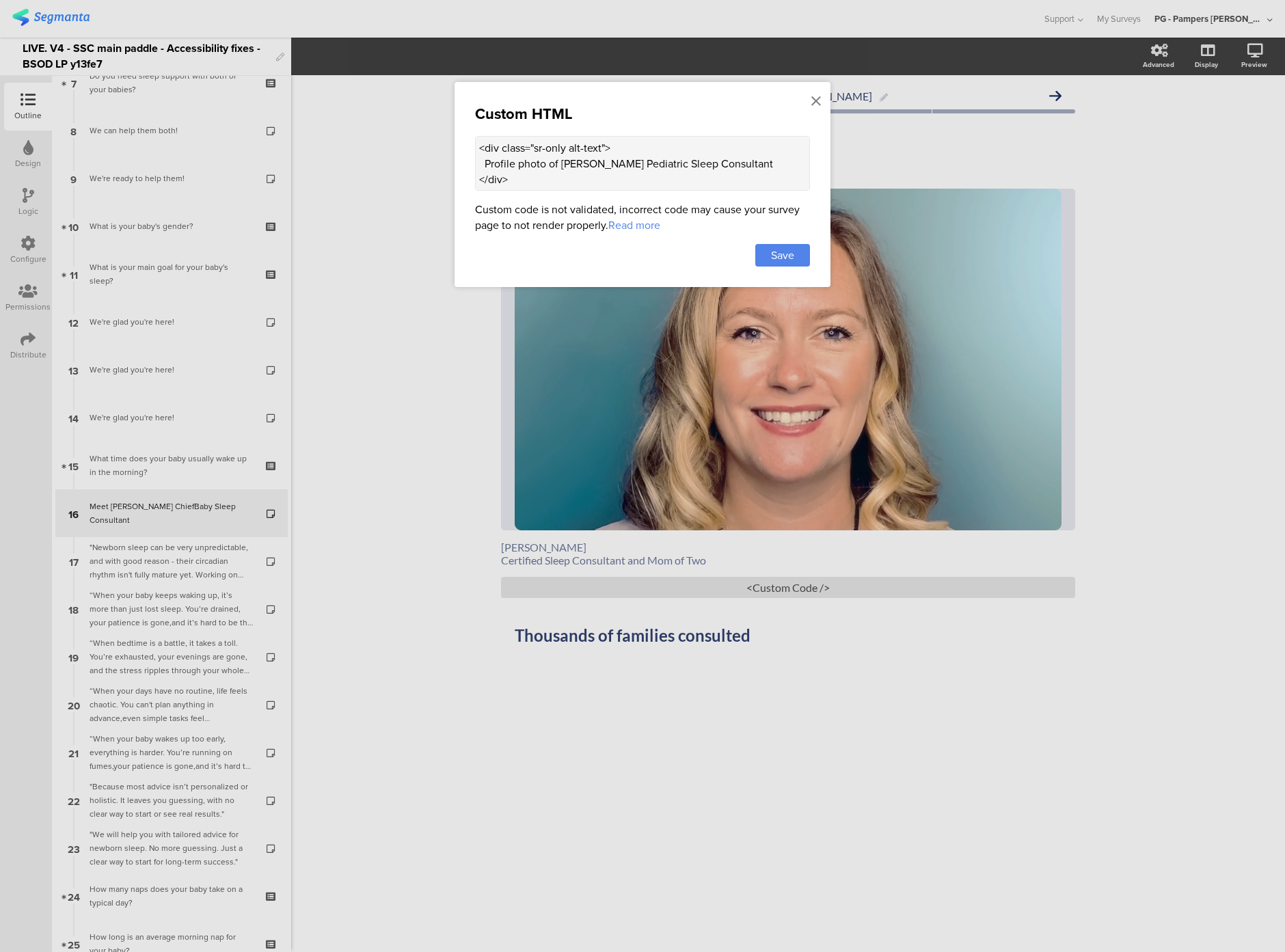
click at [518, 183] on textarea "<div class="sr-only alt-text"> Profile photo of [PERSON_NAME] Pediatric Sleep C…" at bounding box center [642, 162] width 335 height 54
click at [534, 179] on textarea "<div class="sr-only alt-text"> Profile photo of [PERSON_NAME] Pediatric Sleep C…" at bounding box center [642, 162] width 335 height 54
paste textarea "(() => { const altTextEl = document.querySelector(".sr-only.alt-text"); if (!al…"
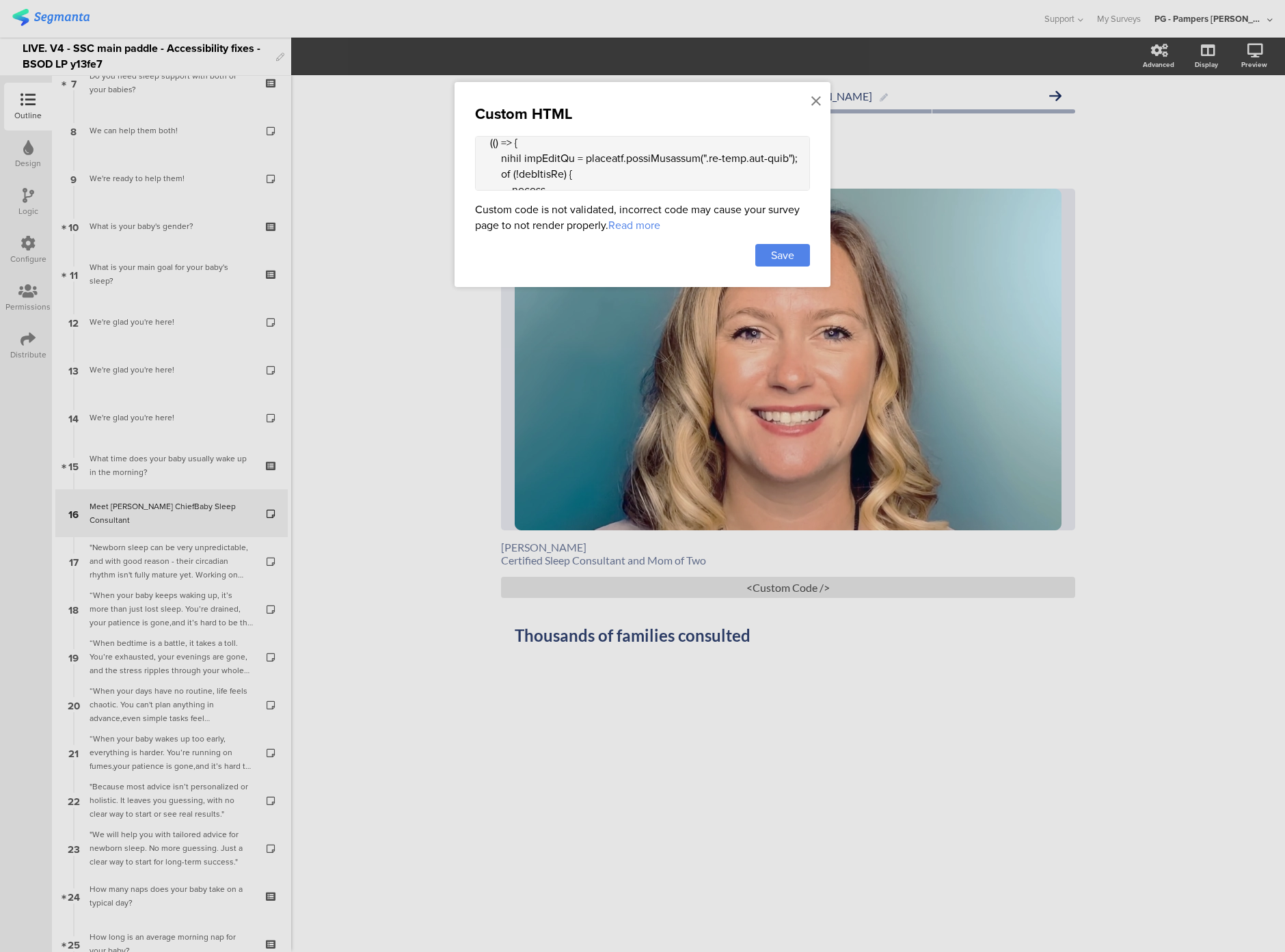
scroll to position [746, 0]
type textarea "<div class="sr-only alt-text"> Profile photo of [PERSON_NAME] Pediatric Sleep C…"
click at [781, 251] on span "Save" at bounding box center [783, 256] width 23 height 16
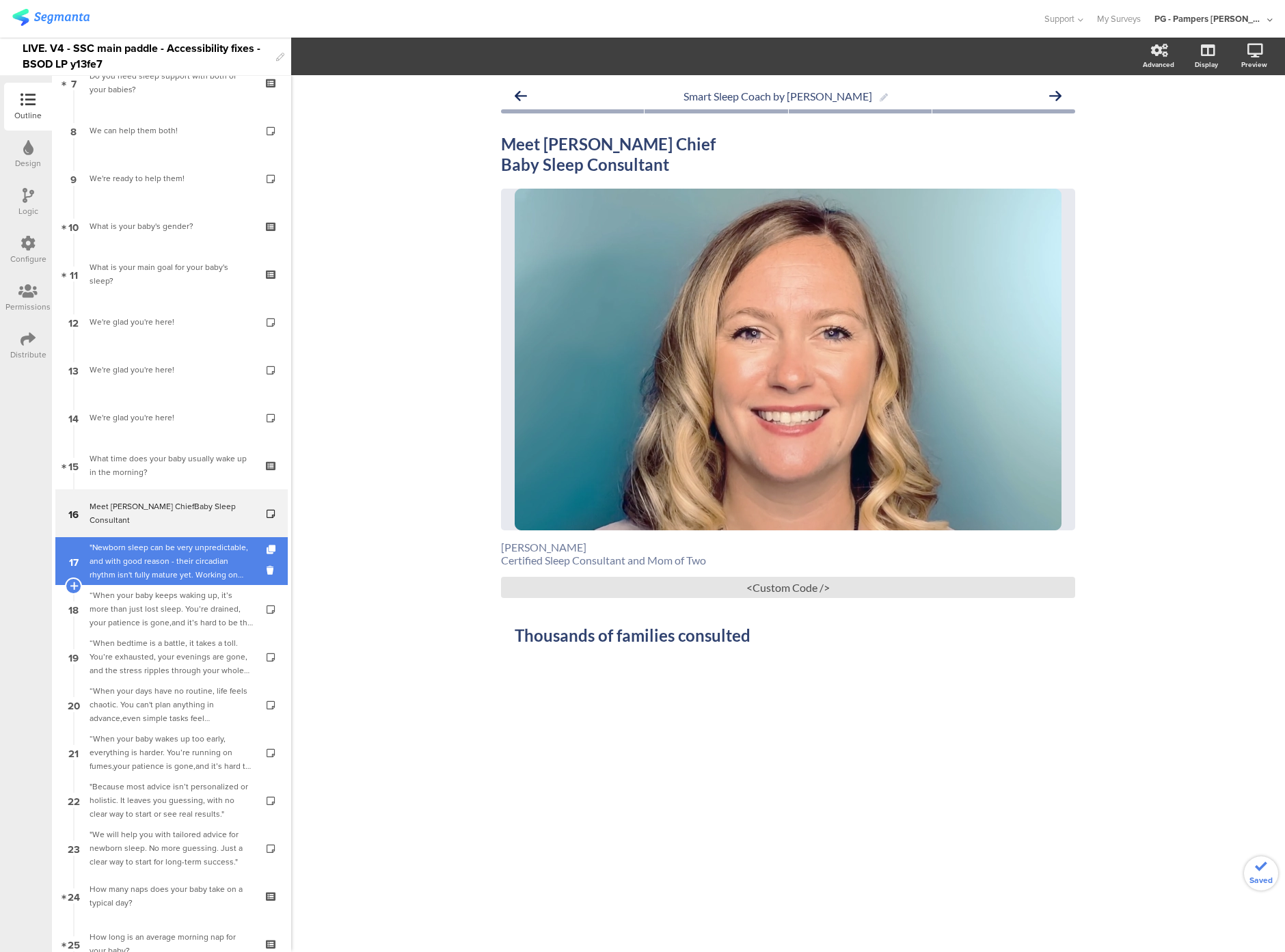
click at [187, 577] on div ""Newborn sleep can be very unpredictable, and with good reason - their circadia…" at bounding box center [171, 562] width 163 height 41
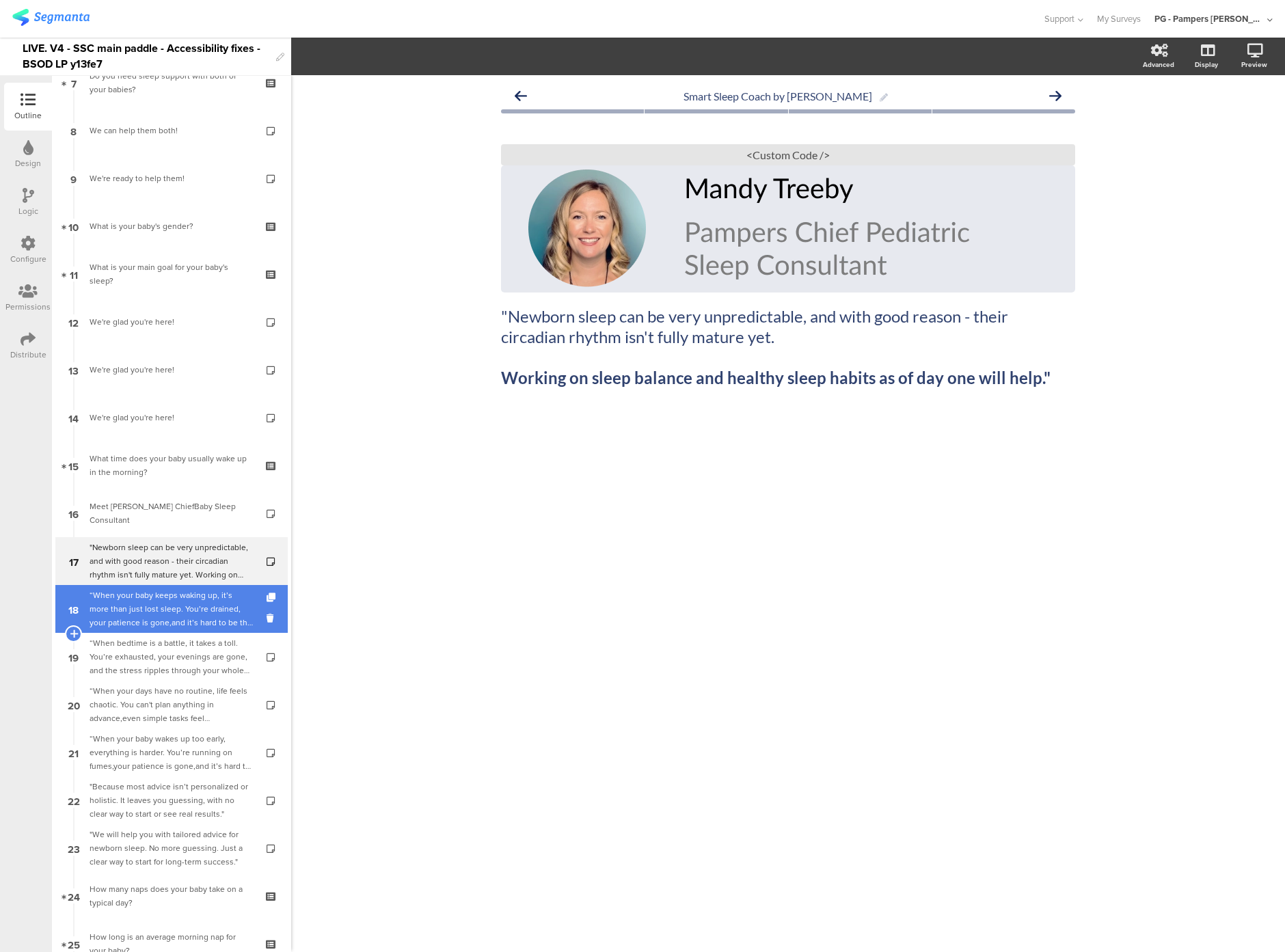
click at [168, 619] on div "“When your baby keeps waking up, it’s more than just lost sleep. You’re drained…" at bounding box center [171, 609] width 163 height 41
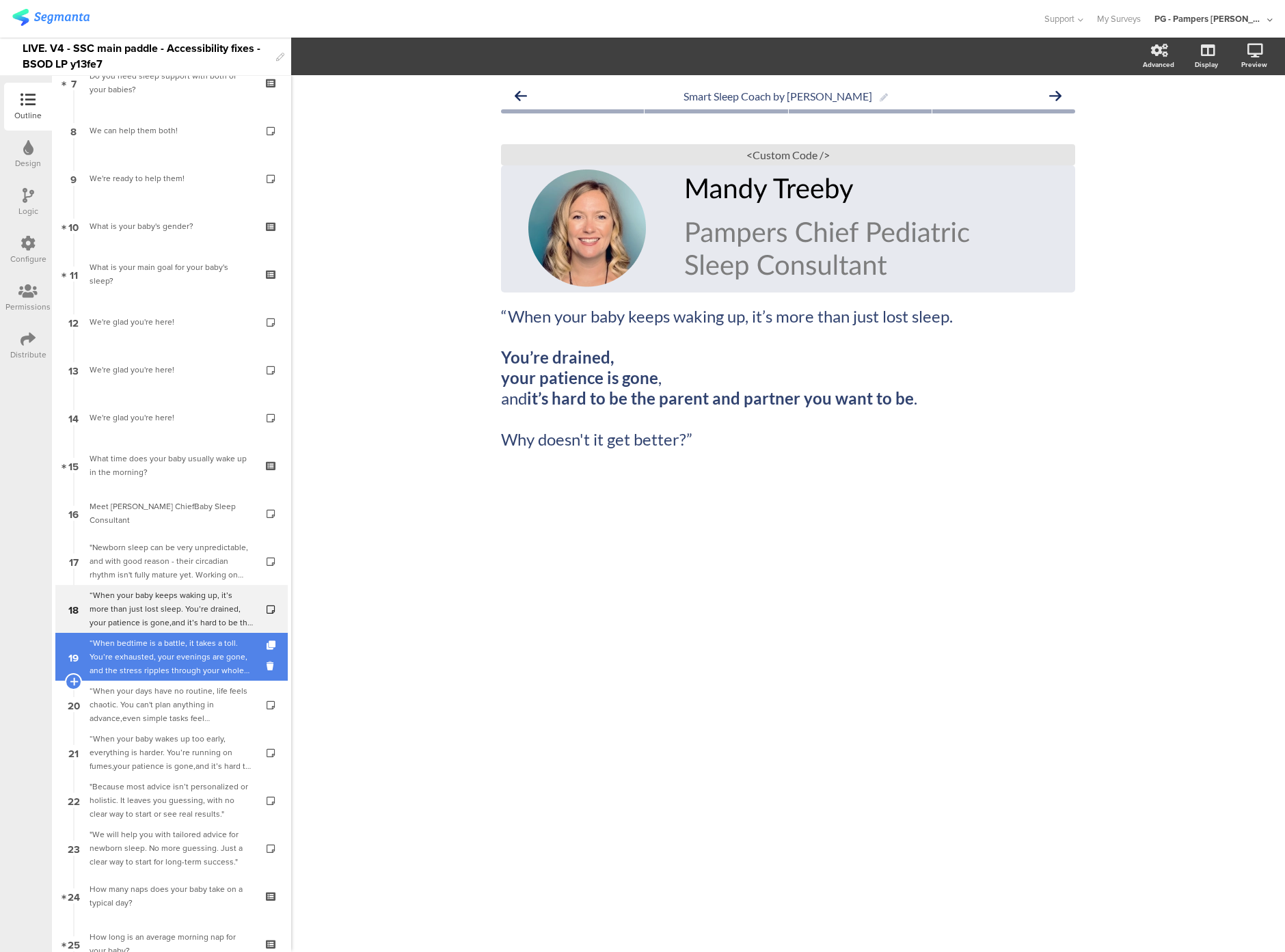
click at [171, 678] on link "19 “When bedtime is a battle, it takes a toll. You’re exhausted, your evenings …" at bounding box center [171, 657] width 233 height 48
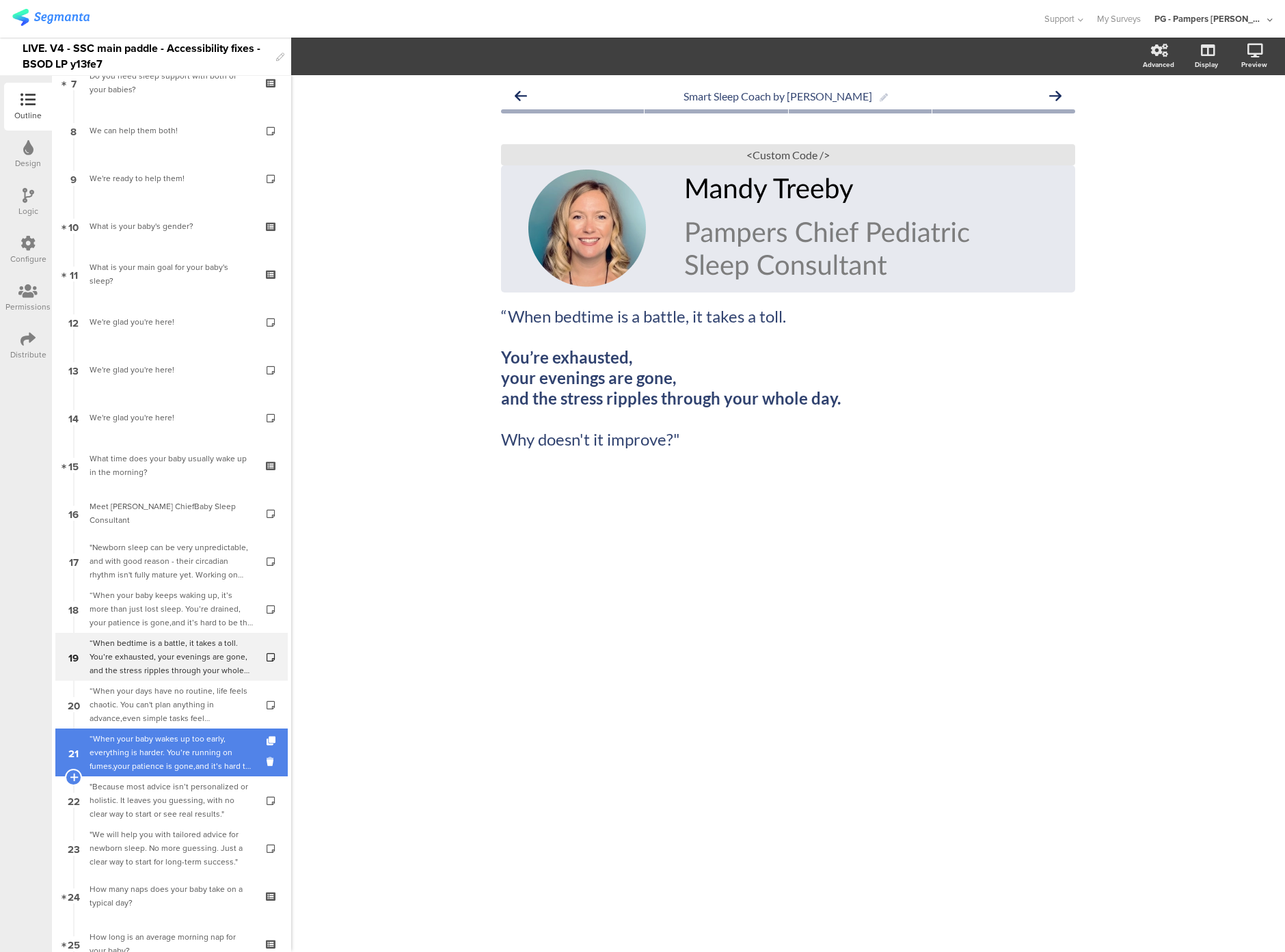
click at [168, 734] on div "“When your baby wakes up too early, everything is harder. You’re running on fum…" at bounding box center [171, 752] width 163 height 41
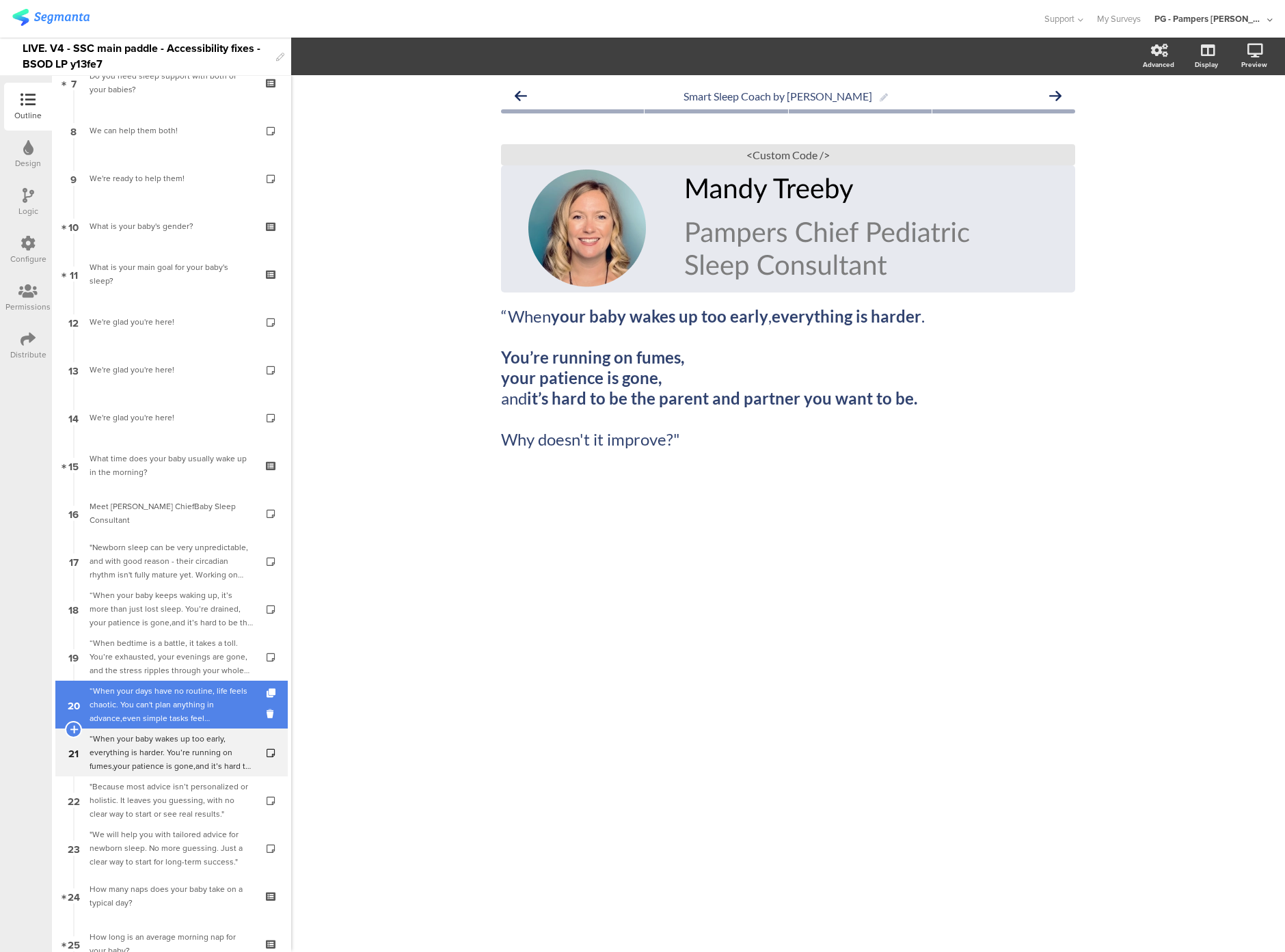
click at [172, 690] on div "“When your days have no routine, life feels chaotic. You can't plan anything in…" at bounding box center [171, 705] width 163 height 41
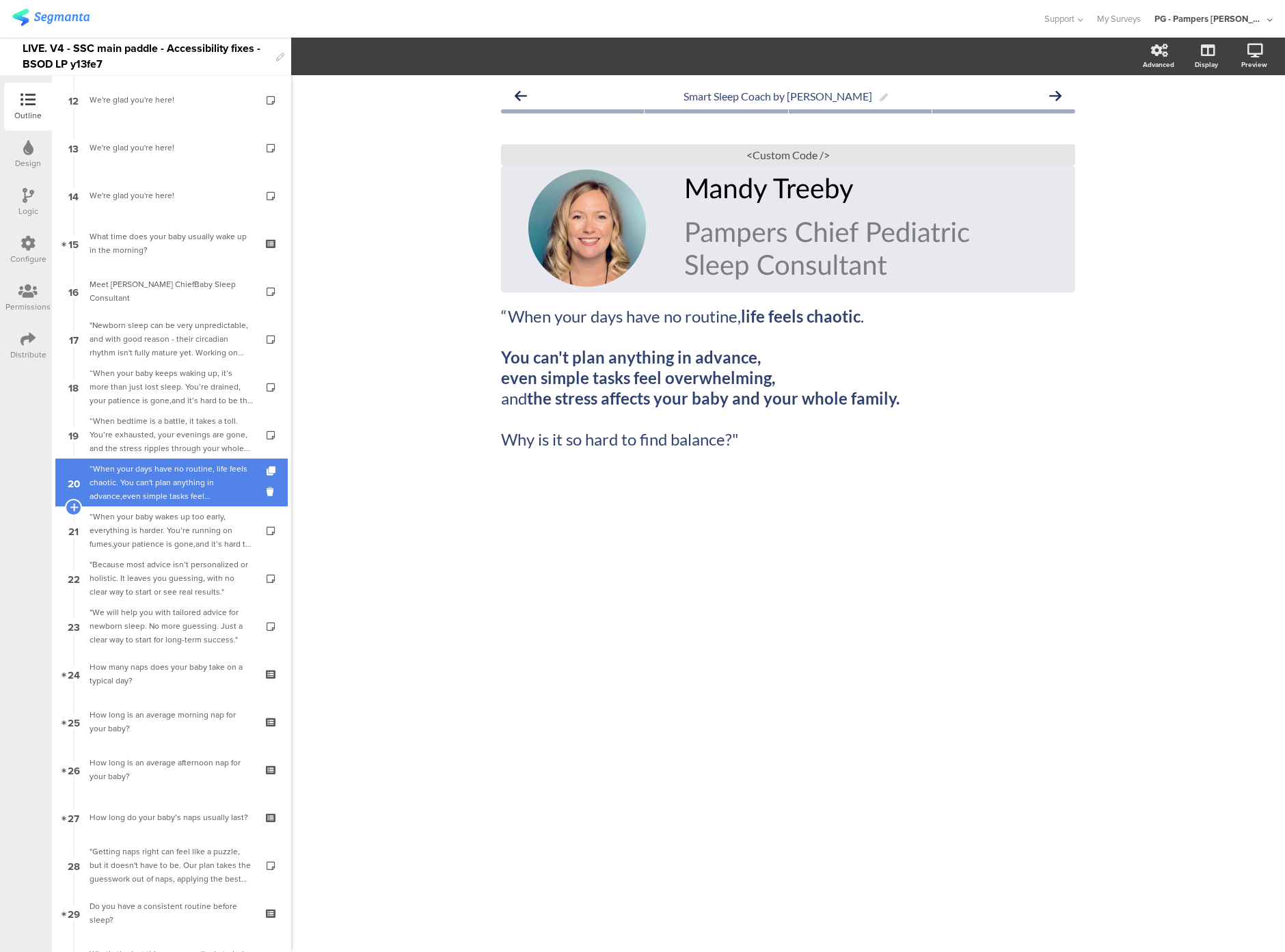
scroll to position [595, 0]
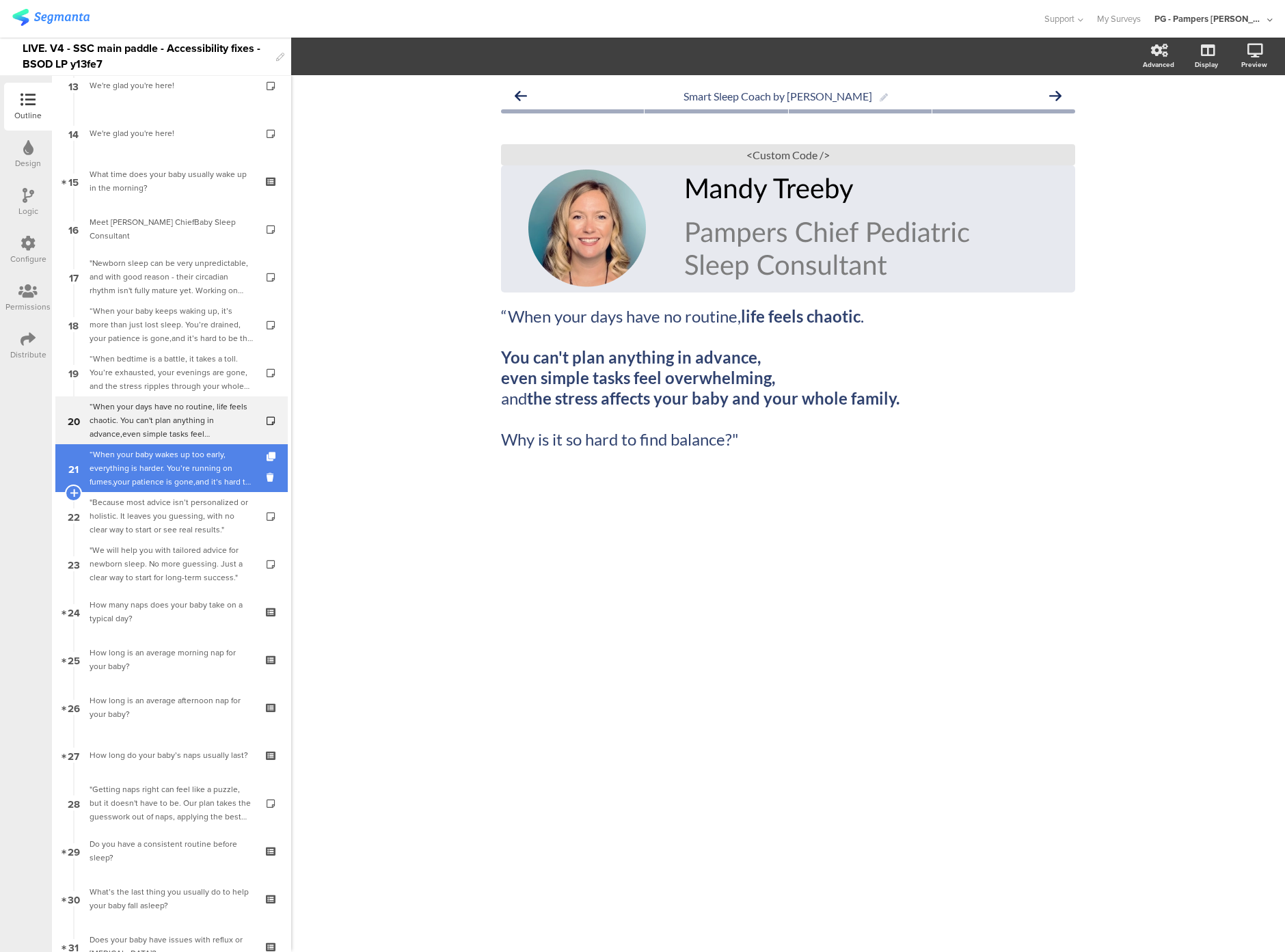
click at [166, 477] on div "“When your baby wakes up too early, everything is harder. You’re running on fum…" at bounding box center [171, 469] width 163 height 41
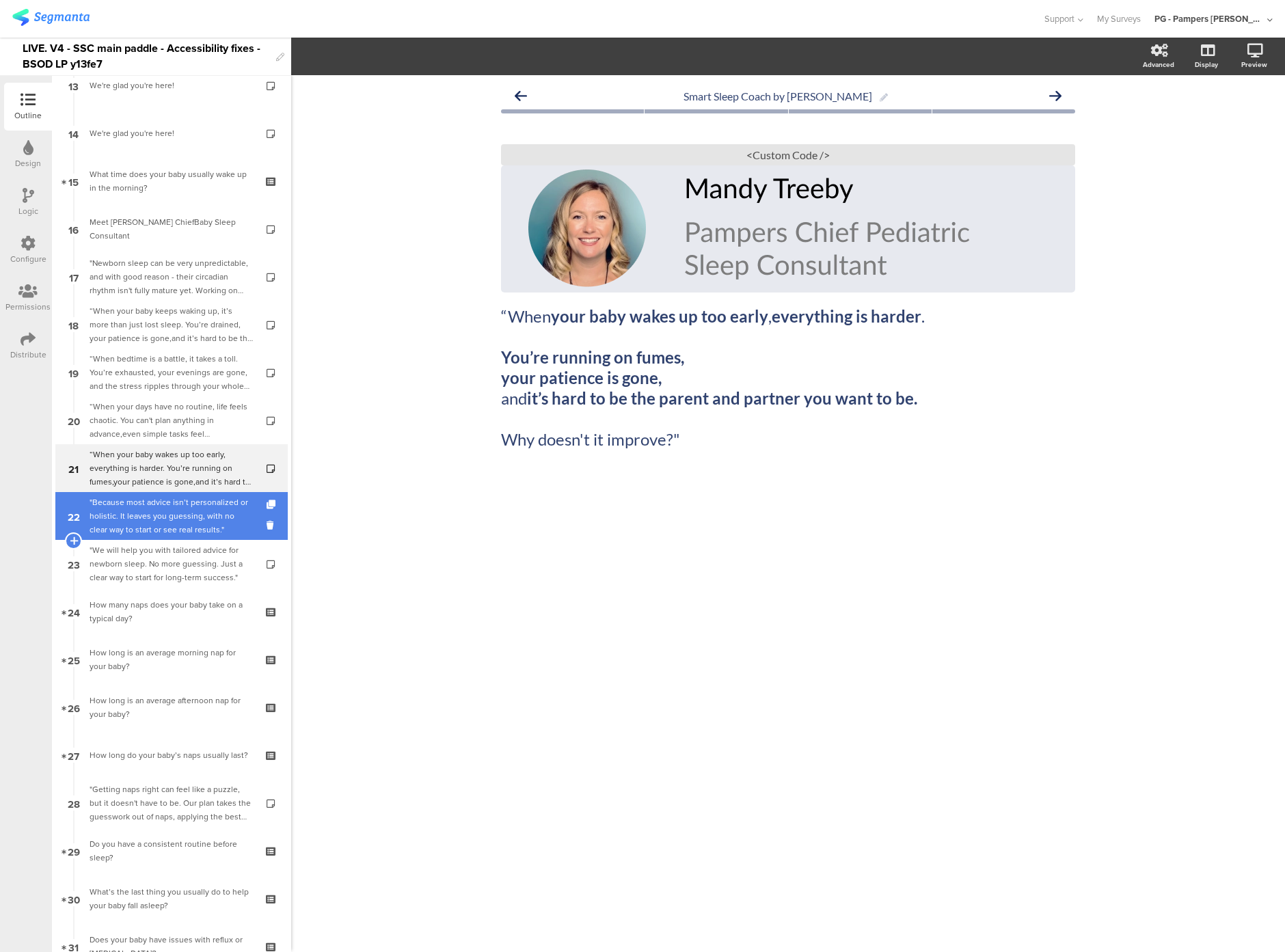
click at [166, 526] on div ""Because most advice isn’t personalized or holistic. It leaves you guessing, wi…" at bounding box center [171, 516] width 163 height 41
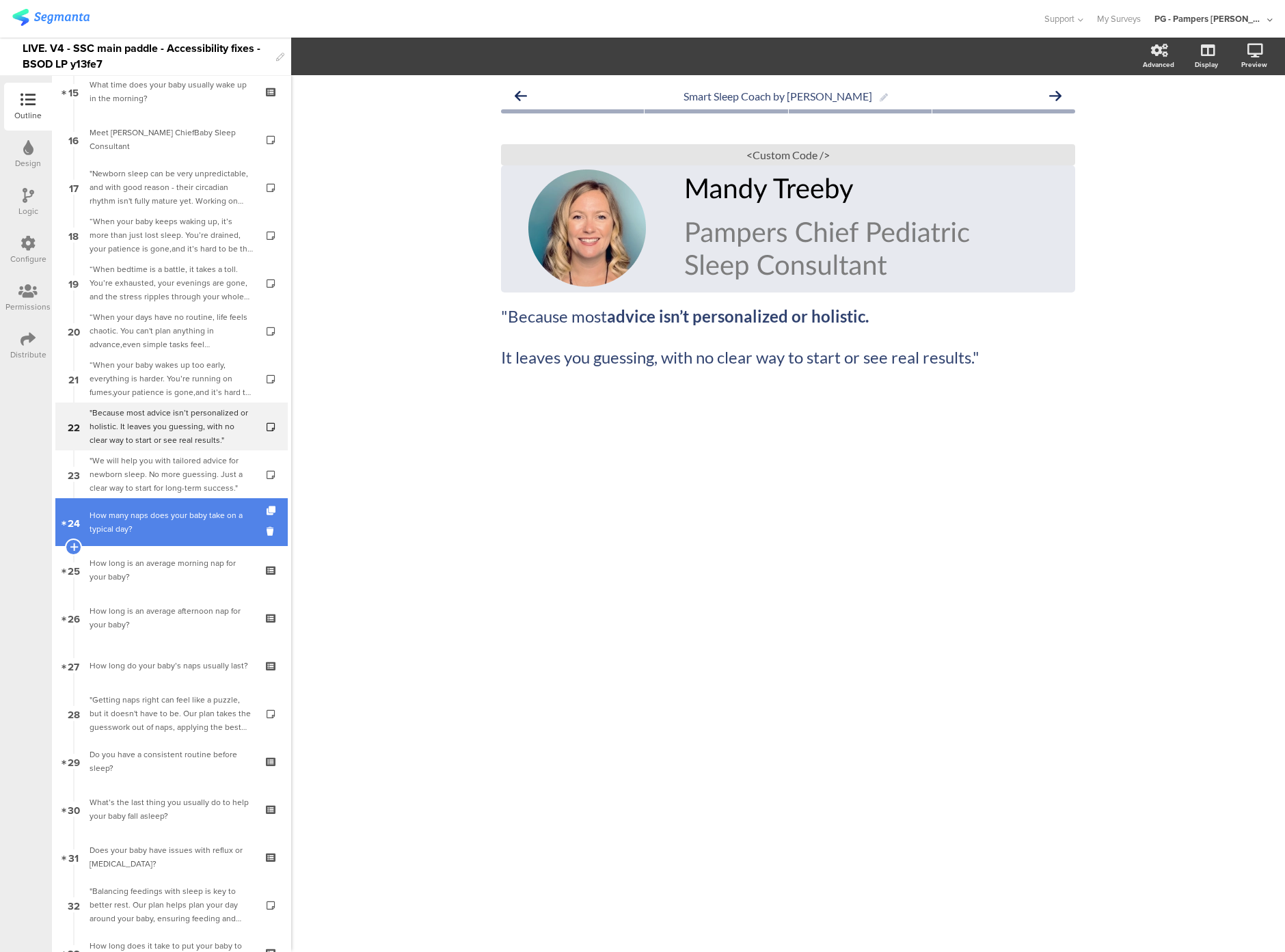
scroll to position [691, 0]
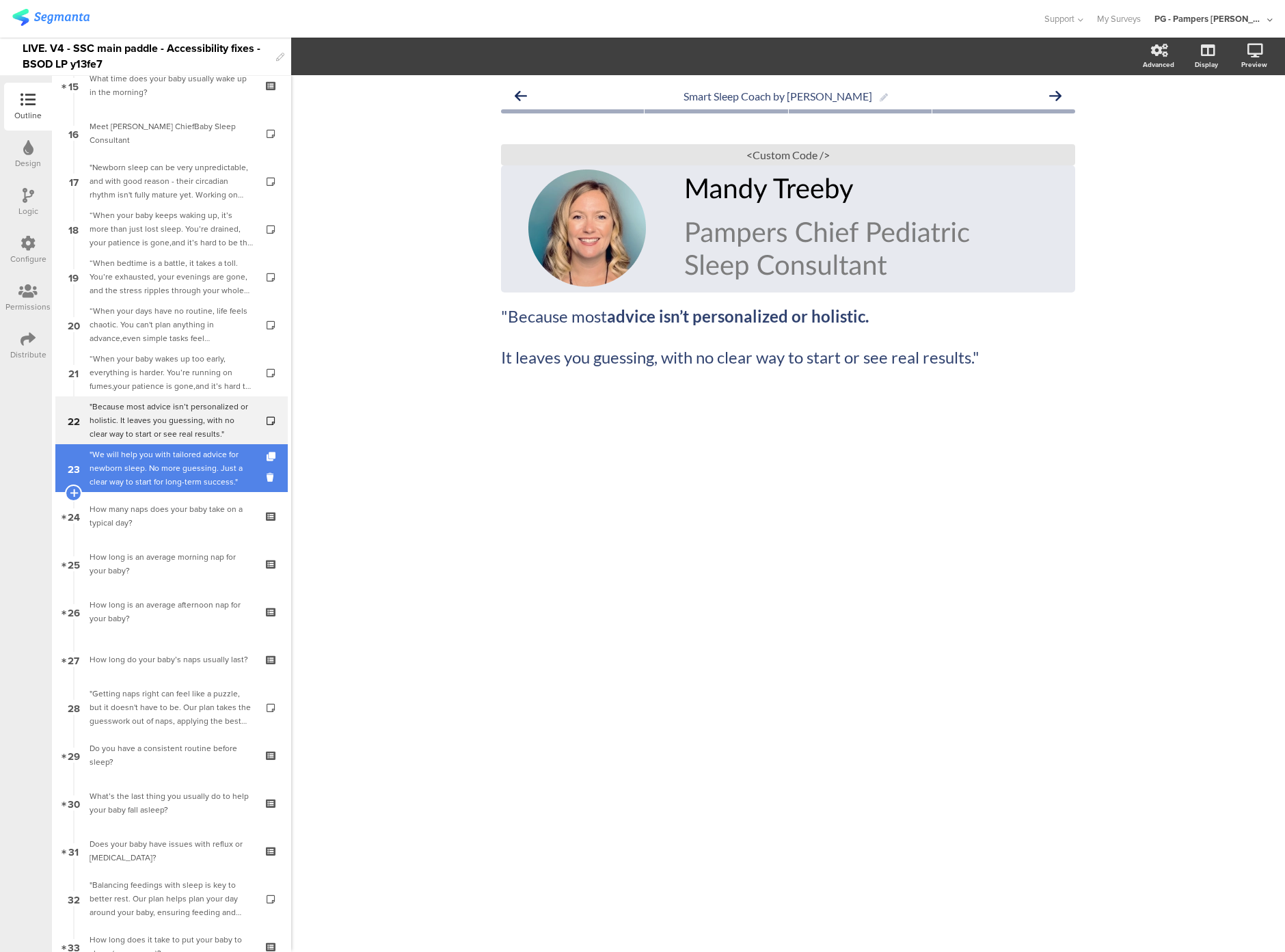
click at [162, 450] on div ""We will help you with tailored advice for newborn sleep. No more guessing. Jus…" at bounding box center [171, 469] width 163 height 41
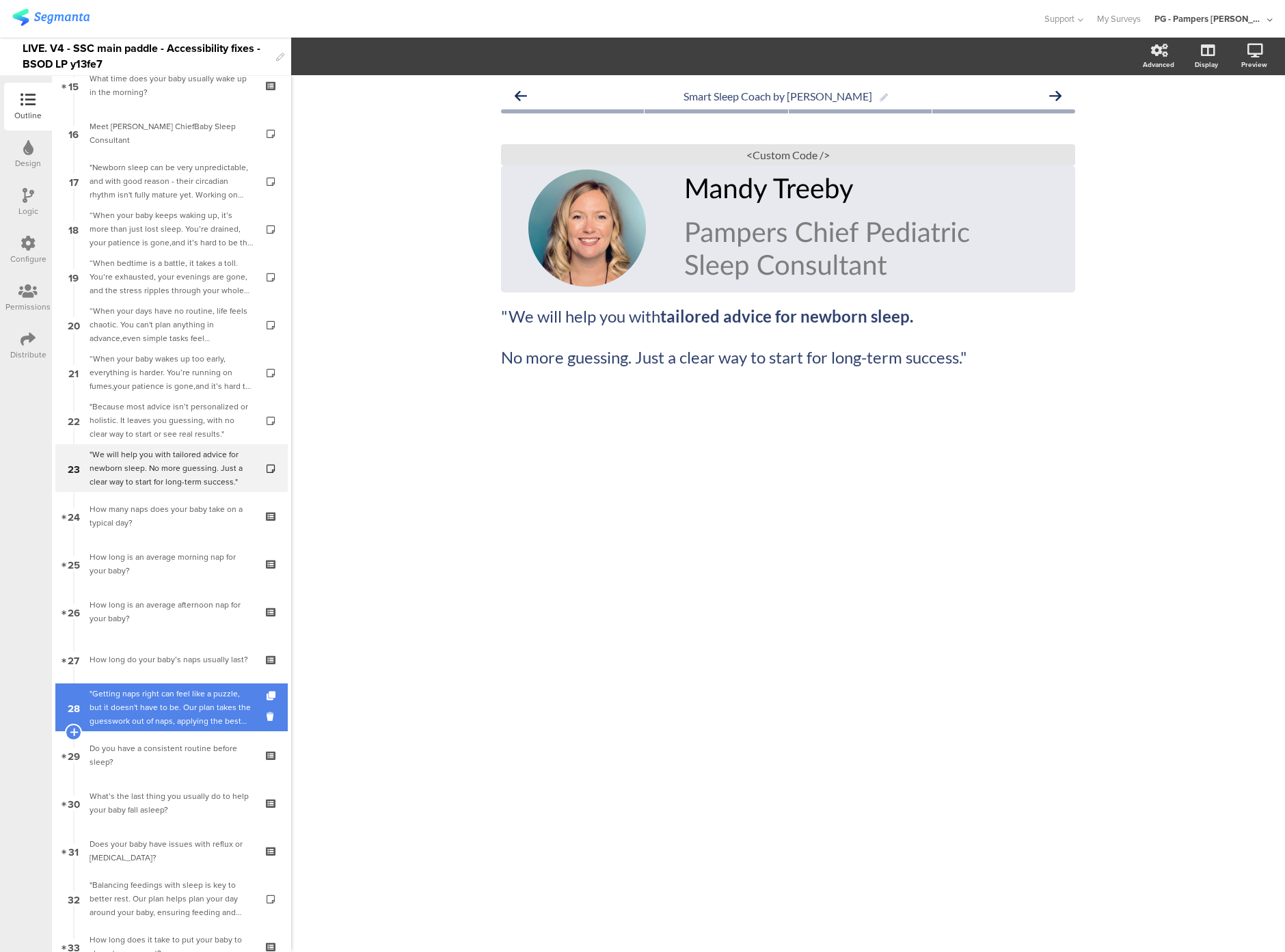
click at [185, 721] on div ""Getting naps right can feel like a puzzle, but it doesn't have to be. Our plan…" at bounding box center [171, 707] width 163 height 41
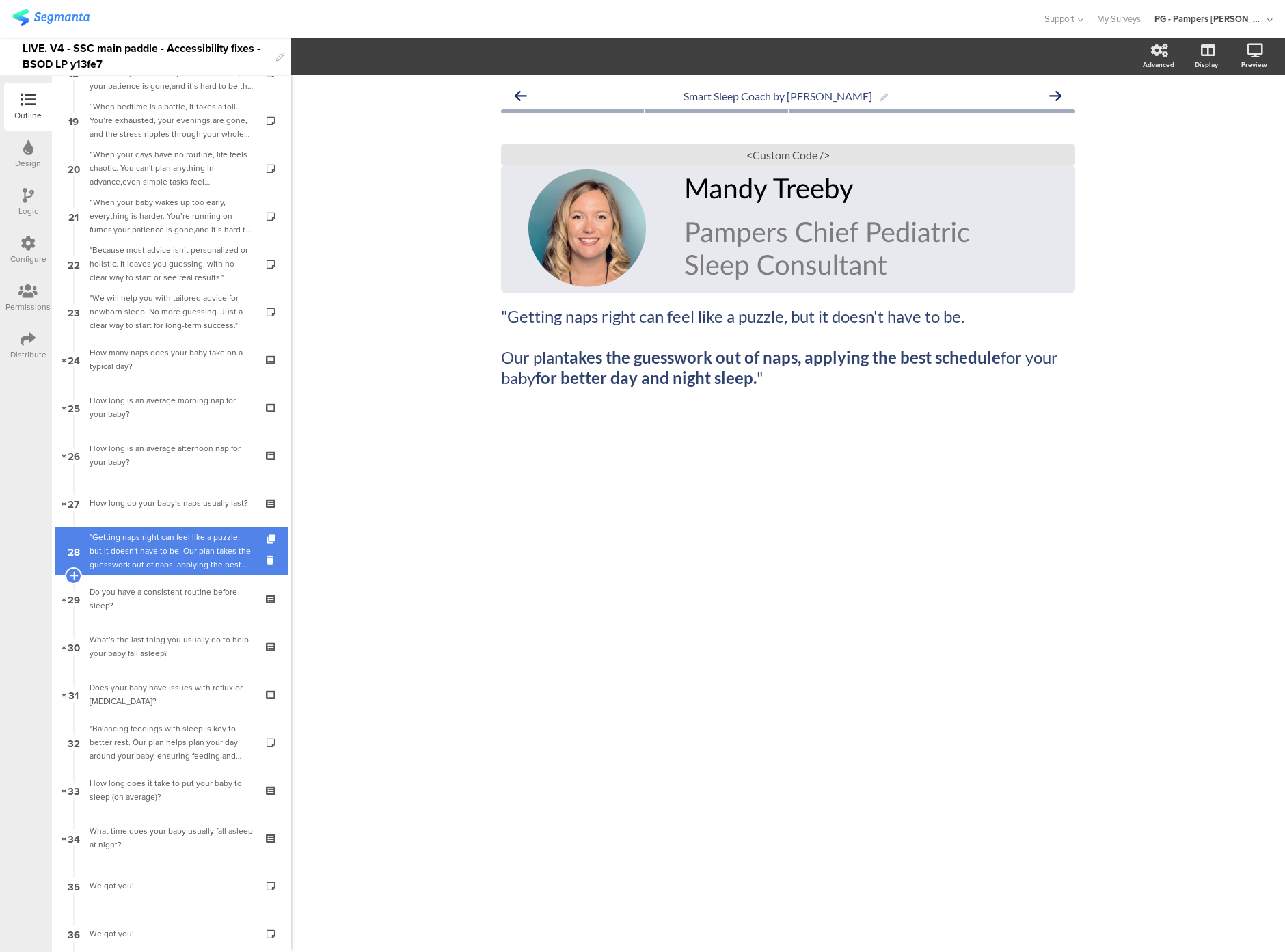
scroll to position [885, 0]
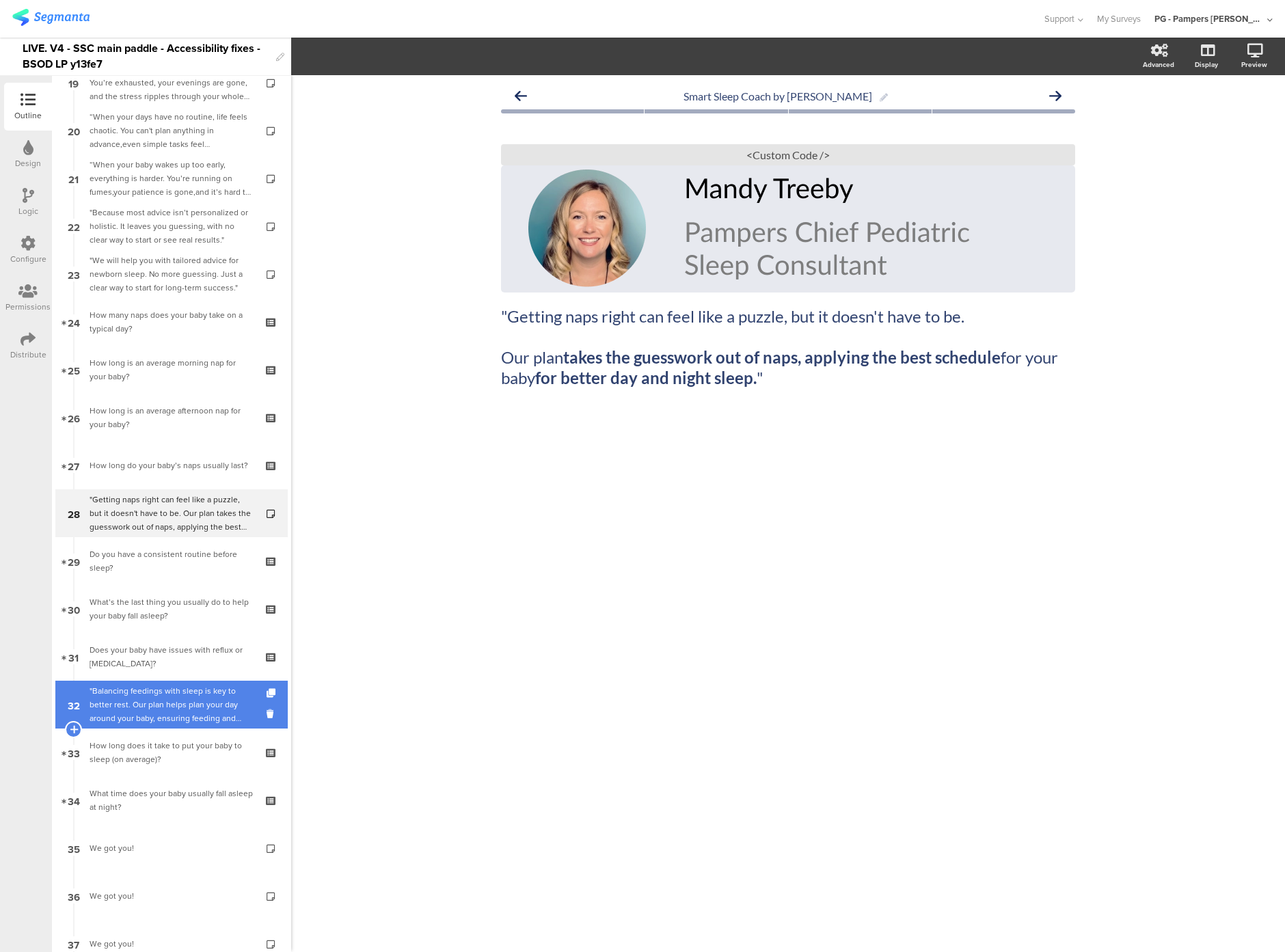
click at [166, 706] on div ""Balancing feedings with sleep is key to better rest. Our plan helps plan your …" at bounding box center [171, 705] width 163 height 41
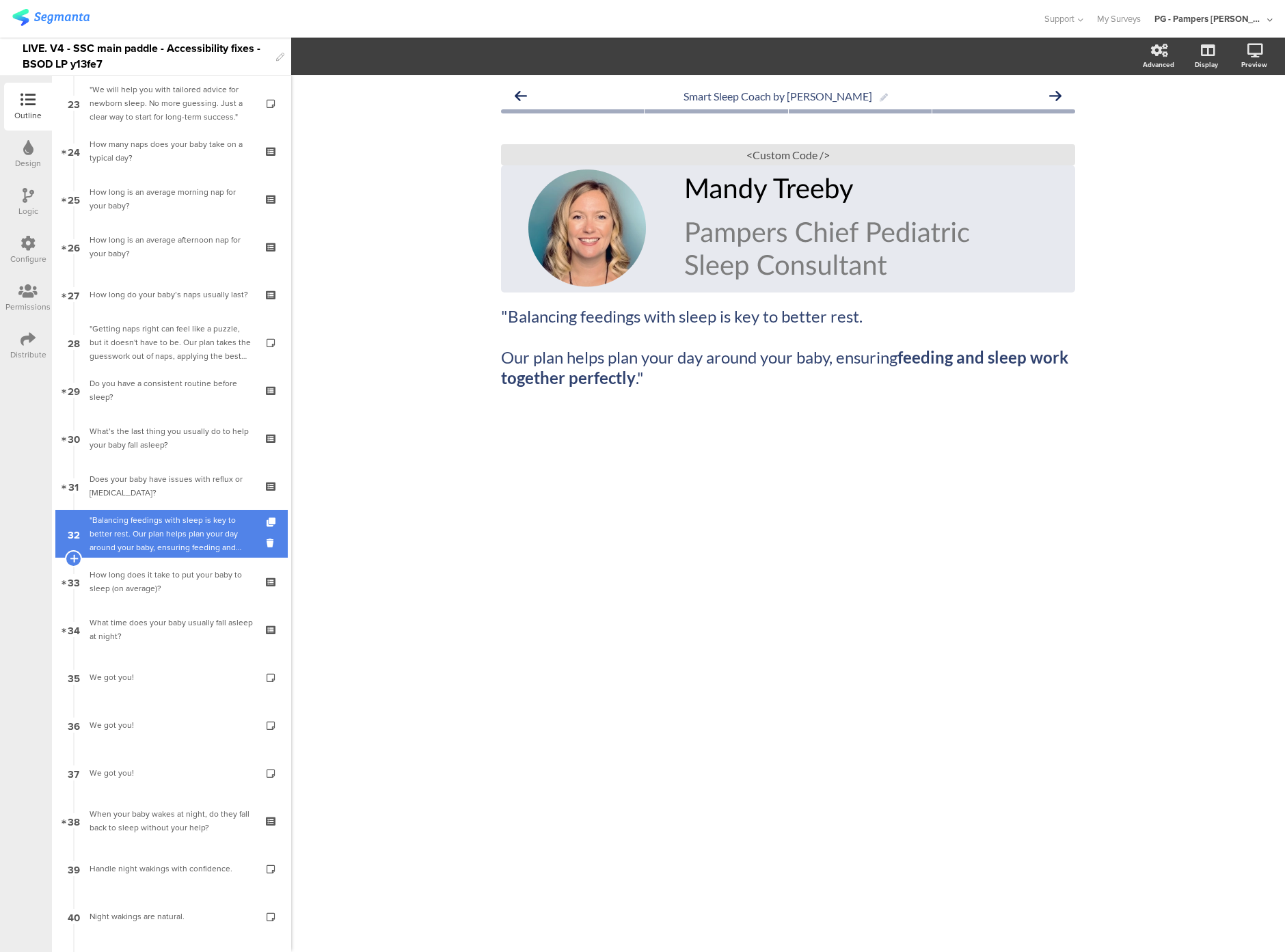
scroll to position [1135, 0]
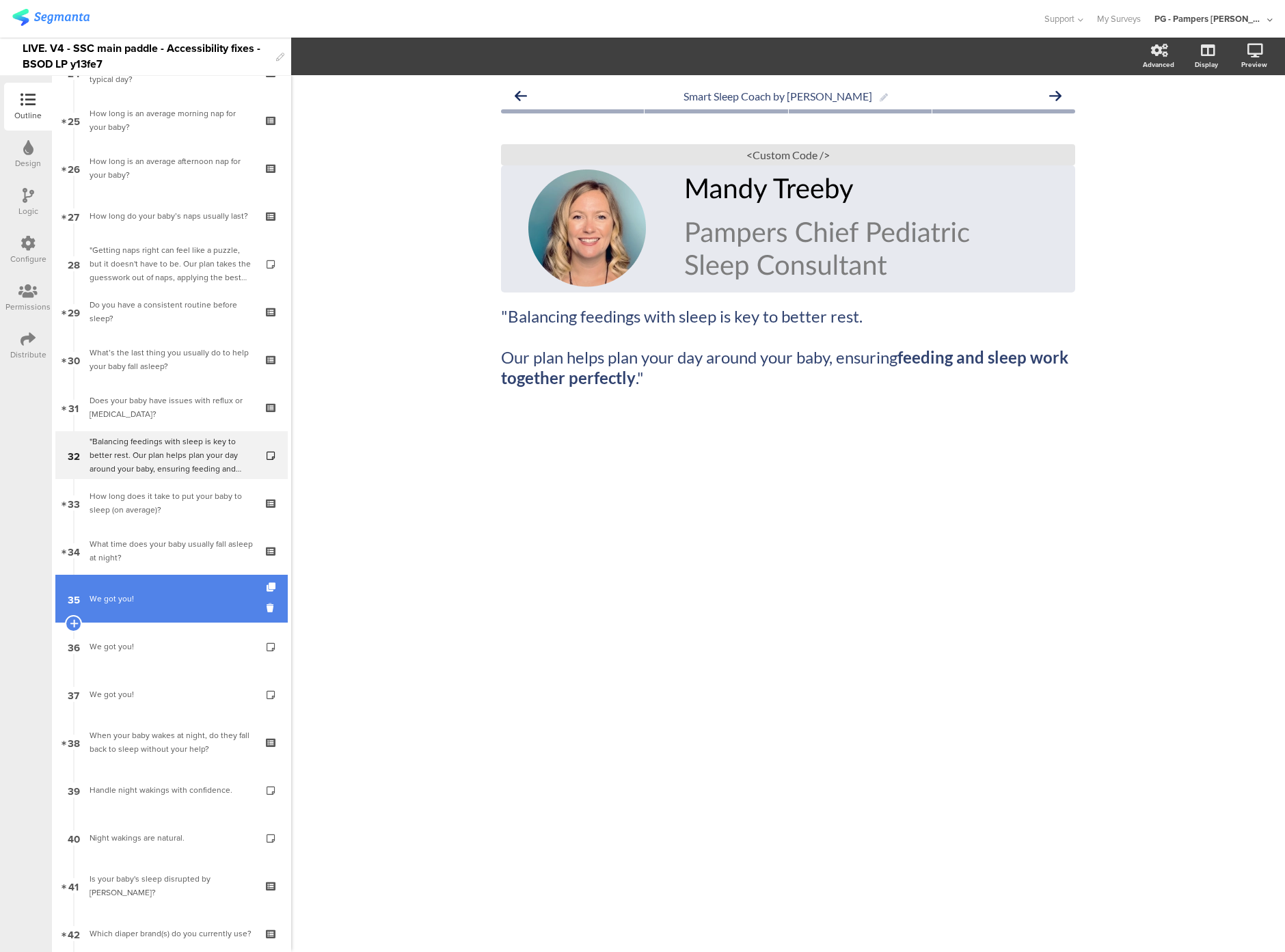
click at [170, 581] on link "35 We got you!" at bounding box center [171, 599] width 233 height 48
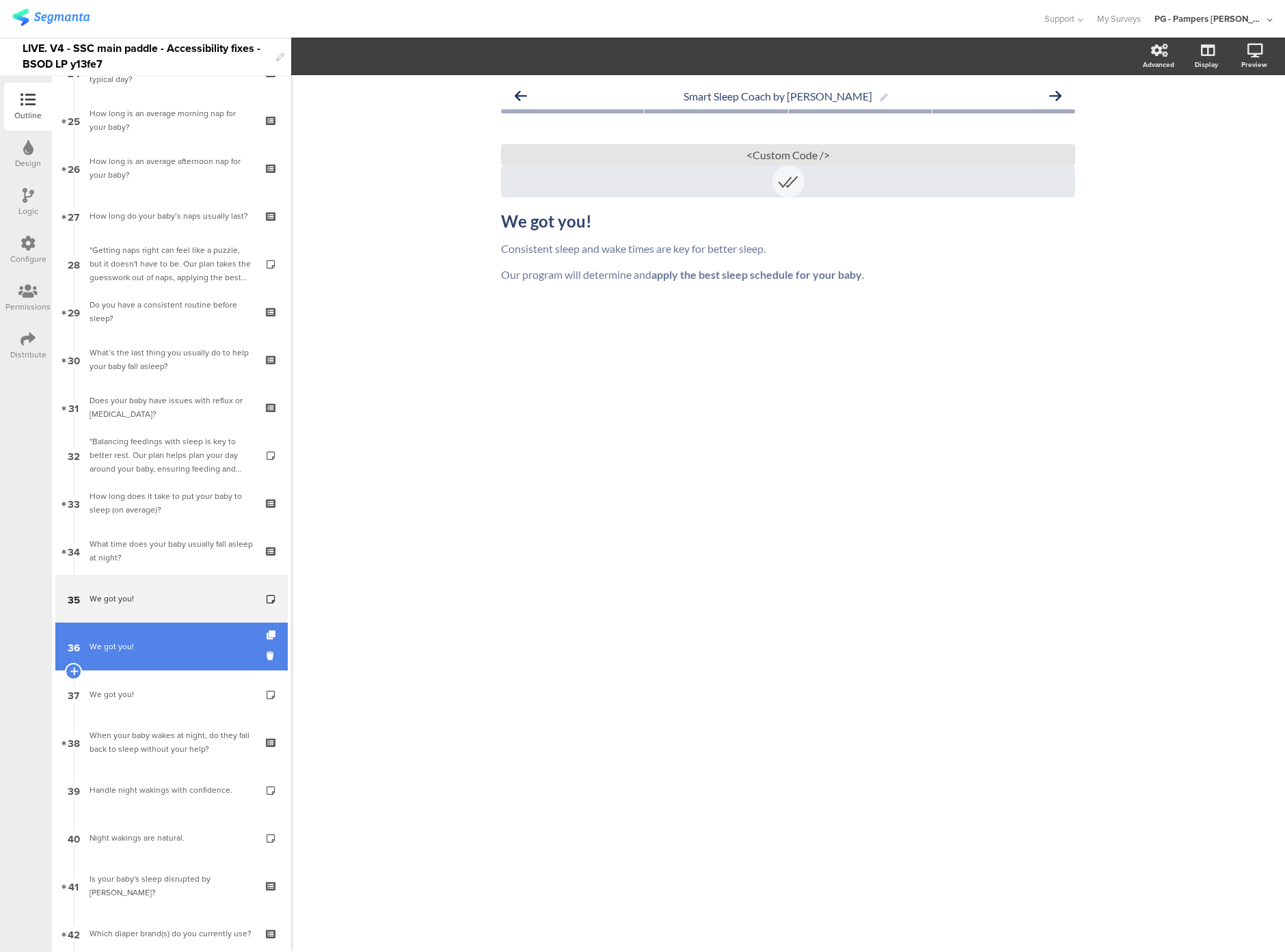
click at [210, 652] on div "We got you!" at bounding box center [171, 646] width 163 height 13
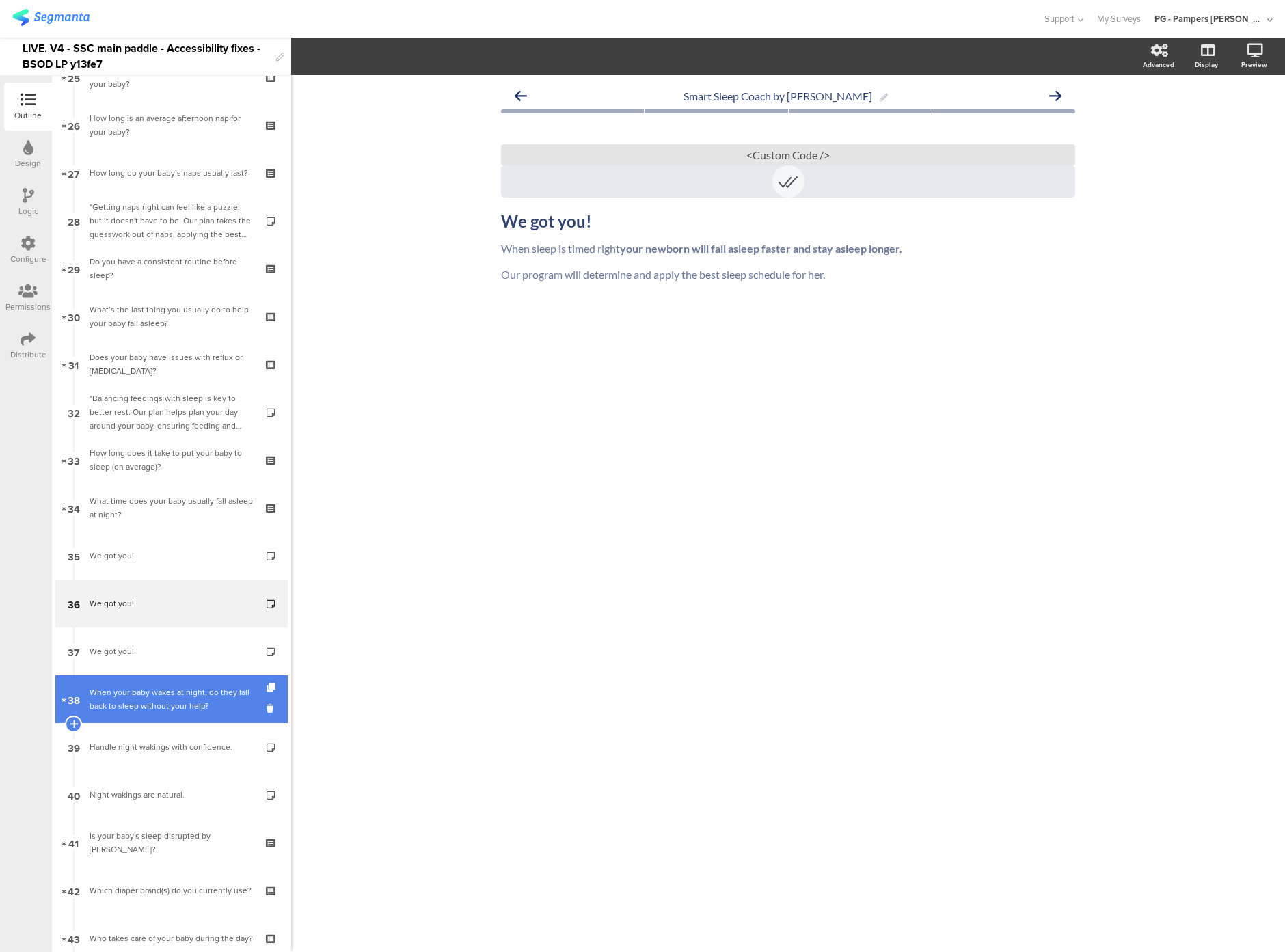
scroll to position [1193, 0]
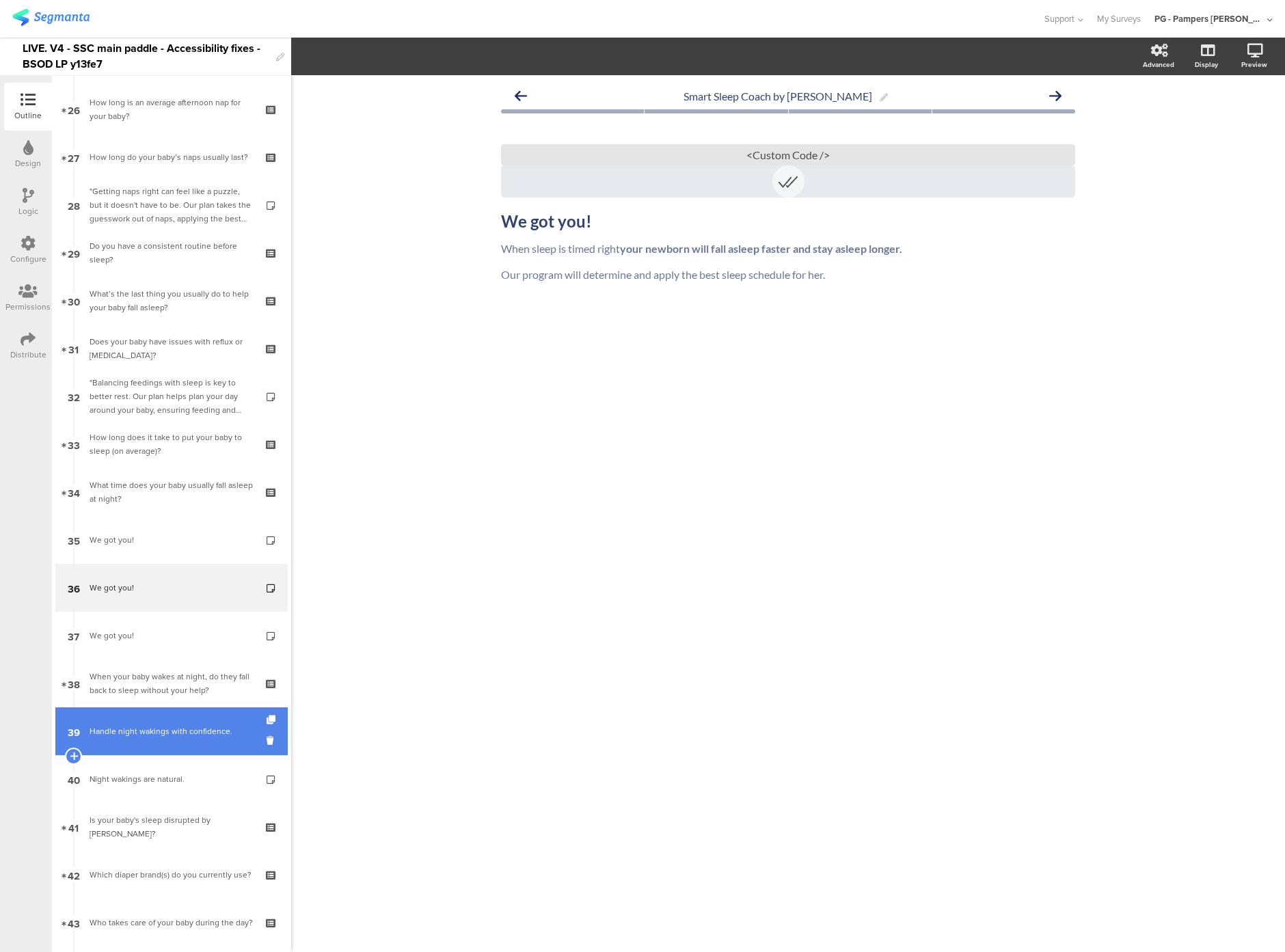
click at [193, 729] on div "Handle night wakings with confidence." at bounding box center [171, 731] width 163 height 13
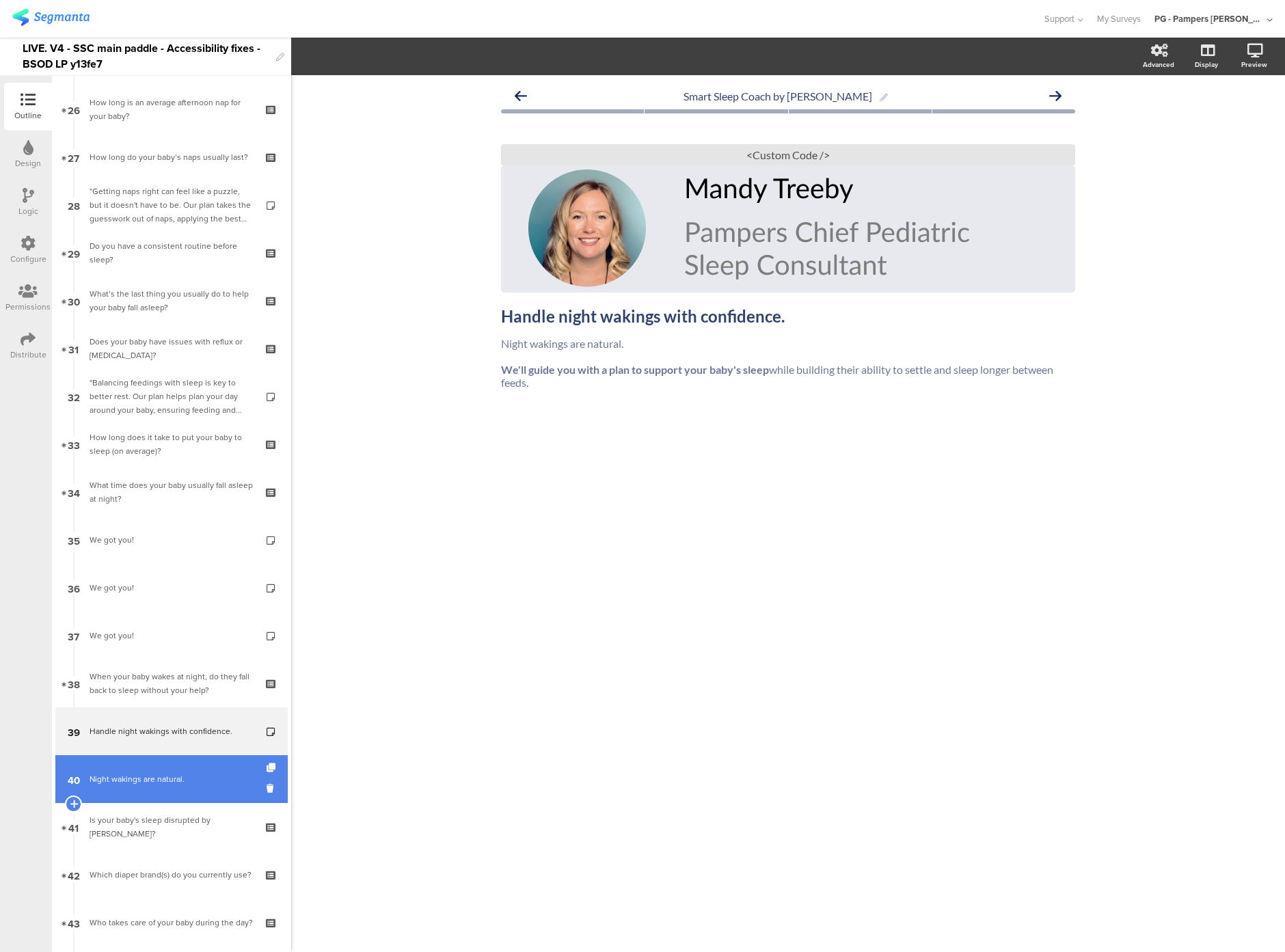
click at [192, 794] on link "40 Night wakings are natural." at bounding box center [171, 779] width 233 height 48
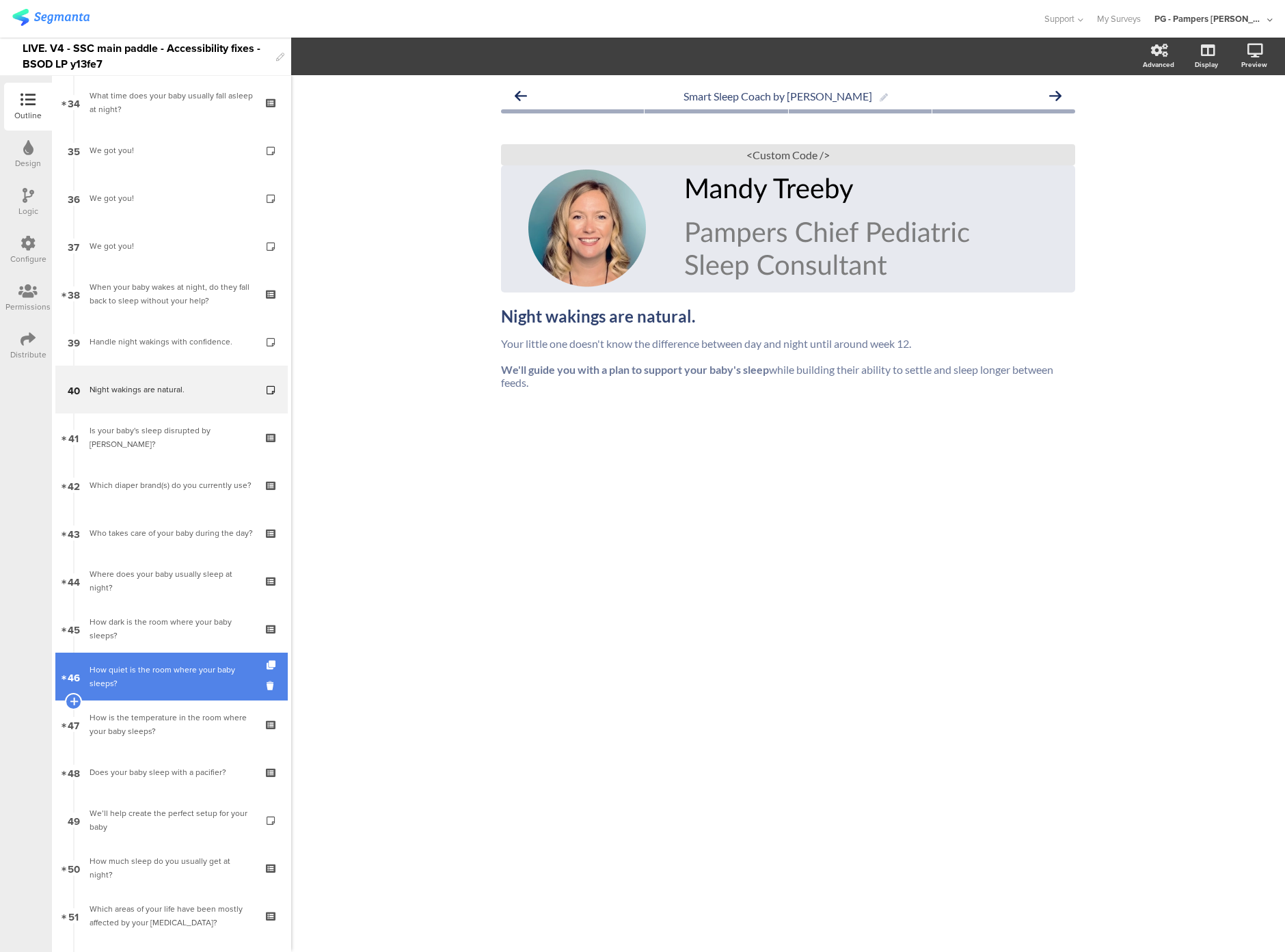
scroll to position [1624, 0]
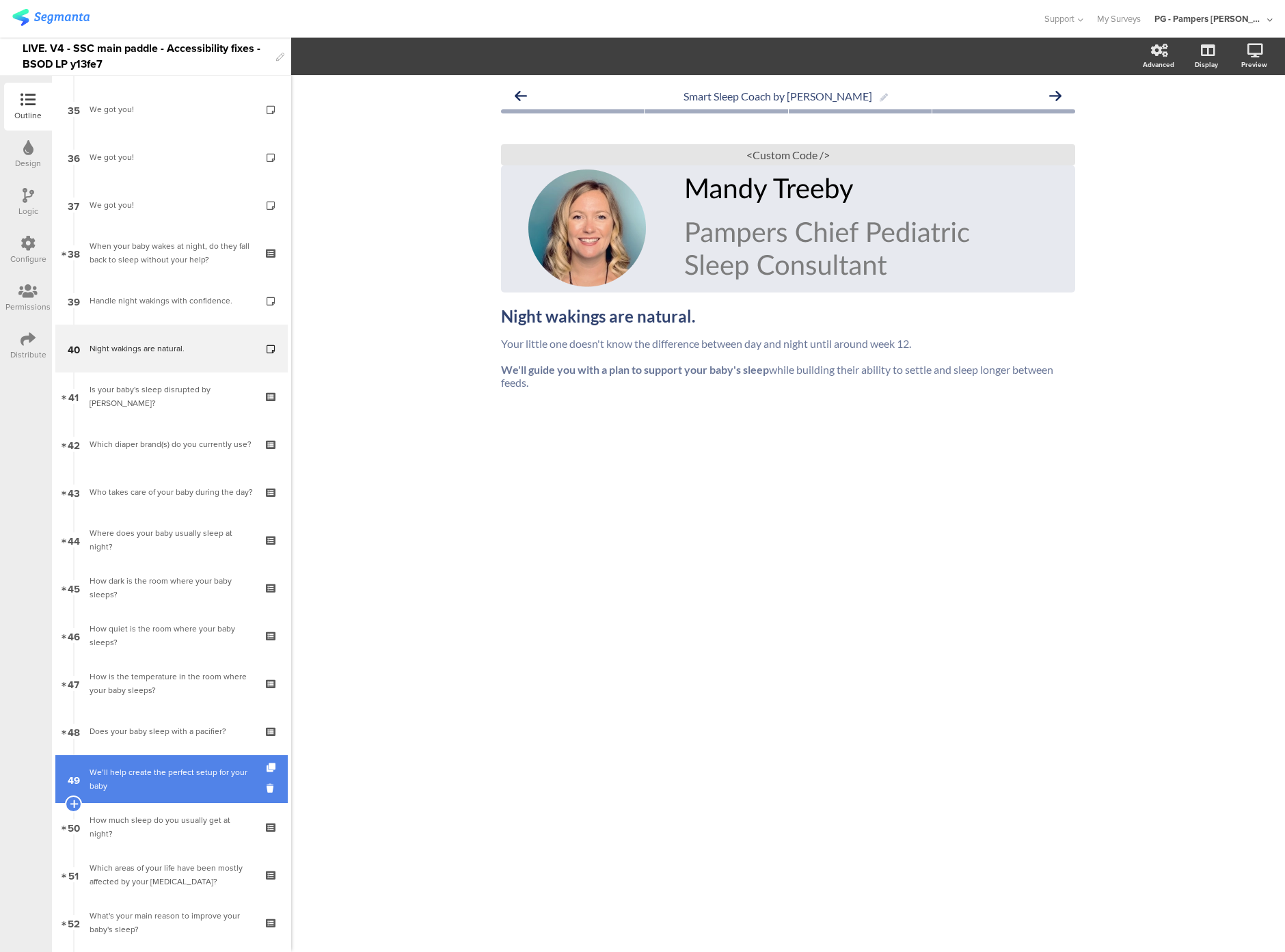
click at [166, 795] on link "49 We’ll help create the perfect setup for your baby" at bounding box center [171, 779] width 233 height 48
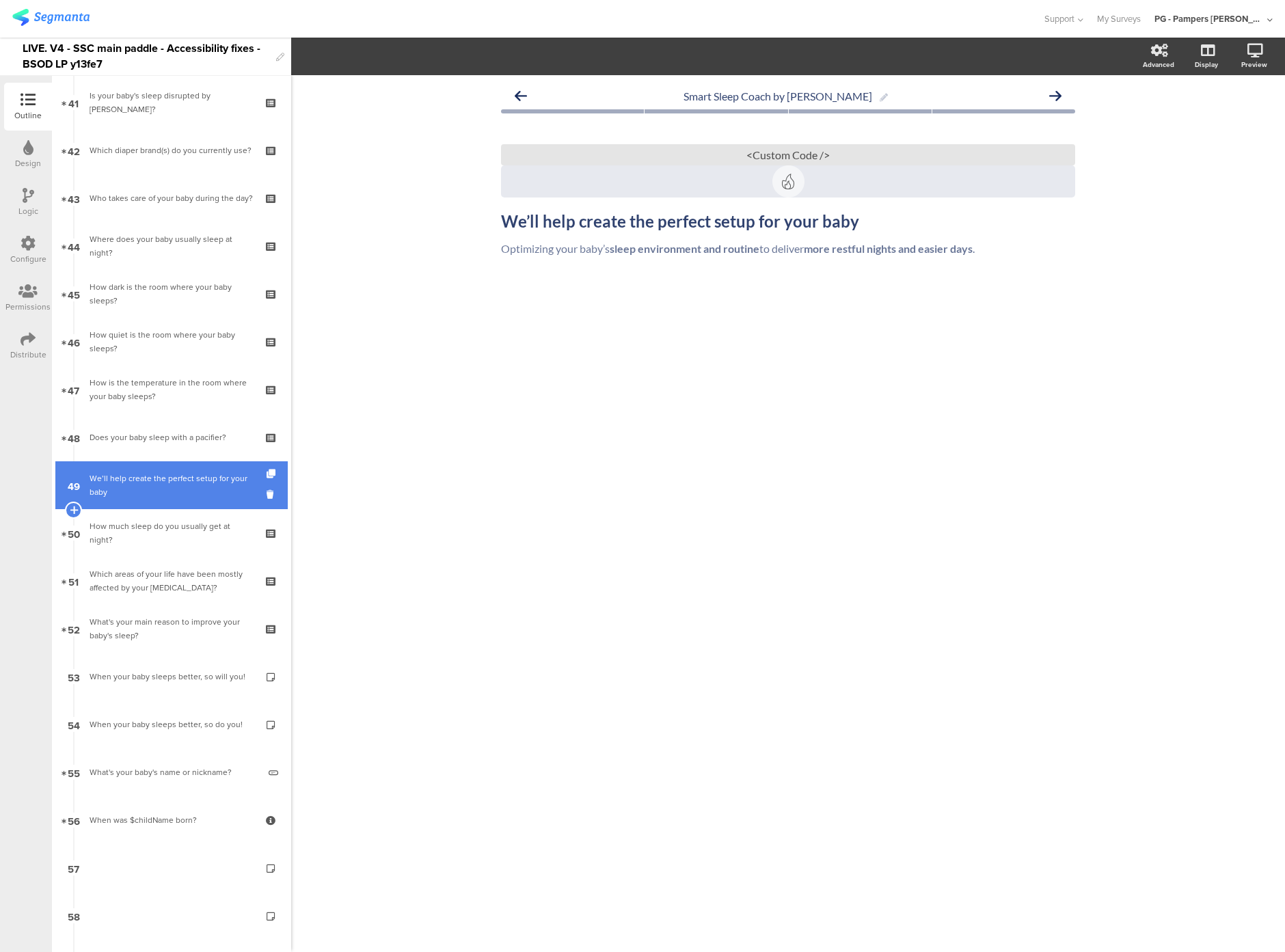
scroll to position [1925, 0]
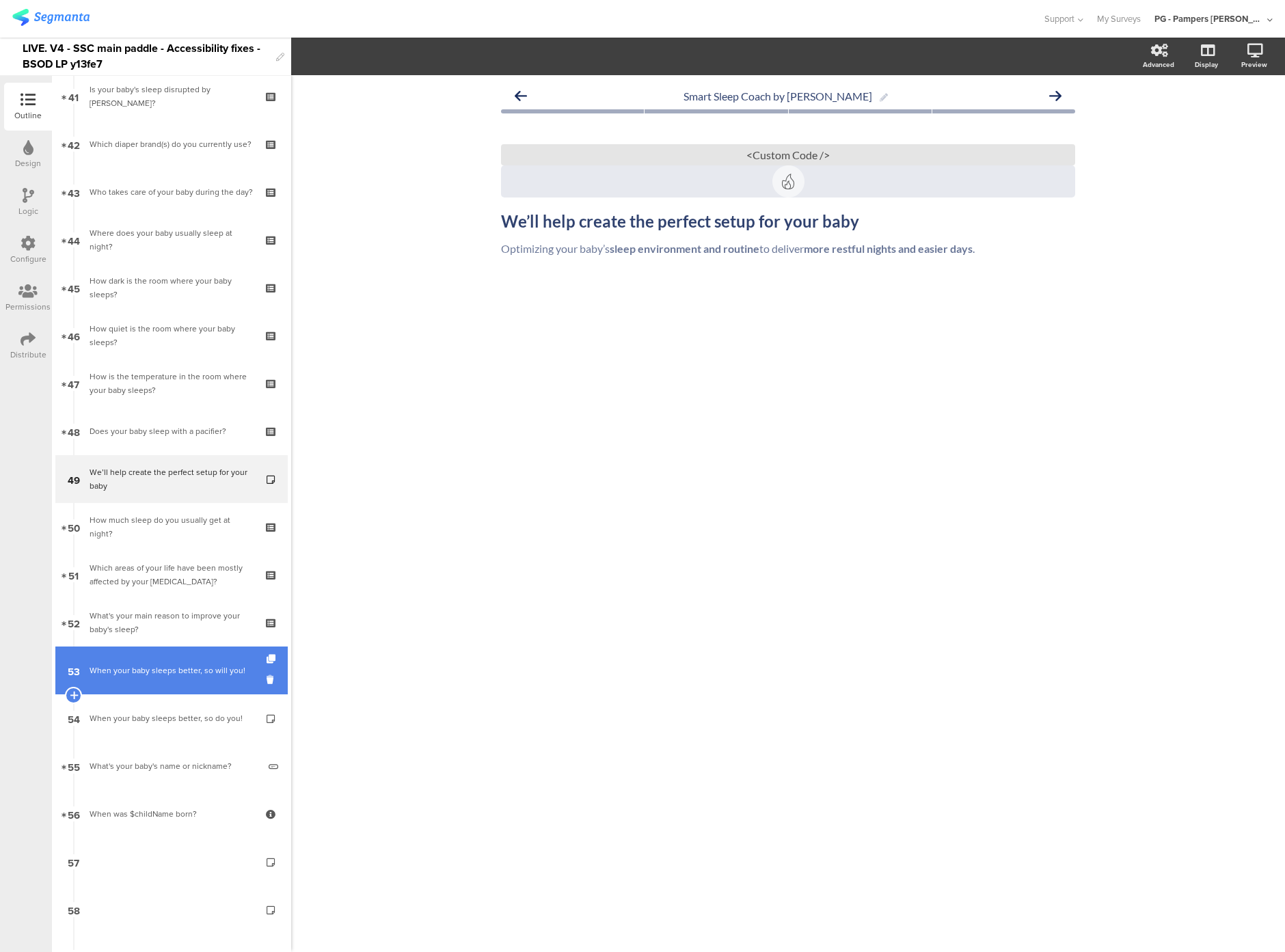
click at [144, 681] on link "53 When your baby sleeps better, so will you!" at bounding box center [171, 670] width 233 height 48
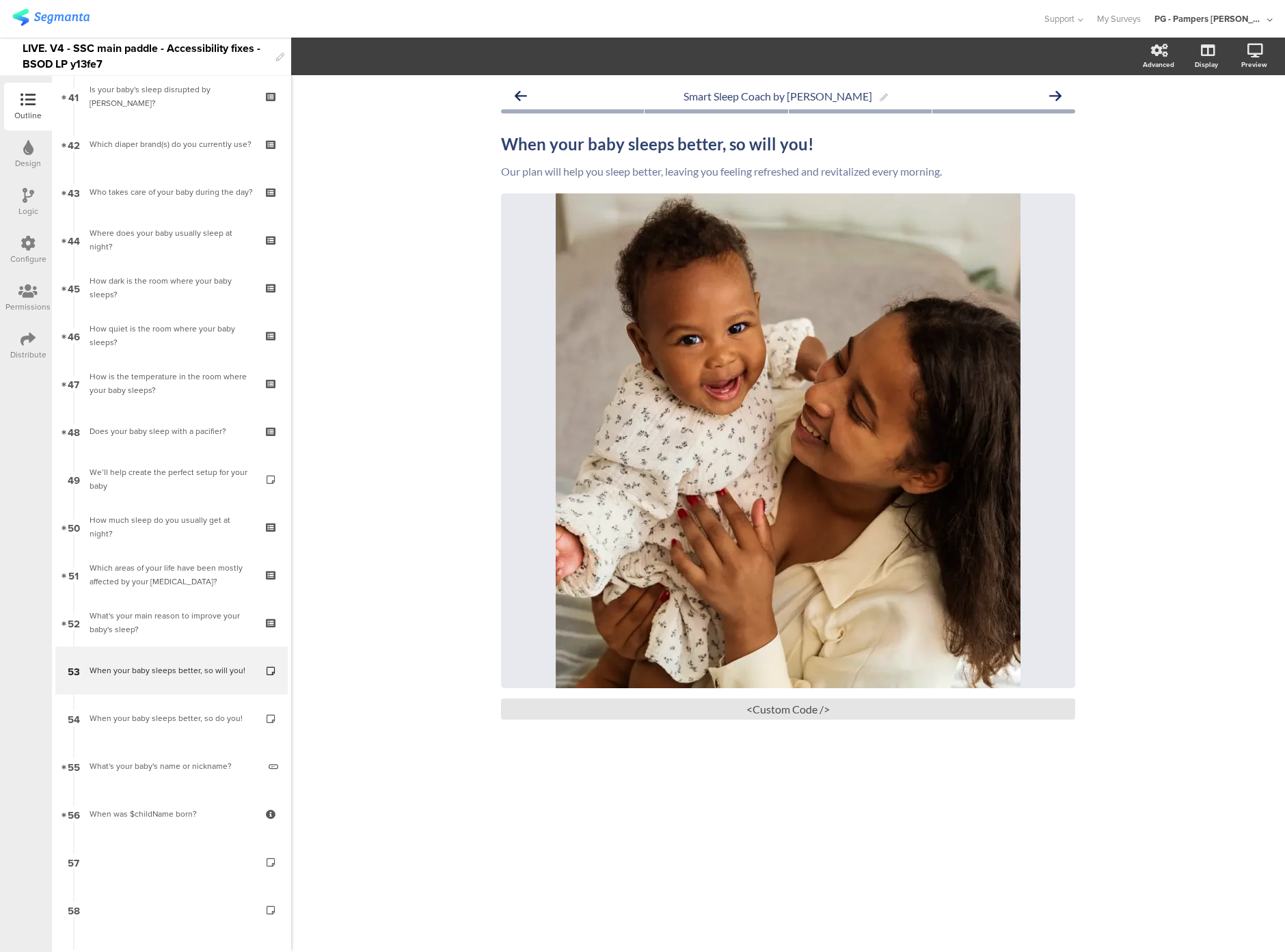
click at [664, 721] on div "When your baby sleeps better, so will you! When your baby sleeps better, so wil…" at bounding box center [788, 427] width 574 height 613
click at [664, 712] on div "<Custom Code />" at bounding box center [788, 709] width 574 height 21
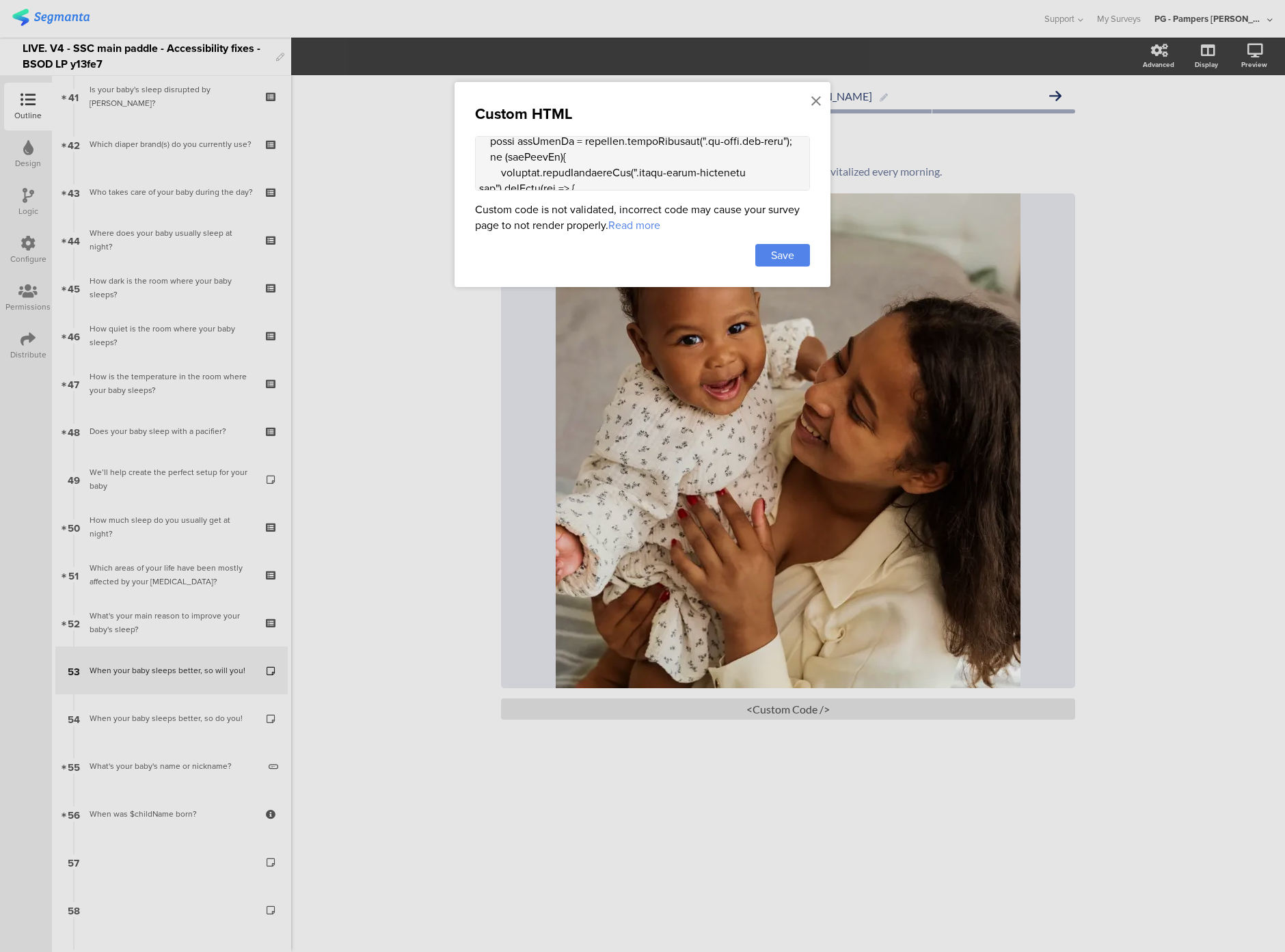
scroll to position [716, 0]
click at [536, 180] on textarea at bounding box center [642, 162] width 335 height 54
paste textarea "(() => { const altTextEl = document.querySelector(".sr-only.alt-text"); if (!al…"
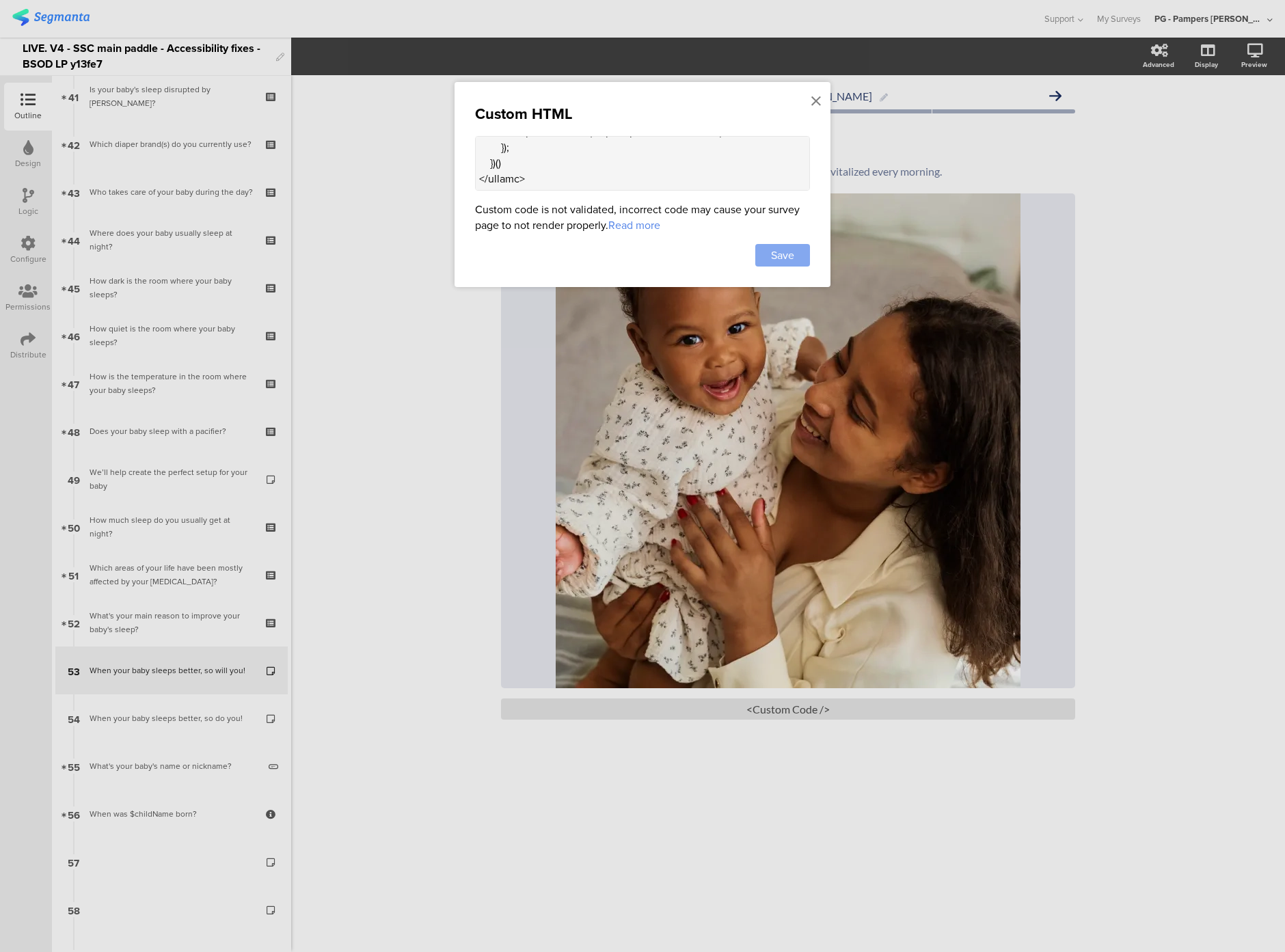
type textarea "<div class="sr-only alt-text"> Woman holding her baby lovingly </div> <style> .…"
click at [778, 253] on span "Save" at bounding box center [783, 256] width 23 height 16
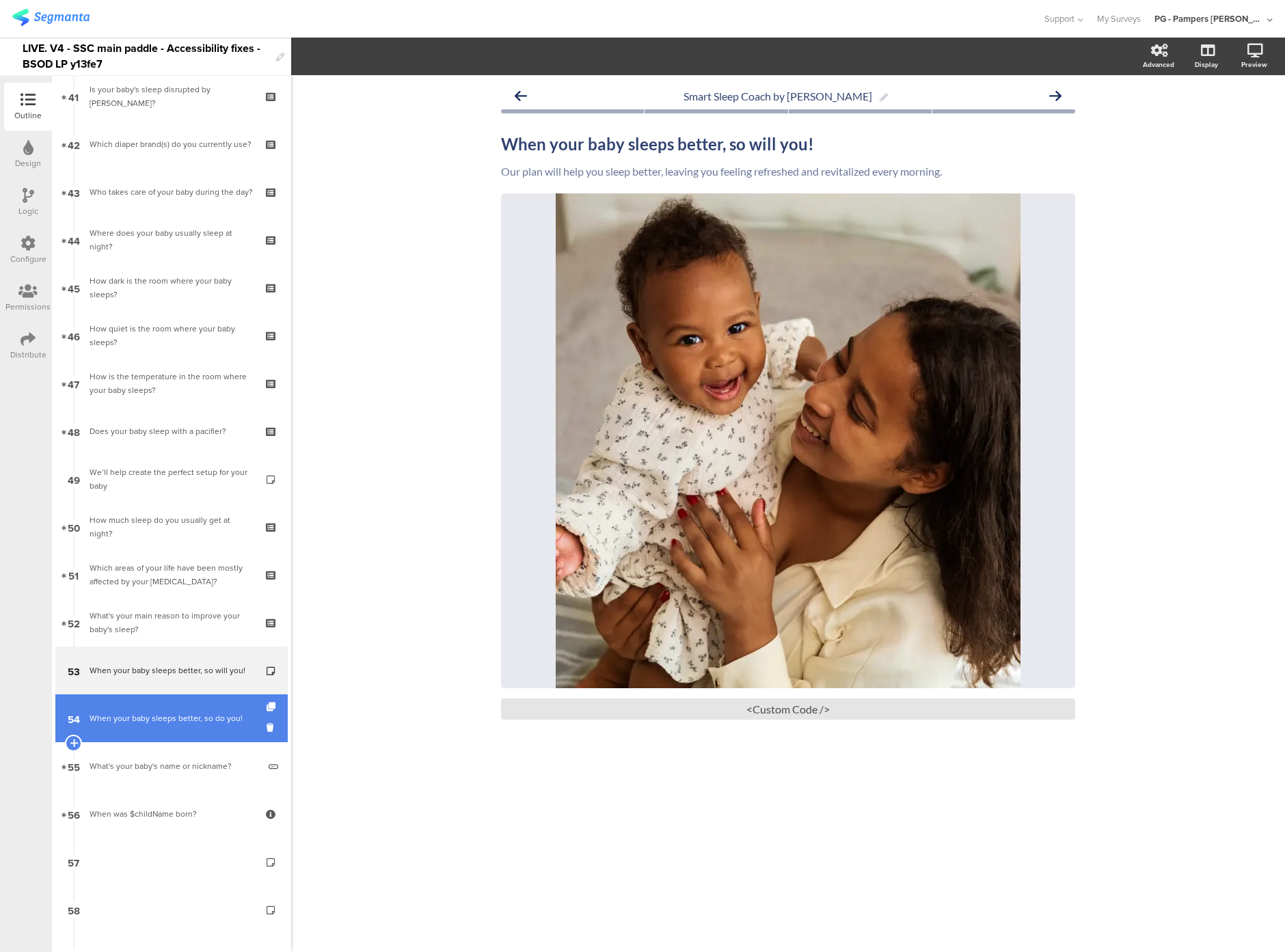
click at [131, 737] on link "54 When your baby sleeps better, so do you!" at bounding box center [171, 719] width 233 height 48
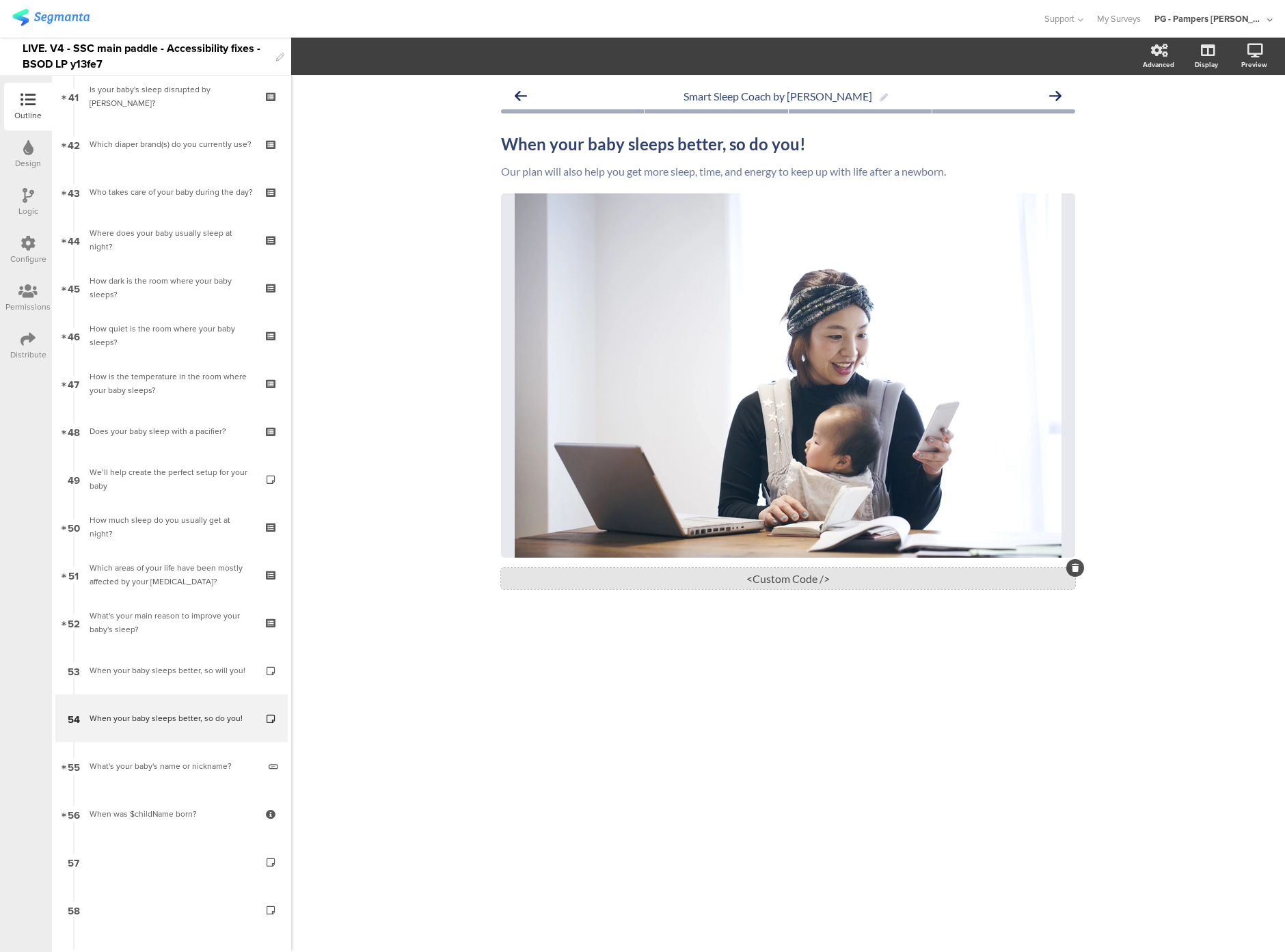
click at [702, 577] on div "<Custom Code />" at bounding box center [788, 578] width 574 height 21
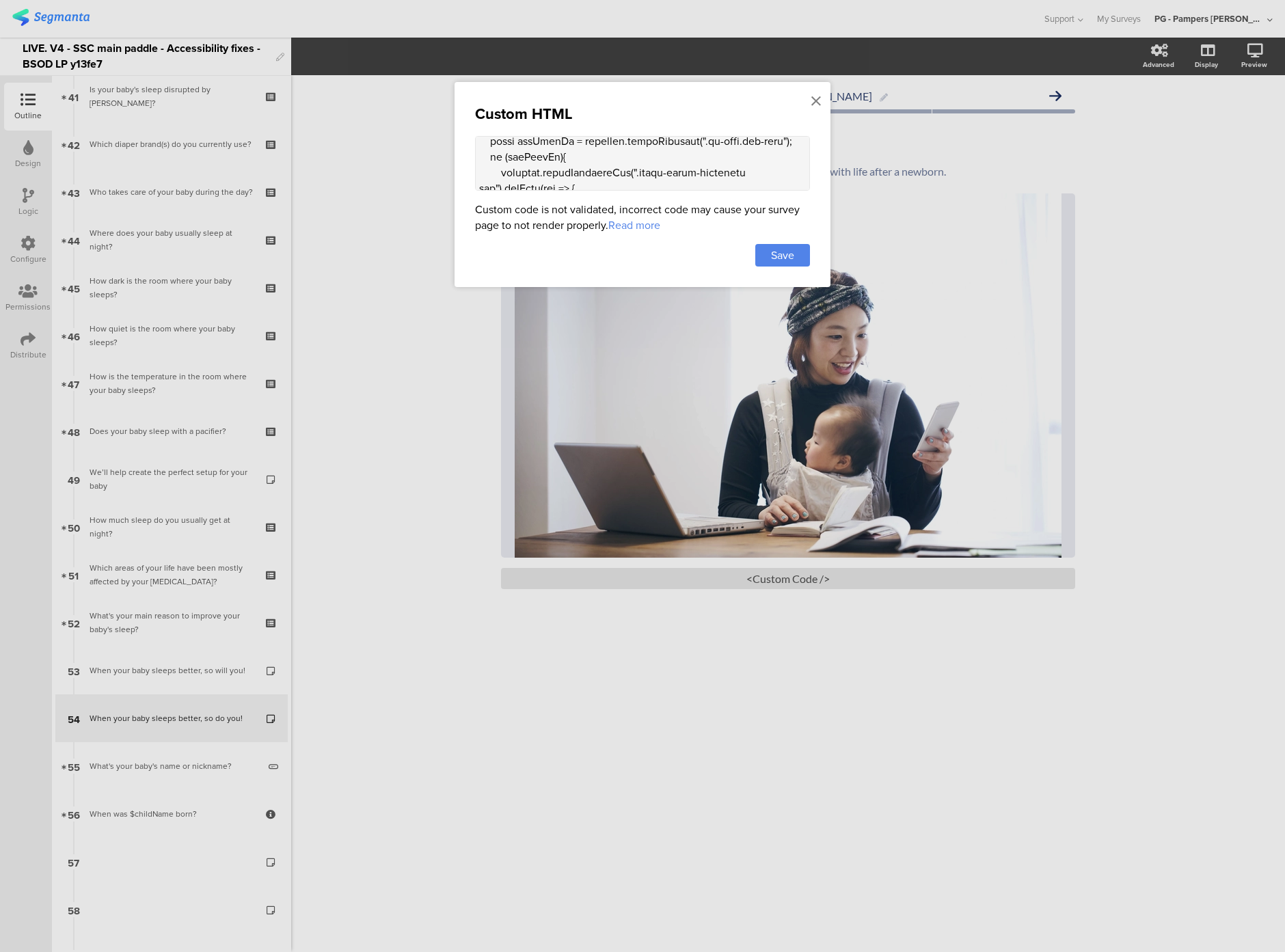
scroll to position [716, 0]
click at [526, 188] on textarea at bounding box center [642, 162] width 335 height 54
paste textarea "(() => { const altTextEl = document.querySelector(".sr-only.alt-text"); if (!al…"
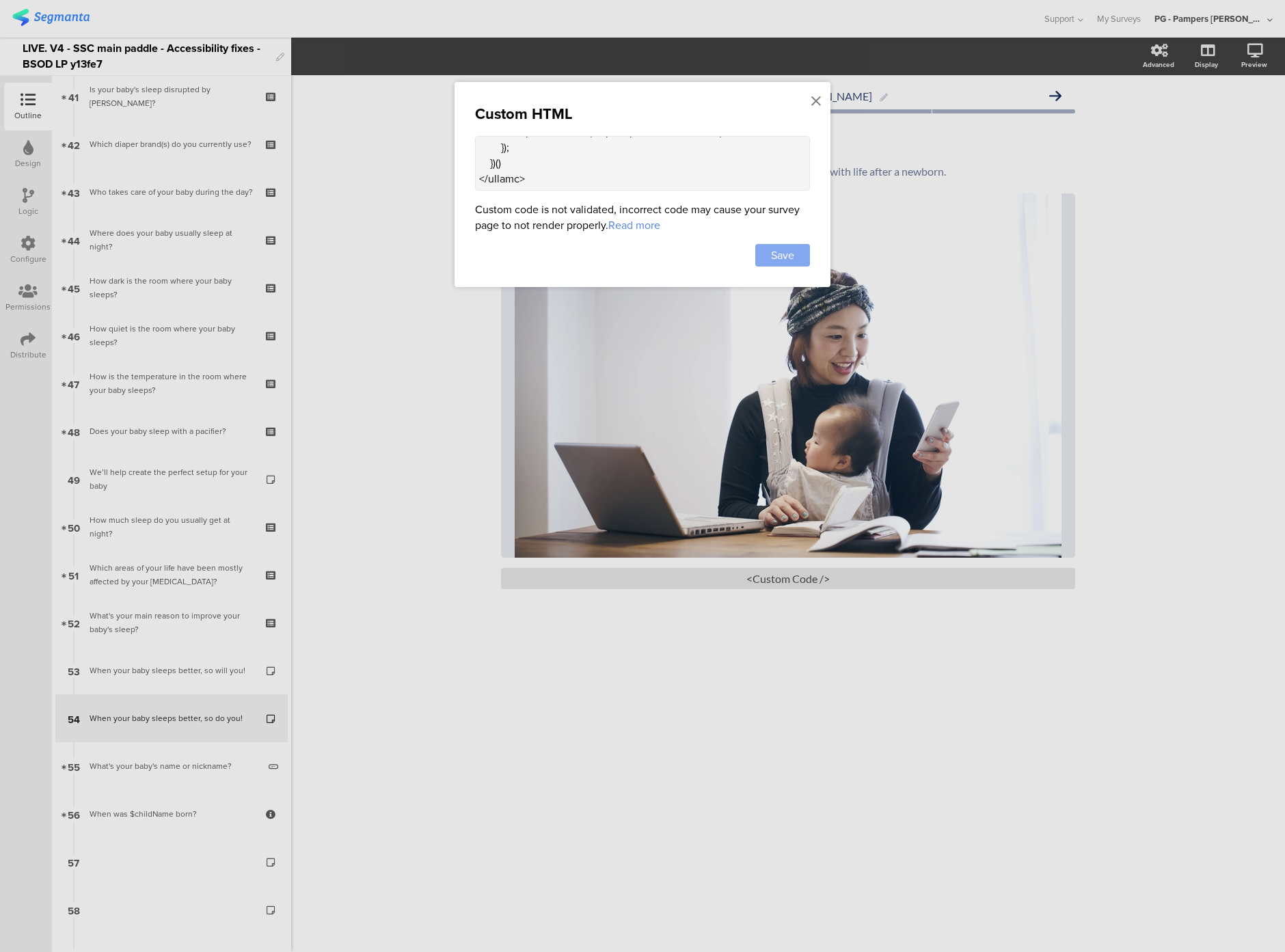
type textarea "<div class="sr-only alt-text"> Woman holding her baby while working </div> <sty…"
click at [790, 254] on span "Save" at bounding box center [783, 256] width 23 height 16
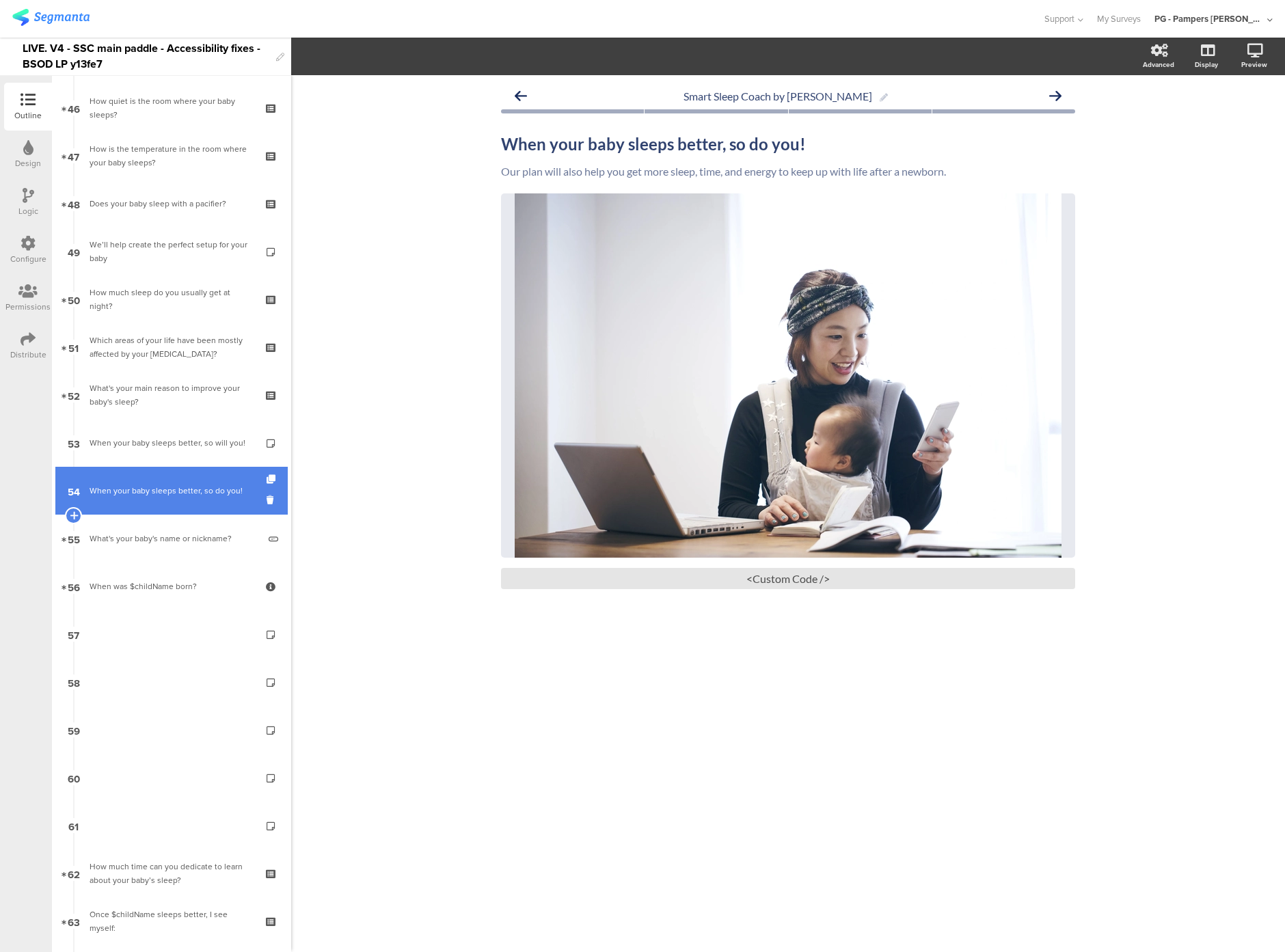
scroll to position [2182, 0]
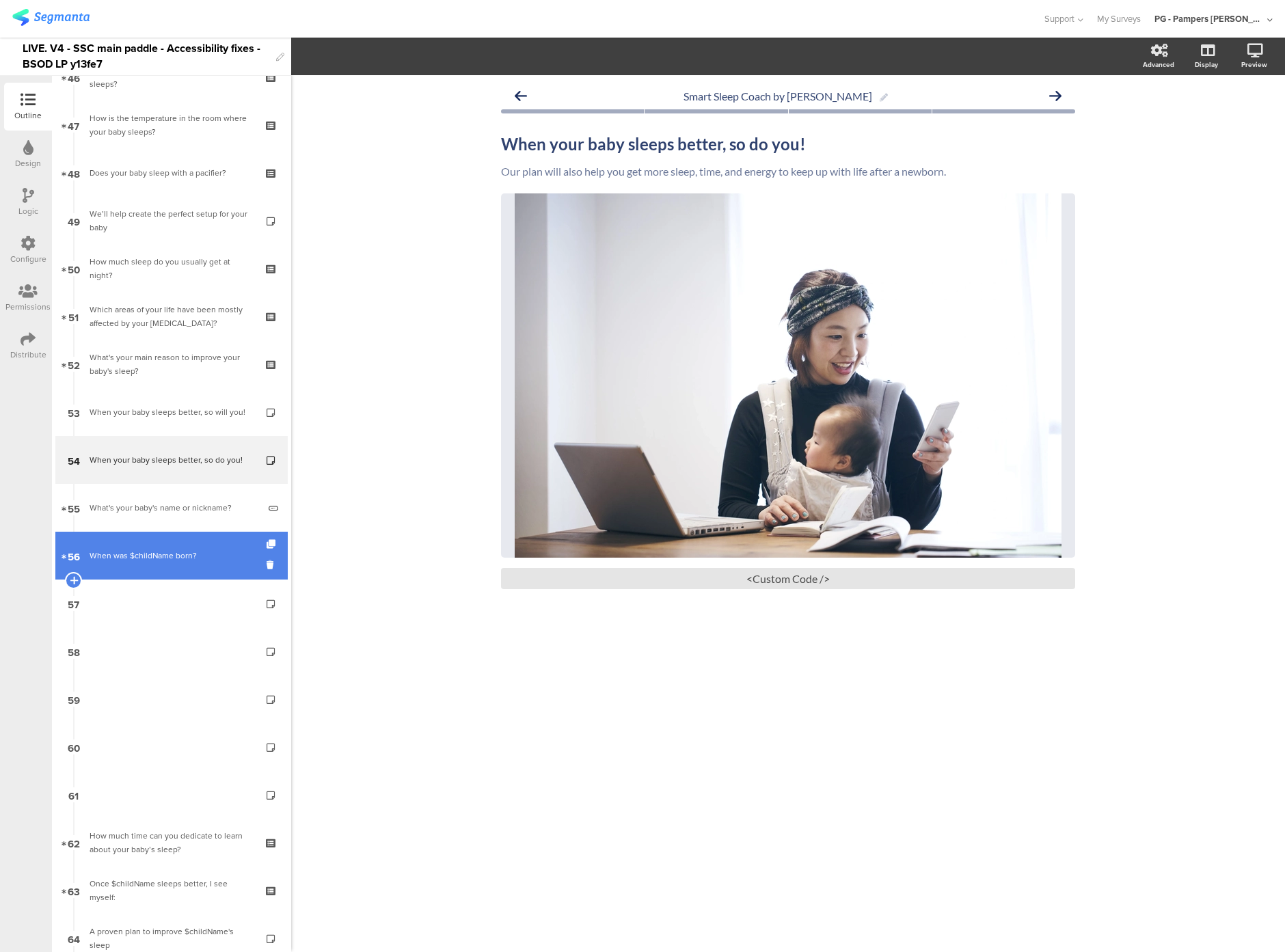
click at [159, 573] on link "56 When was $childName born?" at bounding box center [171, 555] width 233 height 48
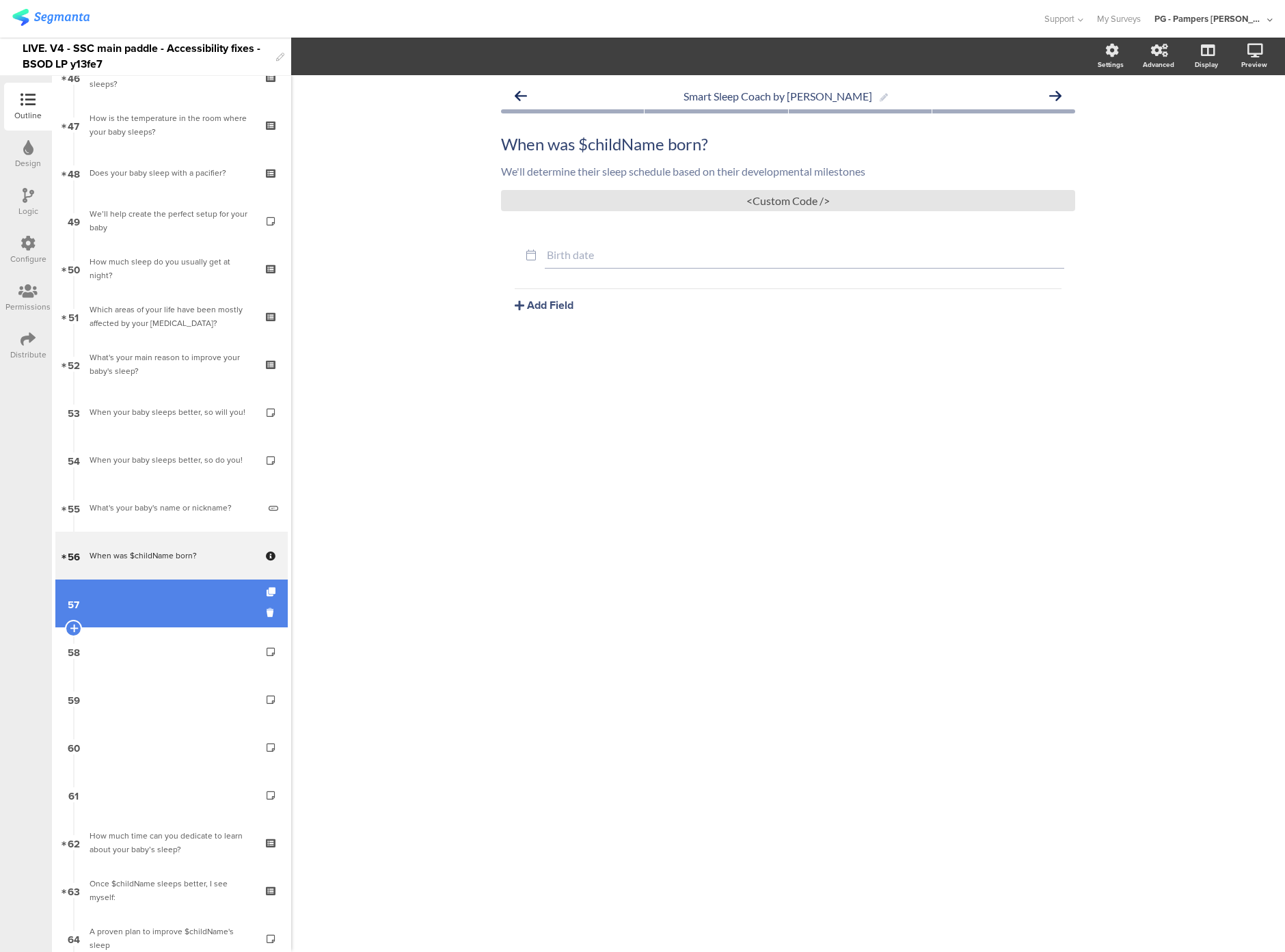
click at [155, 610] on link "57" at bounding box center [171, 603] width 233 height 48
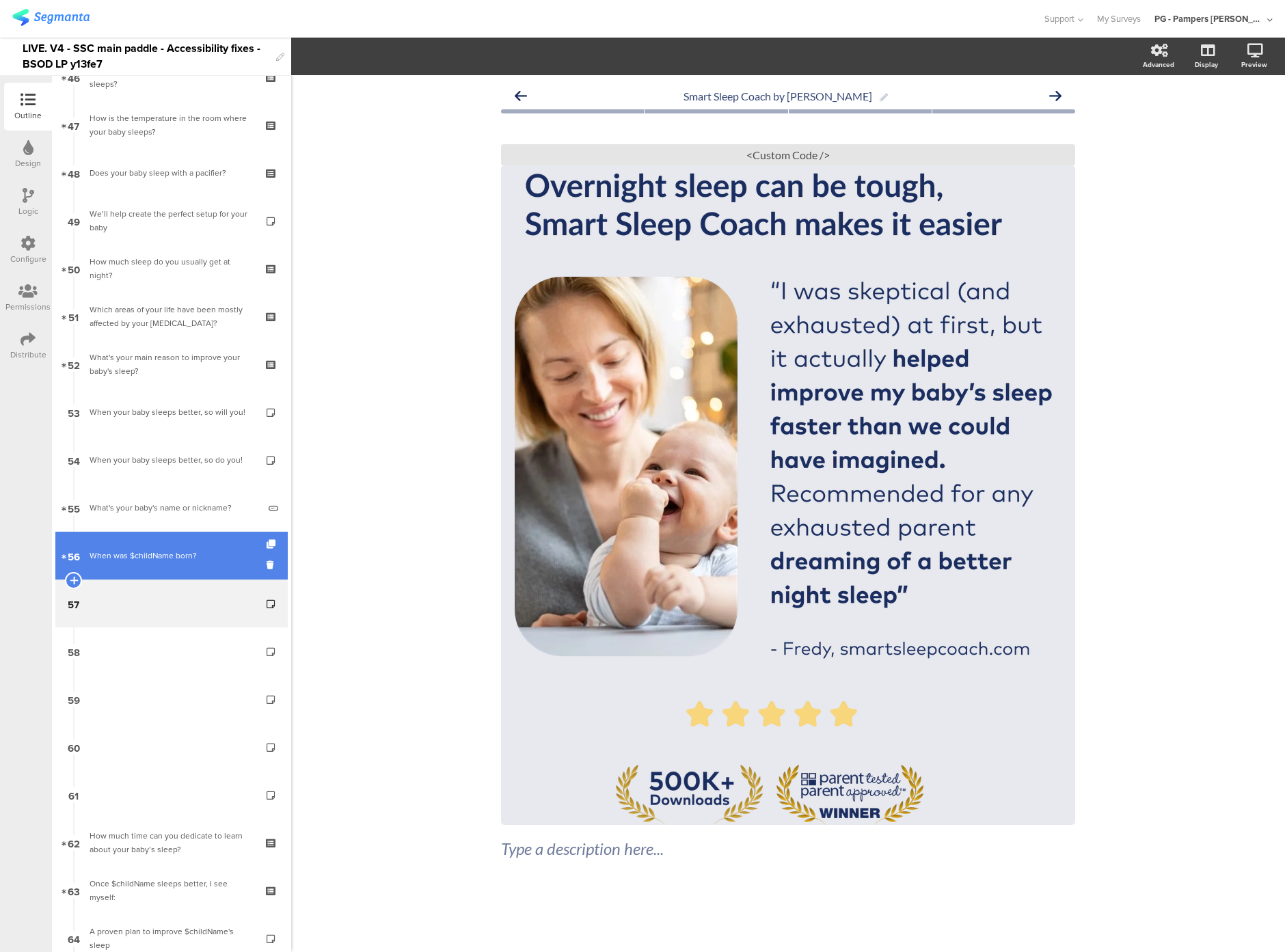
click at [148, 537] on link "56 When was $childName born?" at bounding box center [171, 555] width 233 height 48
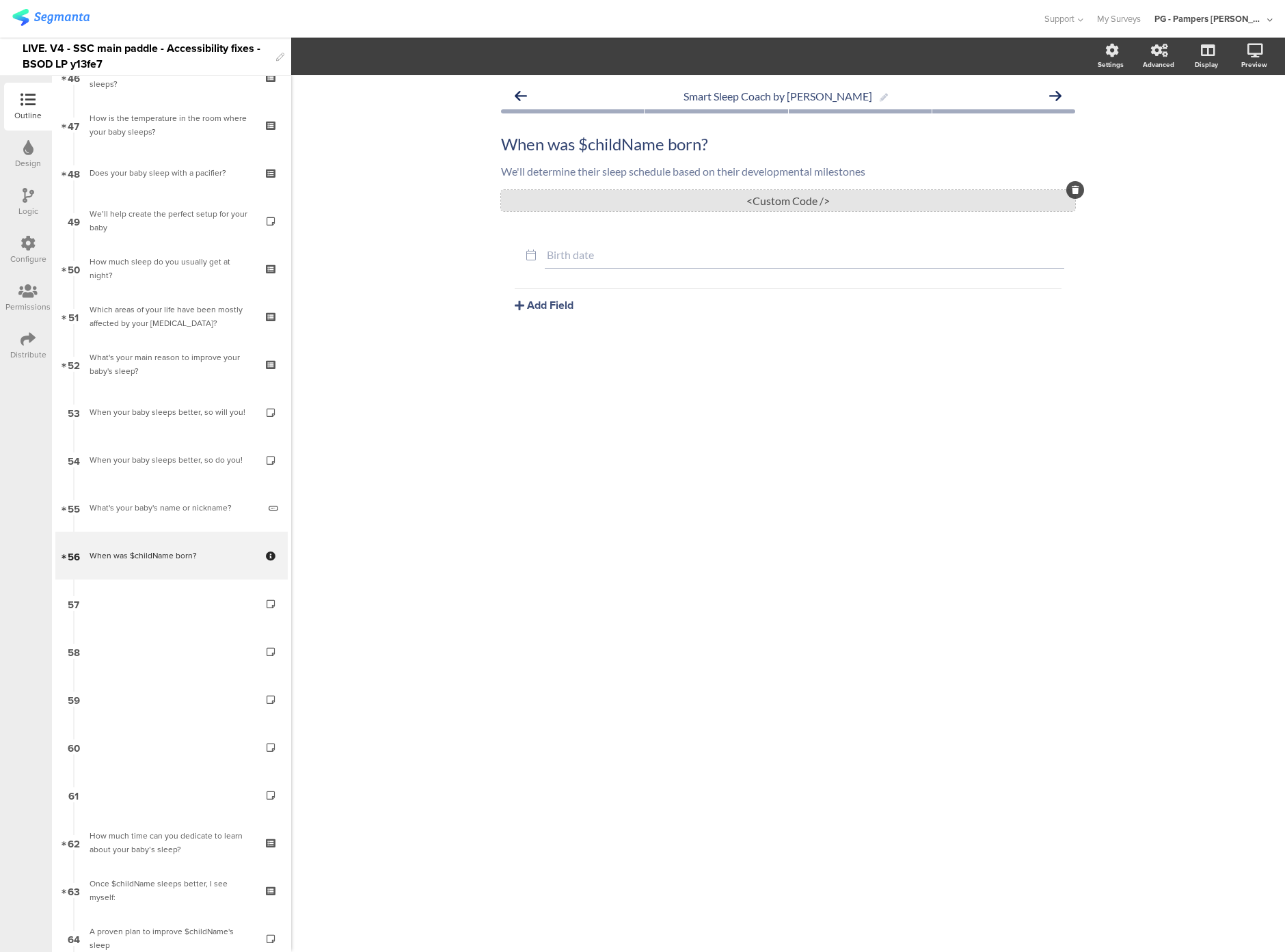
click at [596, 197] on div "<Custom Code />" at bounding box center [788, 200] width 574 height 21
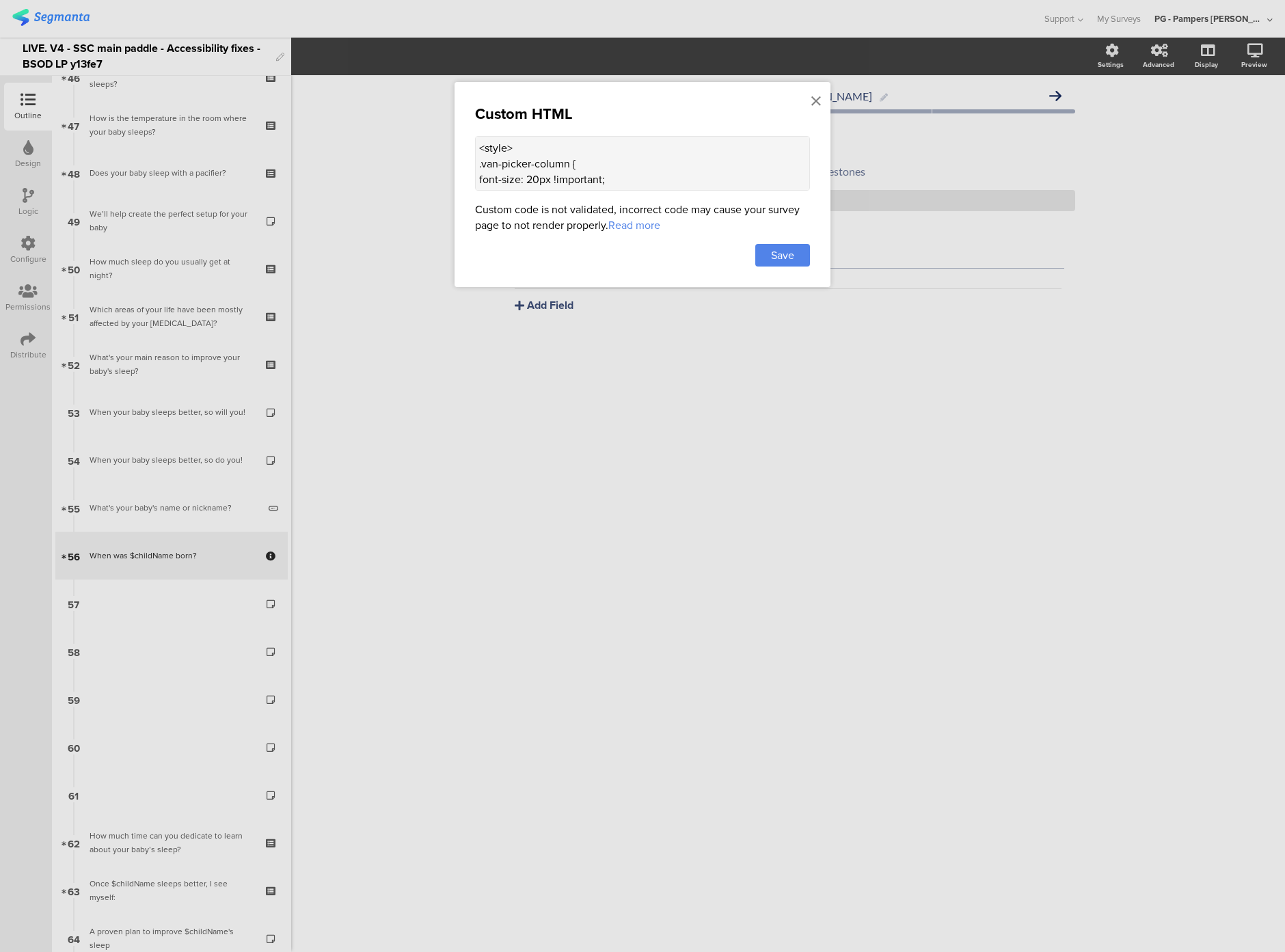
click at [568, 177] on textarea "<style> .van-picker-column { font-size: 20px !important; } </style>" at bounding box center [642, 162] width 335 height 54
click at [443, 450] on div at bounding box center [642, 476] width 1285 height 952
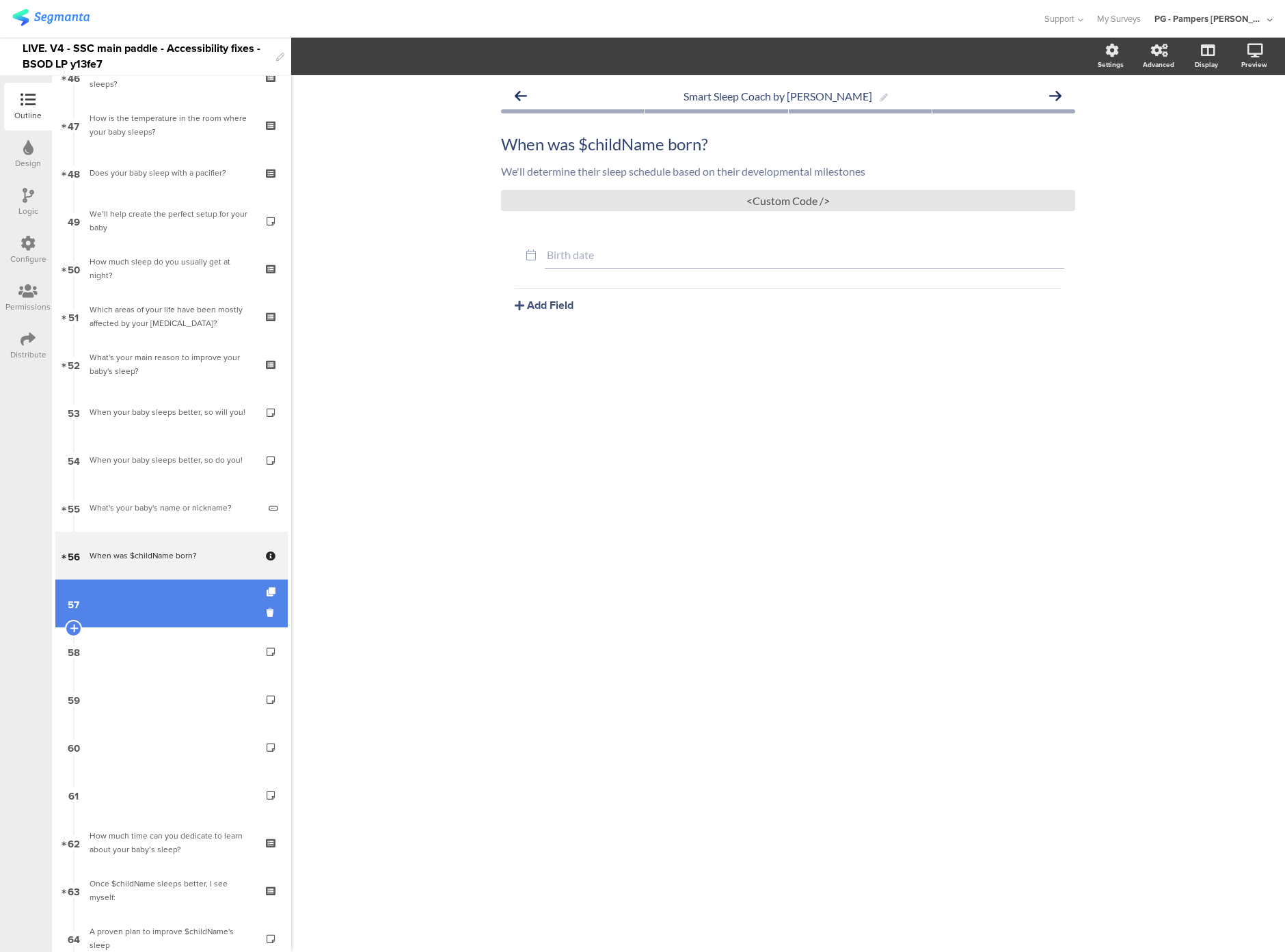
click at [183, 618] on link "57" at bounding box center [171, 603] width 233 height 48
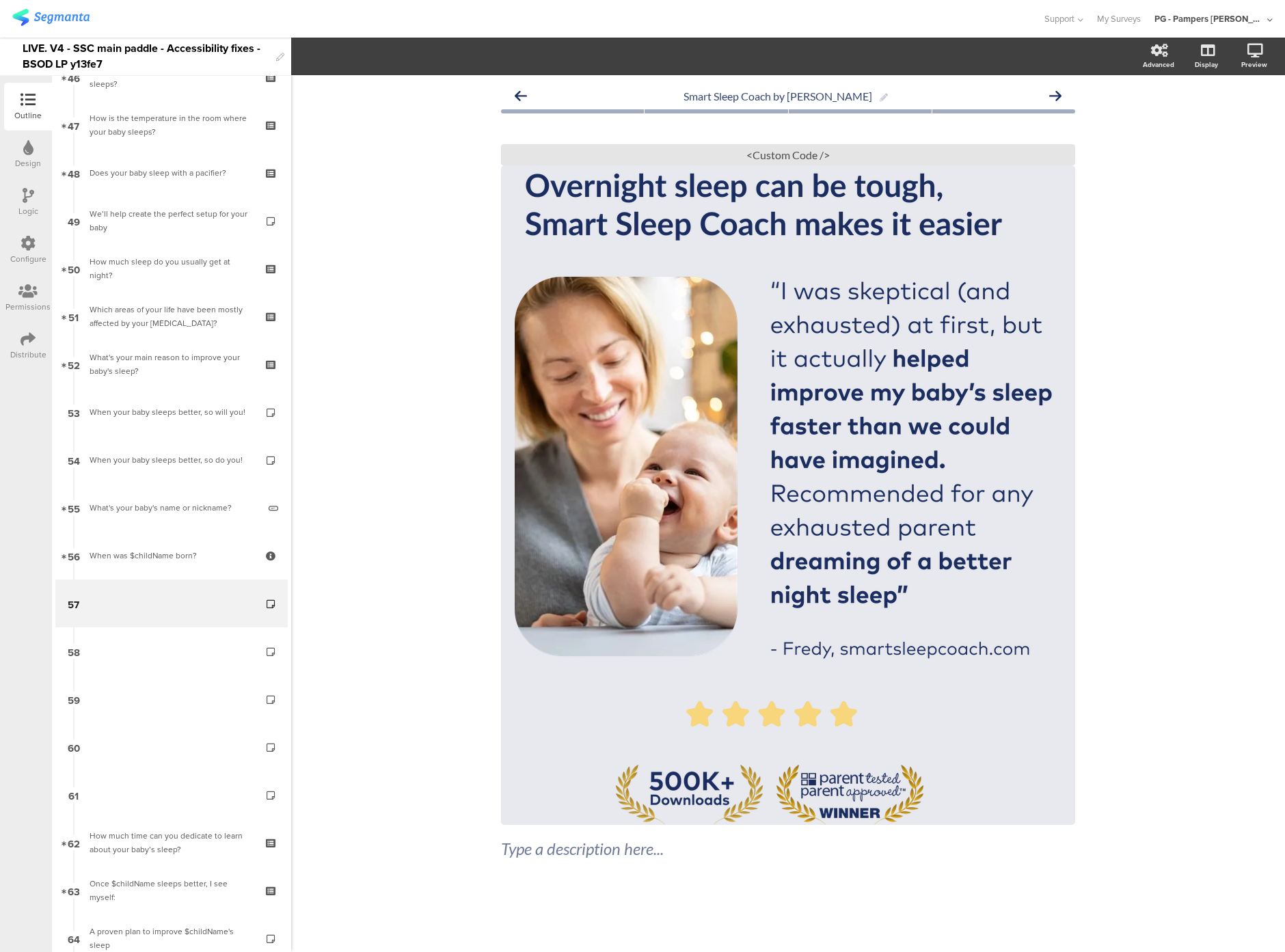
click at [774, 136] on sg-custom-html-editor "<Custom Code />" at bounding box center [788, 150] width 574 height 32
click at [774, 157] on div "<Custom Code />" at bounding box center [788, 155] width 574 height 21
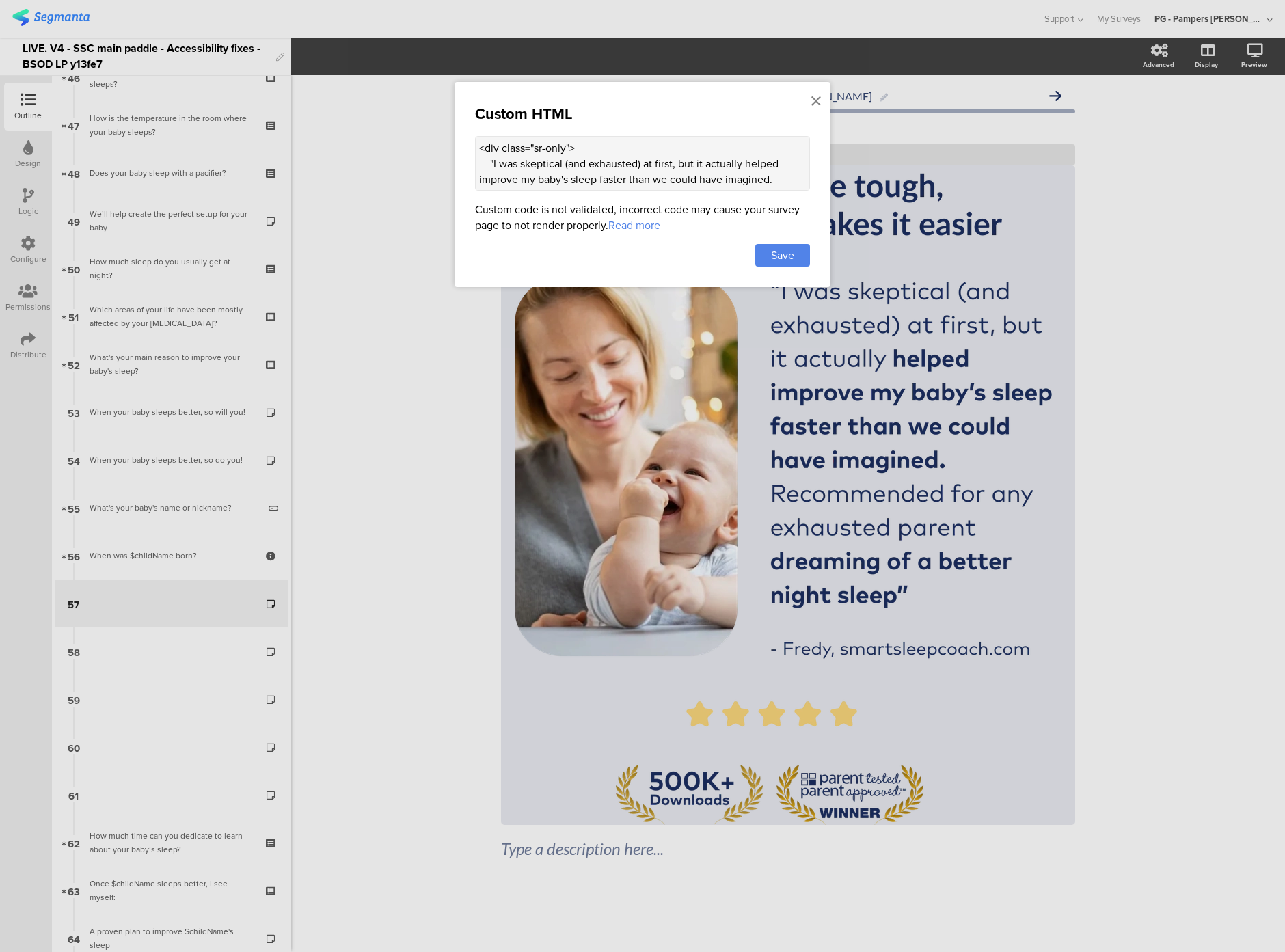
click at [537, 166] on textarea "<div class="sr-only"> "I was skeptical (and exhausted) at first, but it actuall…" at bounding box center [642, 162] width 335 height 54
click at [537, 192] on div "Custom HTML <div class="sr-only"> "I was skeptical (and exhausted) at first, bu…" at bounding box center [642, 185] width 376 height 205
click at [526, 177] on textarea "<div class="sr-only"> "I was skeptical (and exhausted) at first, but it actuall…" at bounding box center [642, 162] width 335 height 54
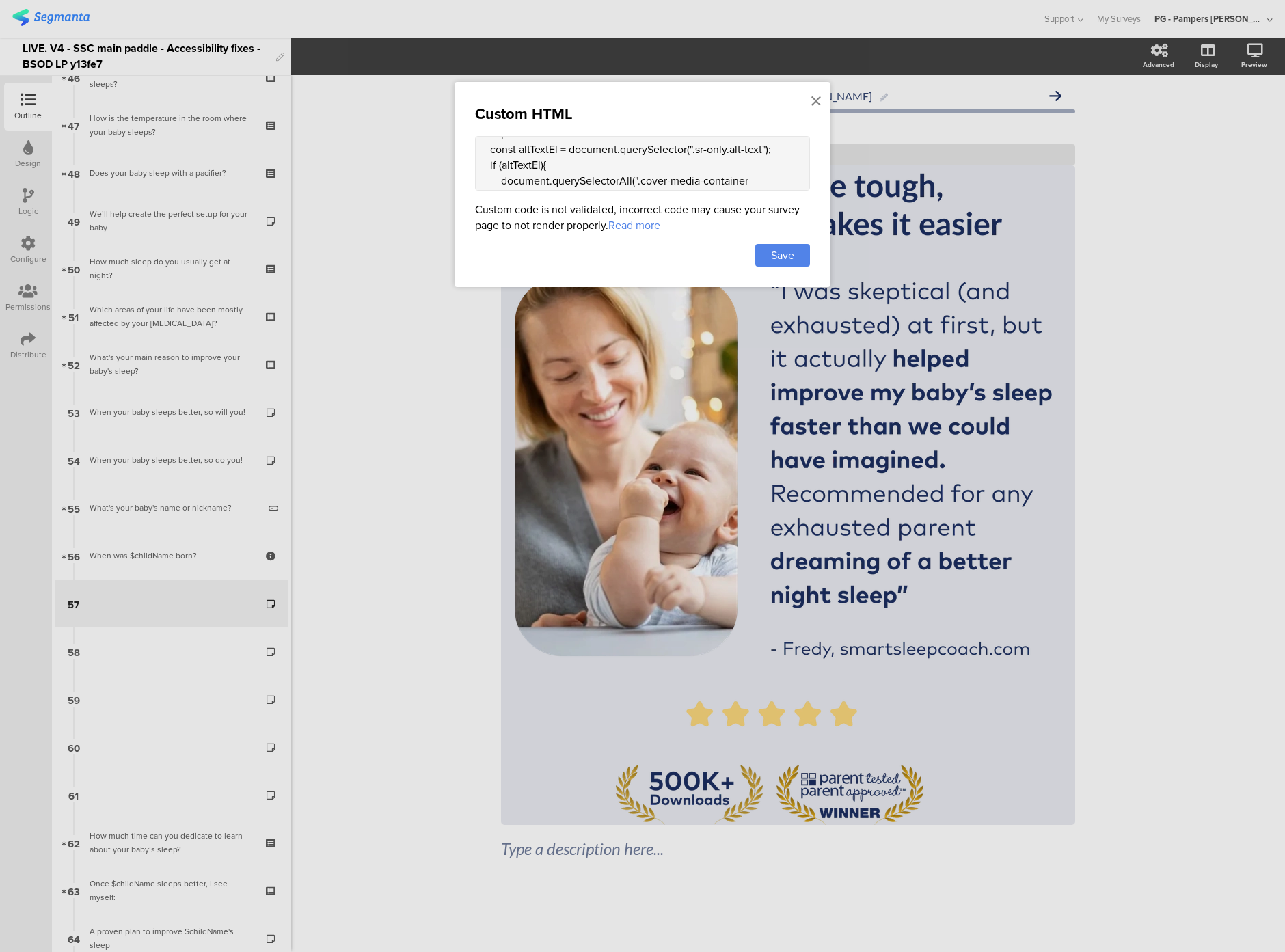
paste textarea "(() => { const altTextEl = document.querySelector(".sr-only.alt-text"); if (!al…"
type textarea "<div class="sr-only"> "I was skeptical (and exhausted) at first, but it actuall…"
click at [771, 256] on span "Save" at bounding box center [783, 256] width 23 height 16
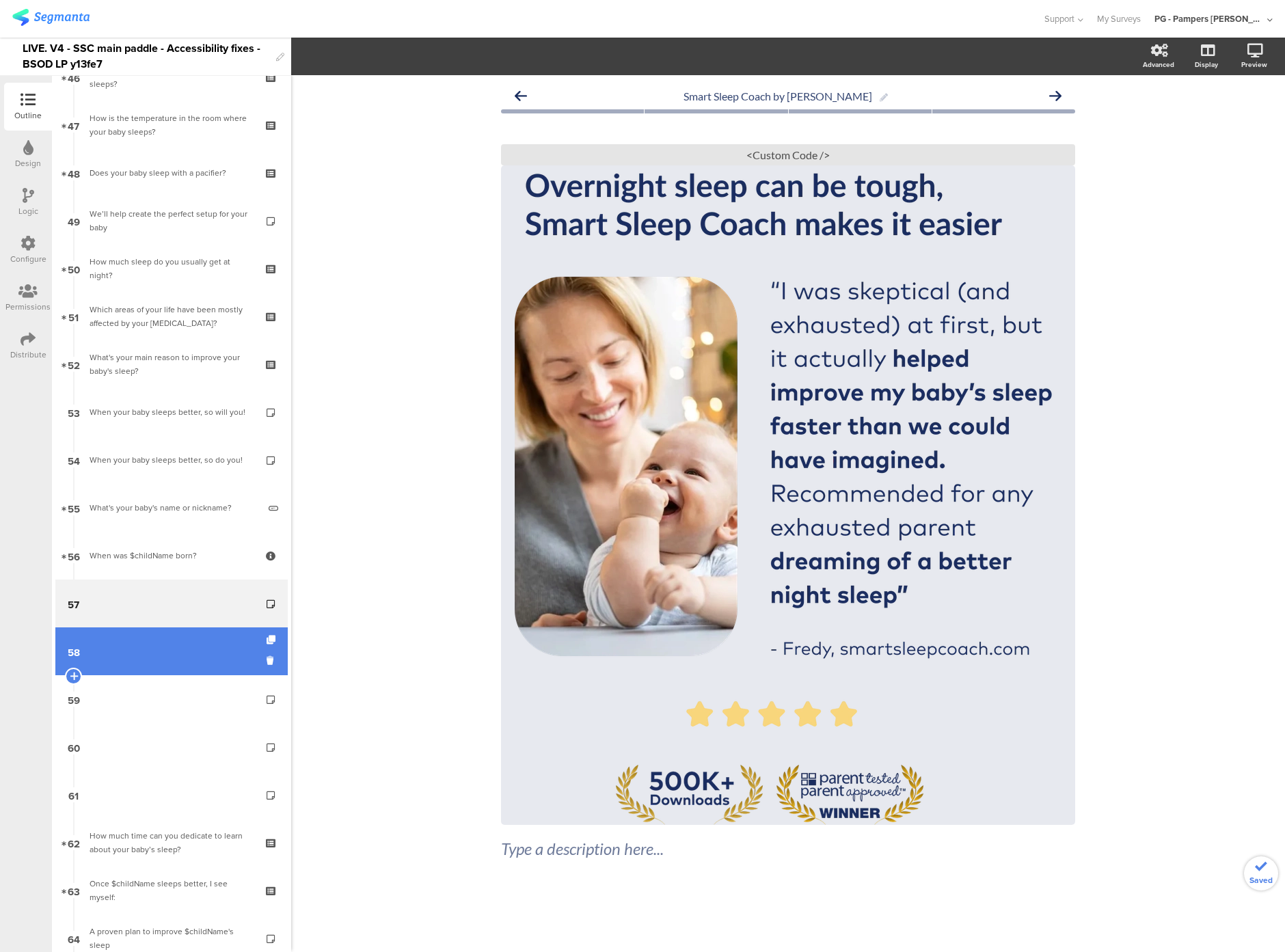
click at [185, 659] on link "58" at bounding box center [171, 651] width 233 height 48
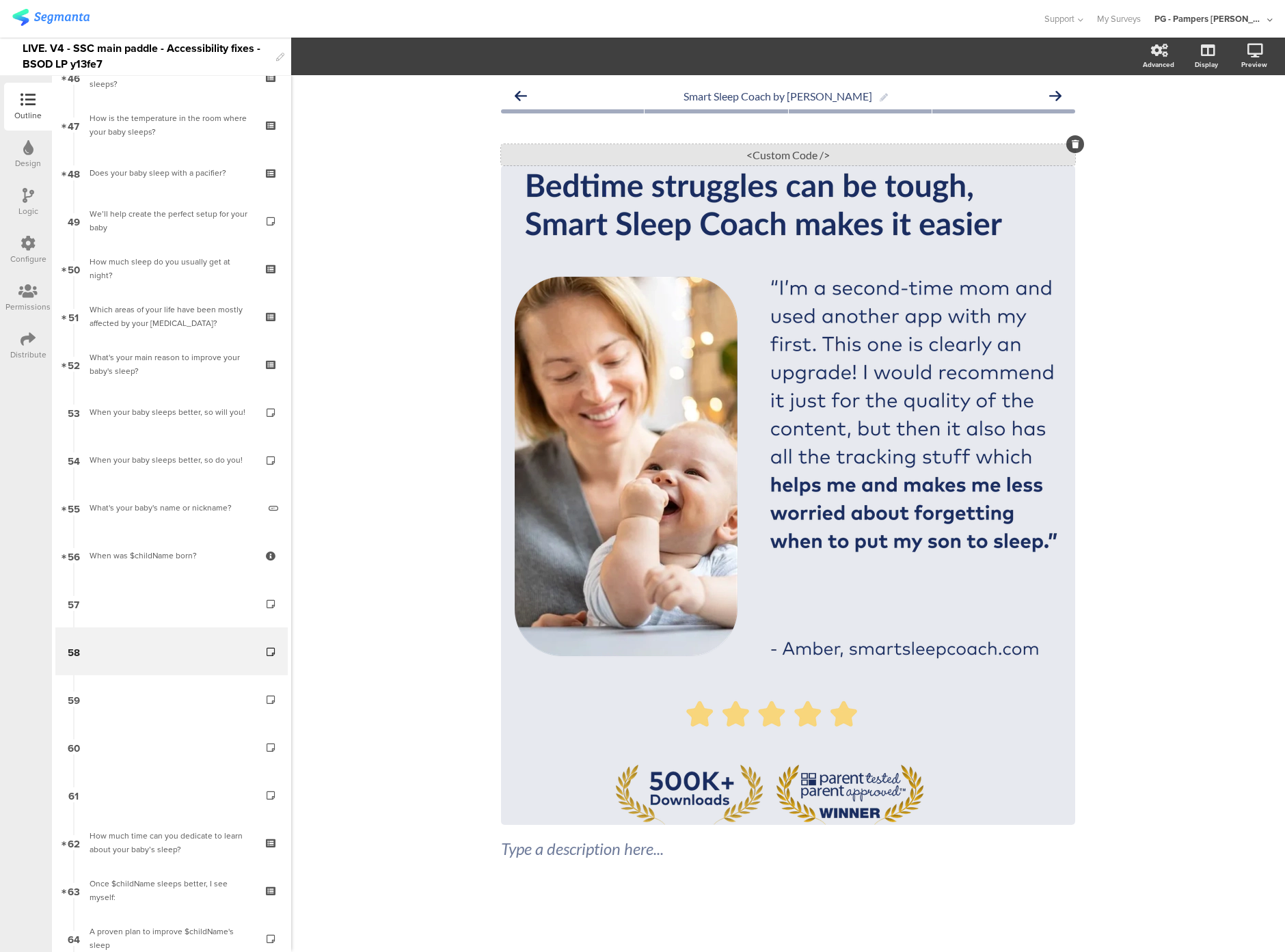
click at [594, 151] on div "<Custom Code />" at bounding box center [788, 155] width 574 height 21
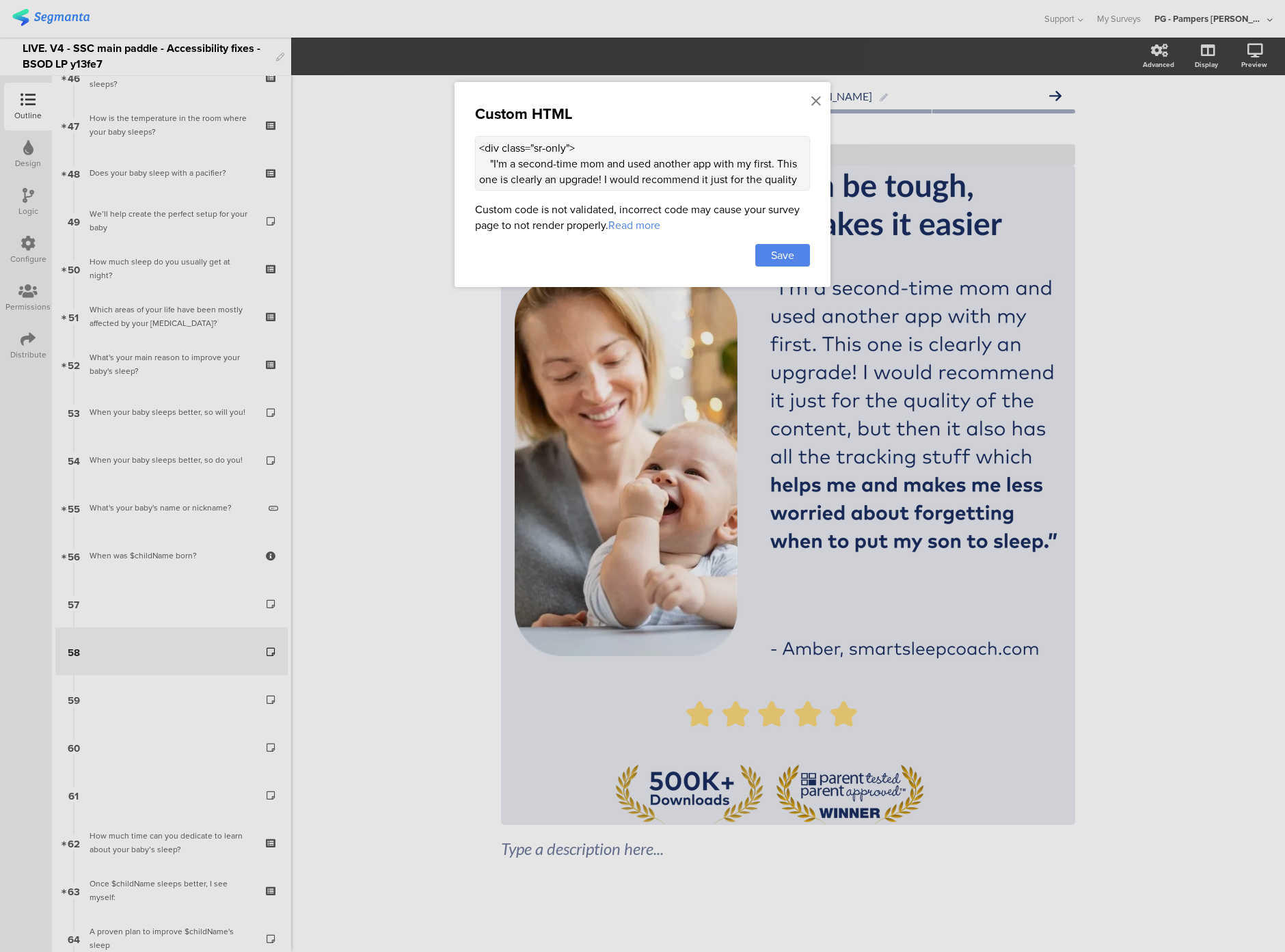
click at [529, 166] on textarea "<div class="sr-only"> "I'm a second-time mom and used another app with my first…" at bounding box center [642, 162] width 335 height 54
paste textarea "(() => { const altTextEl = document.querySelector(".sr-only.alt-text"); if (!al…"
type textarea "<div class="sr-only"> "I'm a second-time mom and used another app with my first…"
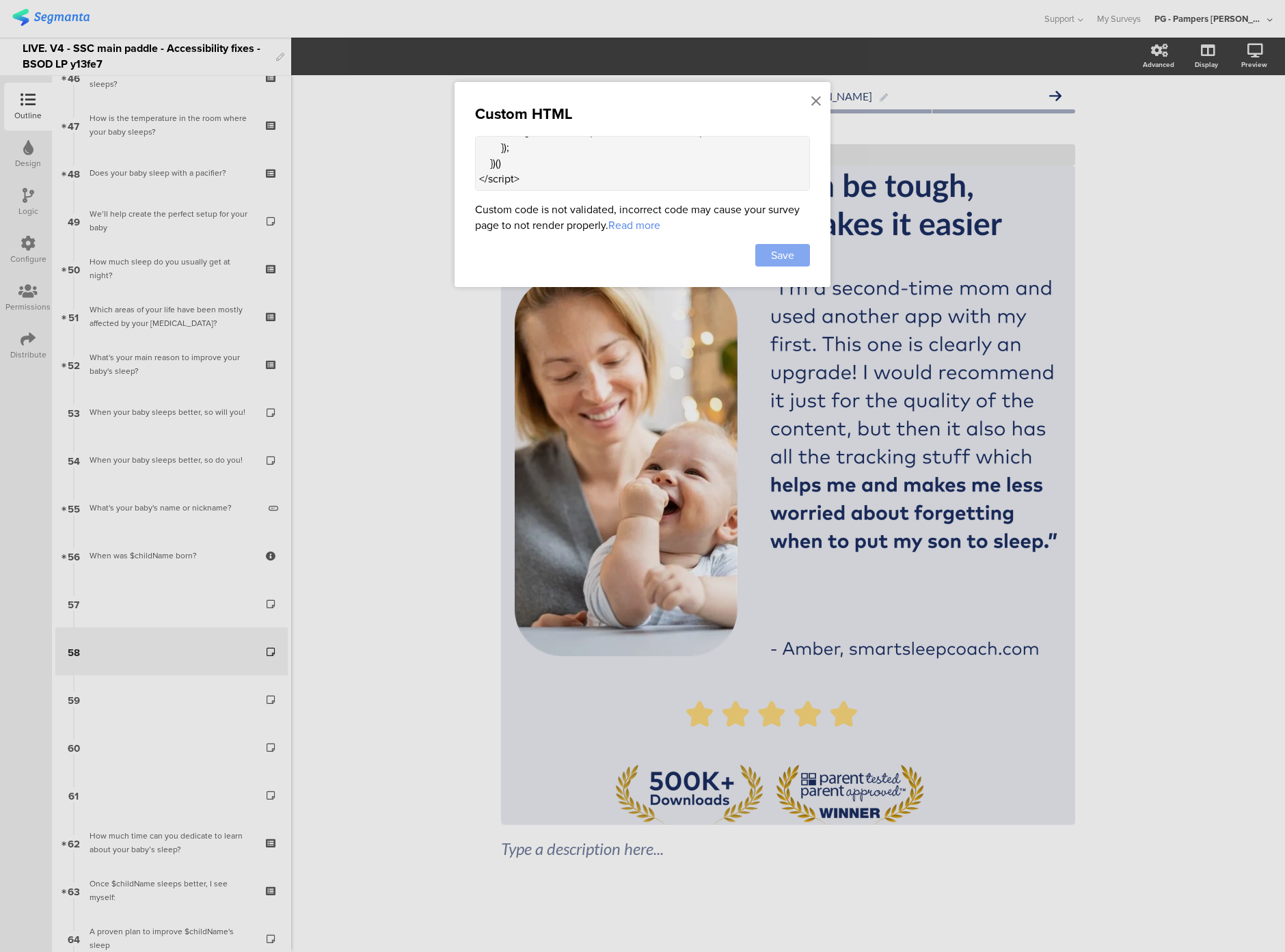
click at [784, 252] on span "Save" at bounding box center [783, 256] width 23 height 16
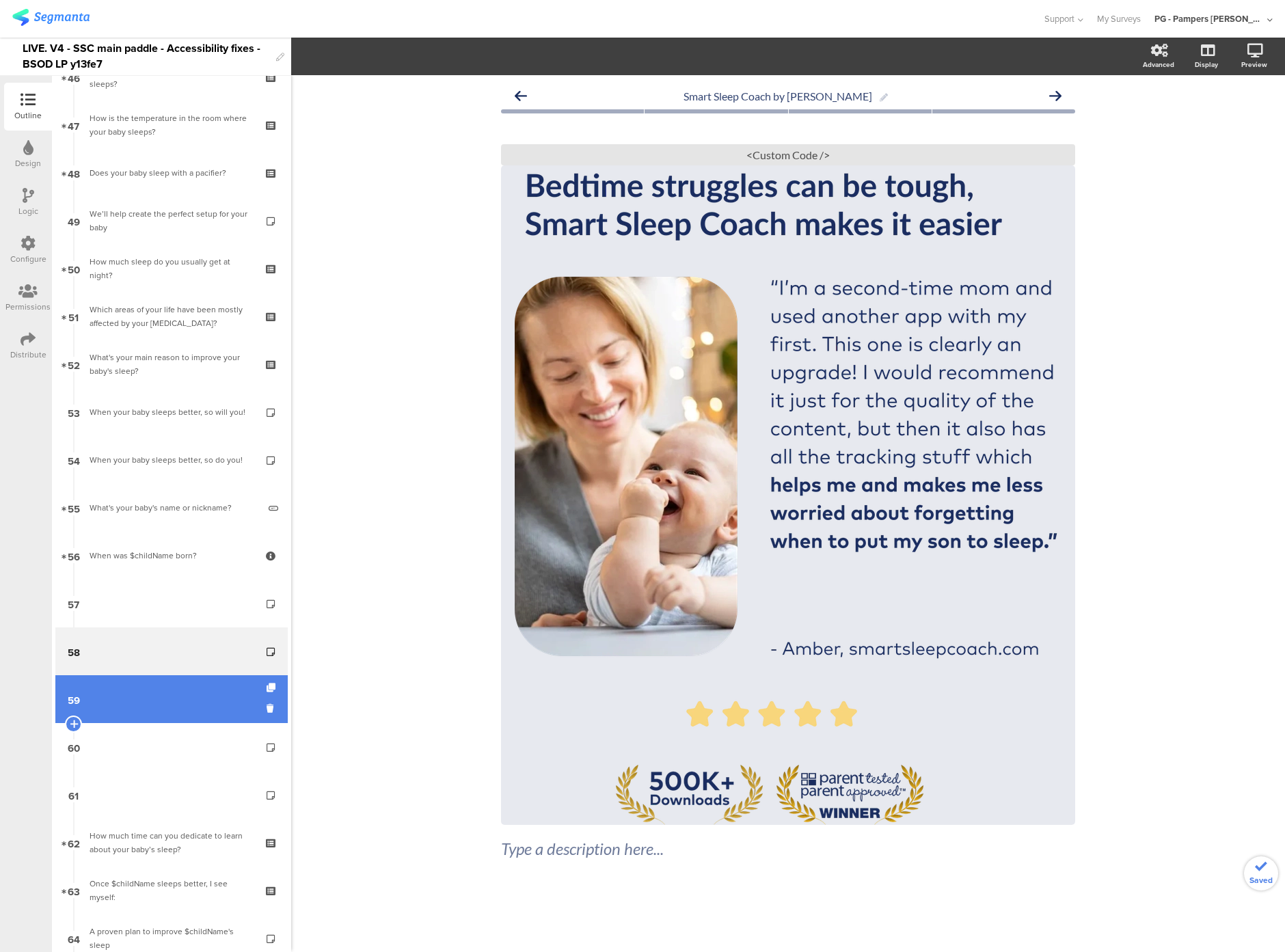
click at [237, 688] on link "59" at bounding box center [171, 699] width 233 height 48
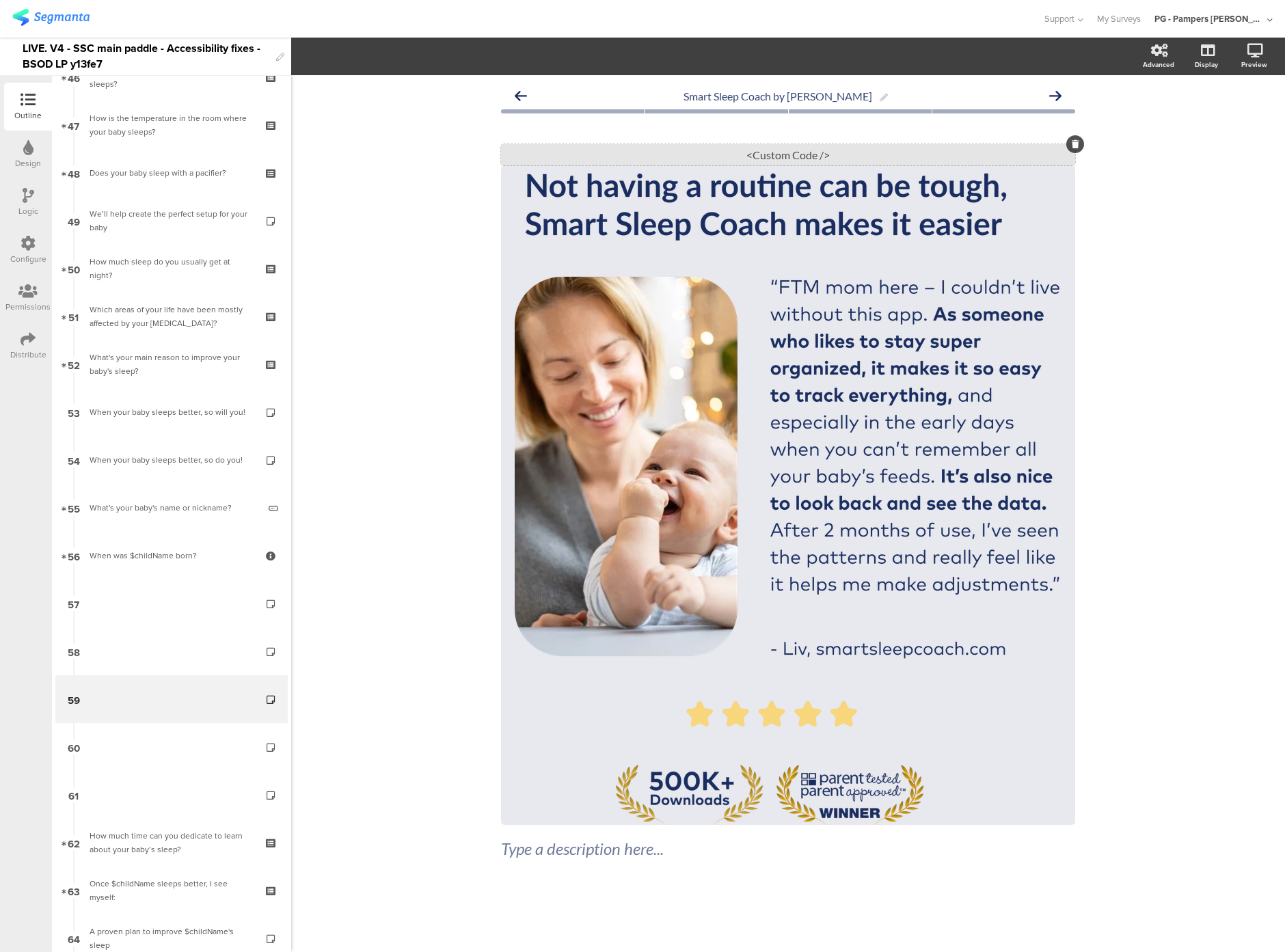
click at [664, 156] on div "<Custom Code />" at bounding box center [788, 155] width 574 height 21
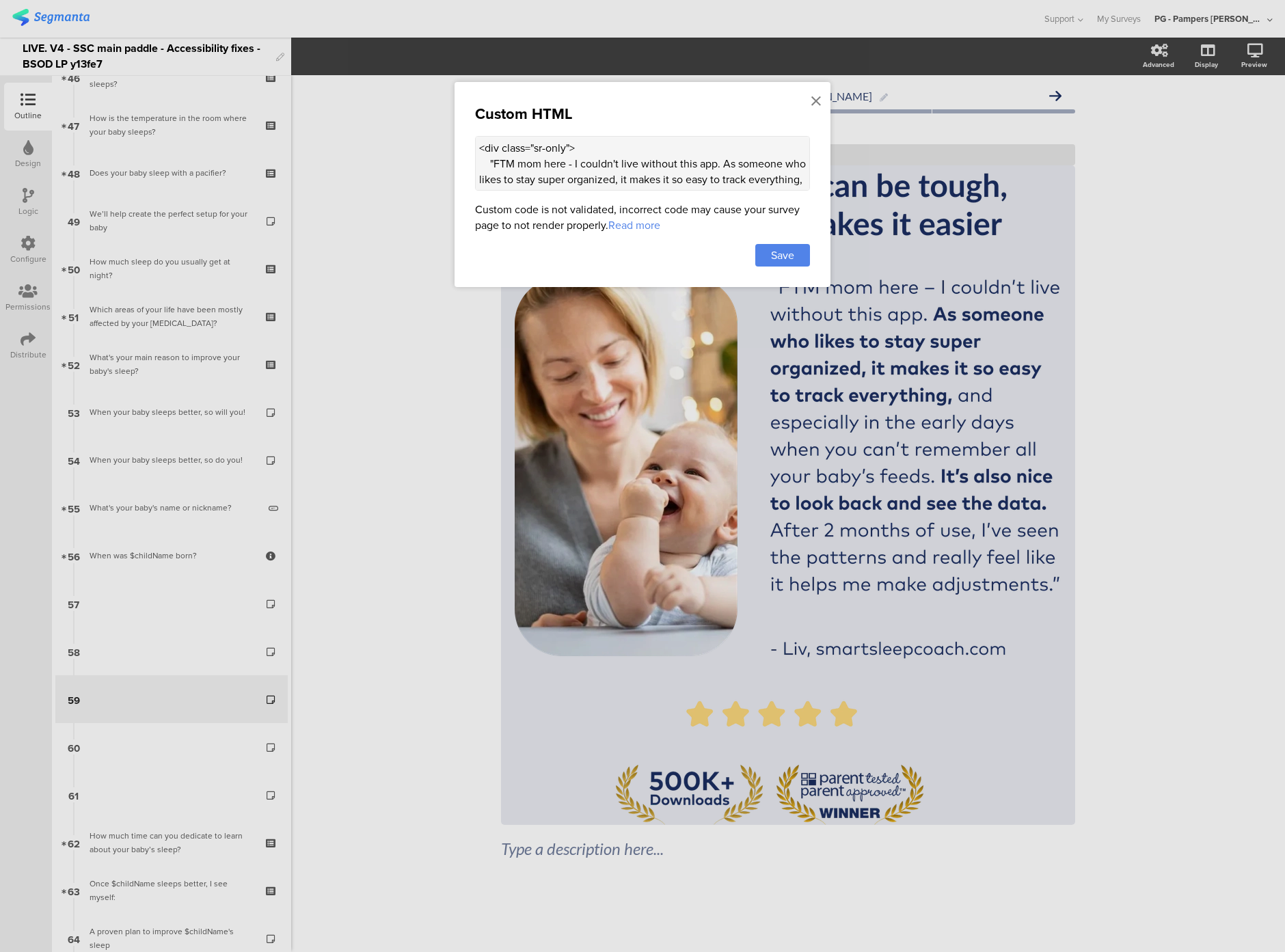
click at [537, 161] on textarea at bounding box center [642, 162] width 335 height 54
paste textarea "<script> (() => { const altTextEl = document.querySelector(".sr-only.alt-text")…"
type textarea "<lor ipsum="do-sita"> "CON adi elit - S doeius't inci utlabor etdo mag. Al enim…"
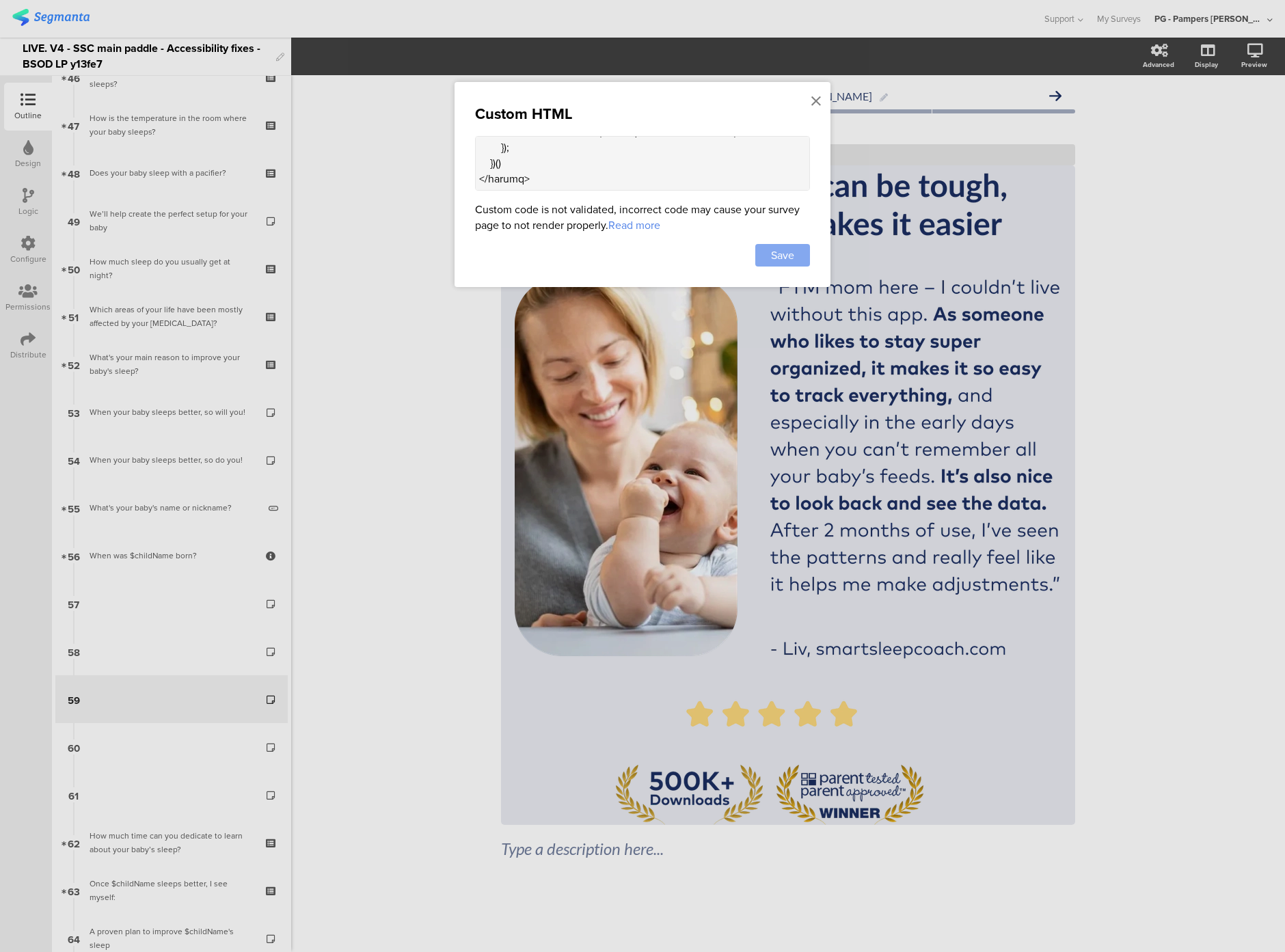
click at [779, 263] on span "Save" at bounding box center [783, 256] width 23 height 16
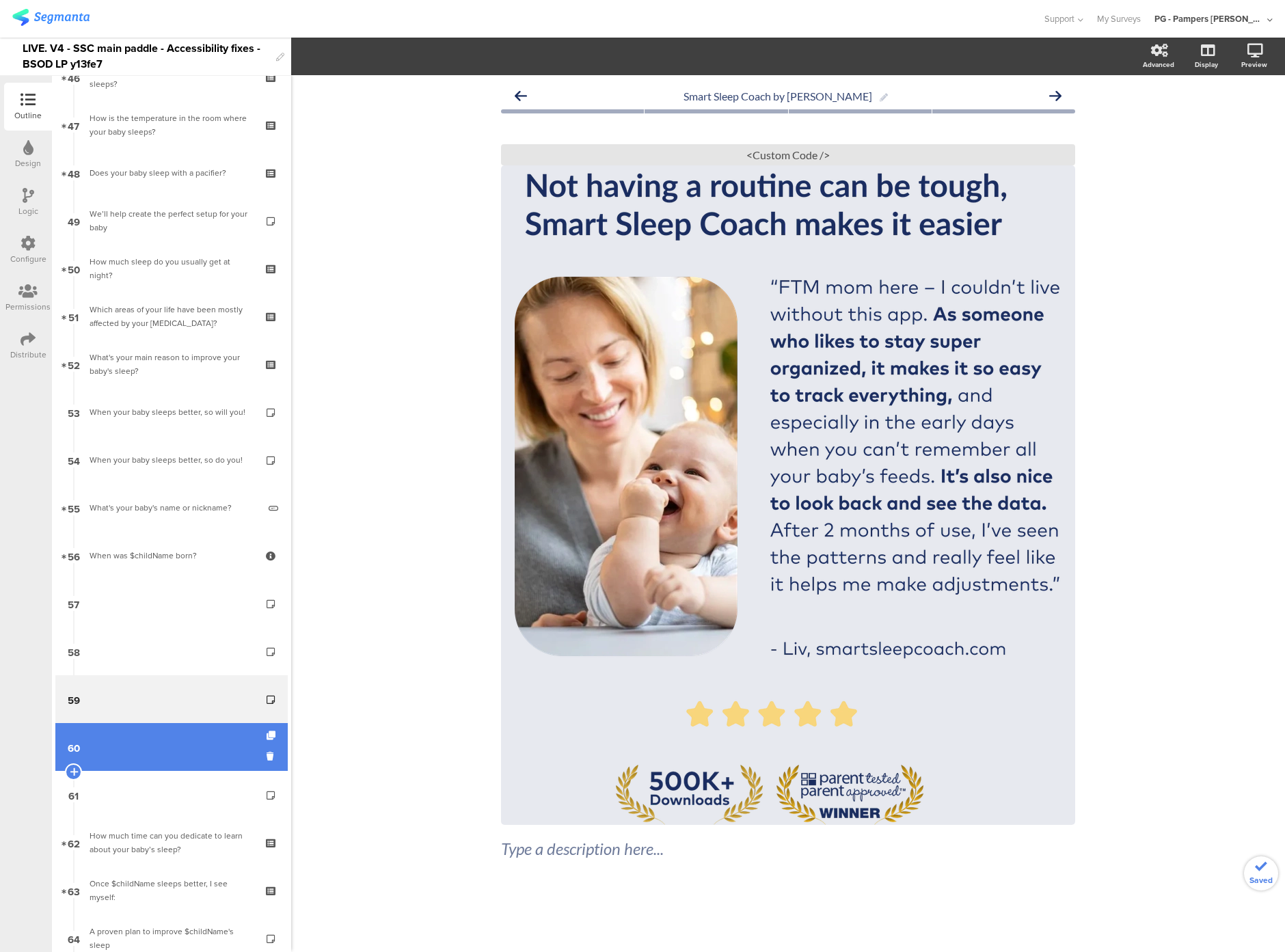
click at [190, 749] on link "60" at bounding box center [171, 747] width 233 height 48
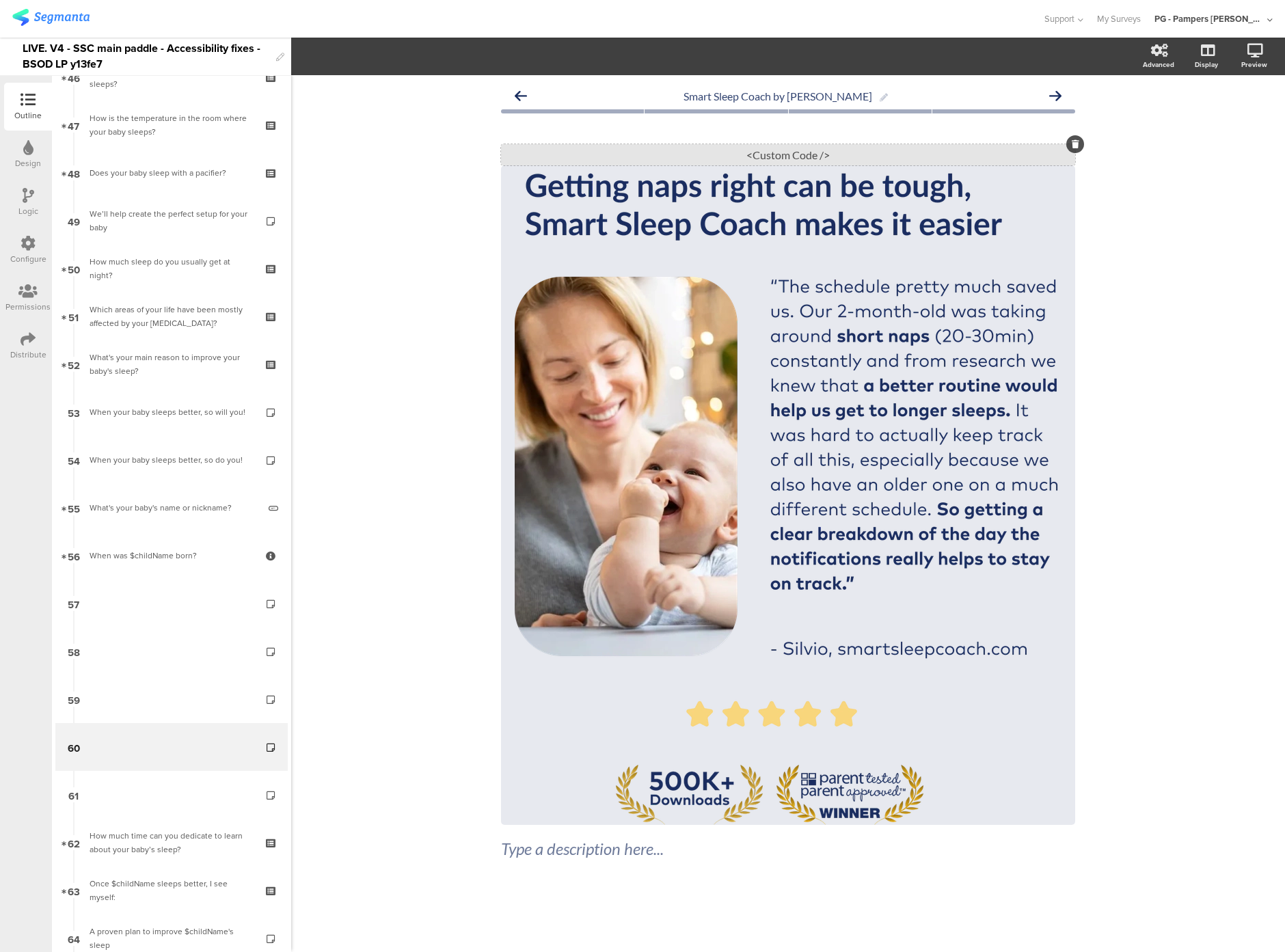
click at [585, 152] on div "<Custom Code />" at bounding box center [788, 155] width 574 height 21
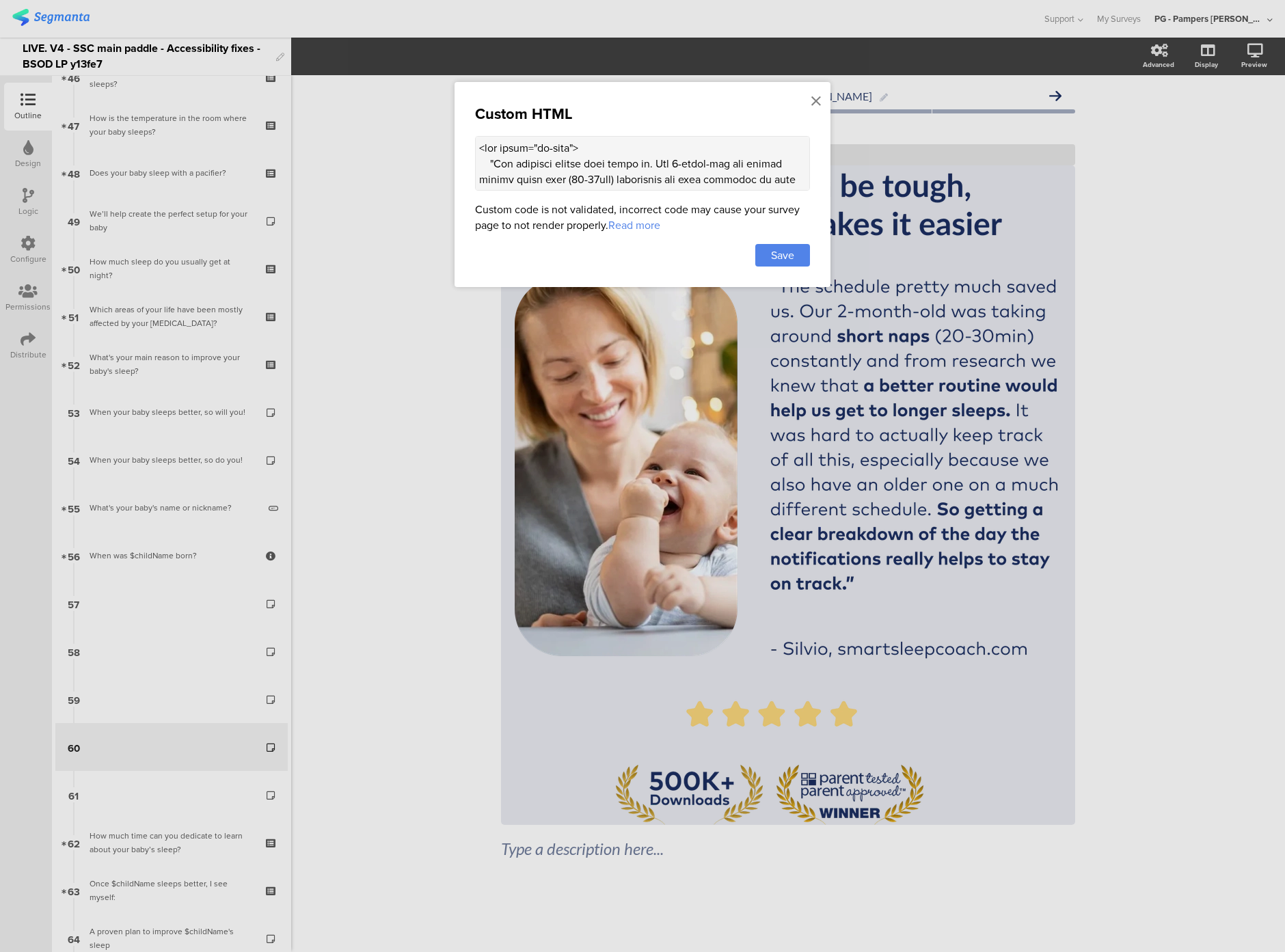
click at [516, 181] on textarea at bounding box center [642, 162] width 335 height 54
paste textarea "(() => { const altTextEl = document.querySelector(".sr-only.alt-text"); if (!al…"
type textarea "<div class="sr-only"> "The schedule pretty much saved us. Our [DEMOGRAPHIC_DATA…"
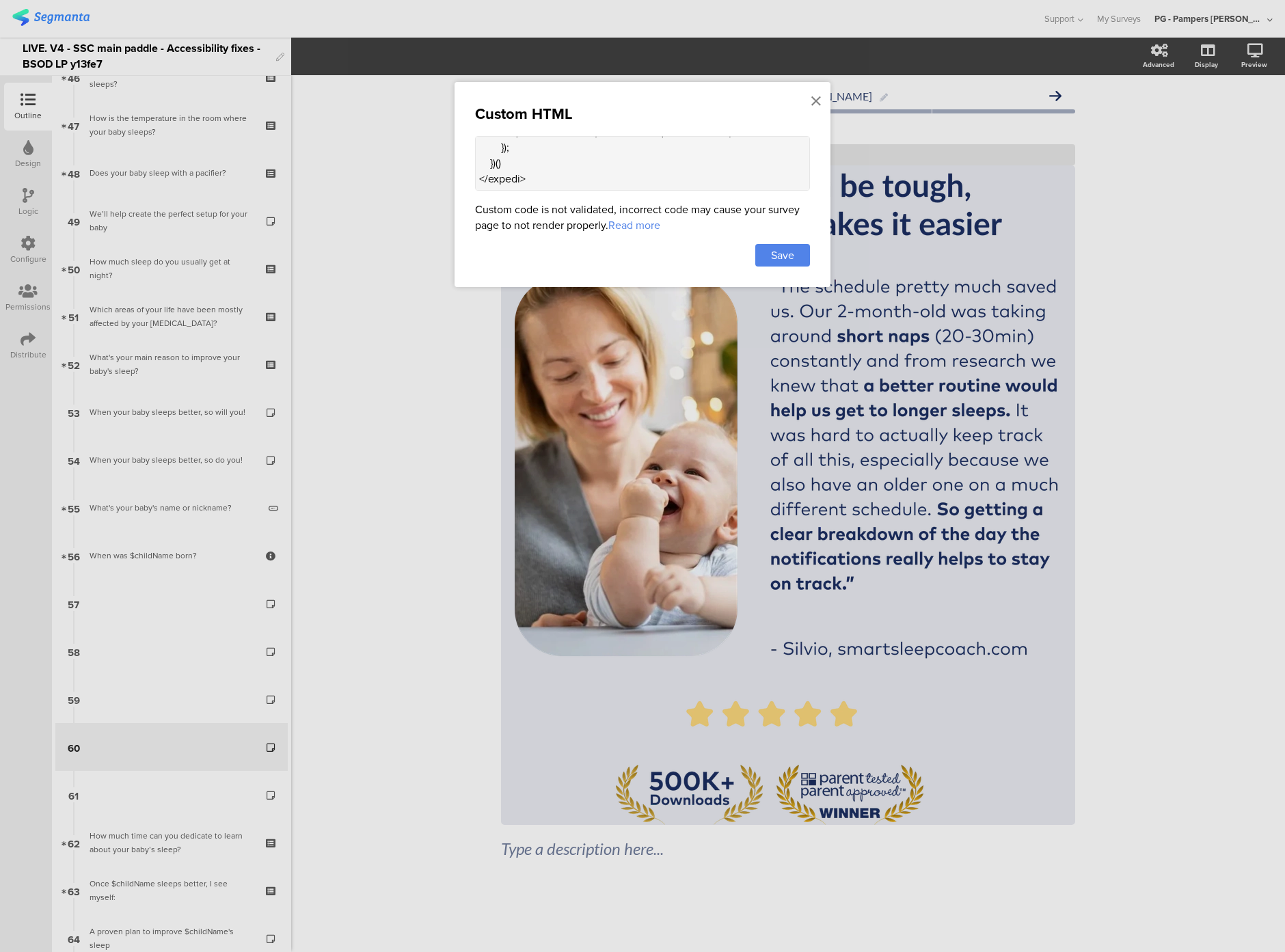
click at [789, 243] on div "Custom HTML Custom code is not validated, incorrect code may cause your survey …" at bounding box center [642, 185] width 376 height 205
click at [787, 253] on span "Save" at bounding box center [783, 256] width 23 height 16
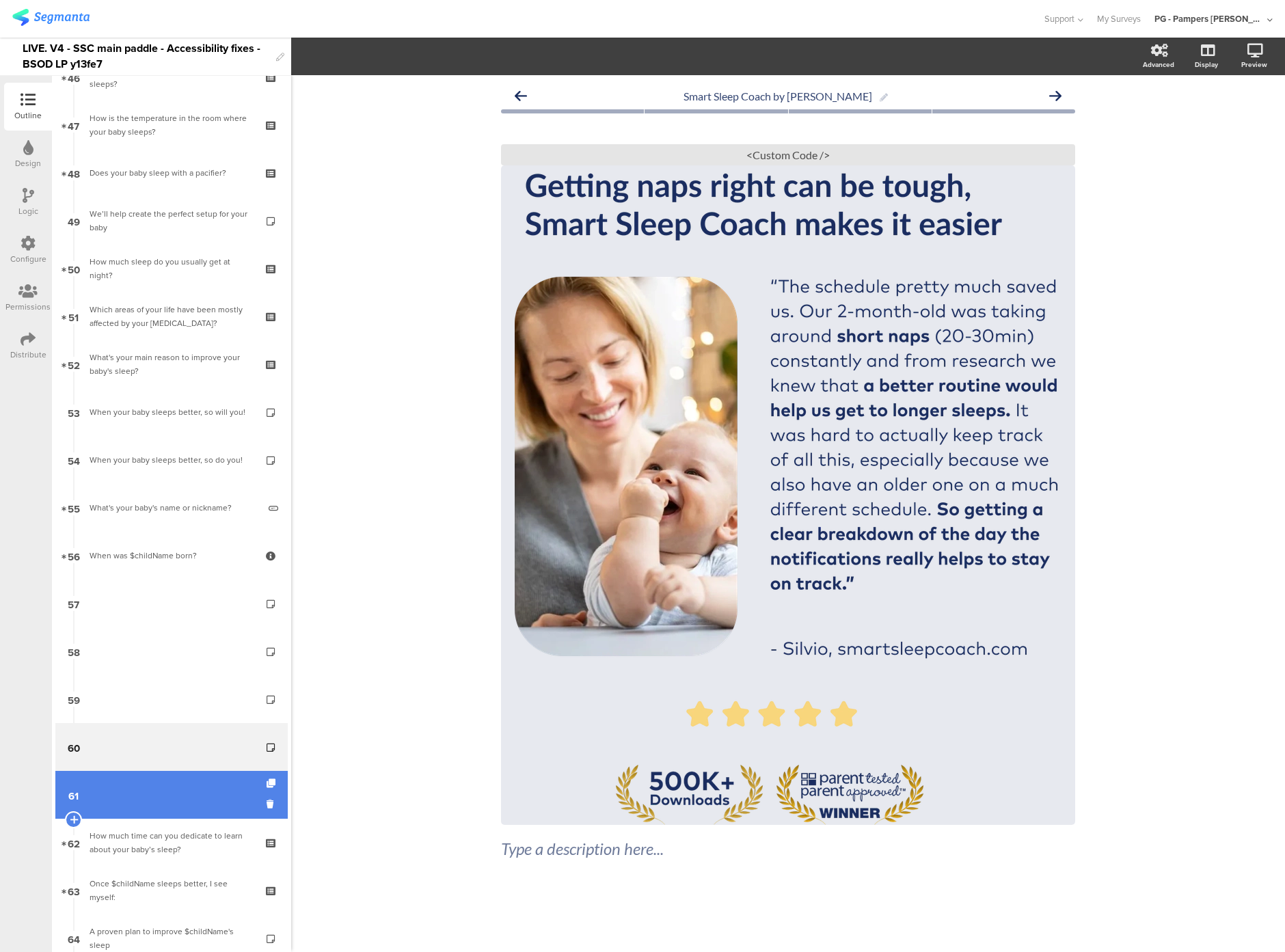
click at [163, 787] on link "61" at bounding box center [171, 795] width 233 height 48
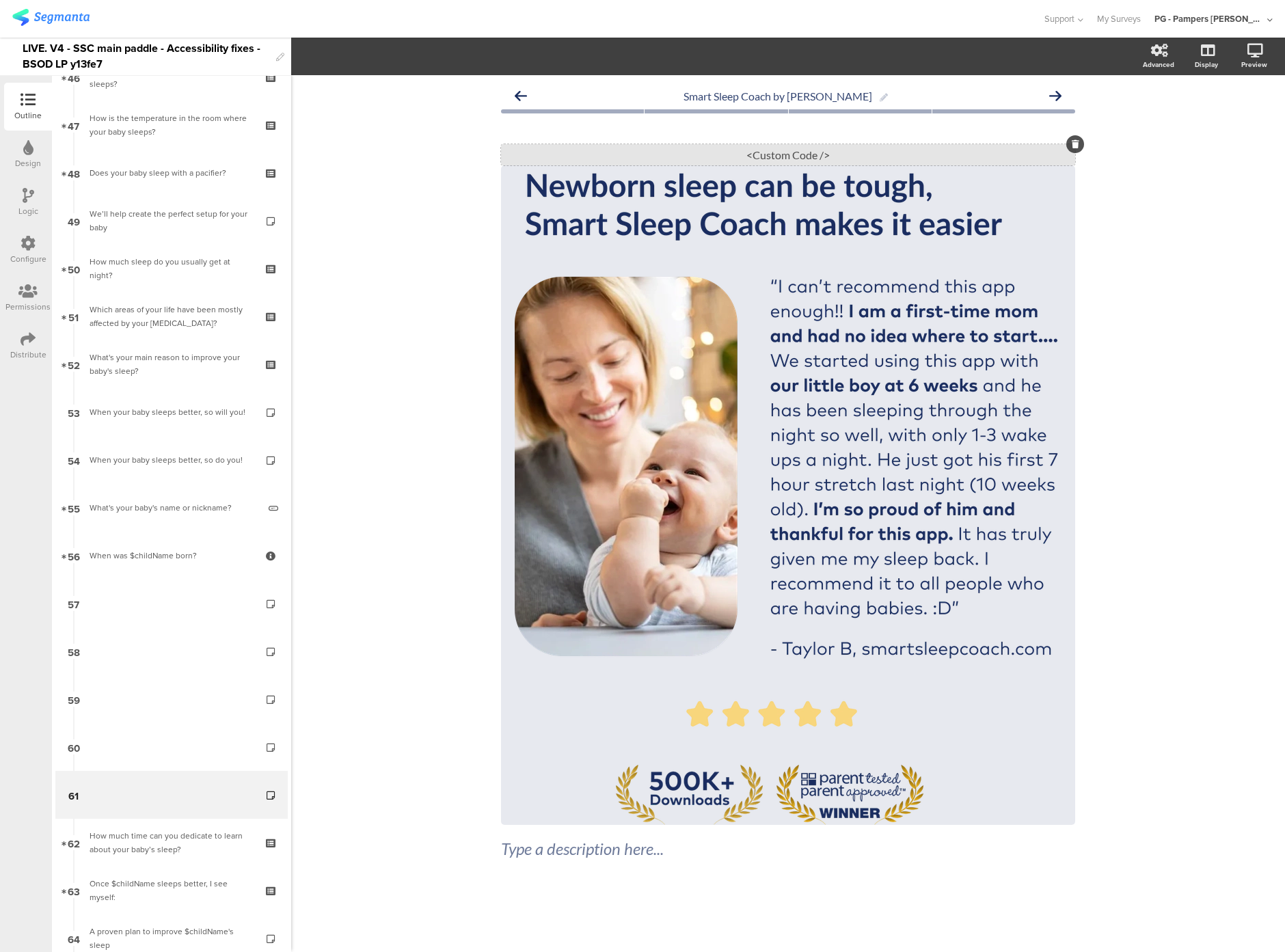
click at [607, 151] on div "<Custom Code />" at bounding box center [788, 155] width 574 height 21
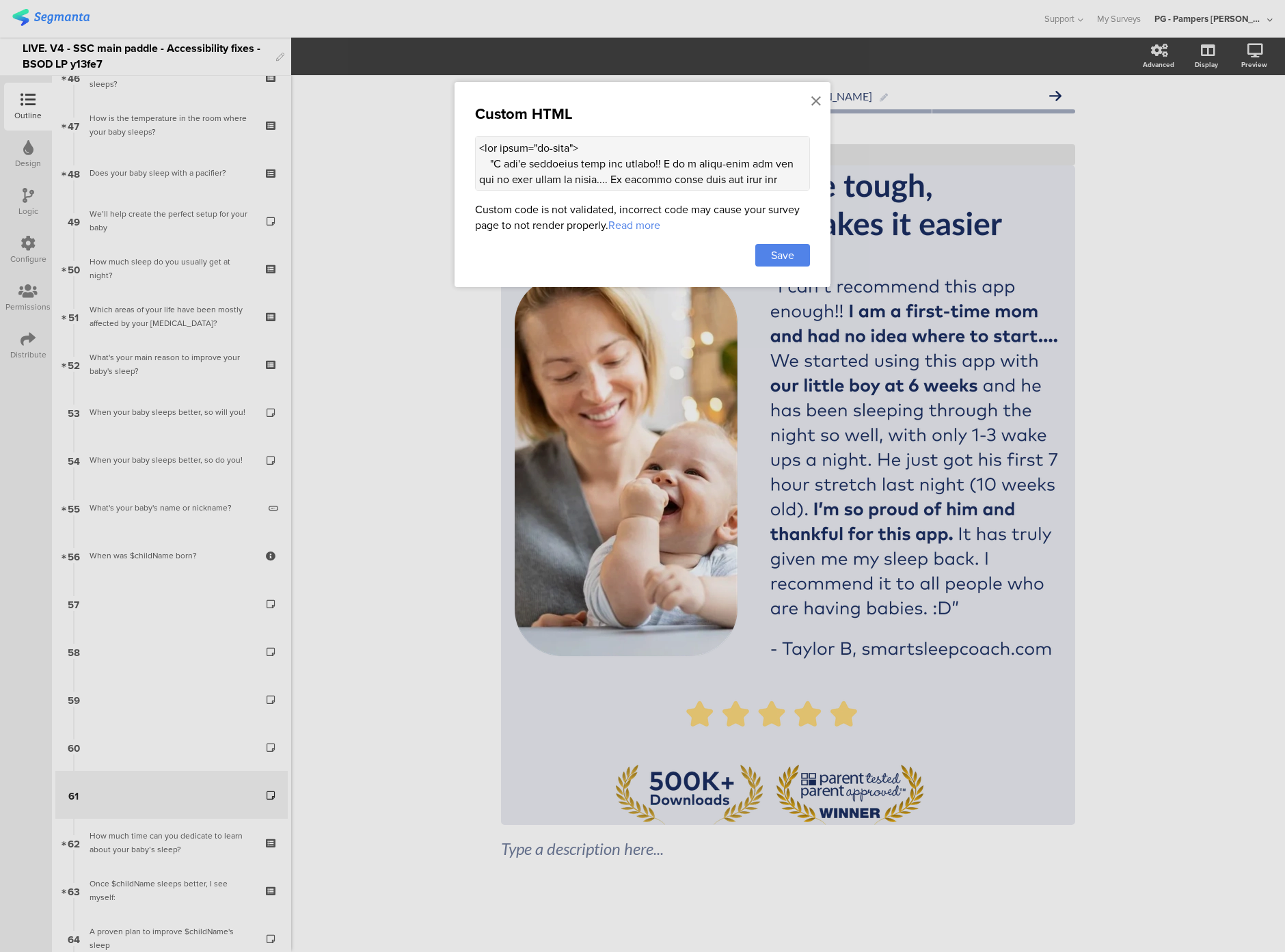
click at [536, 155] on textarea at bounding box center [642, 162] width 335 height 54
paste textarea "<script> (() => { const altTextEl = document.querySelector(".sr-only.alt-text")…"
type textarea "<div class="sr-only"> "I can't recommend this app enough!! I am a first-time mo…"
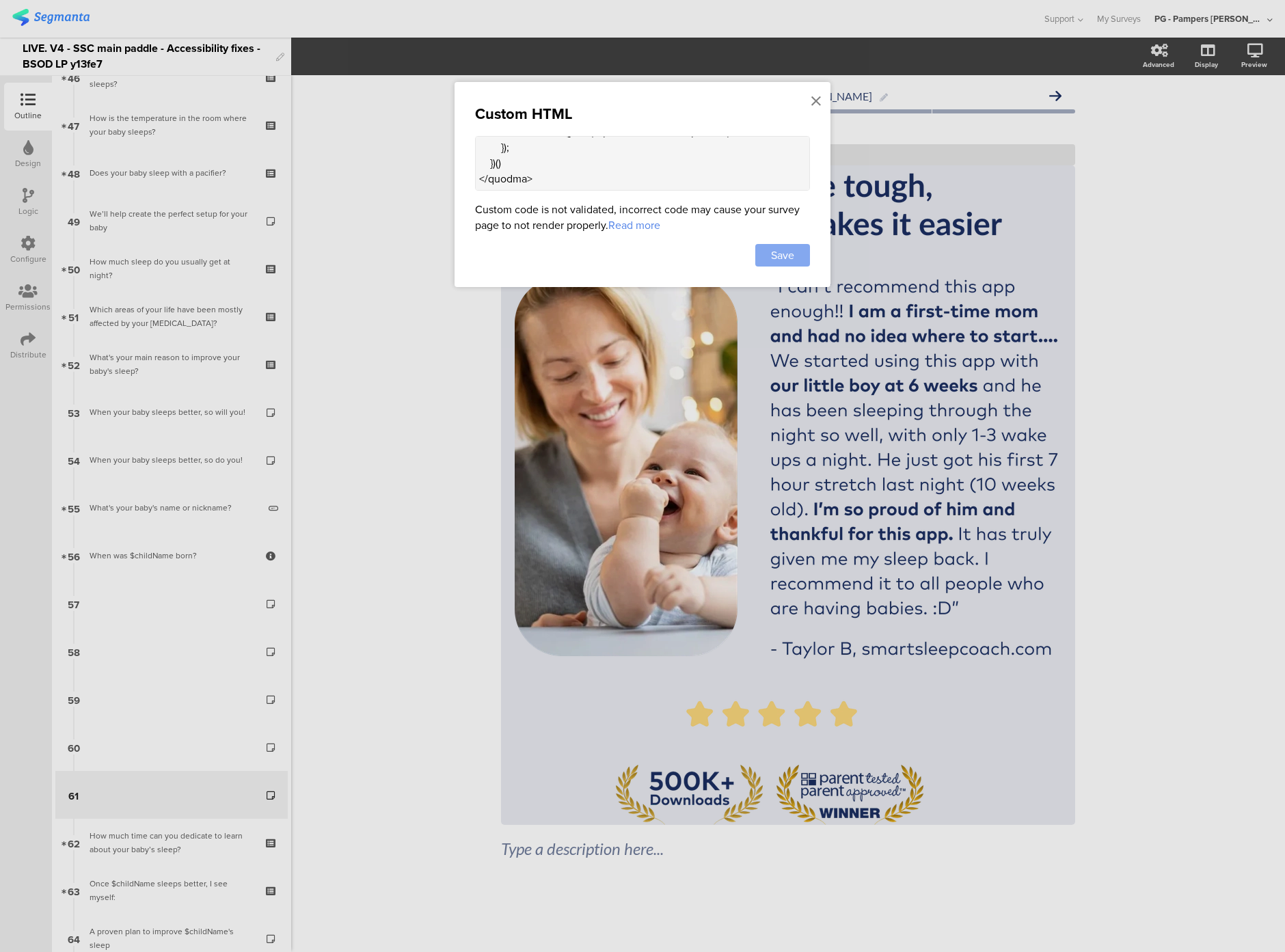
click at [787, 252] on span "Save" at bounding box center [783, 256] width 23 height 16
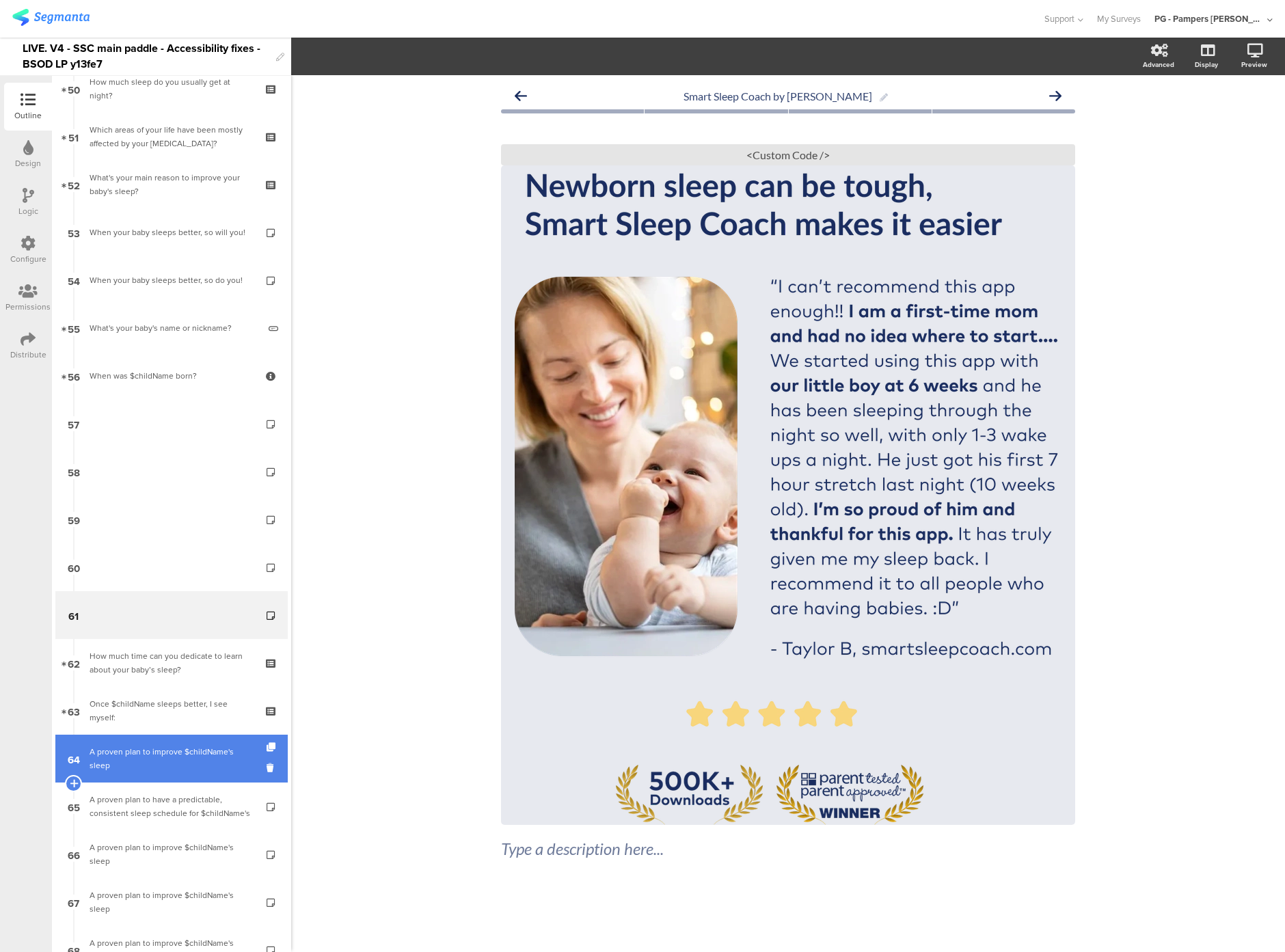
scroll to position [2371, 0]
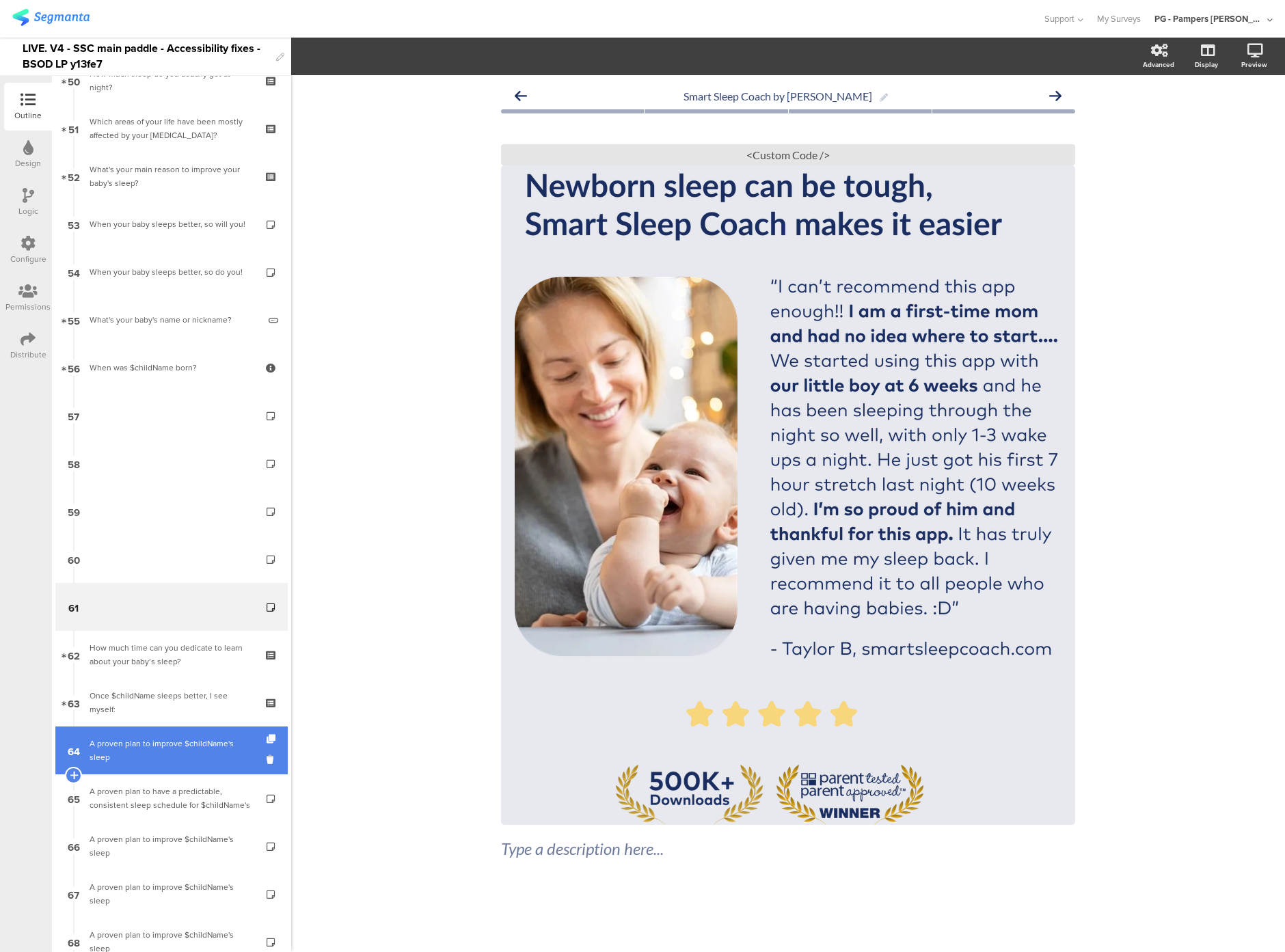
click at [166, 743] on div "A proven plan to improve $childName's sleep" at bounding box center [171, 750] width 163 height 28
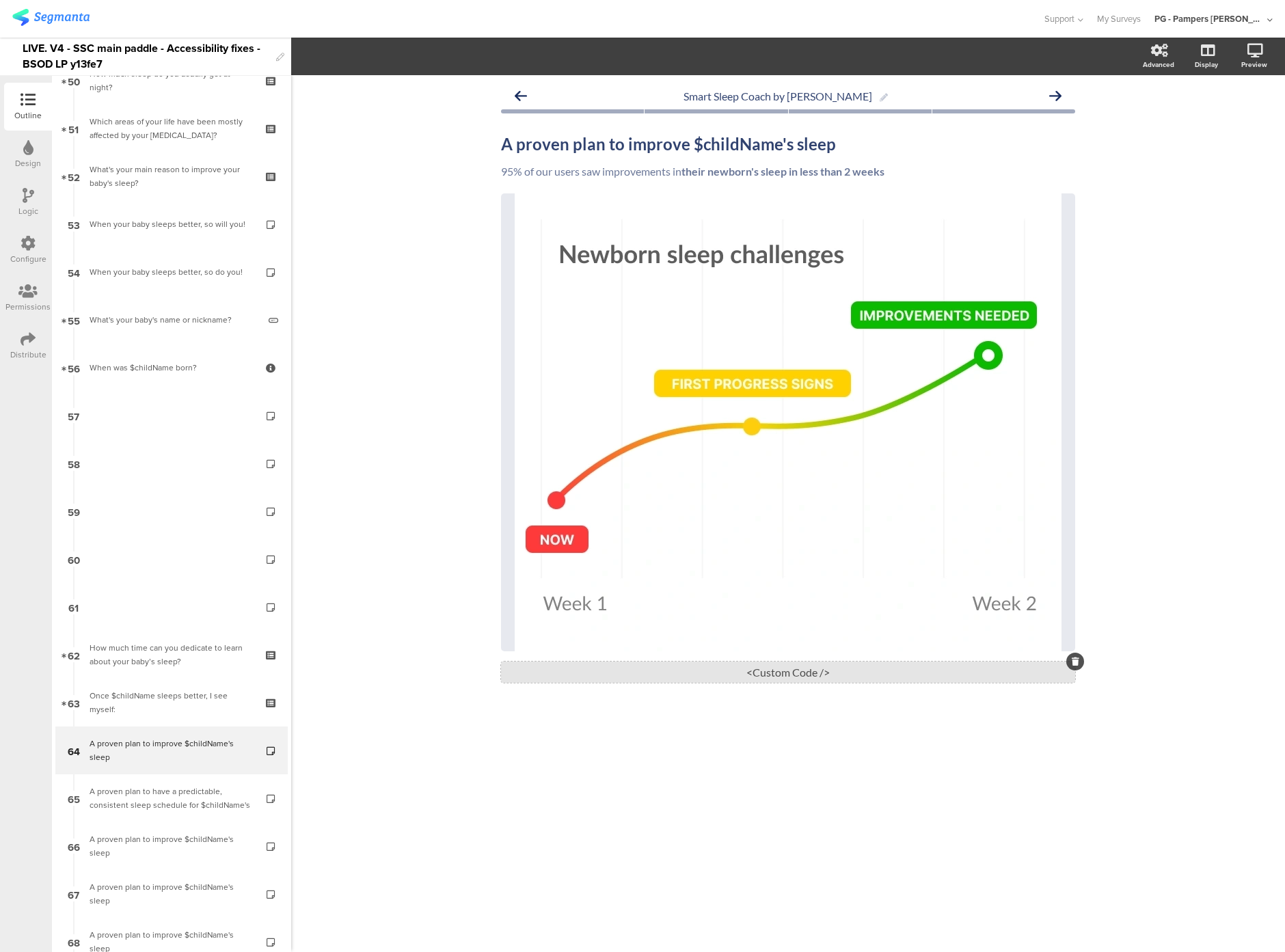
click at [682, 670] on div "<Custom Code />" at bounding box center [788, 672] width 574 height 21
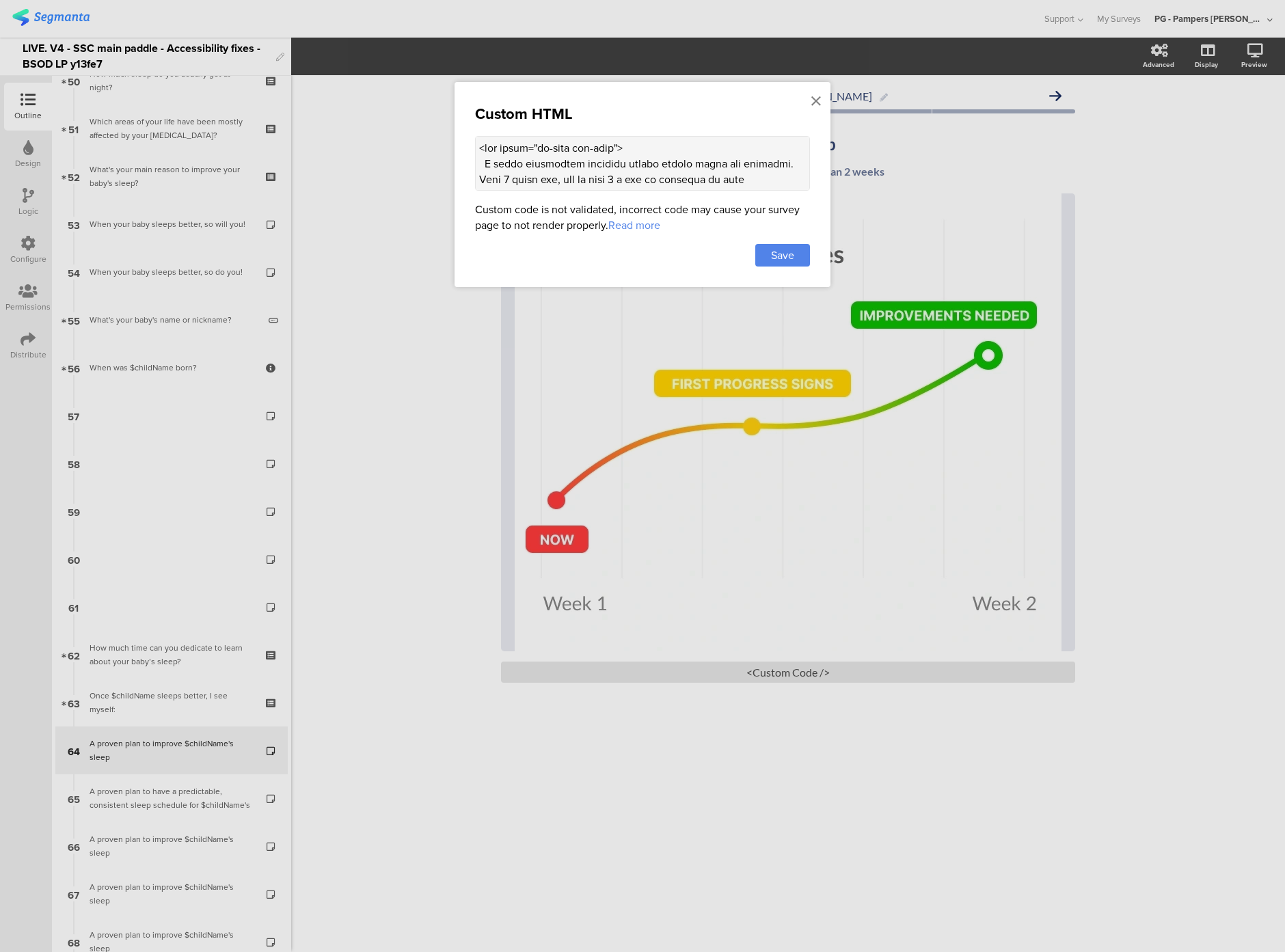
click at [516, 169] on textarea at bounding box center [642, 162] width 335 height 54
paste textarea "(() => { const altTextEl = document.querySelector(".sr-only.alt-text"); if (!al…"
type textarea "<div class="sr-only alt-text"> A graph displaying progress toward better sleep …"
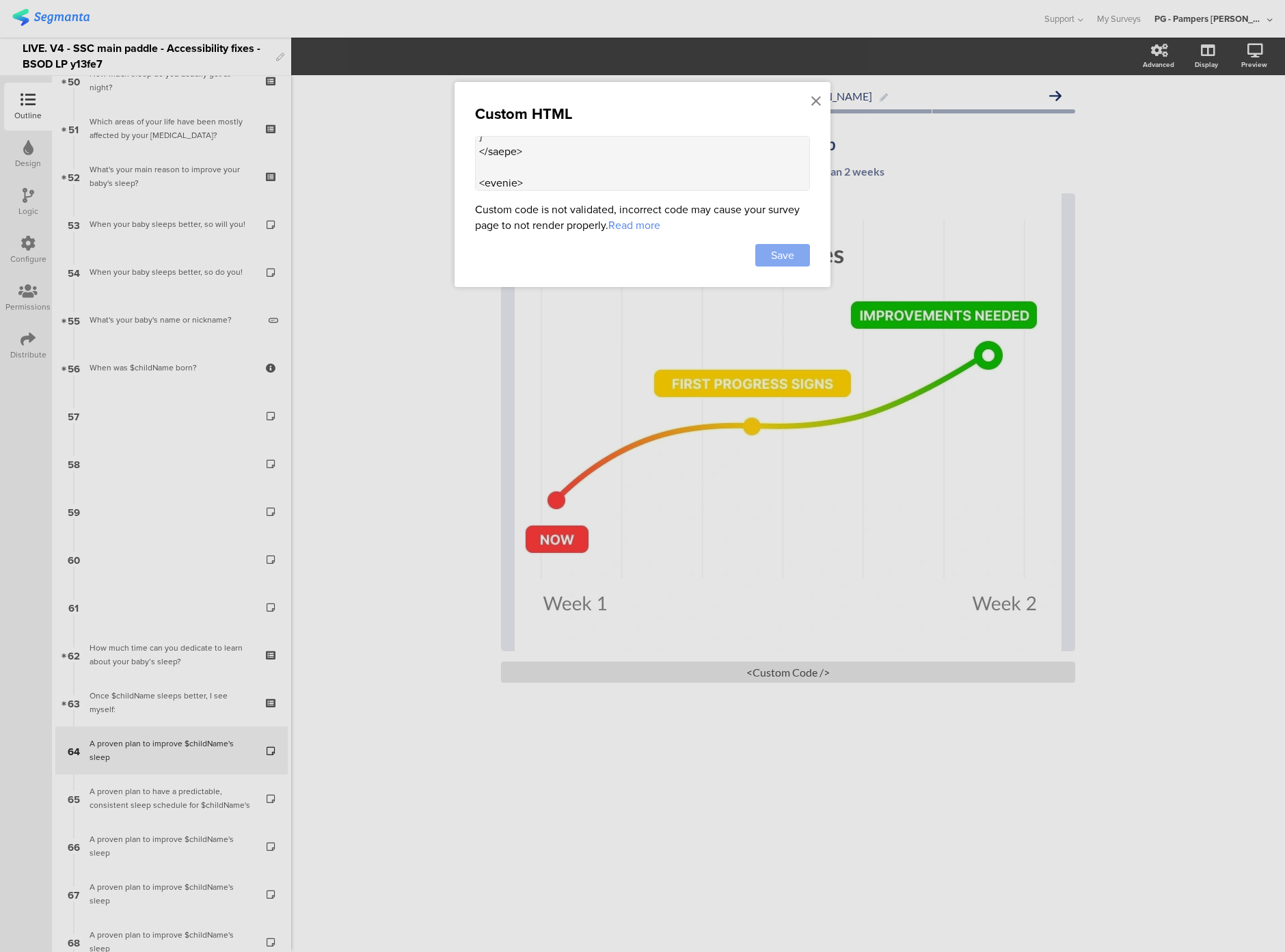
click at [785, 256] on span "Save" at bounding box center [783, 256] width 23 height 16
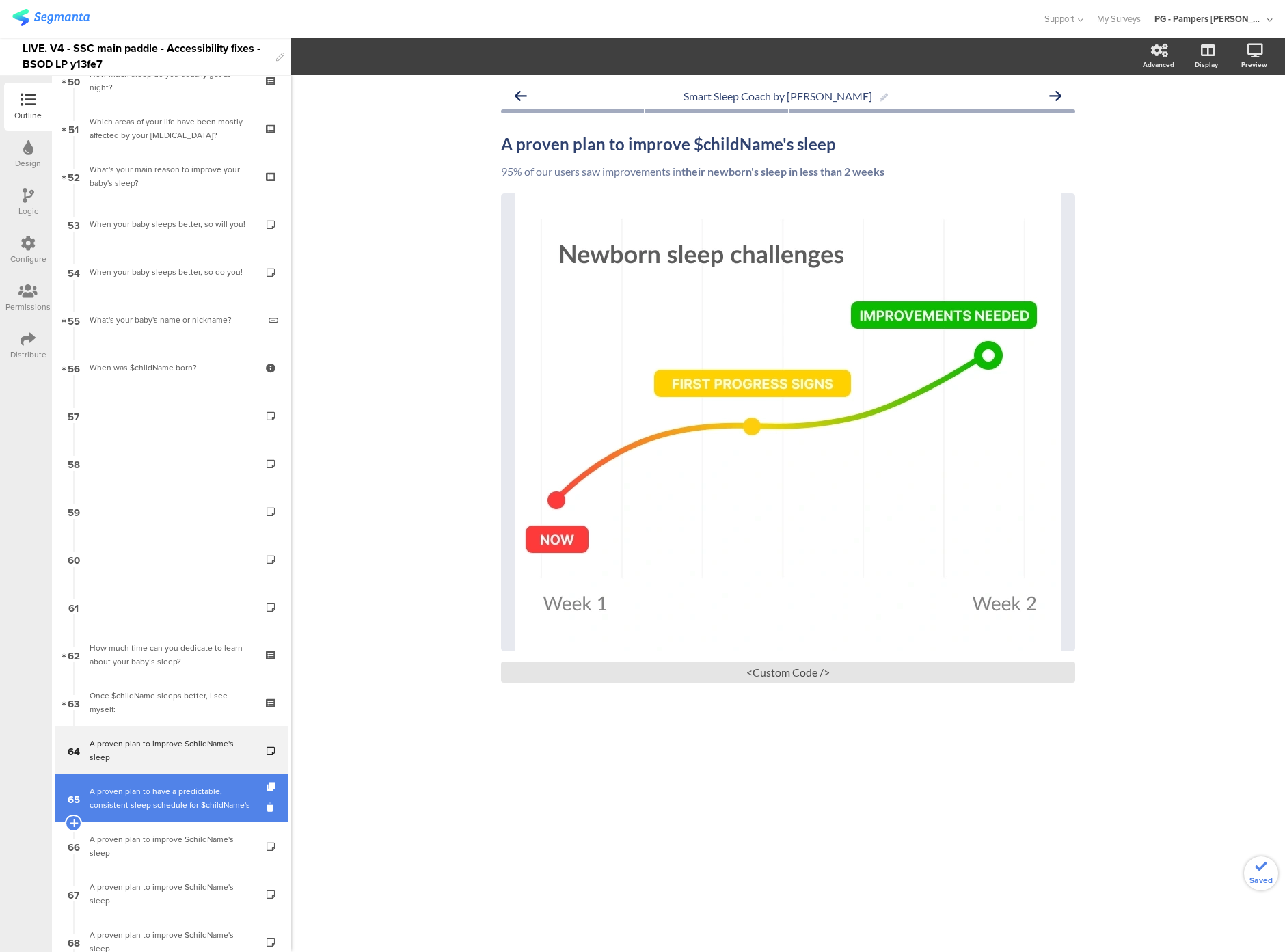
click at [136, 802] on div "A proven plan to have a predictable, consistent sleep schedule for $childName's" at bounding box center [171, 798] width 163 height 28
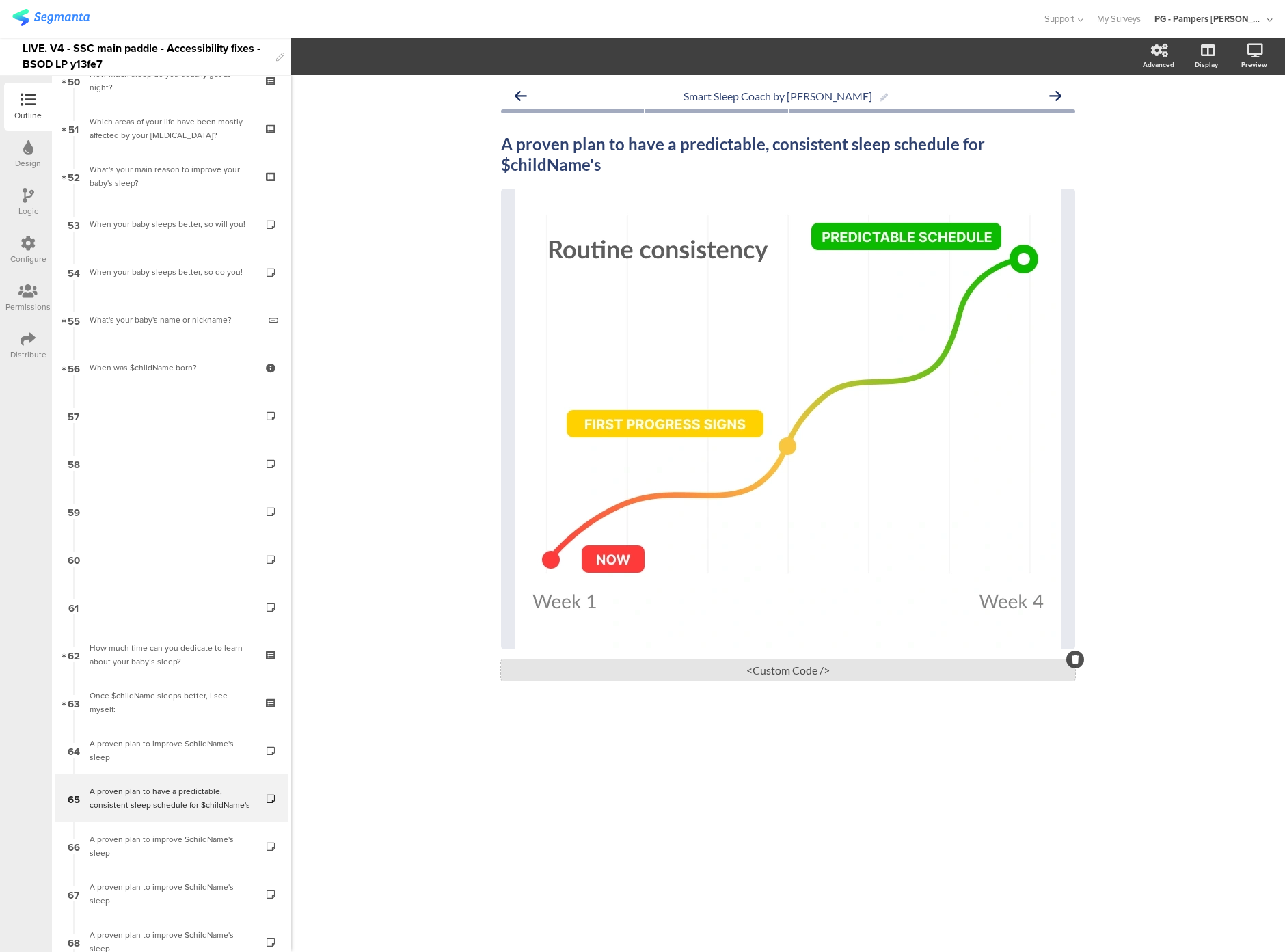
click at [725, 675] on div "<Custom Code />" at bounding box center [788, 670] width 574 height 21
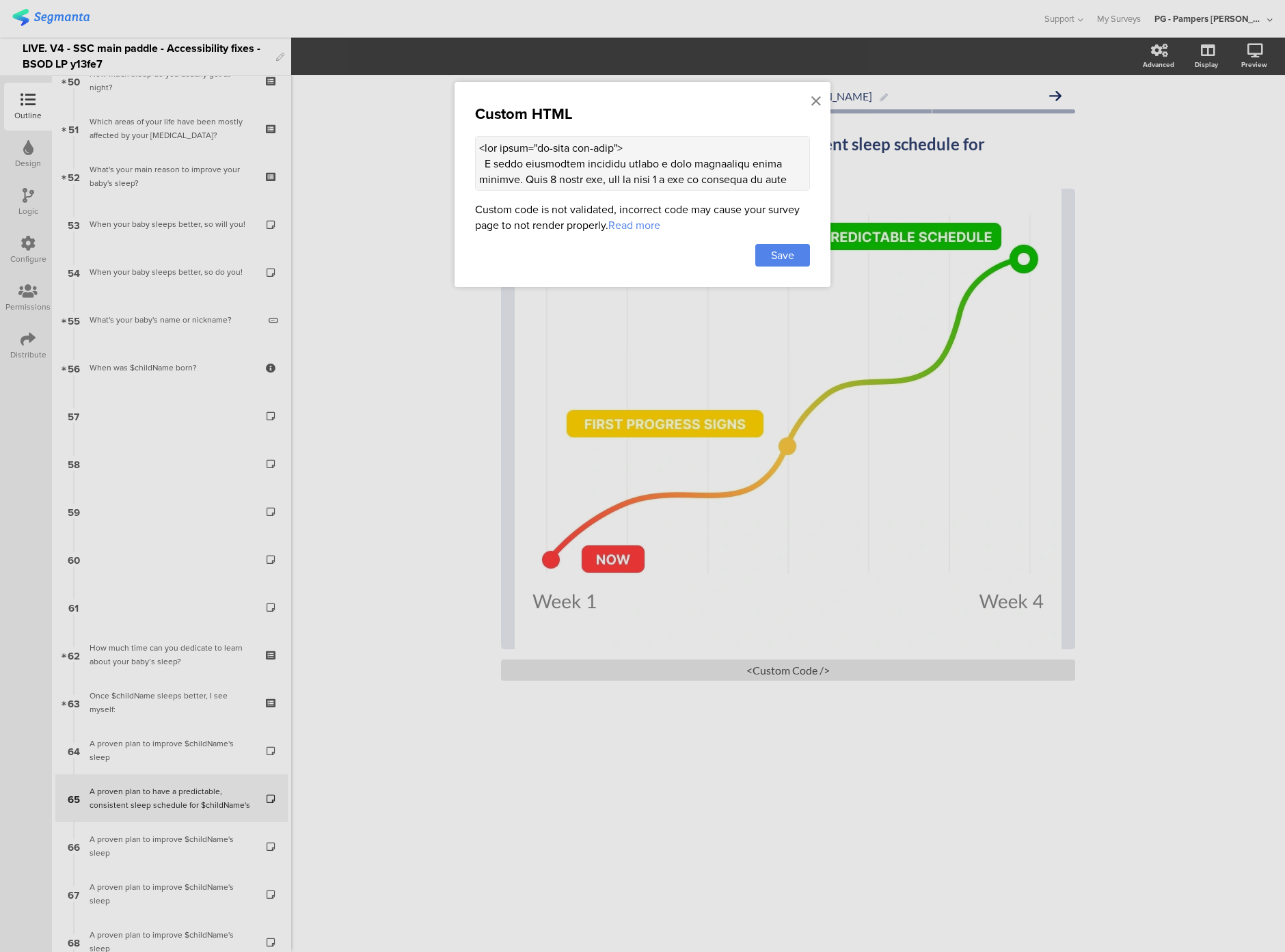
click at [551, 157] on textarea at bounding box center [642, 162] width 335 height 54
paste textarea "(() => { const altTextEl = document.querySelector(".sr-only.alt-text"); if (!al…"
type textarea "<div class="sr-only alt-text"> A graph displaying progress toward a more consis…"
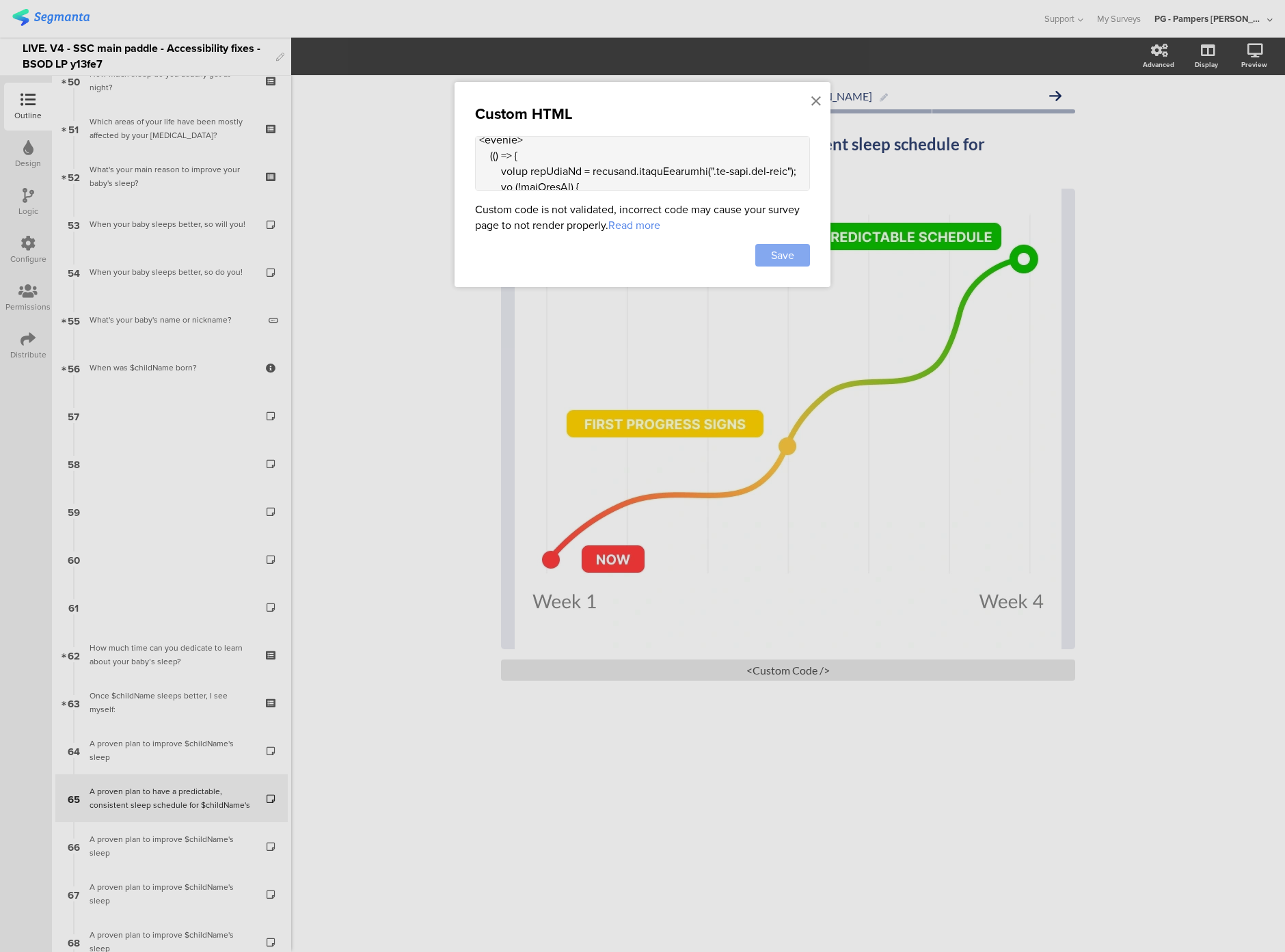
click at [772, 258] on span "Save" at bounding box center [783, 256] width 23 height 16
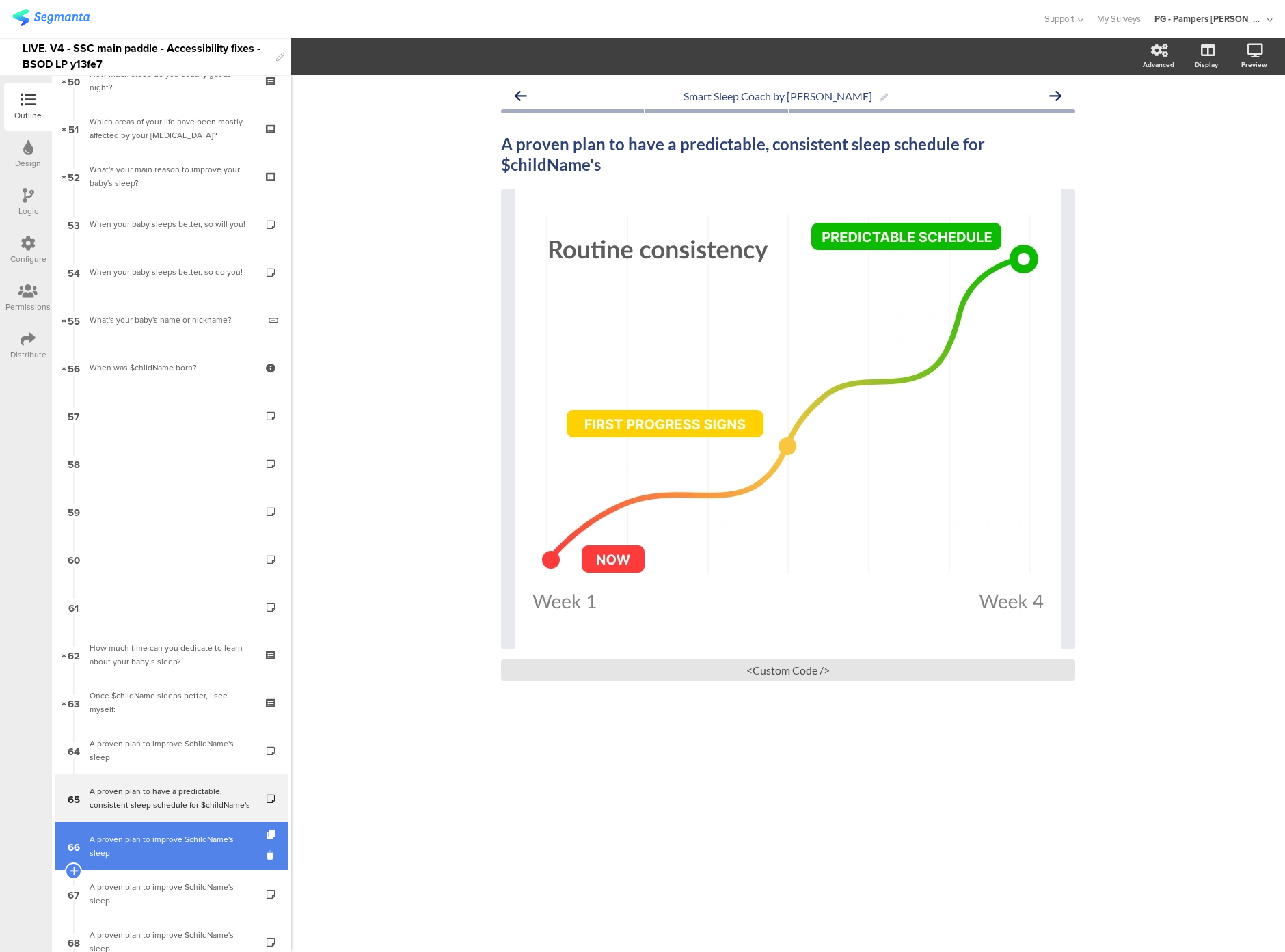
click at [193, 854] on link "66 A proven plan to improve $childName's sleep" at bounding box center [171, 846] width 233 height 48
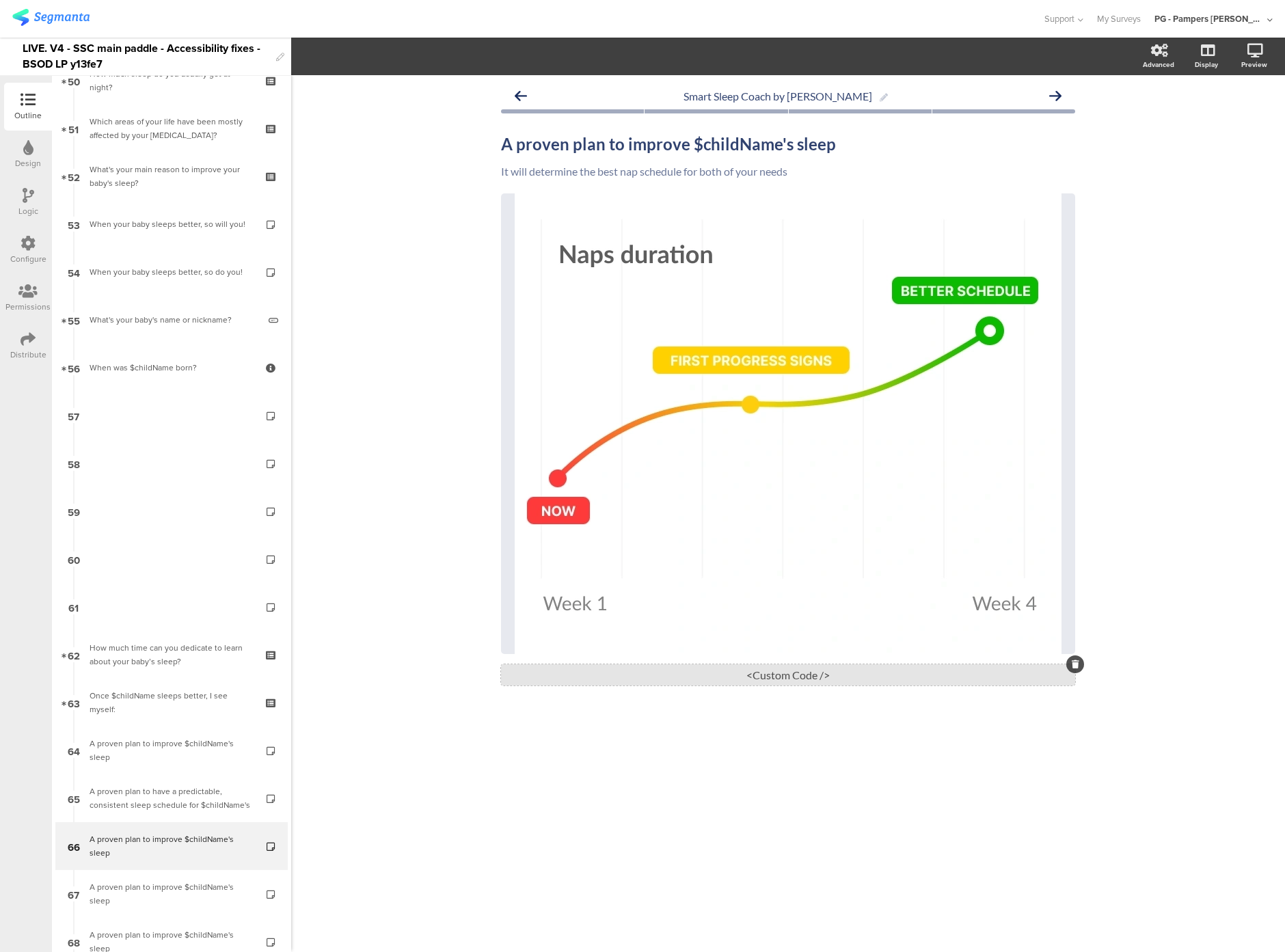
click at [629, 670] on div "<Custom Code />" at bounding box center [788, 674] width 574 height 21
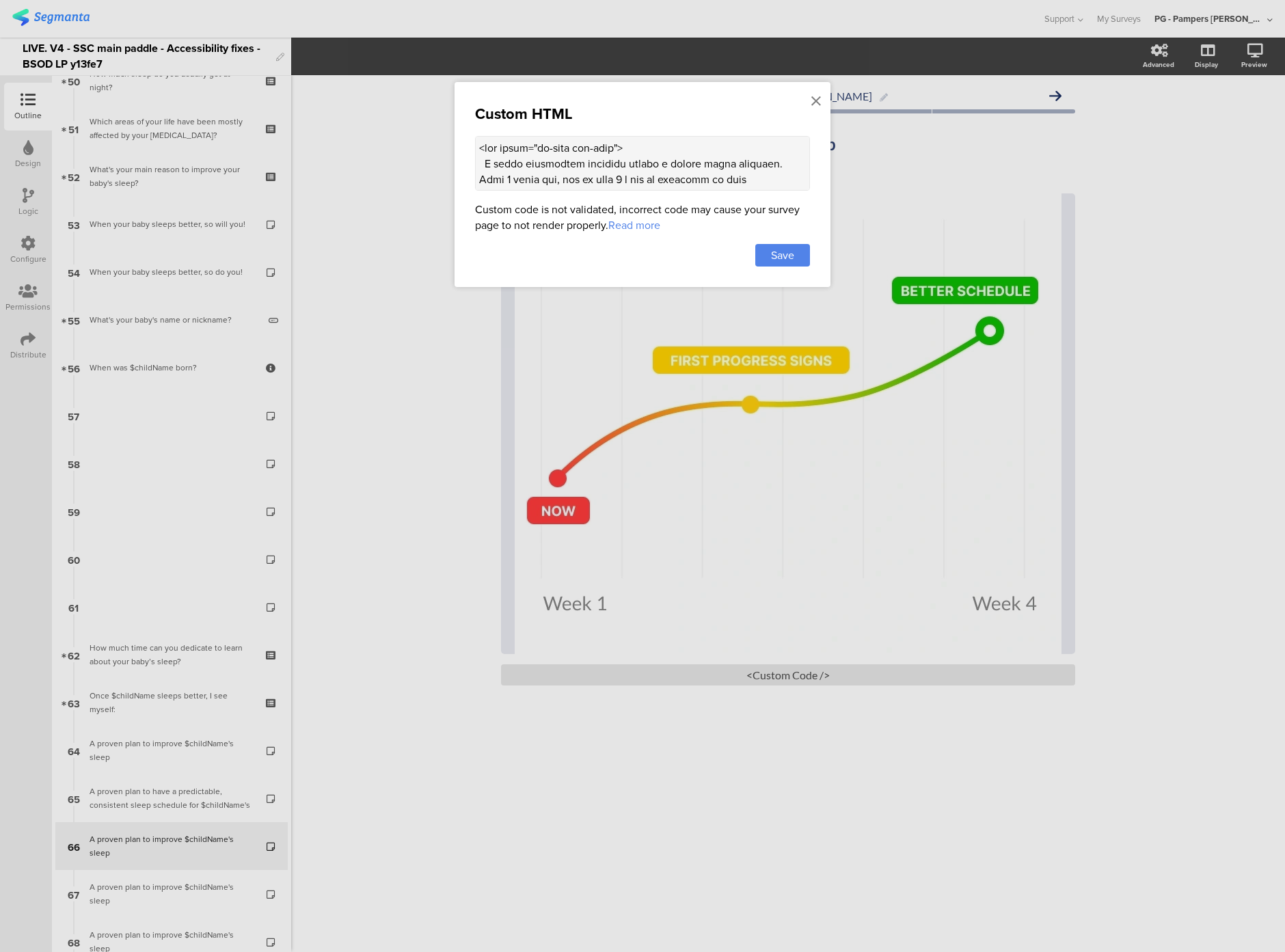
click at [536, 158] on textarea at bounding box center [642, 162] width 335 height 54
paste textarea "(() => { const altTextEl = document.querySelector(".sr-only.alt-text"); if (!al…"
type textarea "<div class="sr-only alt-text"> A graph displaying progress toward a better slee…"
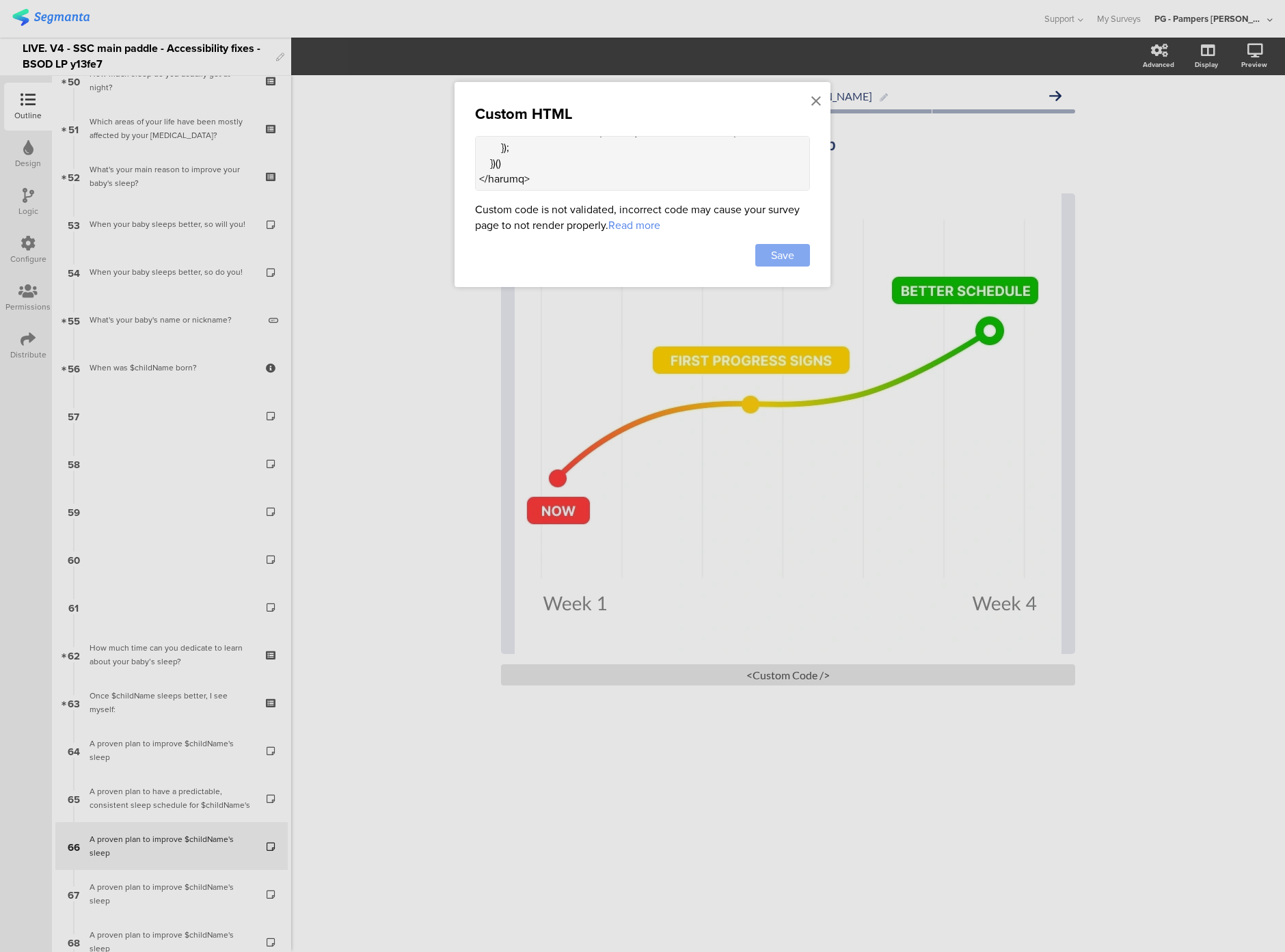
click at [796, 260] on div "Save" at bounding box center [783, 255] width 54 height 23
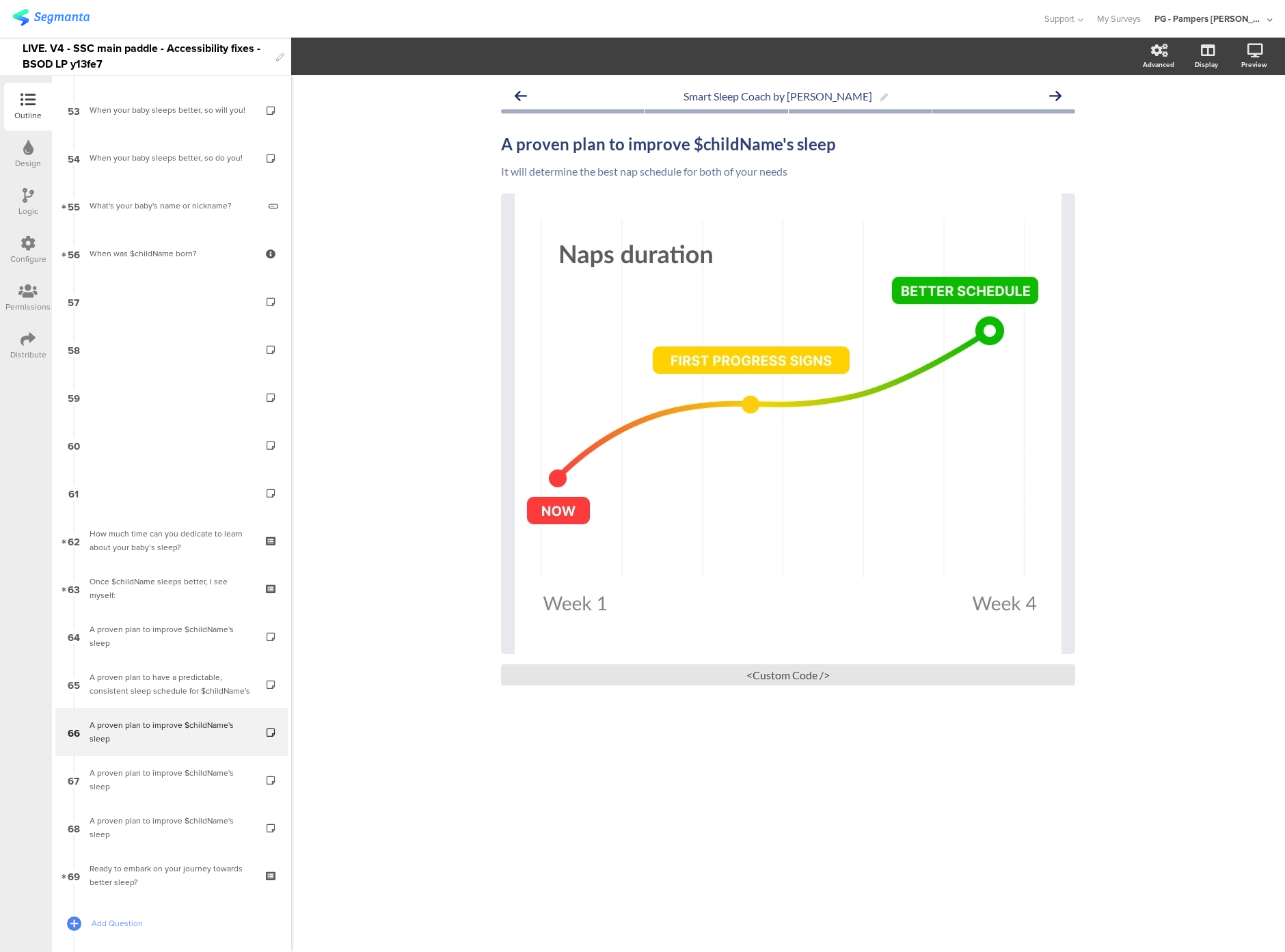
scroll to position [2504, 0]
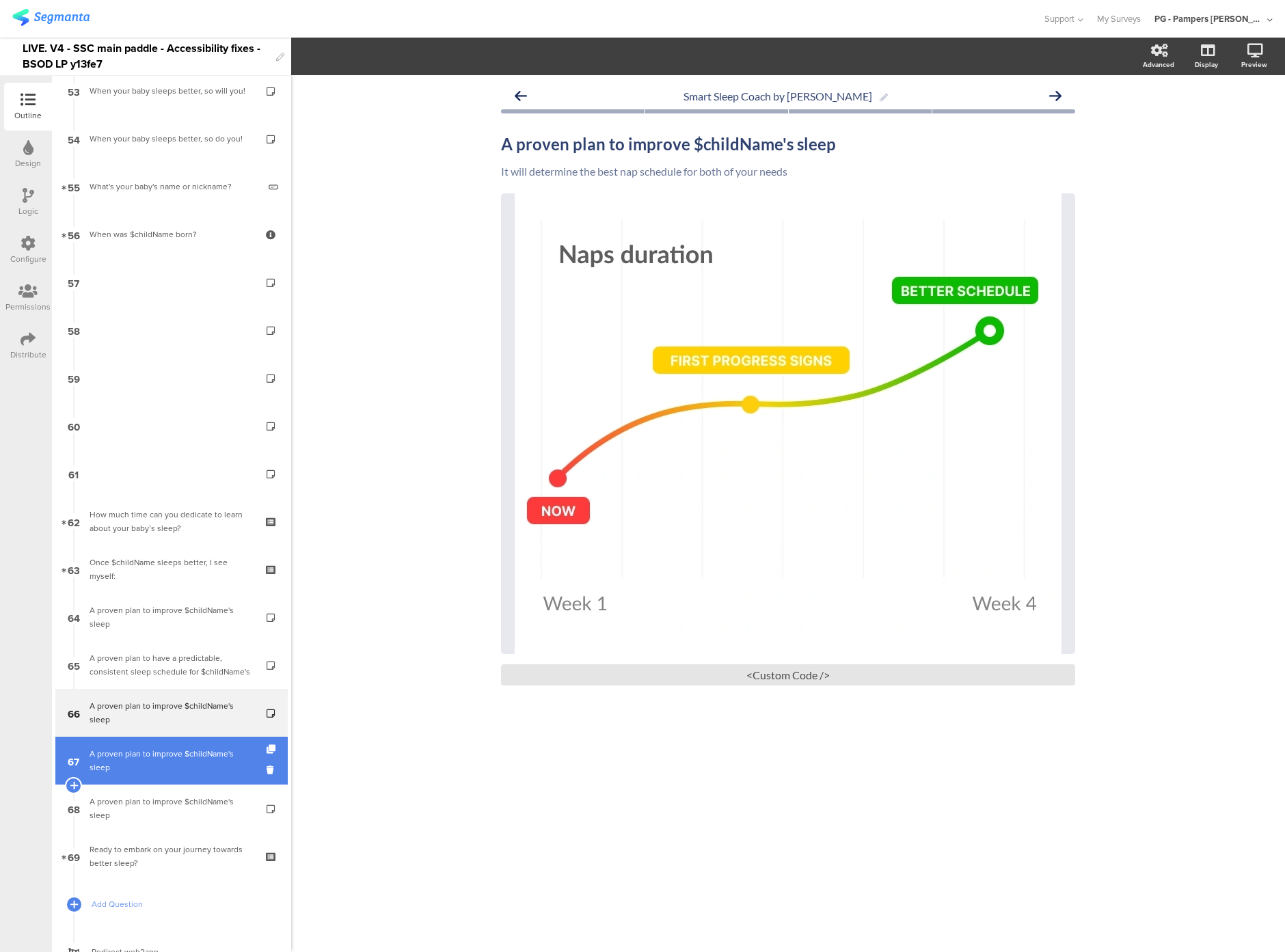
click at [146, 756] on div "A proven plan to improve $childName's sleep" at bounding box center [171, 760] width 163 height 28
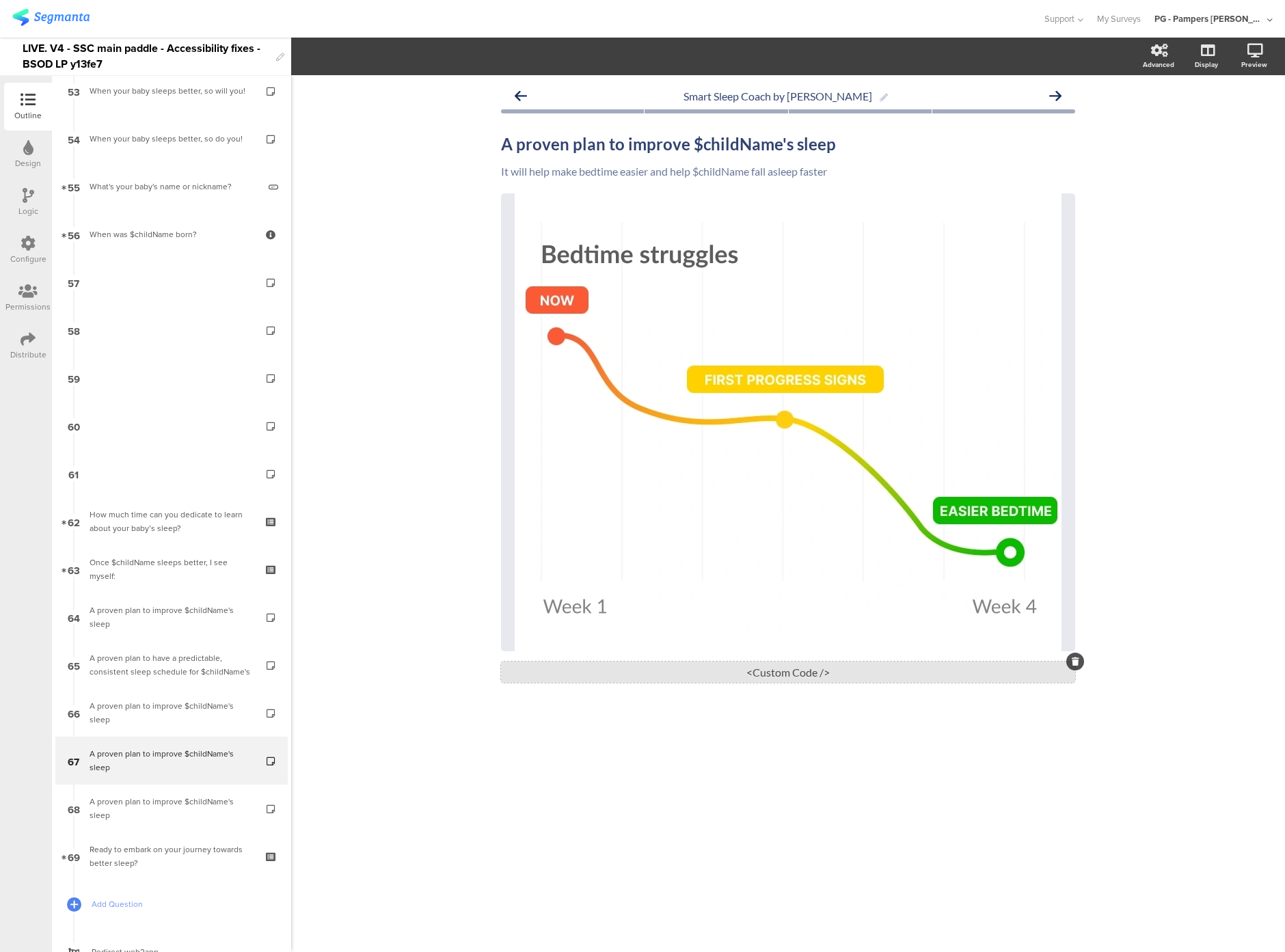
click at [723, 671] on div "<Custom Code />" at bounding box center [788, 672] width 574 height 21
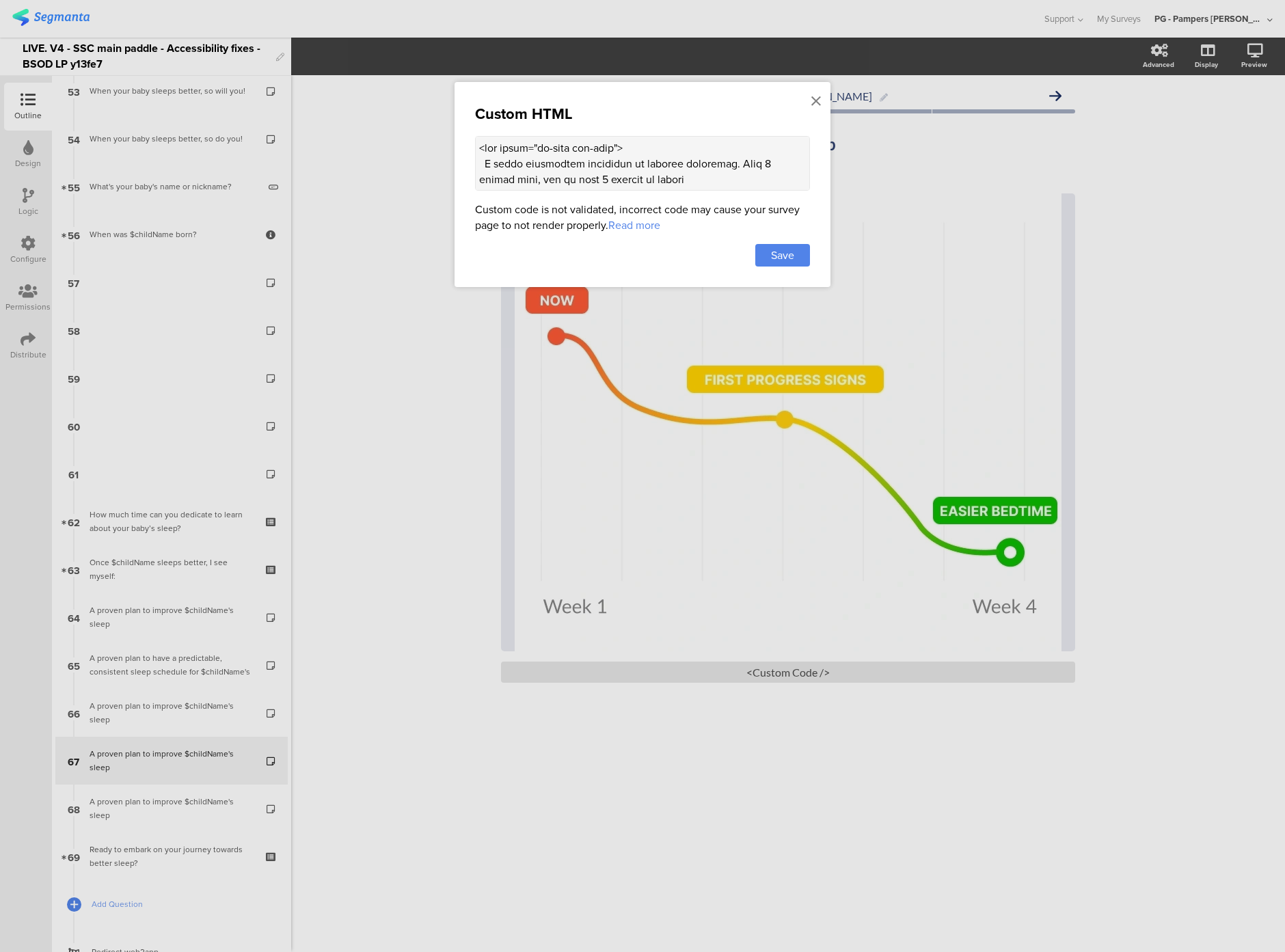
click at [546, 190] on div "Custom HTML Custom code is not validated, incorrect code may cause your survey …" at bounding box center [642, 185] width 376 height 205
click at [543, 173] on textarea at bounding box center [642, 162] width 335 height 54
paste textarea "(() => { const altTextEl = document.querySelector(".sr-only.alt-text"); if (!al…"
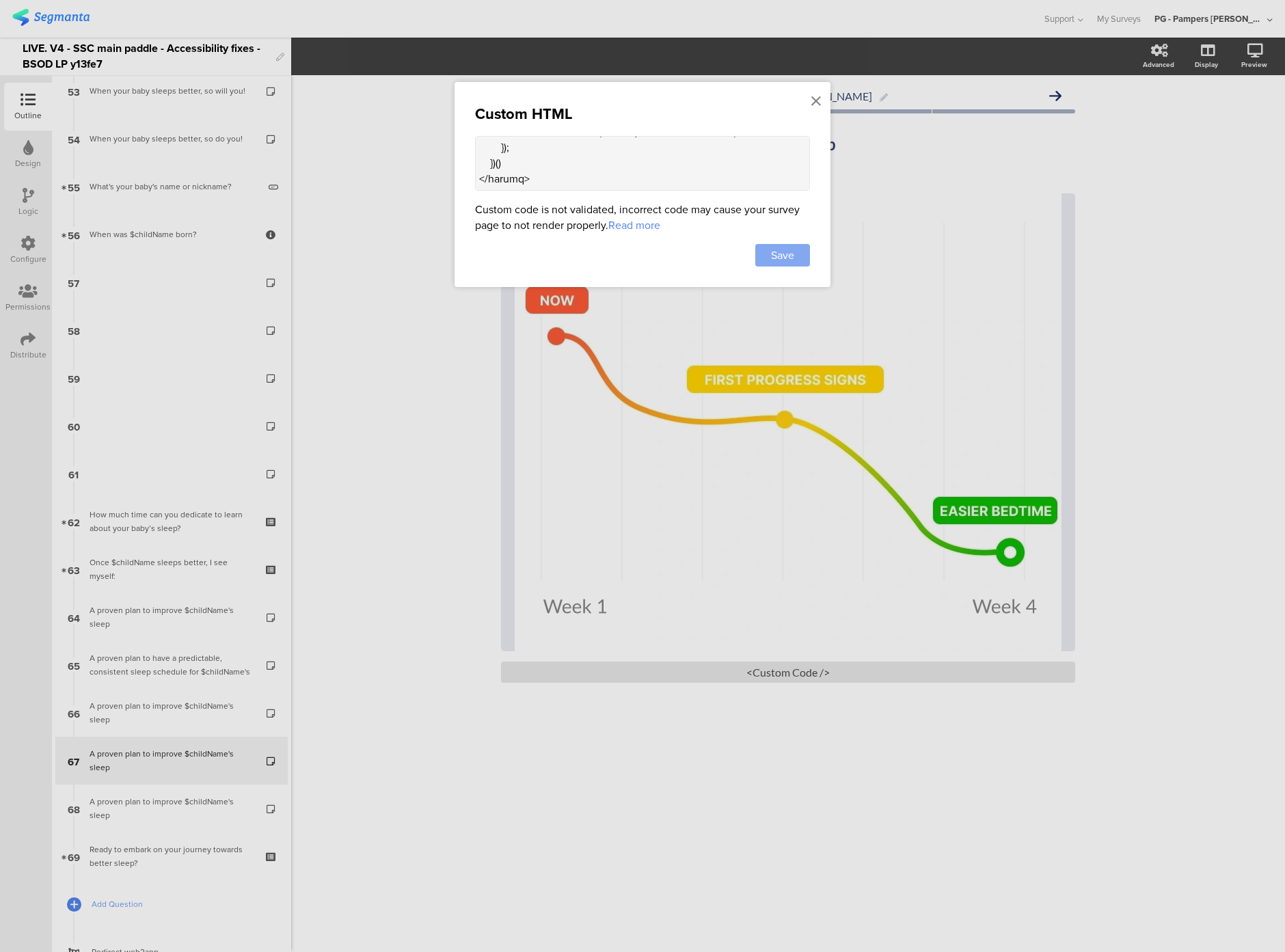
type textarea "<div class="sr-only alt-text"> A graph displaying reduction in bedtime struggle…"
click at [776, 252] on span "Save" at bounding box center [783, 256] width 23 height 16
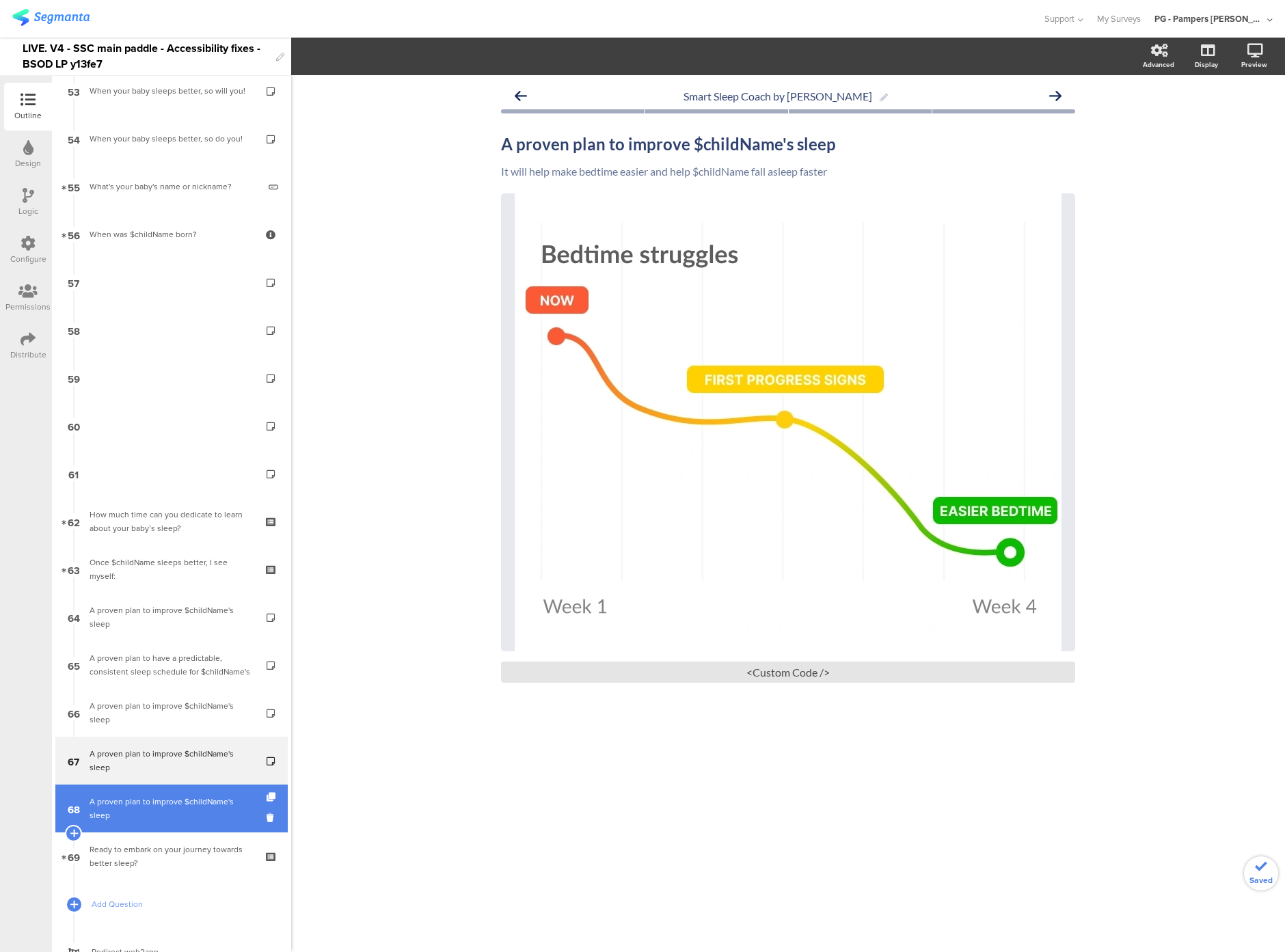
click at [148, 813] on div "A proven plan to improve $childName's sleep" at bounding box center [171, 808] width 163 height 28
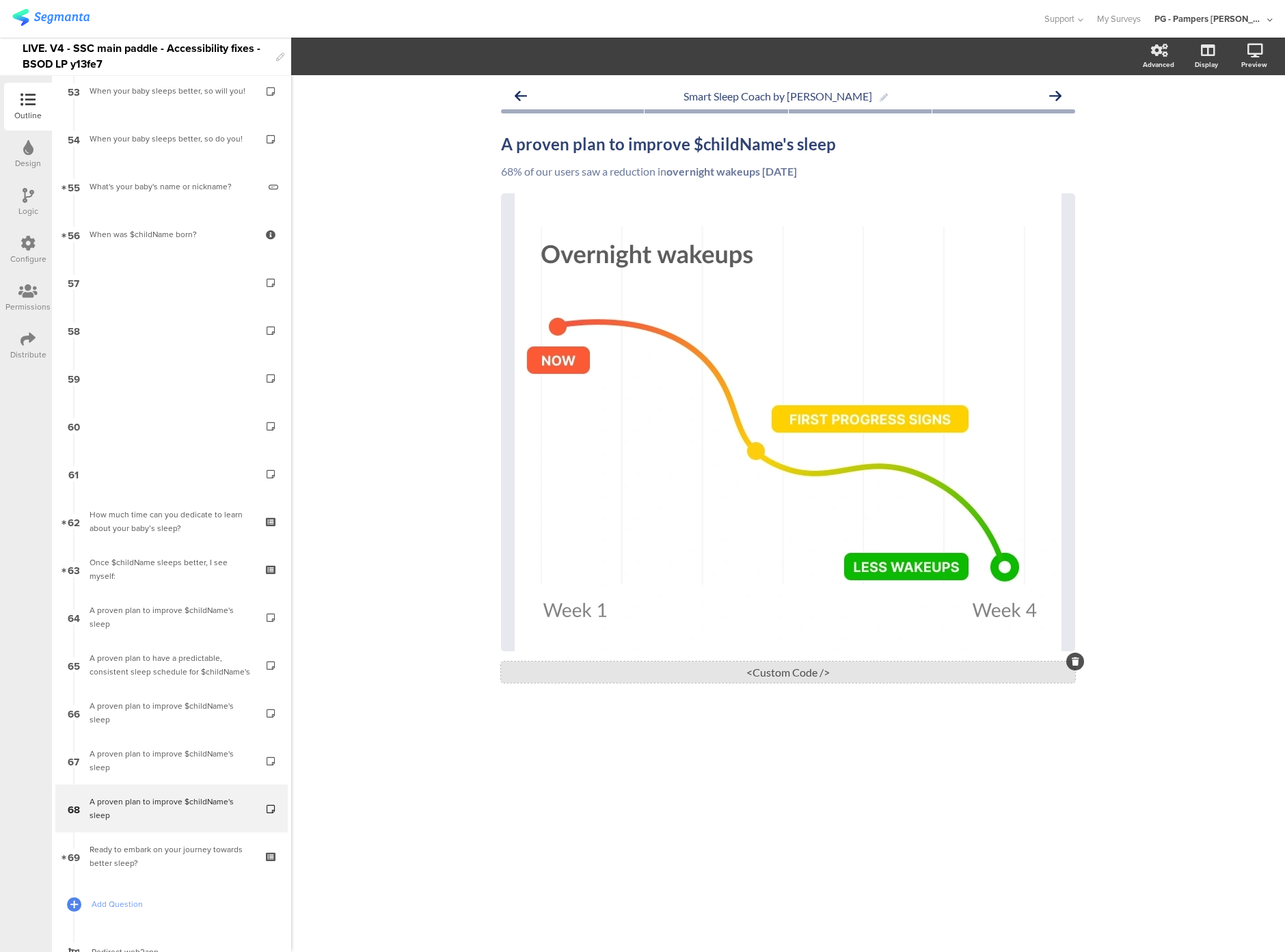
click at [664, 662] on div "<Custom Code />" at bounding box center [788, 672] width 574 height 21
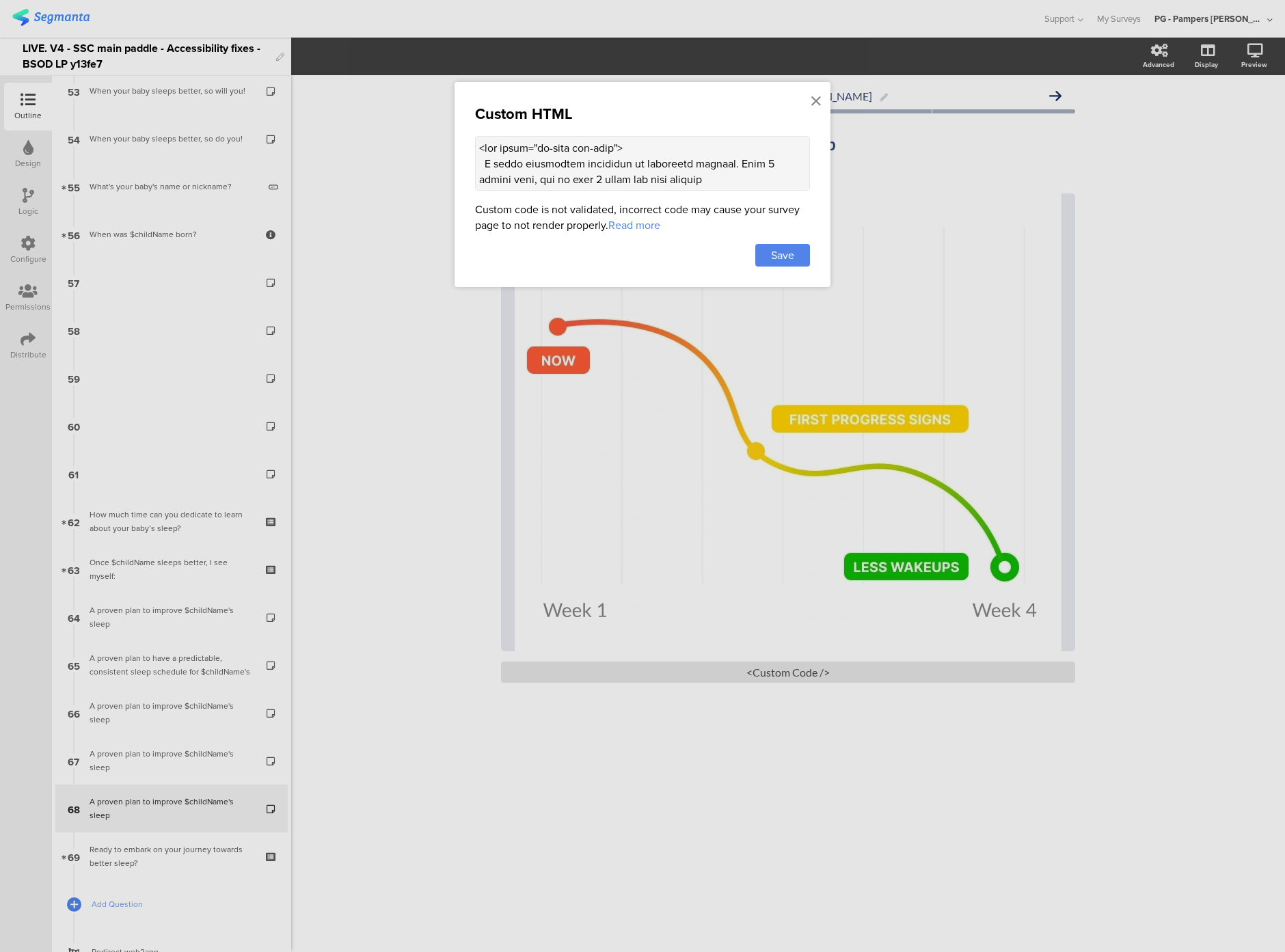
click at [555, 171] on textarea at bounding box center [642, 162] width 335 height 54
paste textarea "(() => { const altTextEl = document.querySelector(".sr-only.alt-text"); if (!al…"
type textarea "<div class="sr-only alt-text"> A graph displaying reduction in overnight wakeup…"
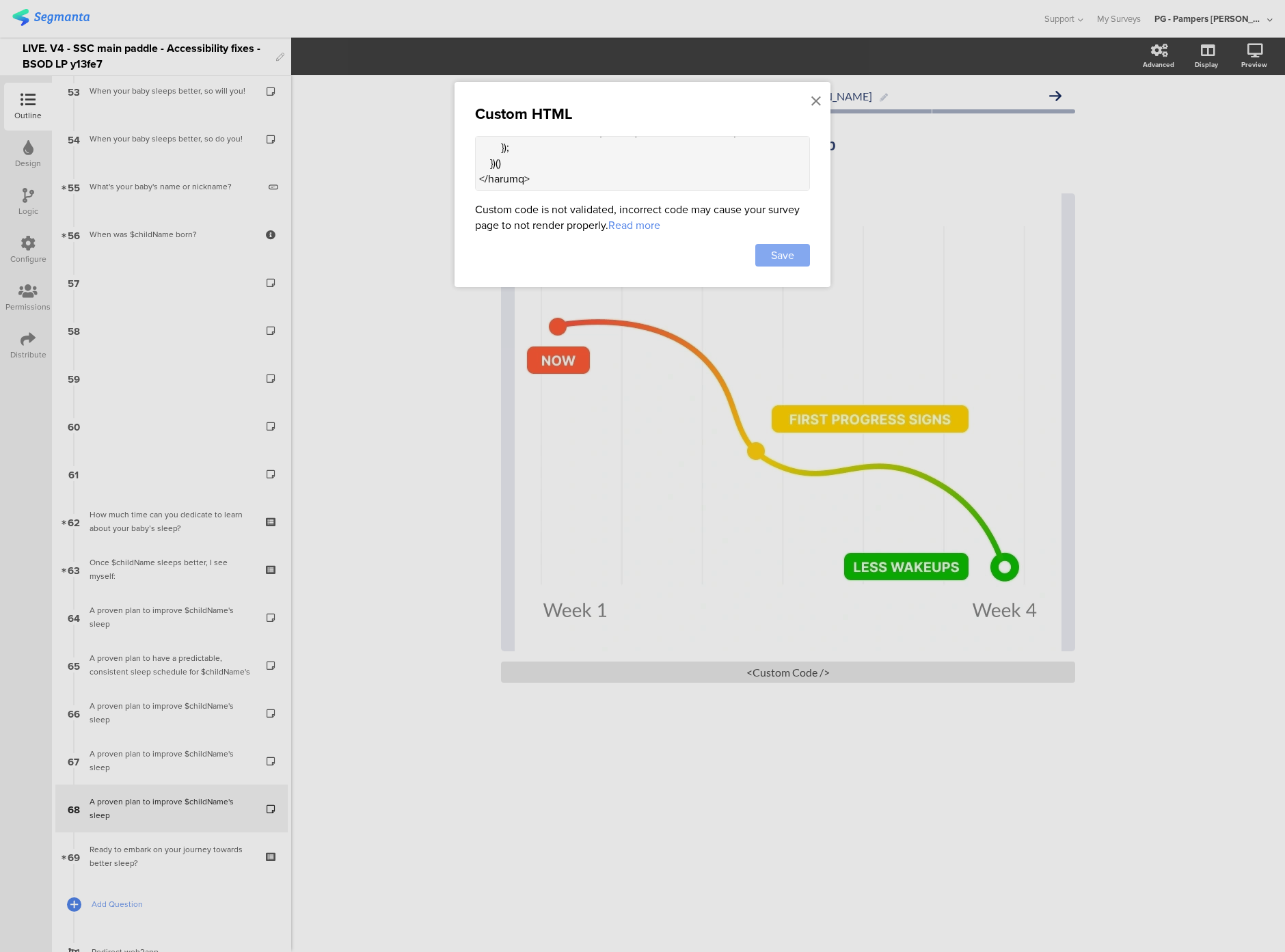
click at [787, 259] on span "Save" at bounding box center [783, 256] width 23 height 16
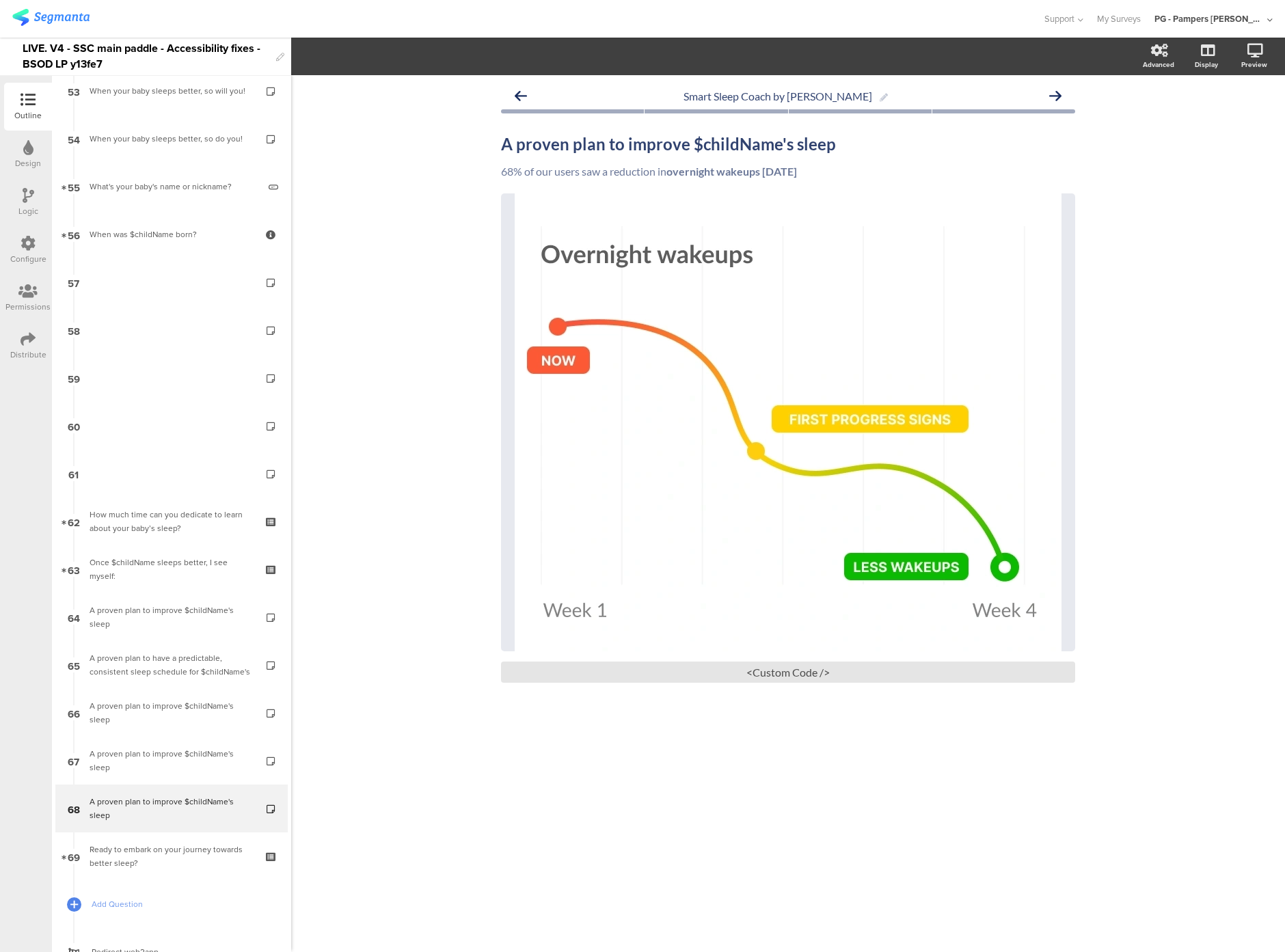
click at [393, 447] on div "Smart Sleep Coach by [PERSON_NAME] A proven plan to improve $childName's sleep …" at bounding box center [788, 513] width 994 height 877
click at [32, 342] on icon at bounding box center [28, 338] width 15 height 15
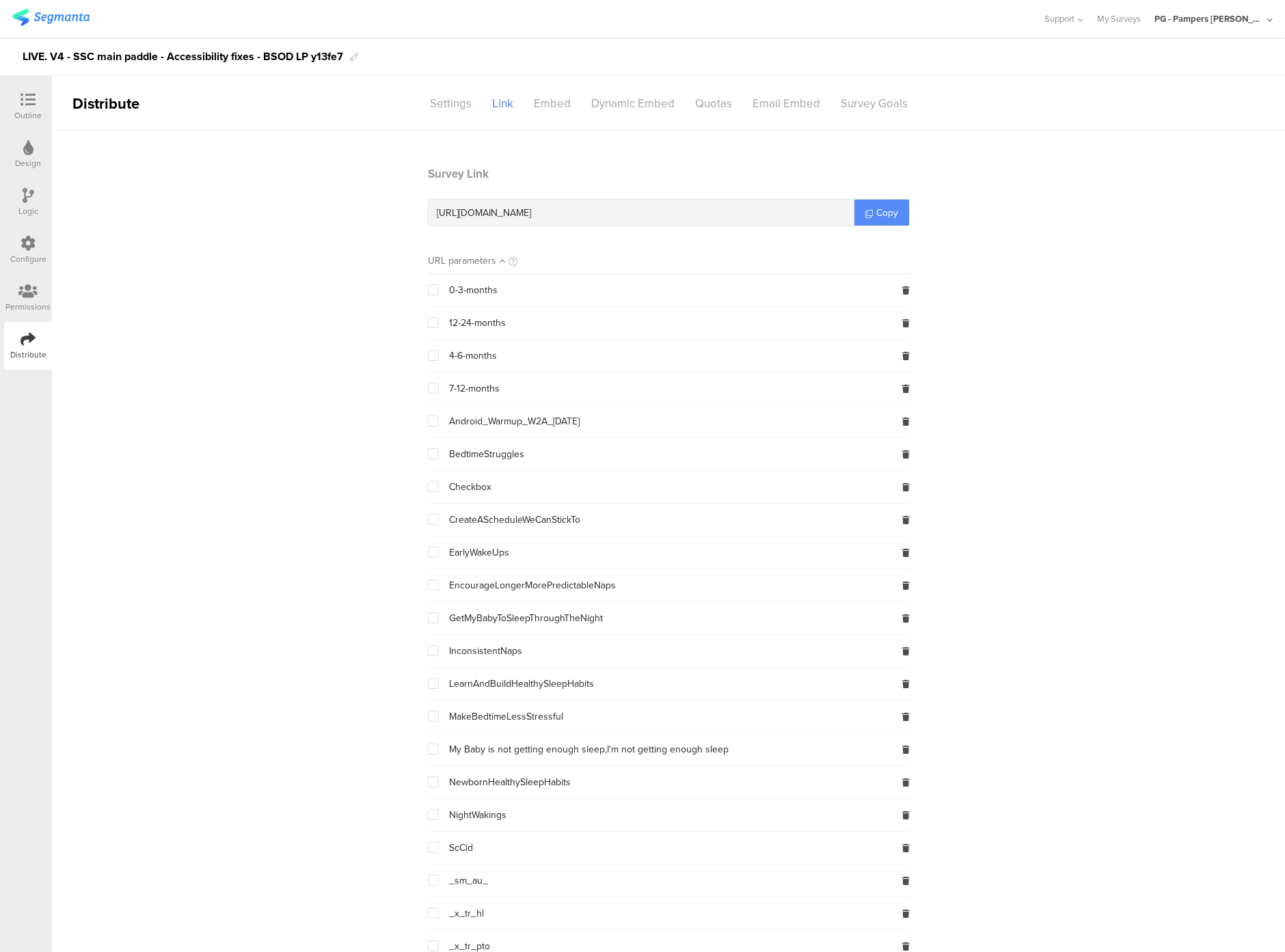
click at [880, 211] on span "Copy" at bounding box center [887, 213] width 22 height 14
